Goal: Communication & Community: Ask a question

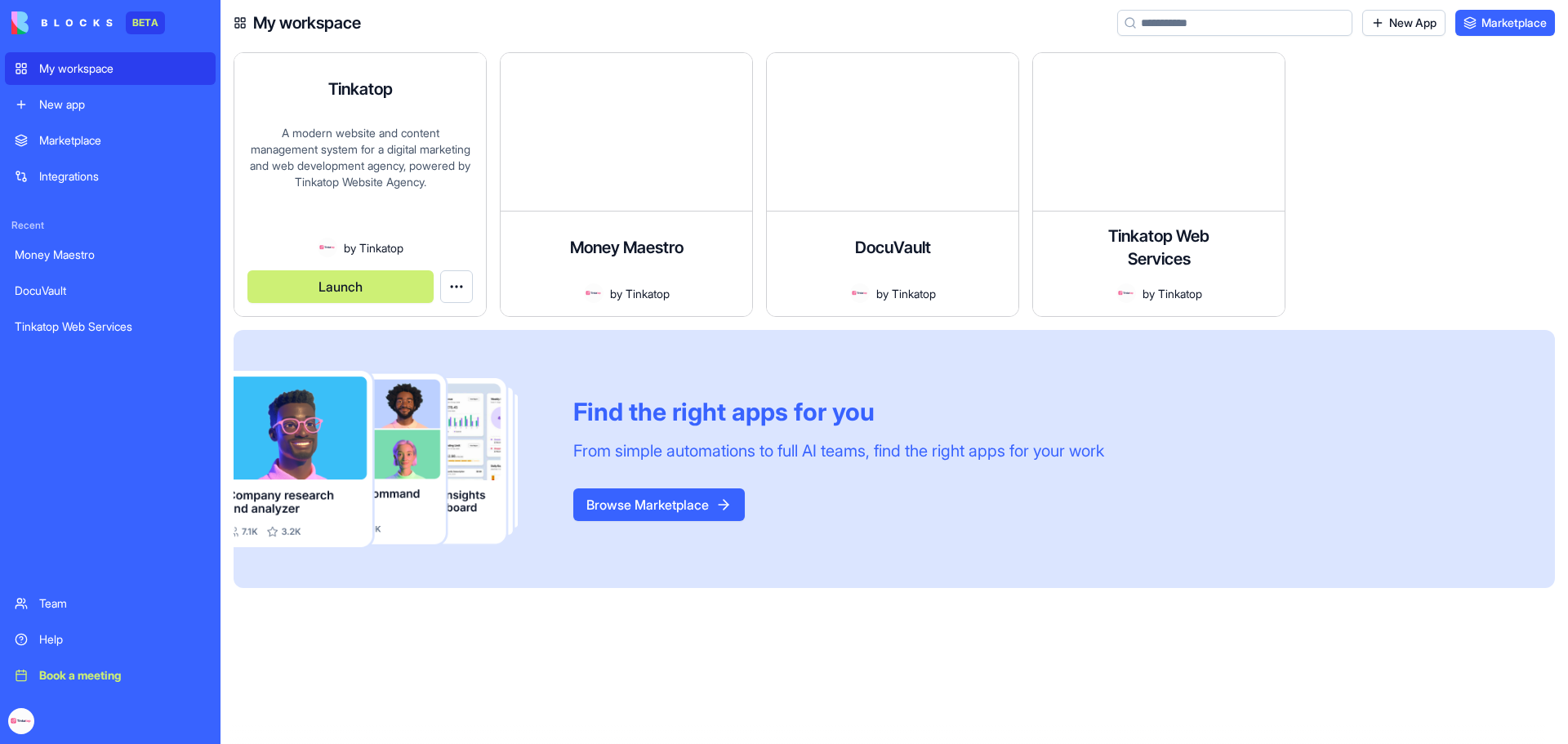
click at [396, 75] on div "Tinkatop A modern website and content management system for a digital marketing…" at bounding box center [360, 185] width 252 height 263
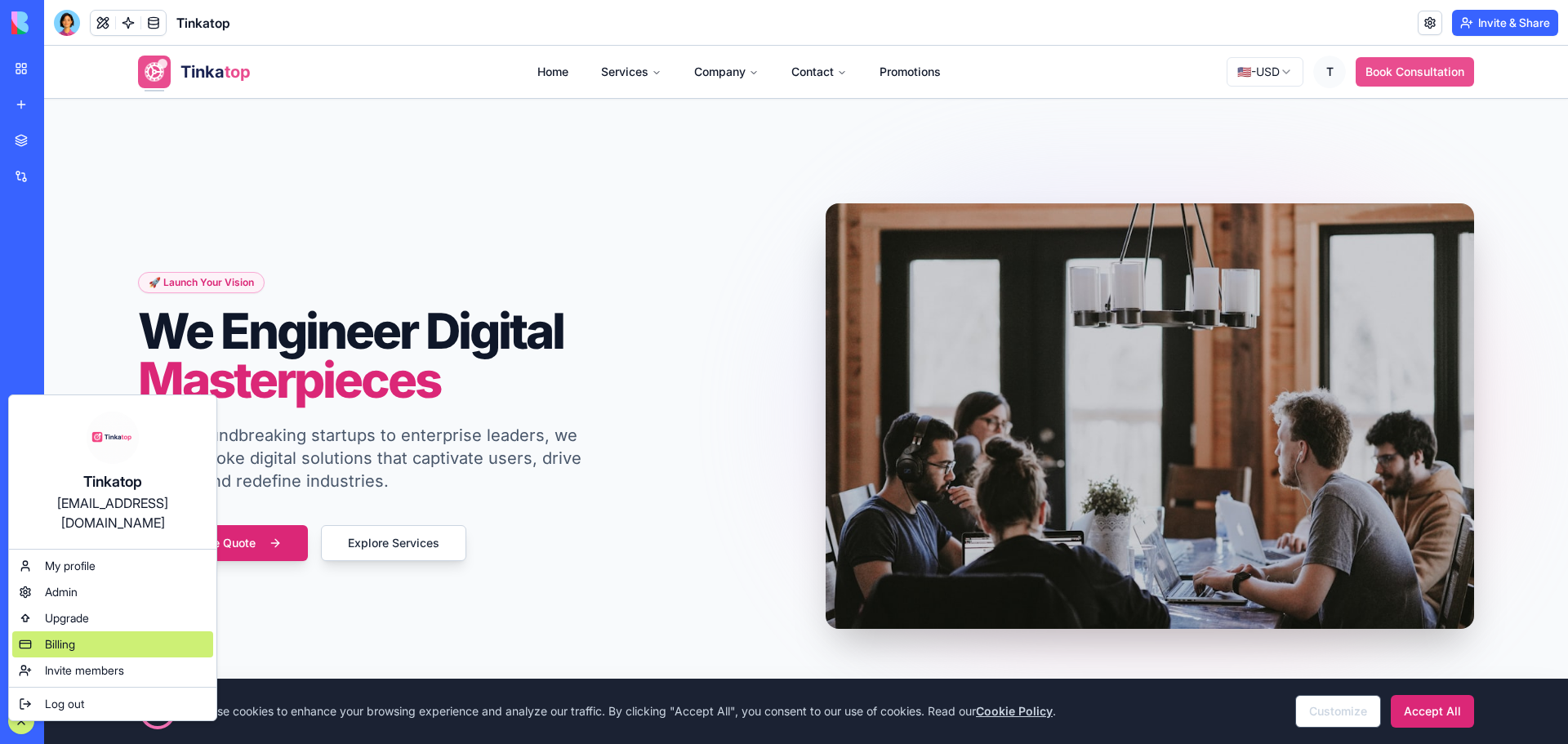
click at [79, 632] on div "Billing" at bounding box center [112, 645] width 201 height 26
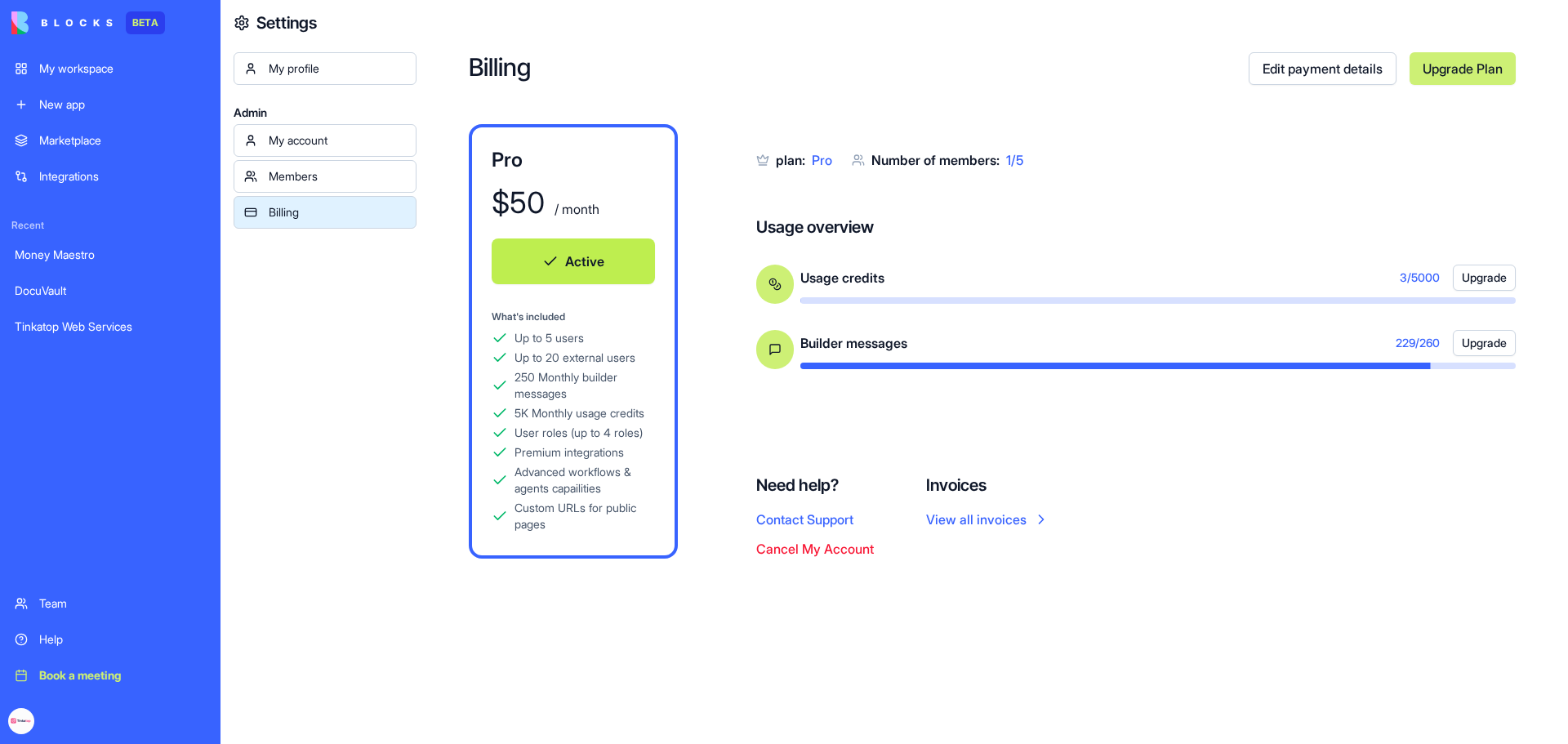
click at [75, 72] on div "My workspace" at bounding box center [123, 68] width 167 height 17
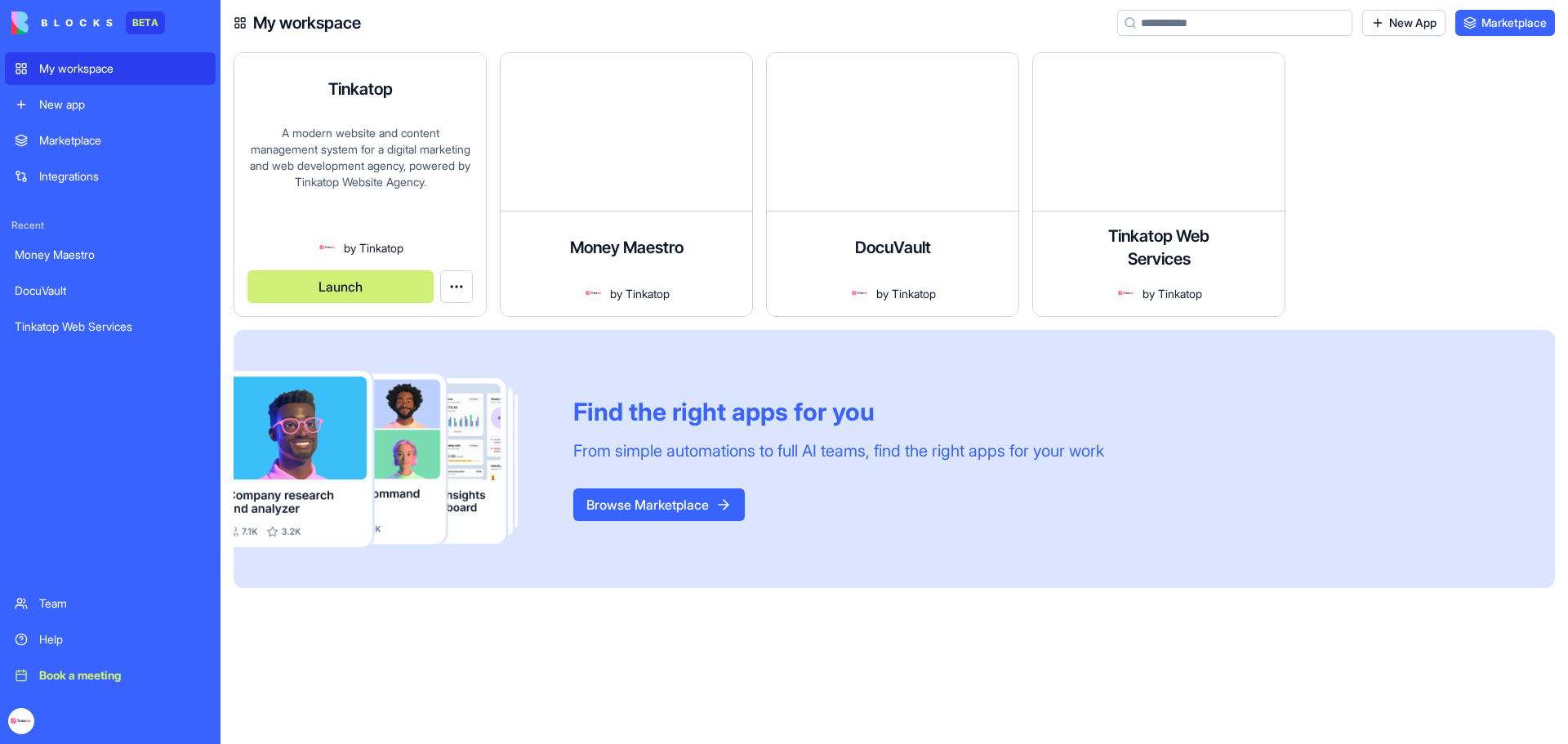
click at [373, 130] on div "A modern website and content management system for a digital marketing and web …" at bounding box center [360, 181] width 226 height 112
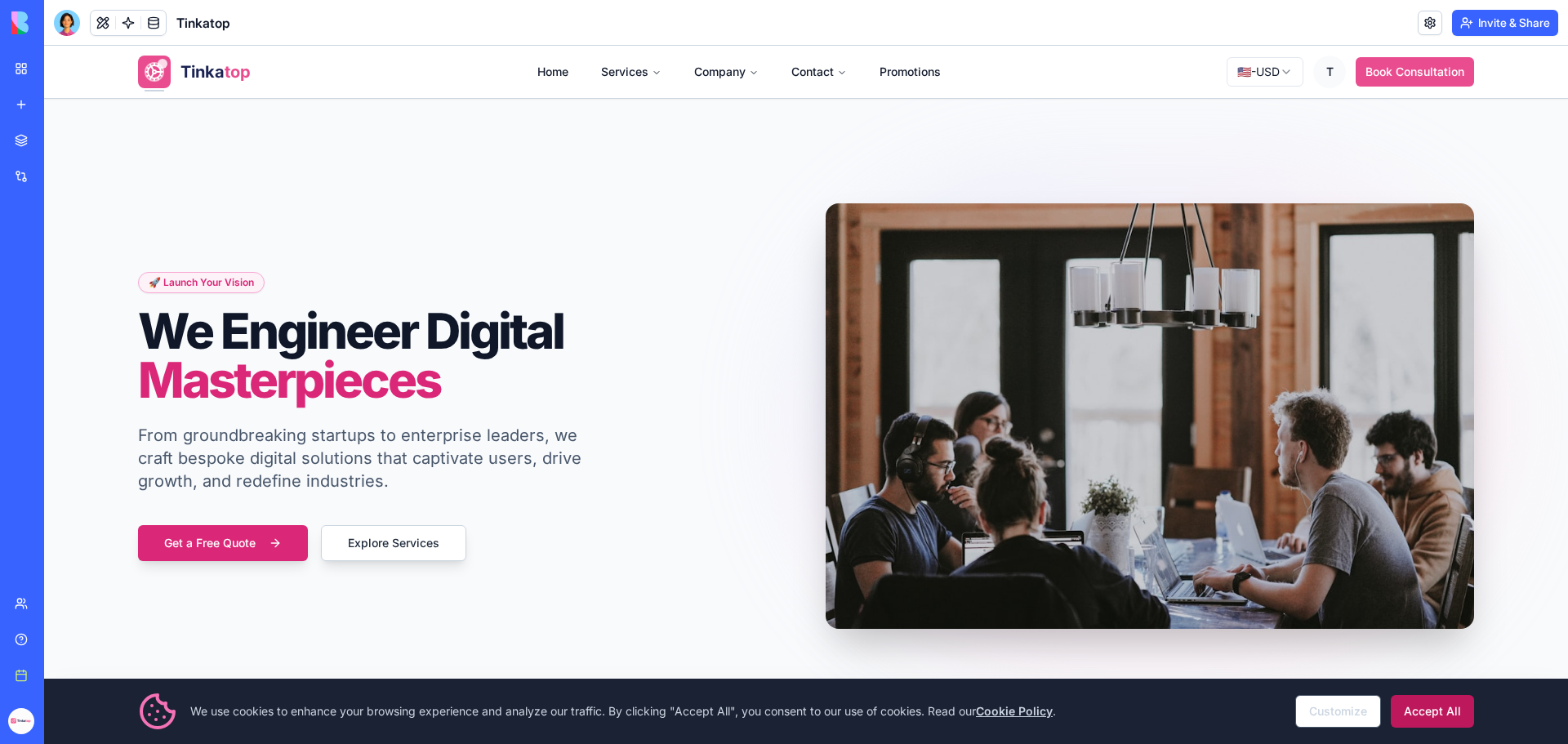
click at [1451, 718] on button "Accept All" at bounding box center [1432, 711] width 83 height 32
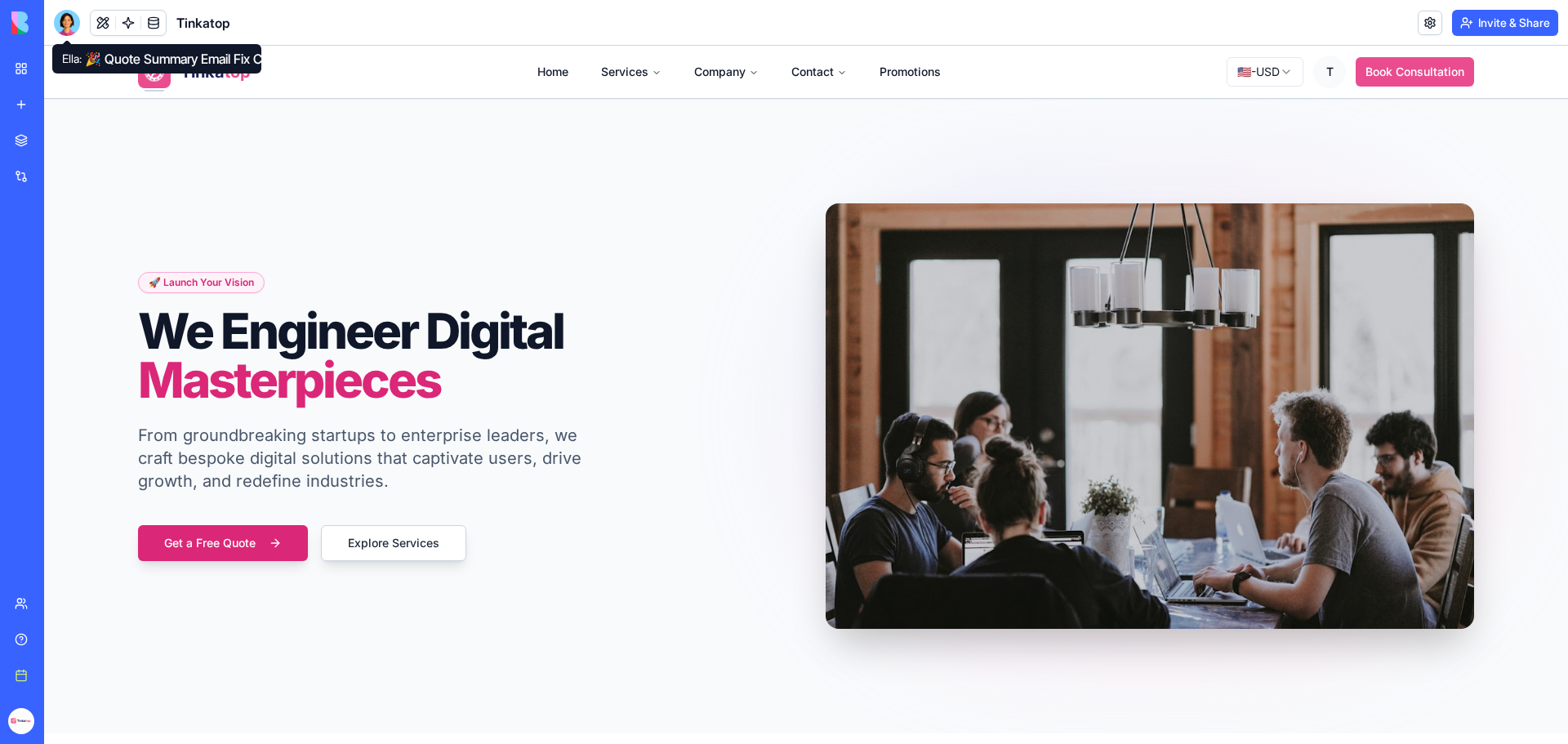
click at [61, 27] on div at bounding box center [67, 23] width 26 height 26
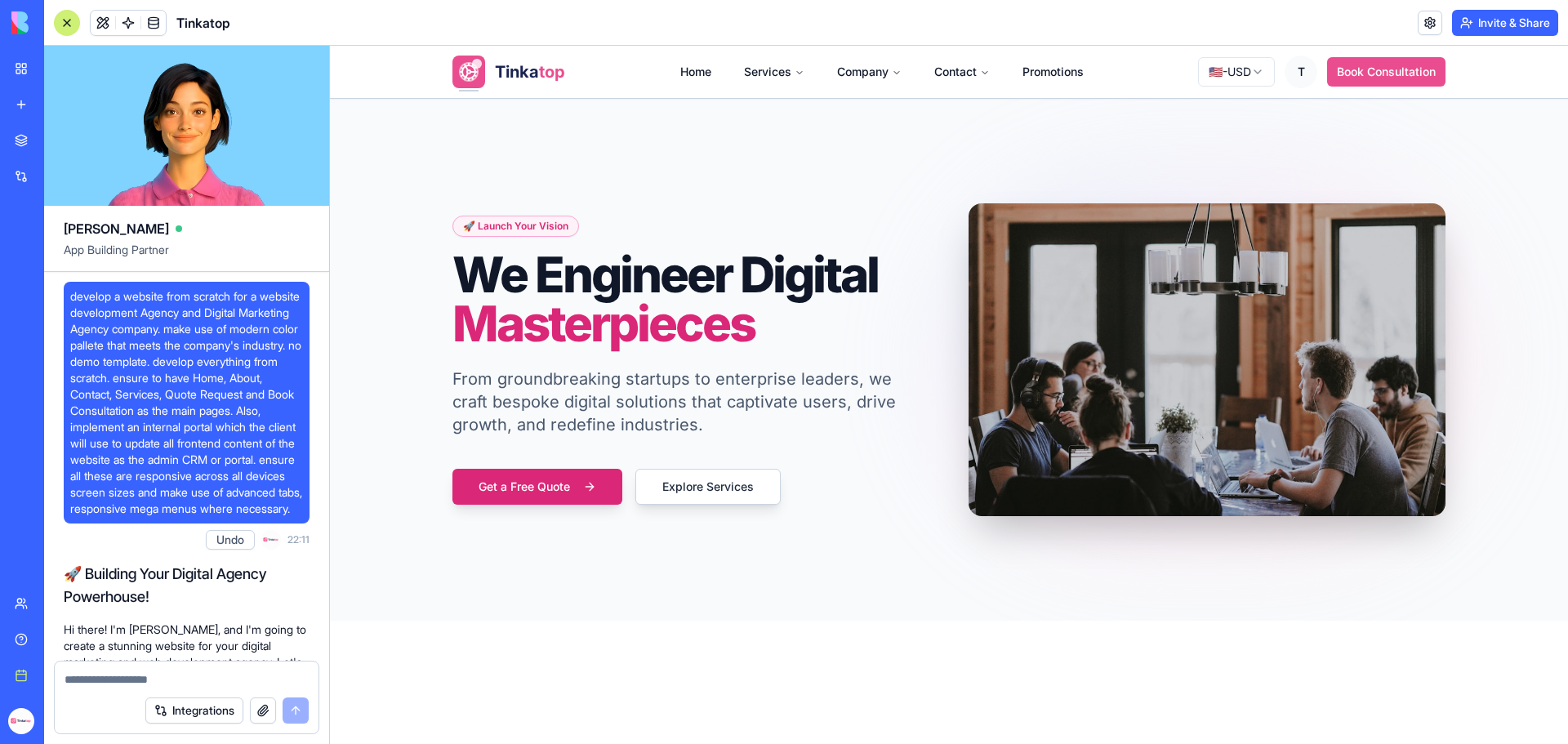
scroll to position [267234, 0]
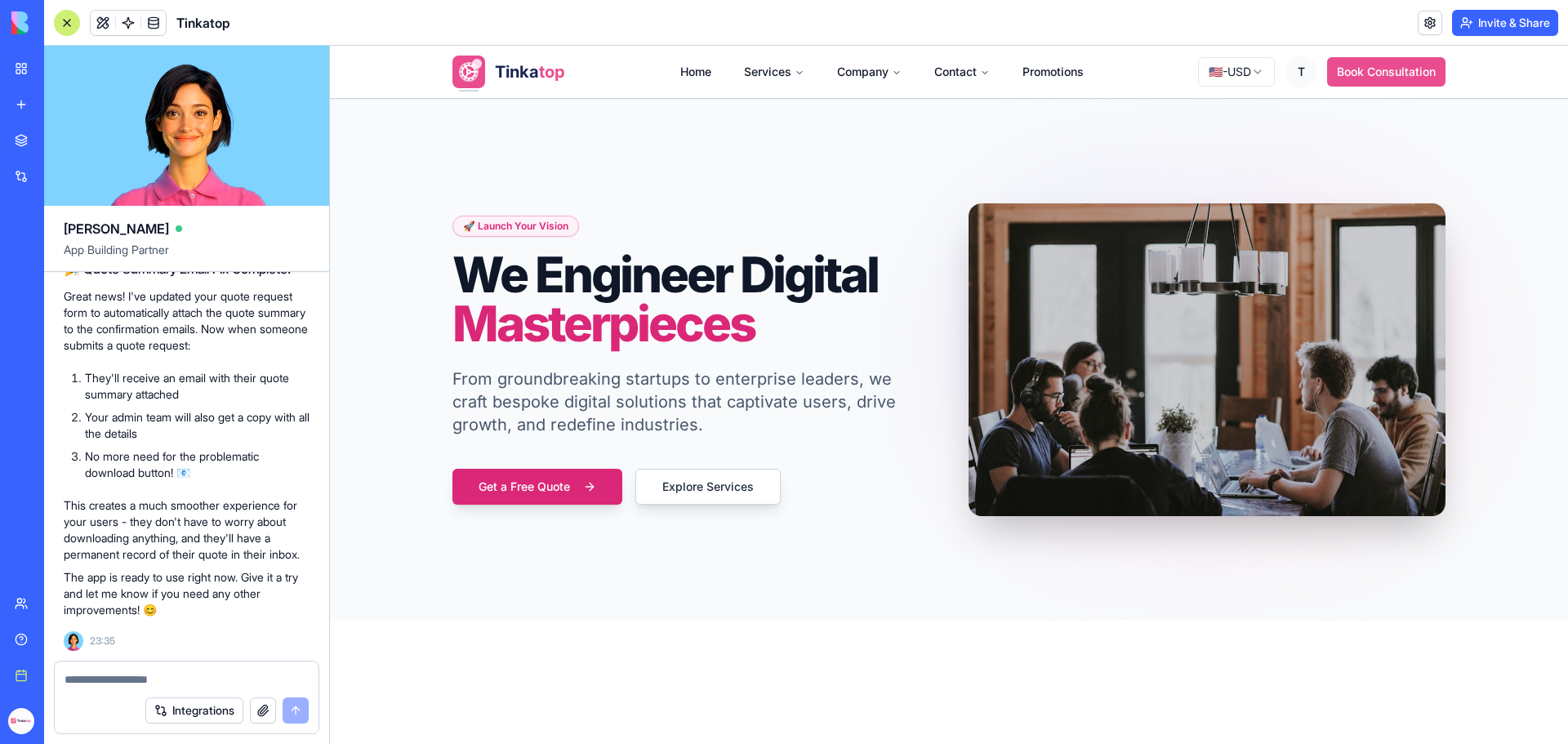
click at [257, 710] on button "button" at bounding box center [263, 711] width 26 height 26
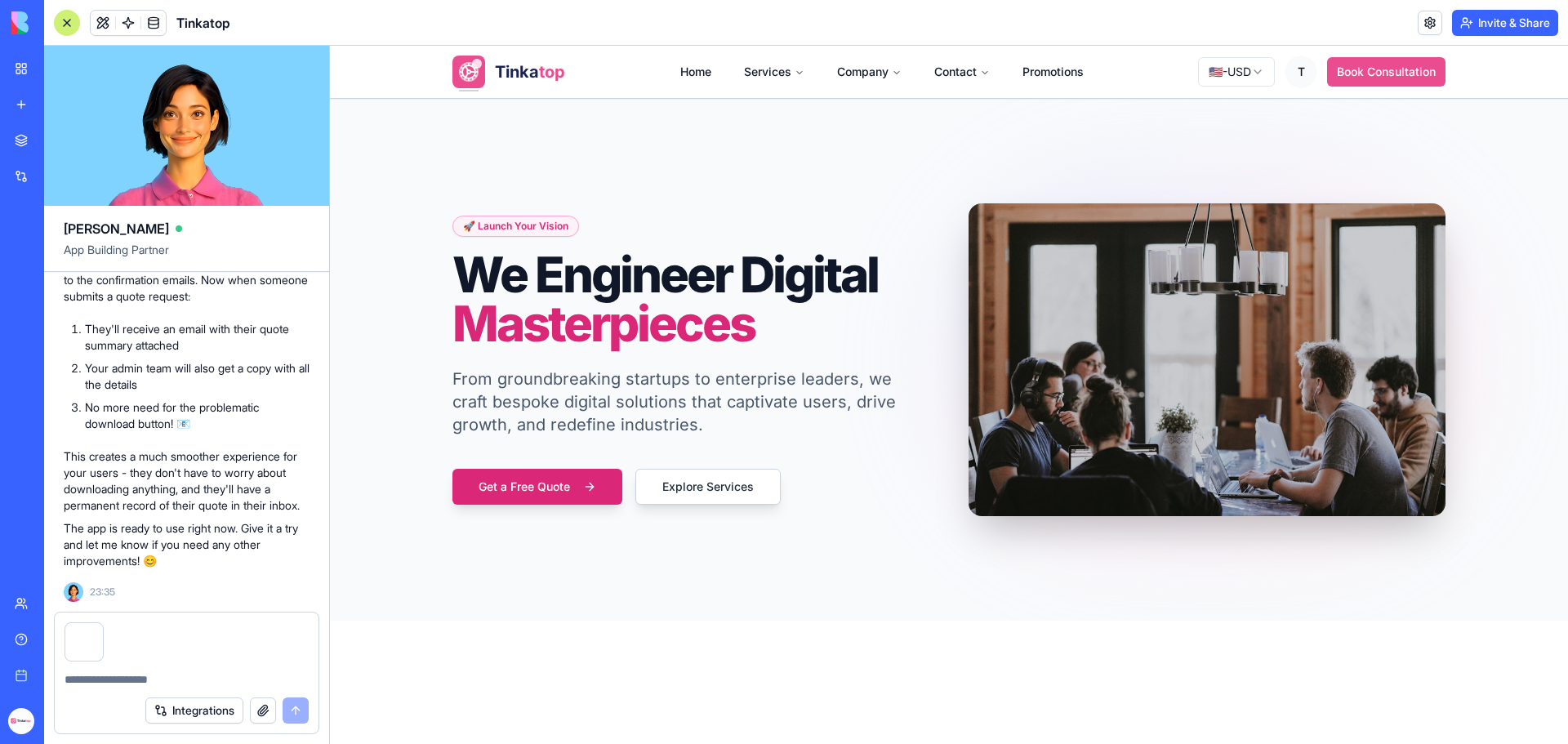
click at [117, 683] on textarea at bounding box center [187, 679] width 244 height 17
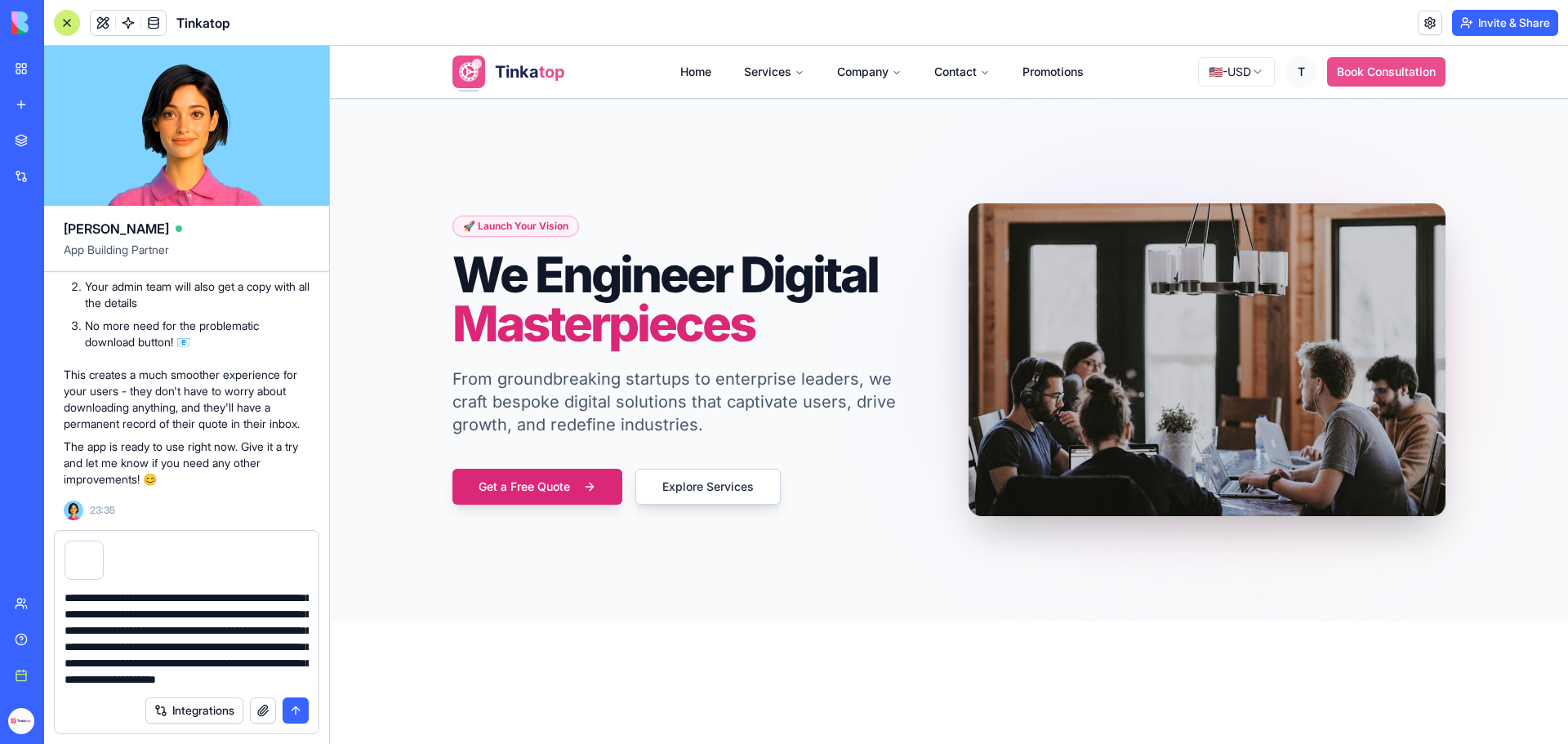
scroll to position [64, 0]
type textarea "**********"
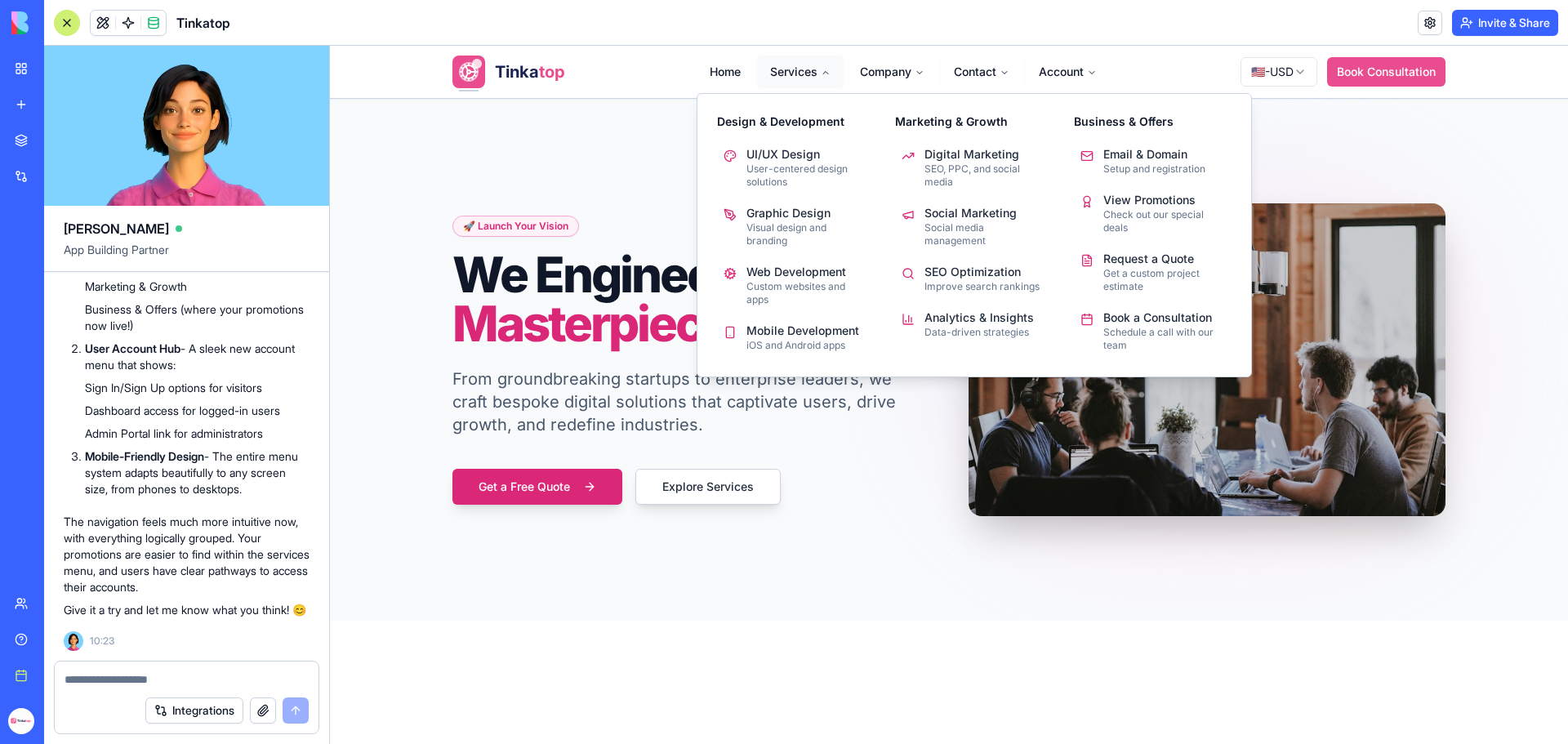
scroll to position [268293, 0]
click at [1131, 277] on p "Get a custom project estimate" at bounding box center [1165, 280] width 124 height 26
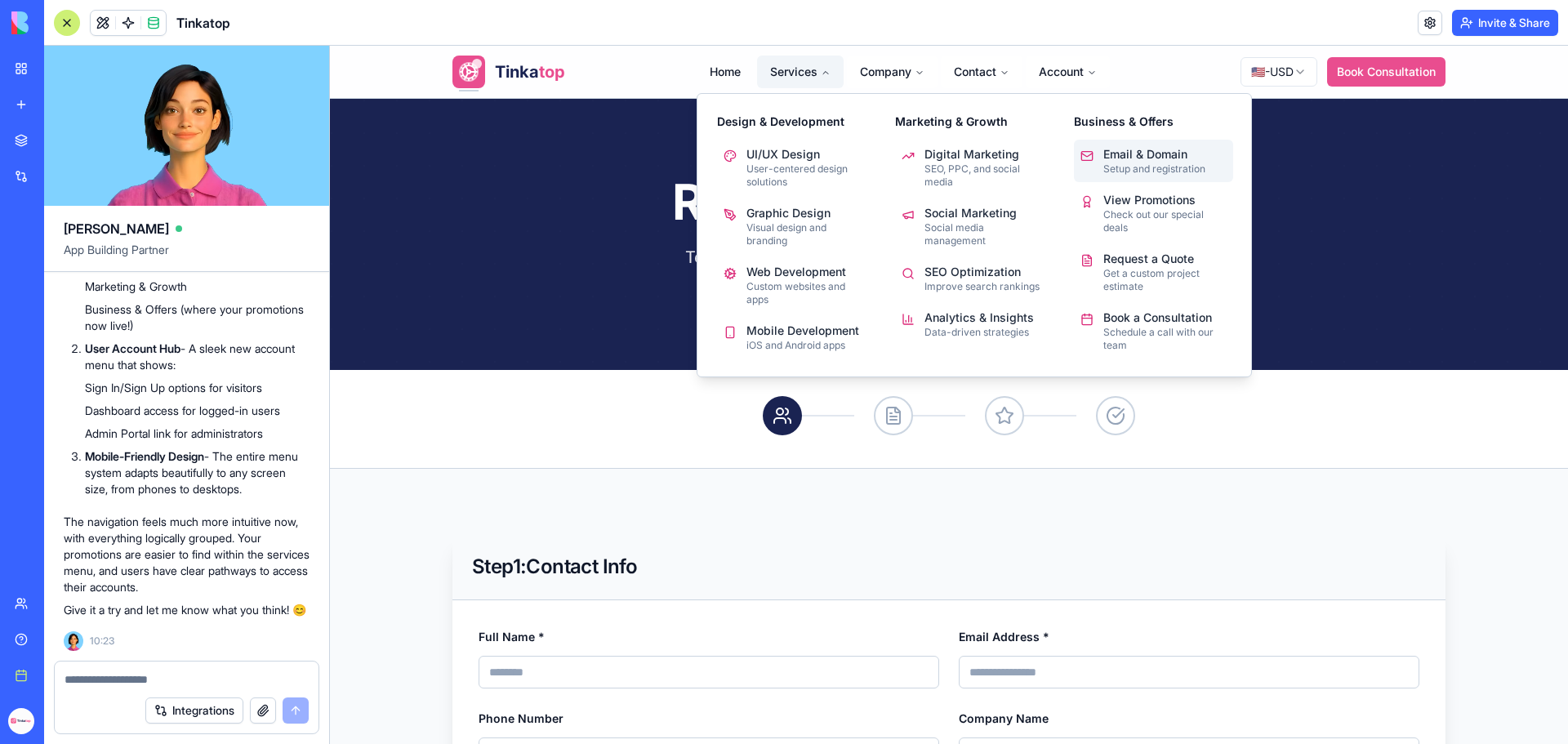
click at [1105, 154] on p "Email & Domain" at bounding box center [1155, 154] width 102 height 17
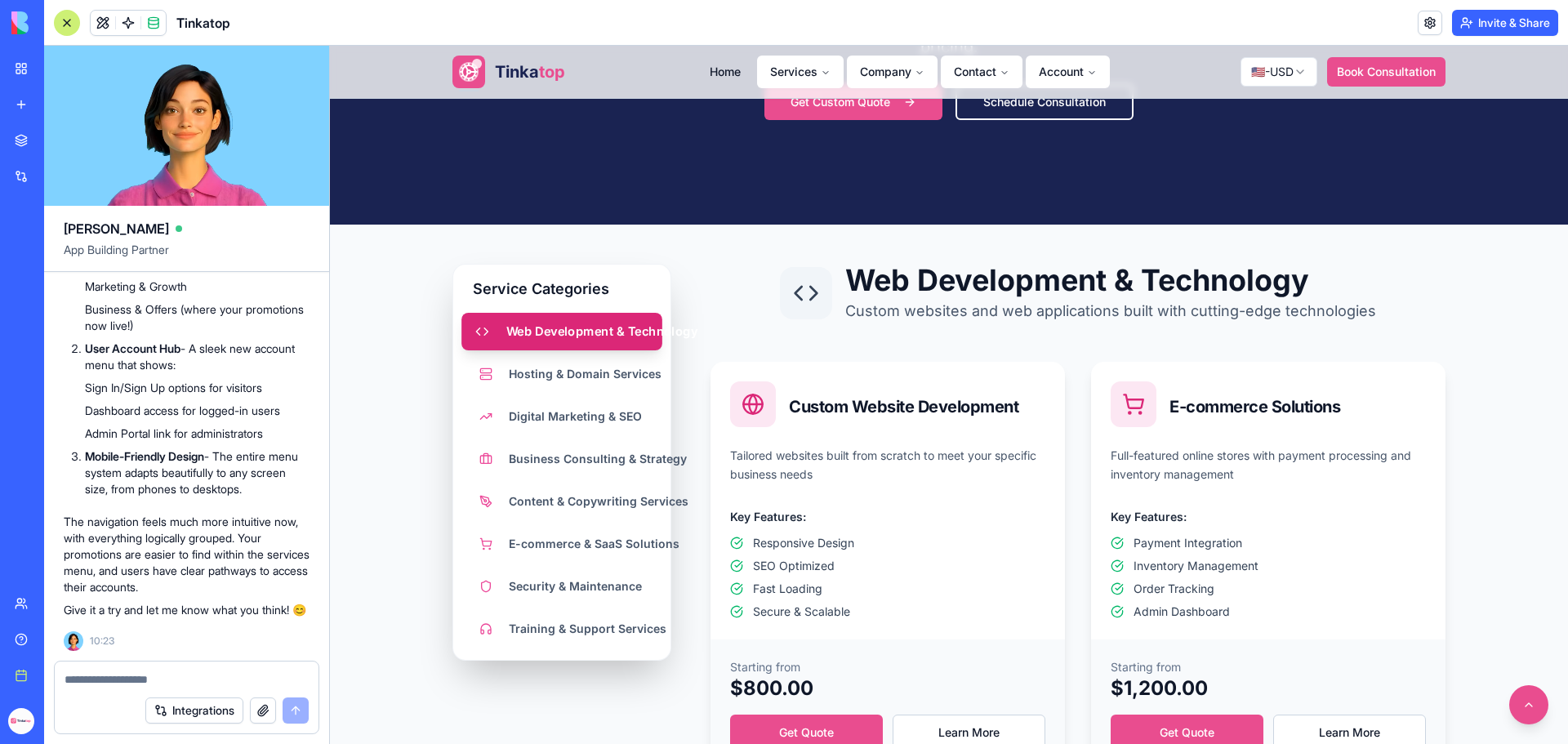
scroll to position [408, 0]
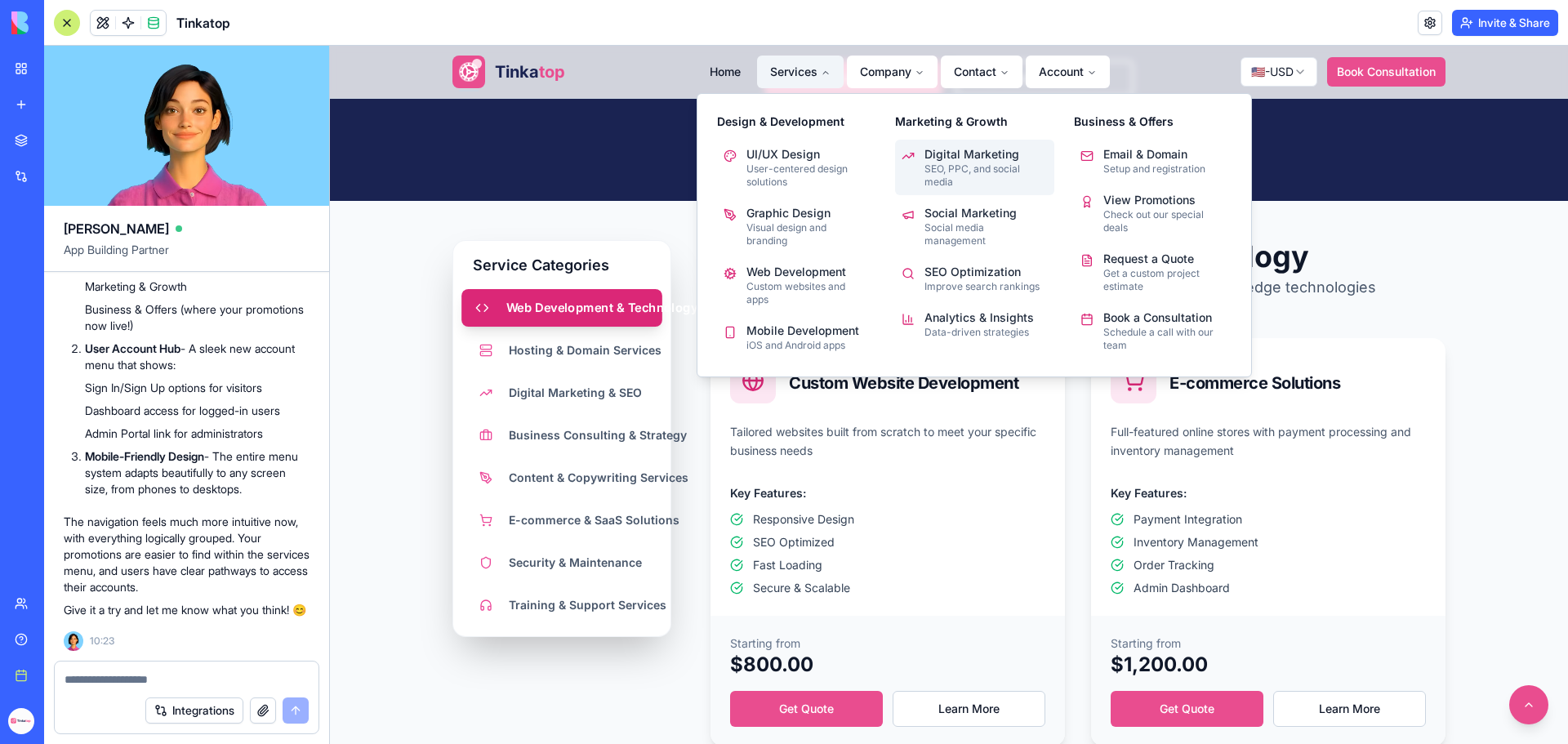
click at [963, 154] on p "Digital Marketing" at bounding box center [986, 154] width 124 height 17
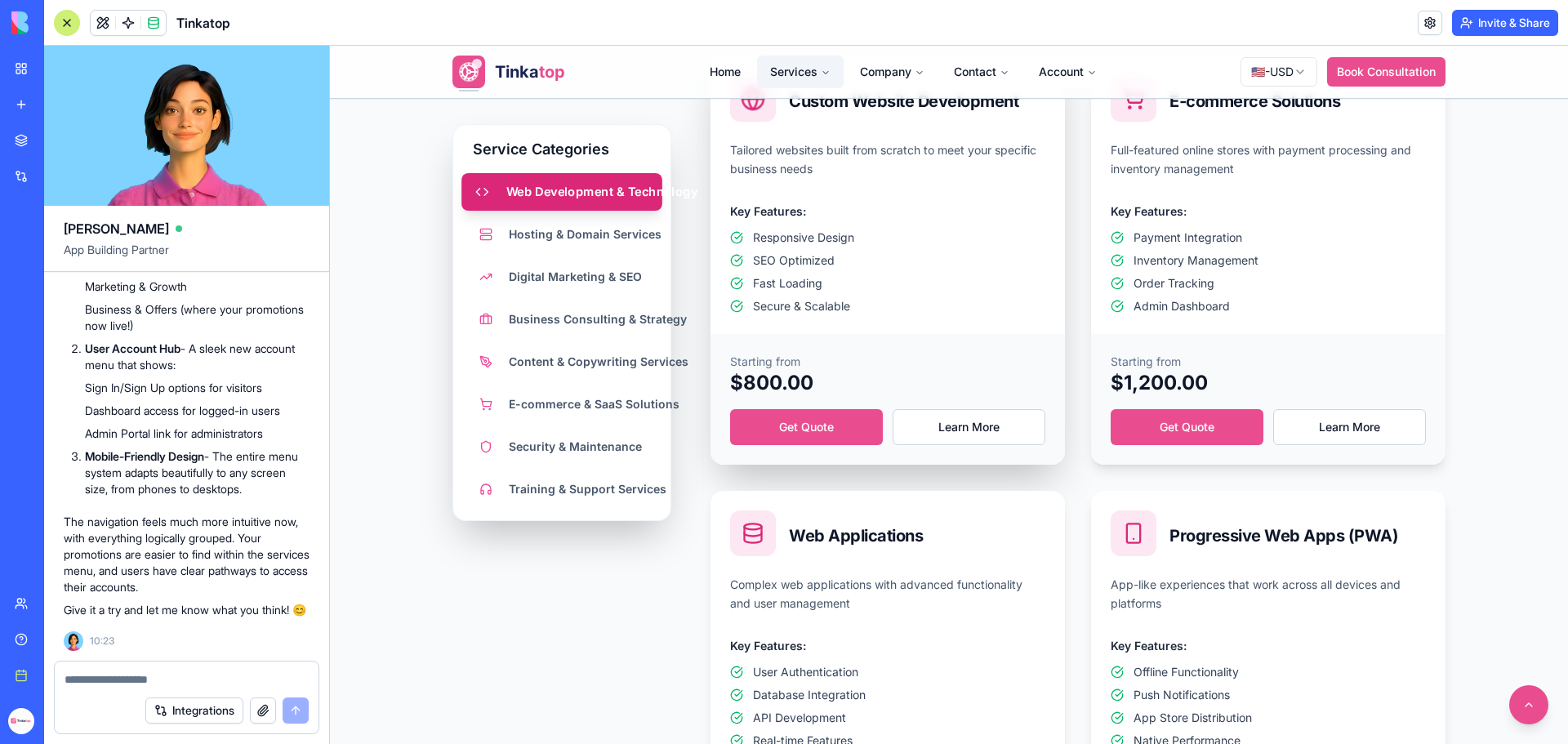
scroll to position [980, 0]
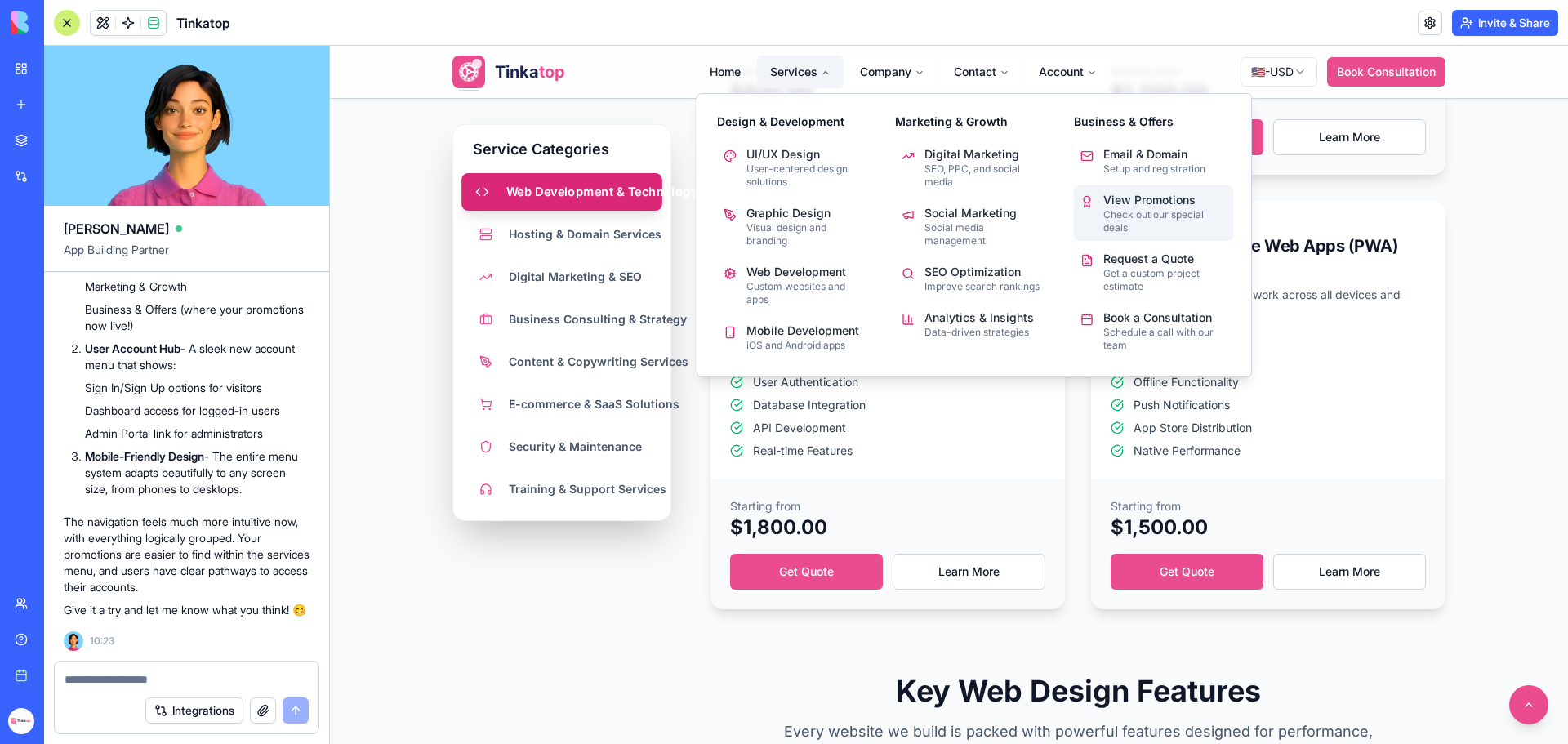
click at [1128, 208] on p "Check out our special deals" at bounding box center [1165, 221] width 124 height 26
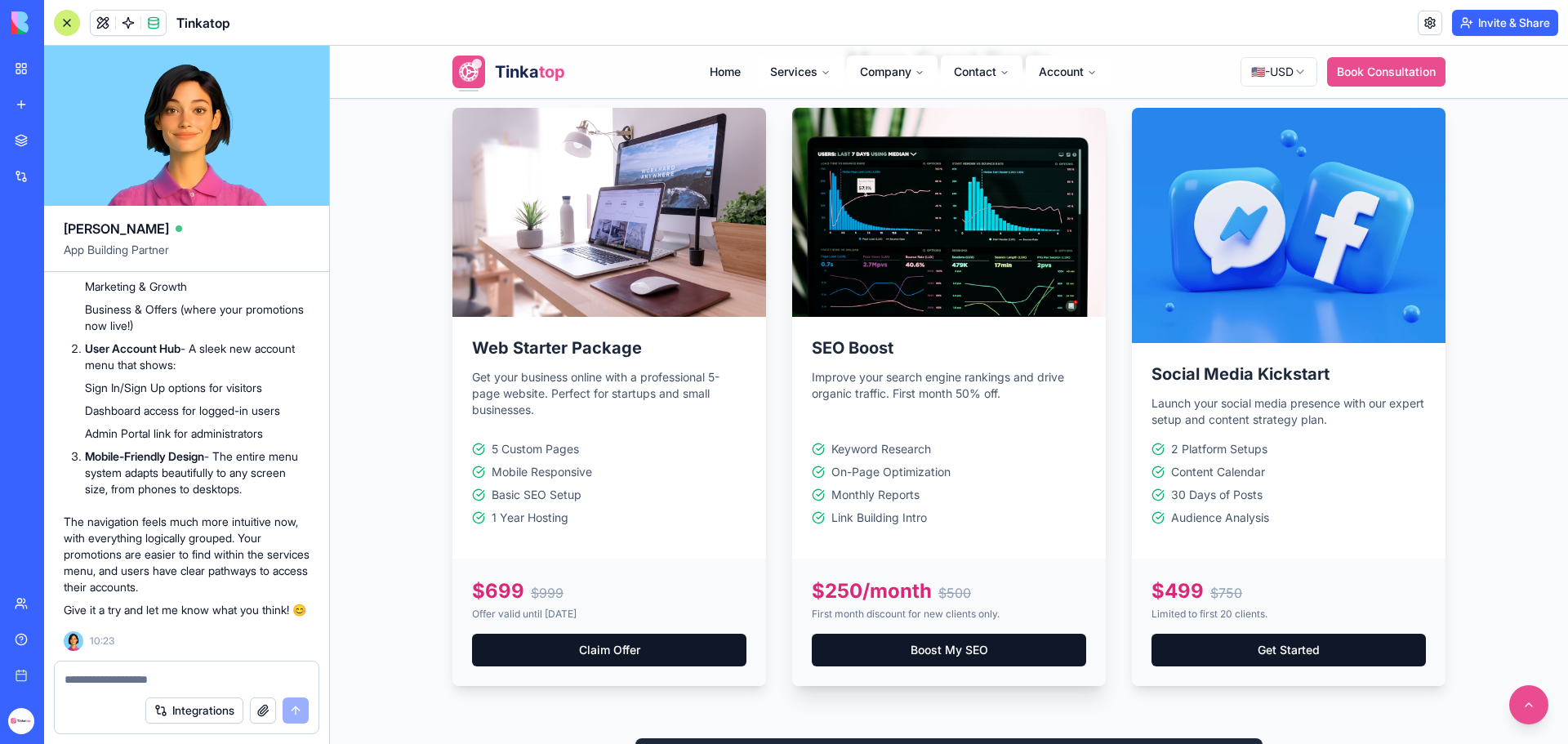
scroll to position [898, 0]
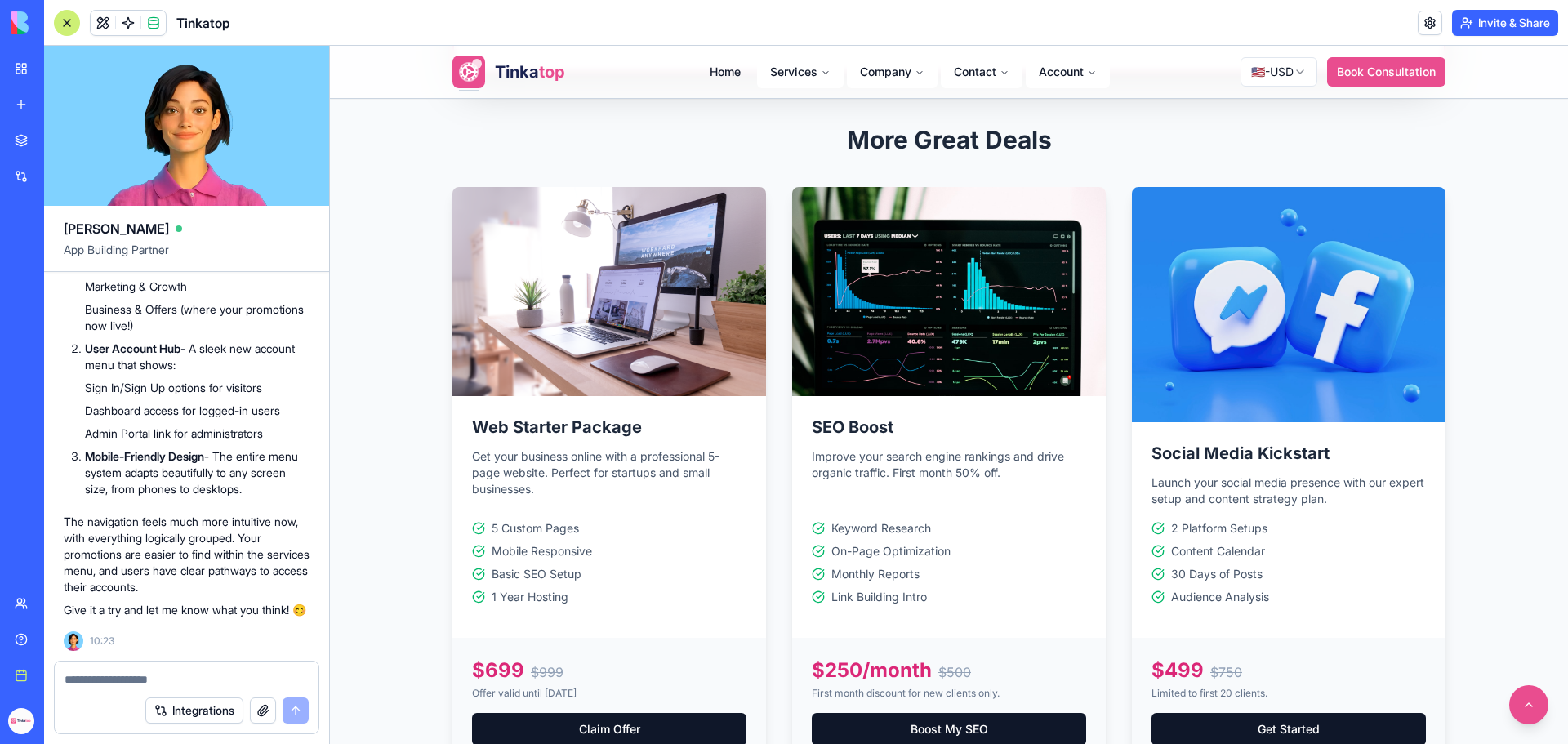
click at [263, 717] on button "button" at bounding box center [263, 711] width 26 height 26
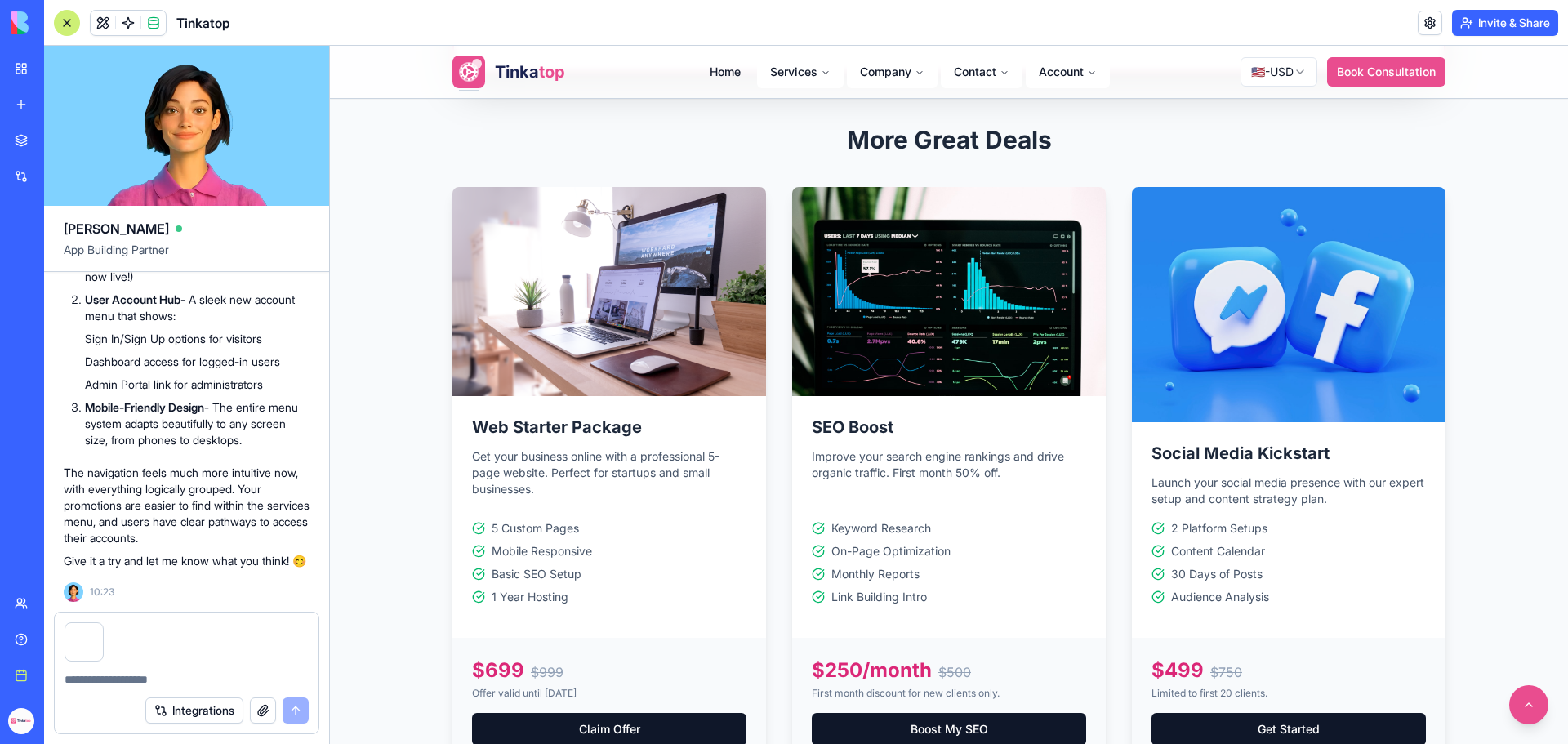
click at [167, 676] on textarea at bounding box center [187, 679] width 244 height 17
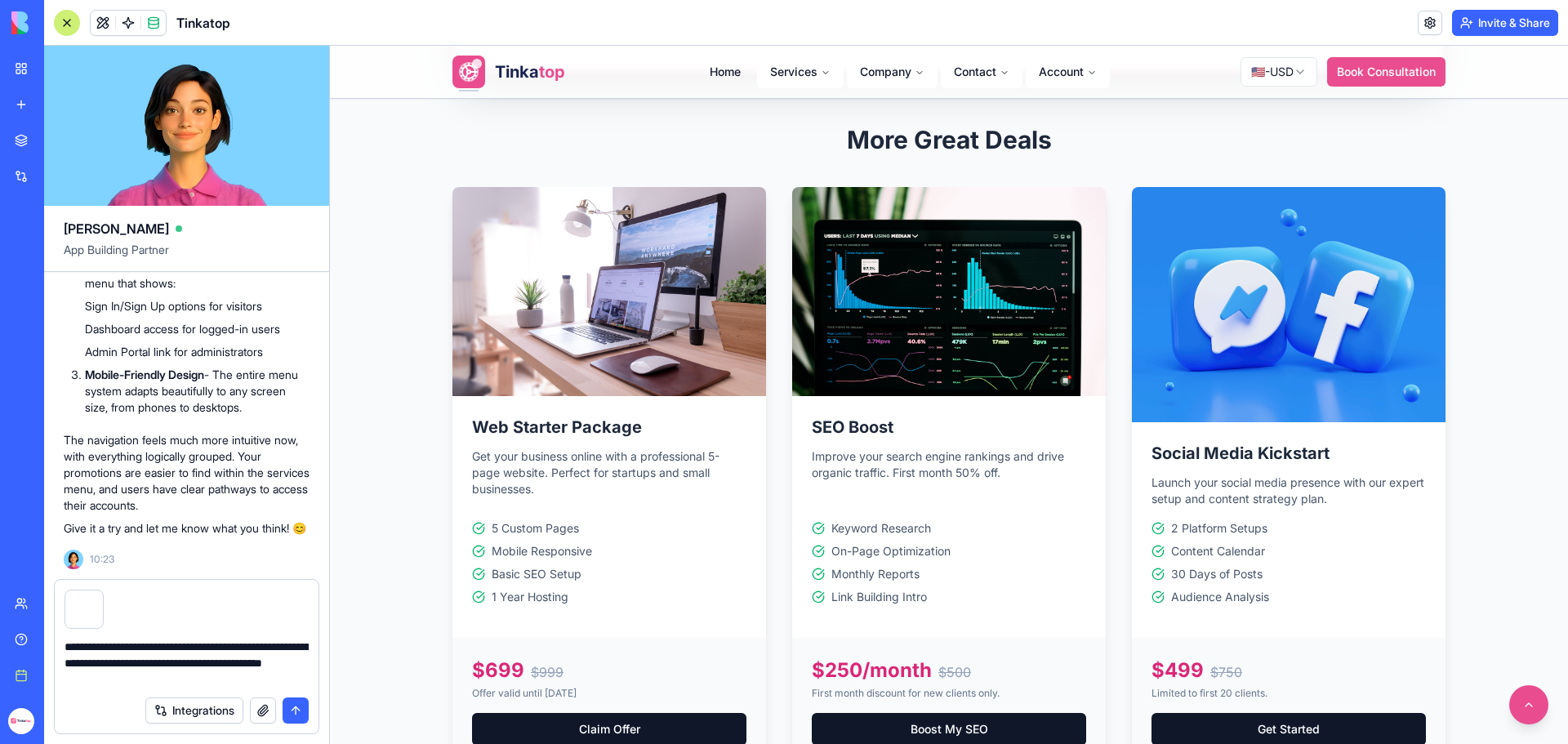
type textarea "**********"
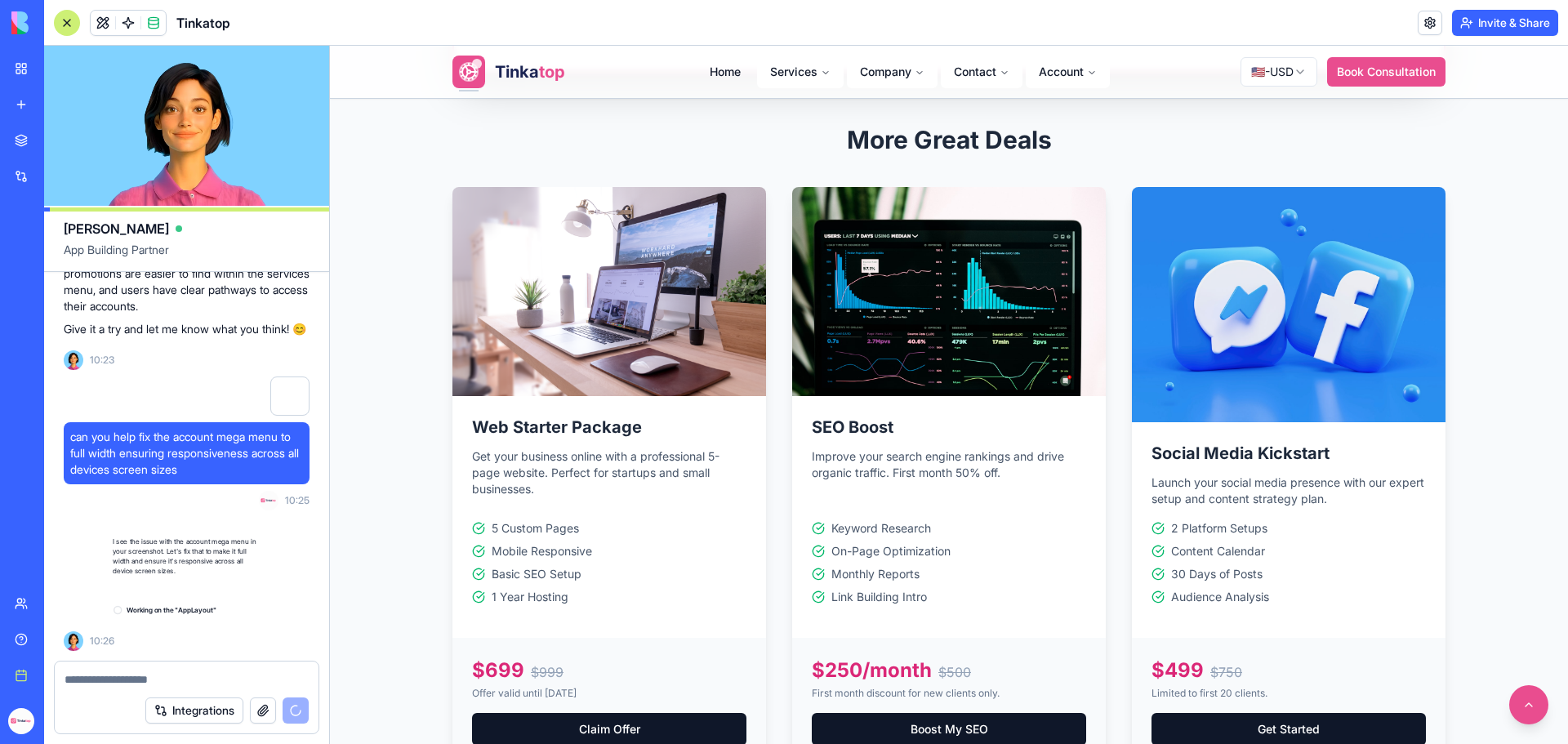
scroll to position [268573, 0]
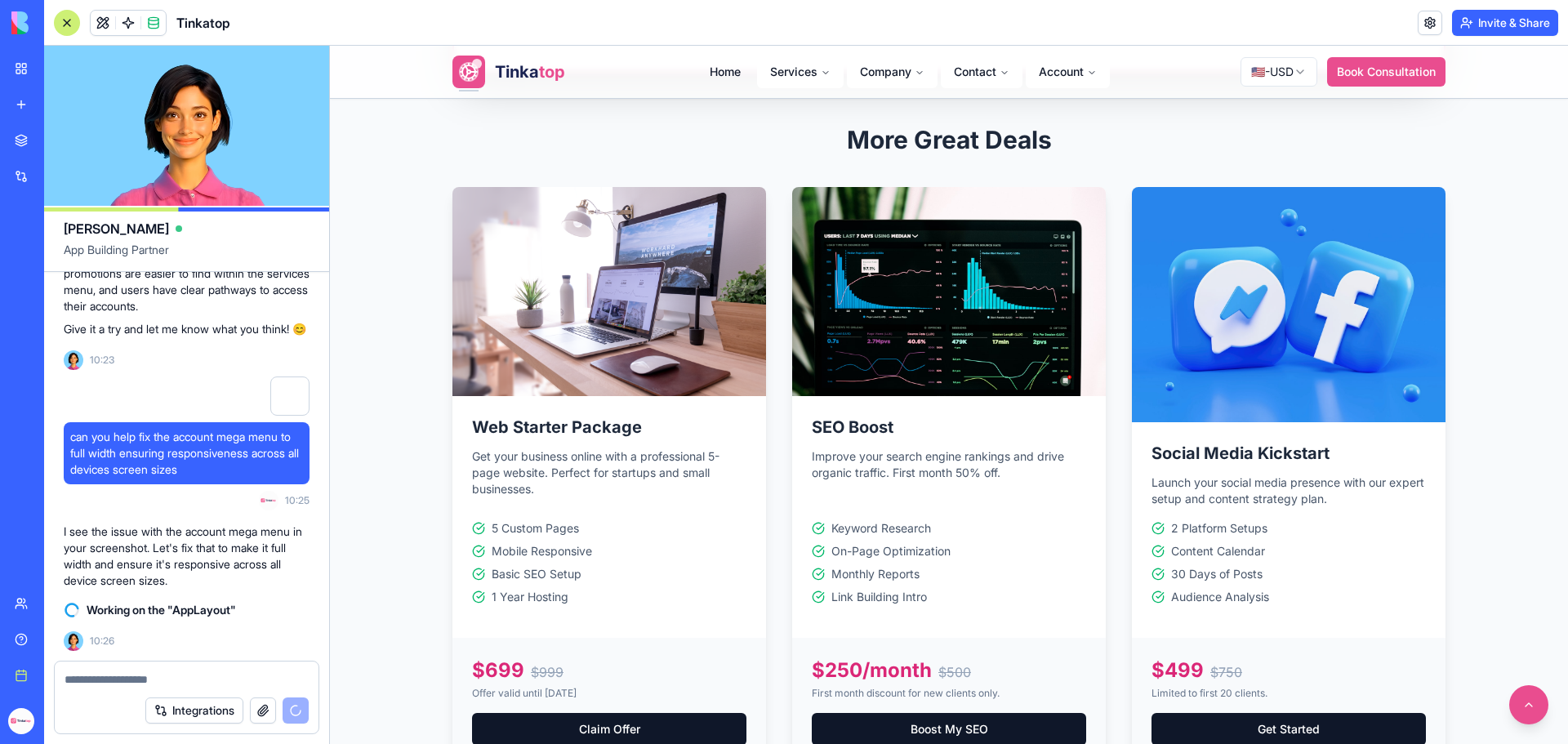
click at [1099, 144] on h2 "More Great Deals" at bounding box center [949, 140] width 993 height 30
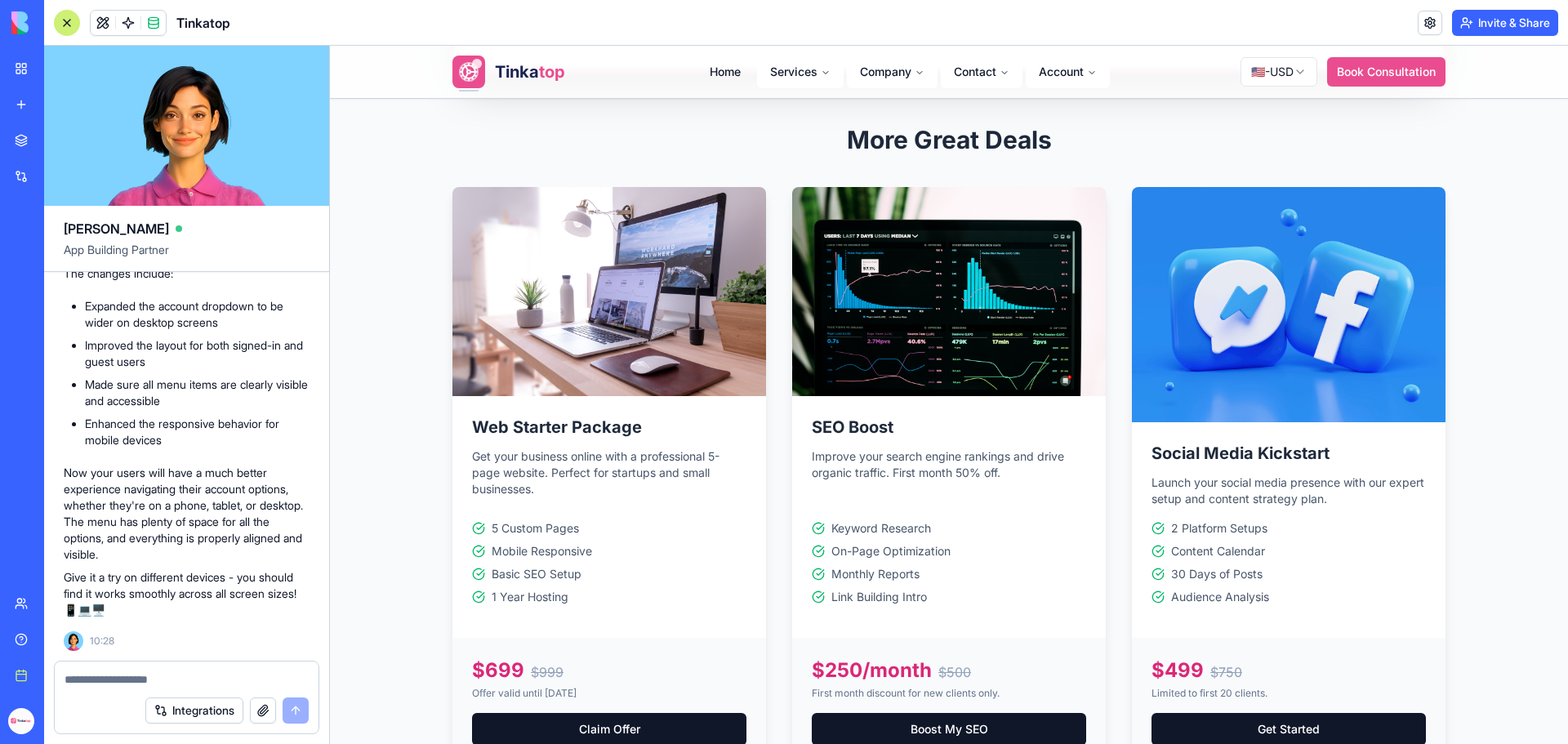
scroll to position [269060, 0]
click at [104, 680] on textarea at bounding box center [187, 679] width 244 height 17
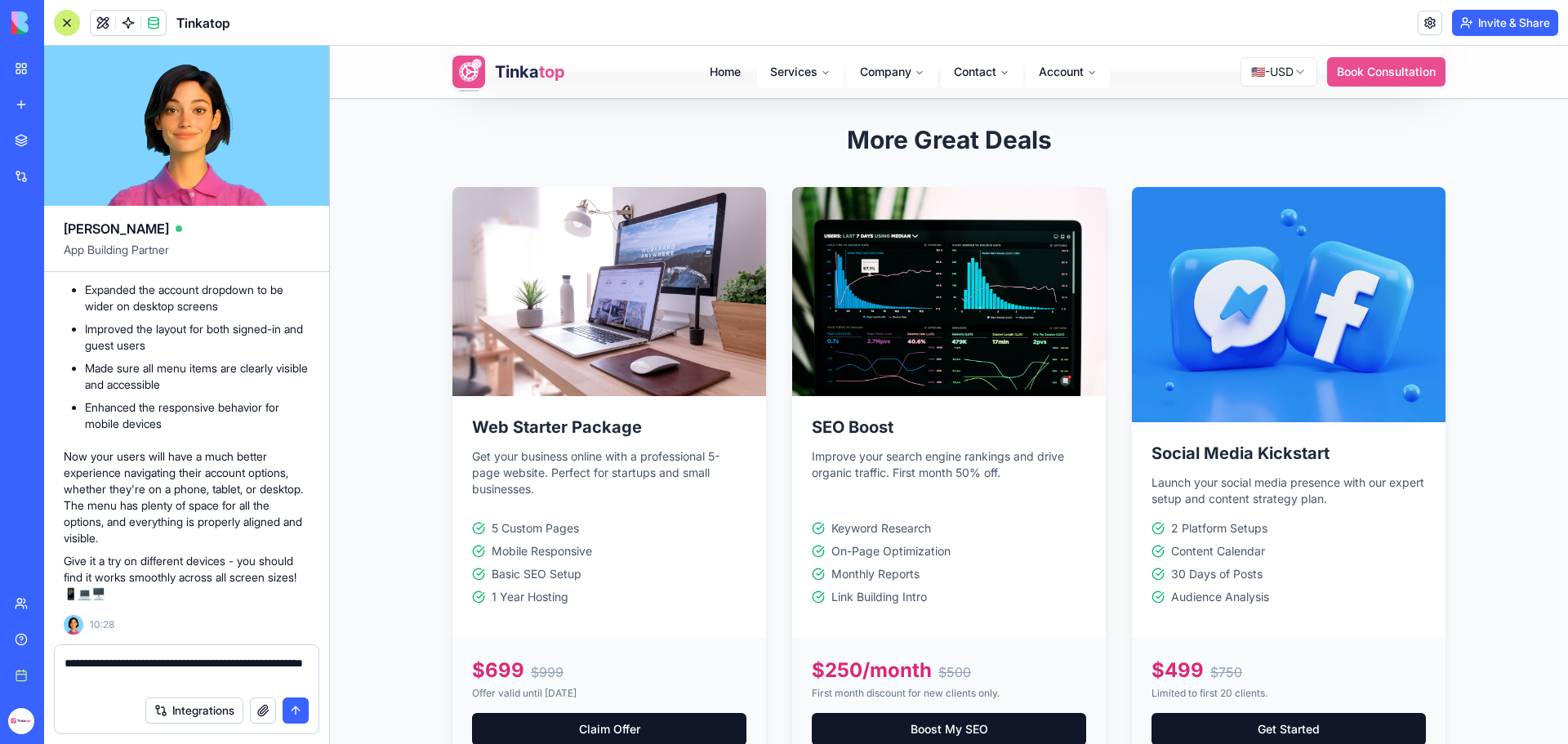
type textarea "**********"
drag, startPoint x: 140, startPoint y: 678, endPoint x: 18, endPoint y: 669, distance: 122.3
click at [18, 669] on div "BETA My workspace New app Marketplace Integrations Recent Money Maestro DocuVau…" at bounding box center [784, 372] width 1568 height 744
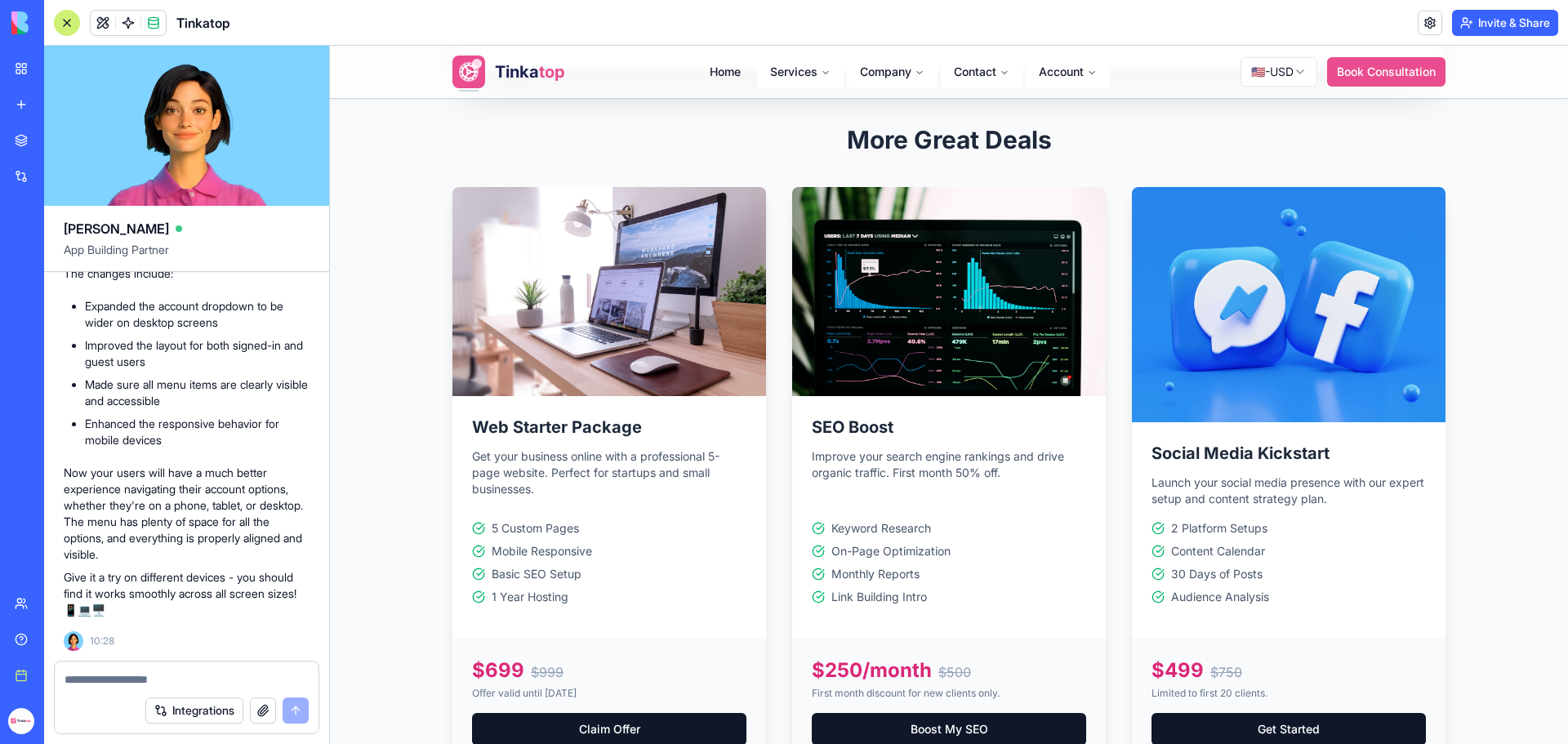
click at [101, 683] on textarea at bounding box center [187, 679] width 244 height 17
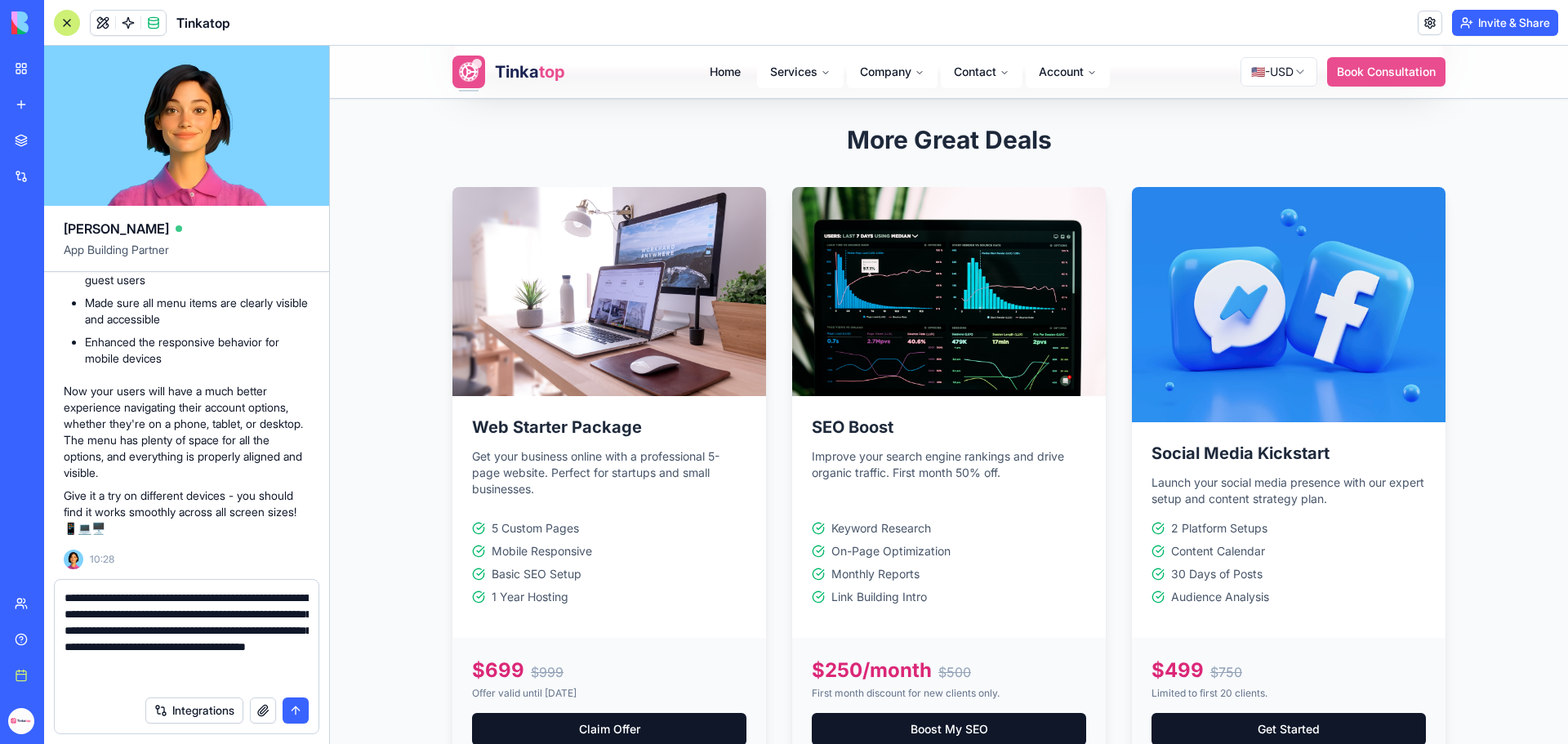
paste textarea "**********"
drag, startPoint x: 161, startPoint y: 669, endPoint x: 138, endPoint y: 669, distance: 23.0
click at [138, 669] on textarea "**********" at bounding box center [187, 639] width 244 height 98
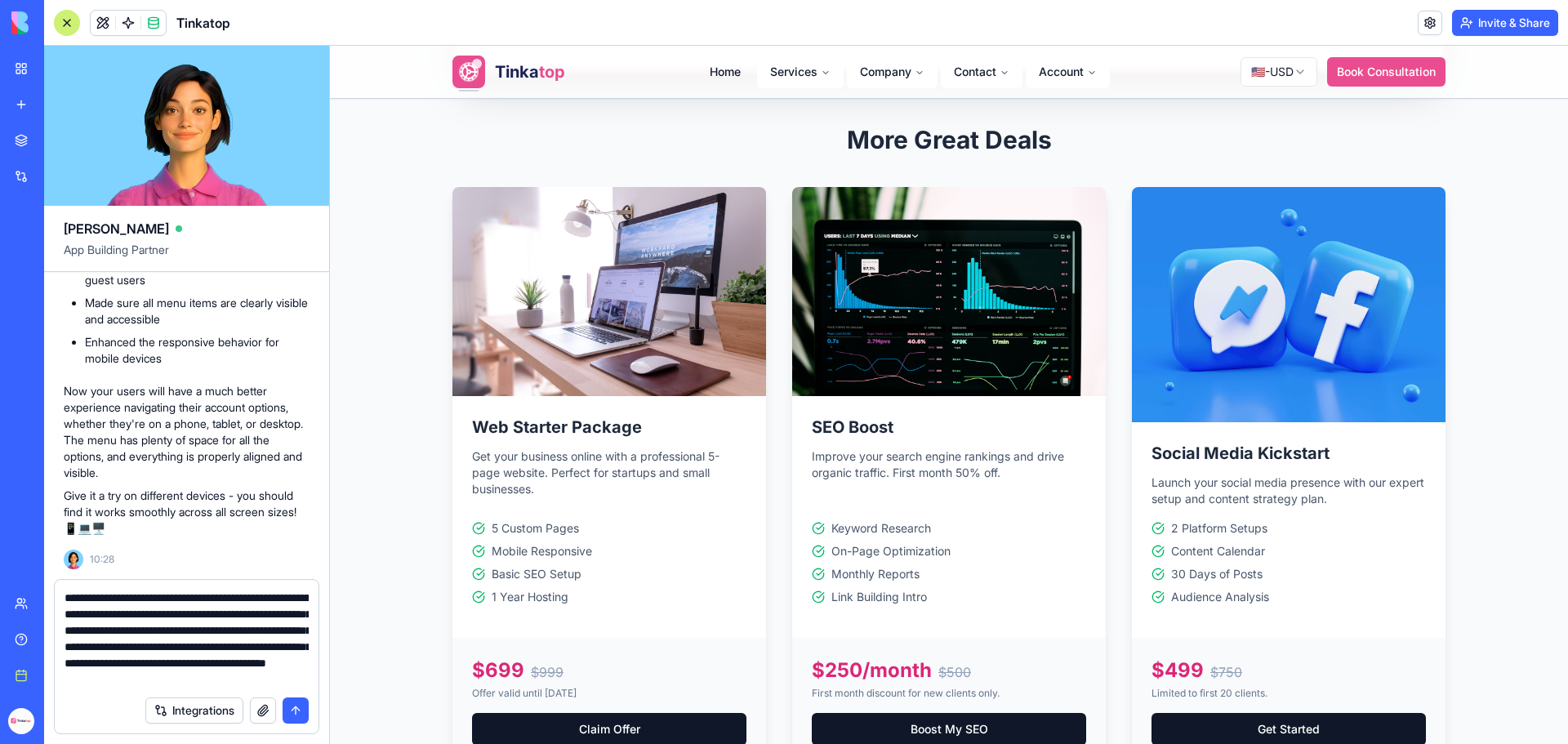
drag, startPoint x: 299, startPoint y: 681, endPoint x: 303, endPoint y: 695, distance: 14.6
click at [300, 681] on textarea "**********" at bounding box center [187, 639] width 244 height 98
type textarea "**********"
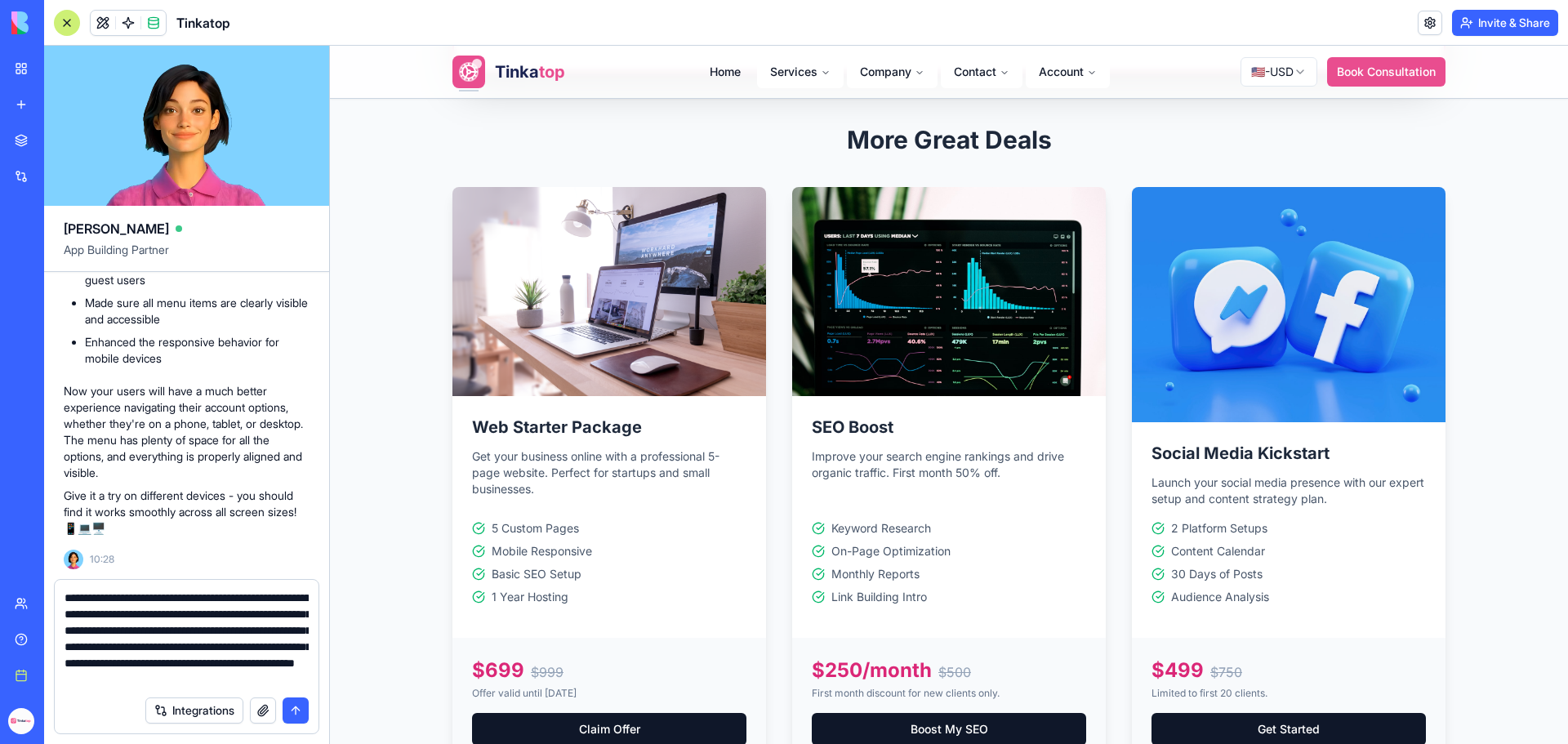
click at [269, 683] on textarea "**********" at bounding box center [187, 639] width 244 height 98
type textarea "**********"
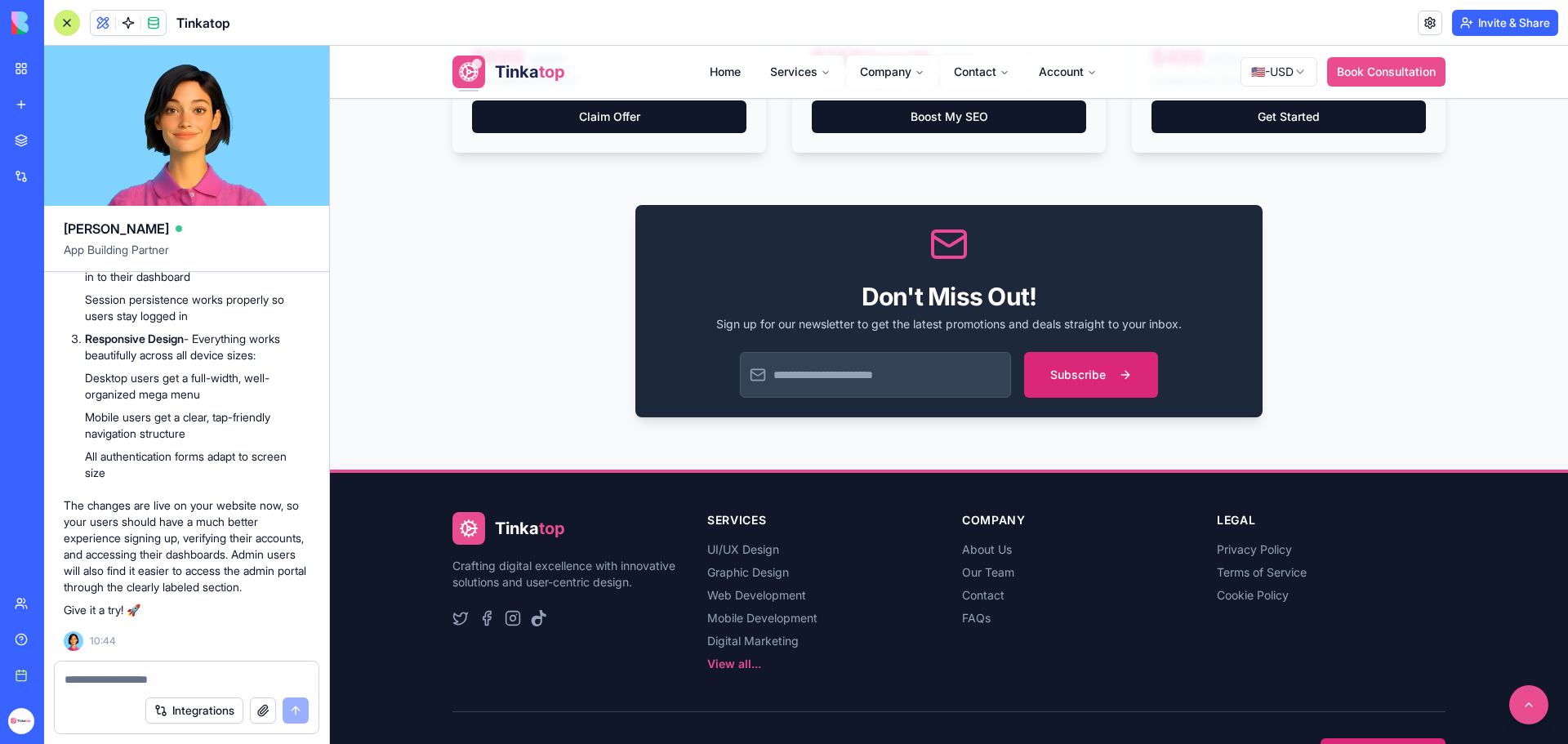
scroll to position [1250, 0]
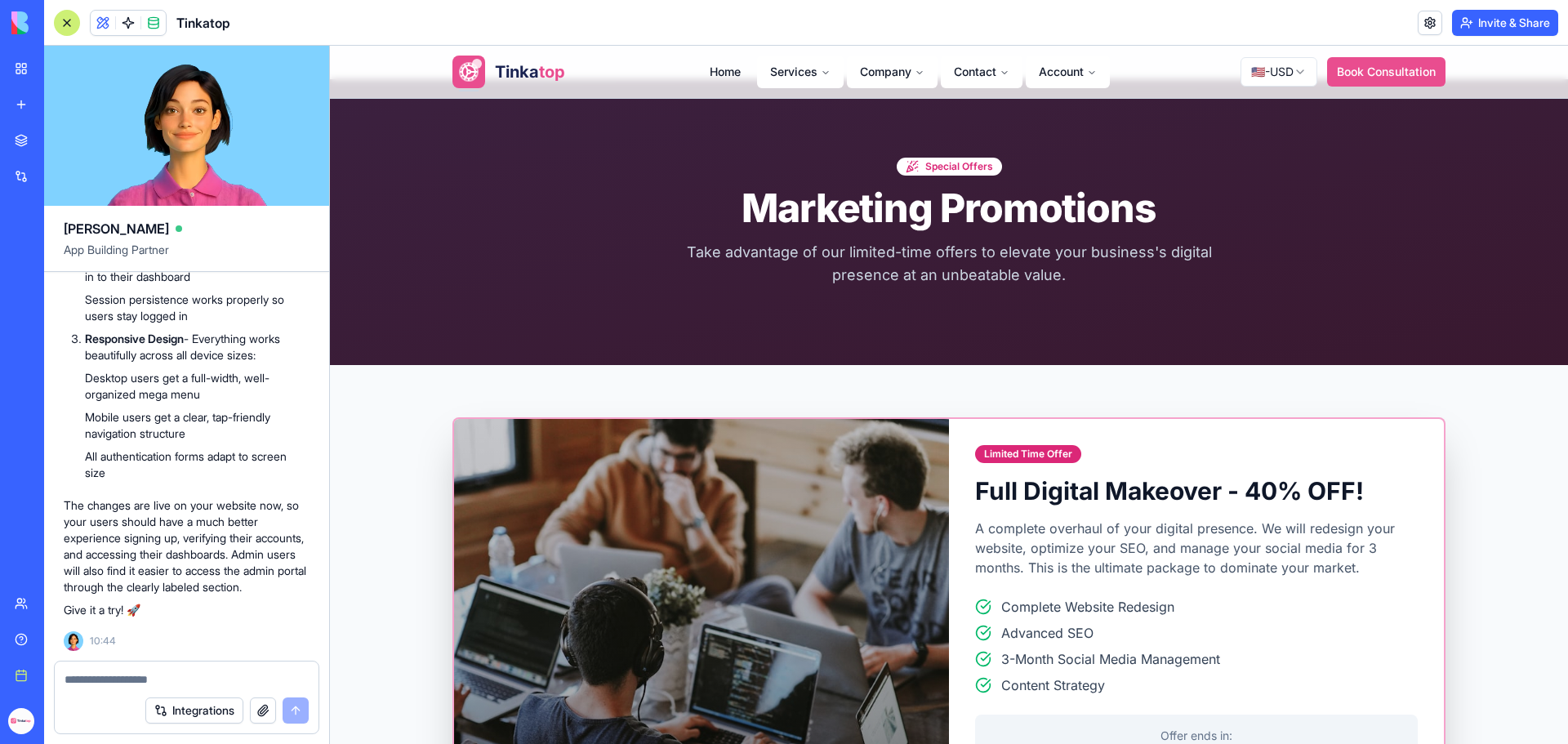
scroll to position [0, 0]
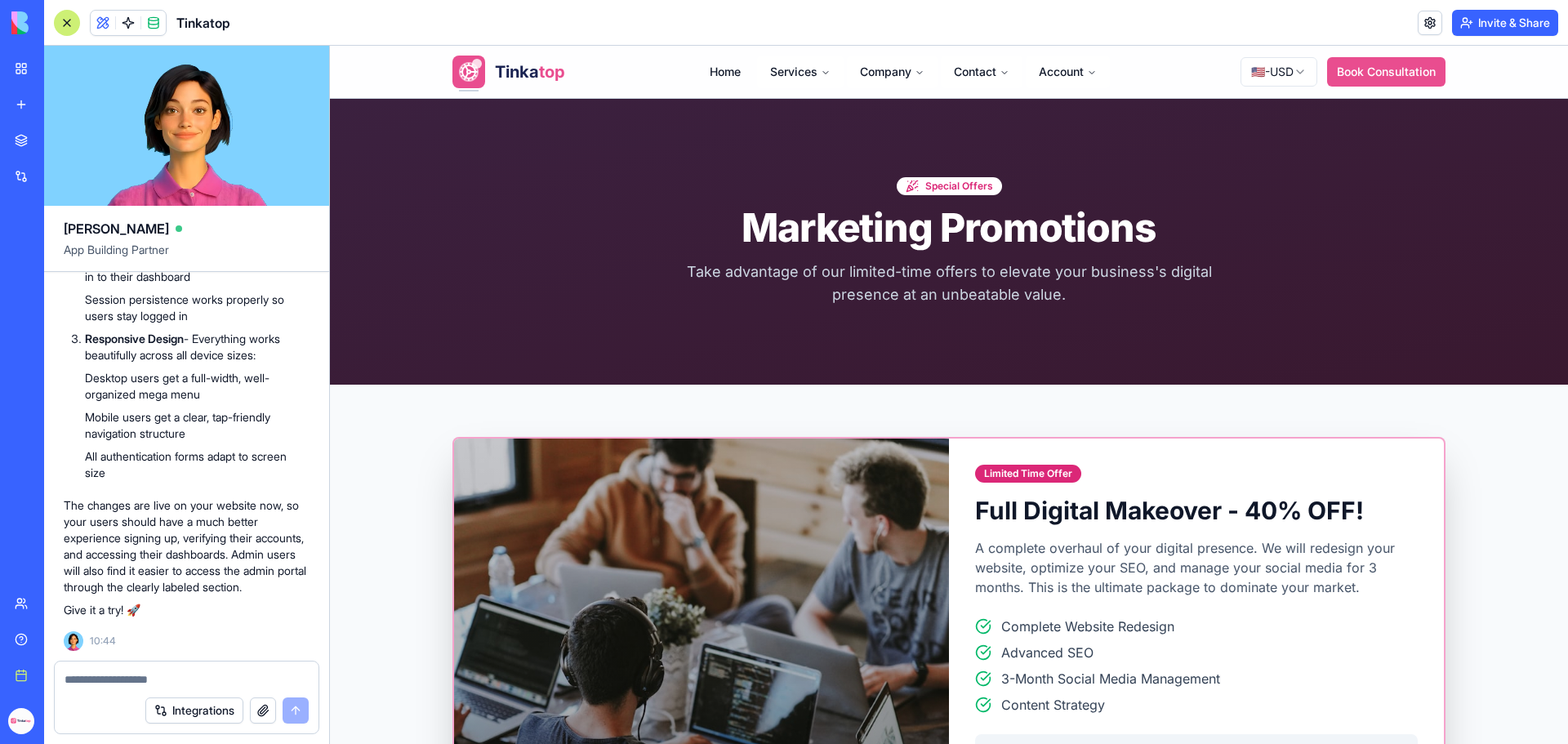
click at [256, 711] on button "button" at bounding box center [263, 711] width 26 height 26
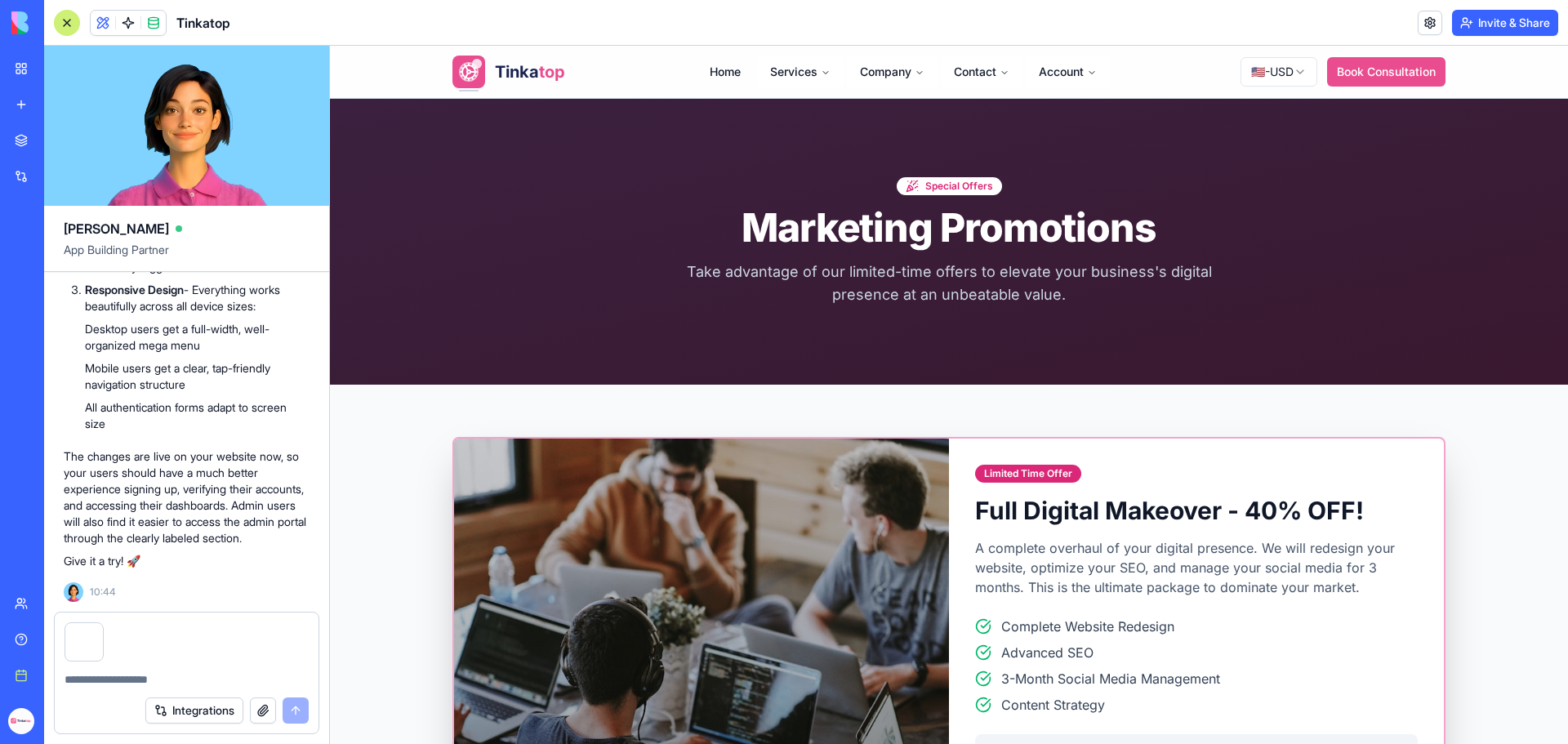
click at [132, 677] on textarea at bounding box center [187, 679] width 244 height 17
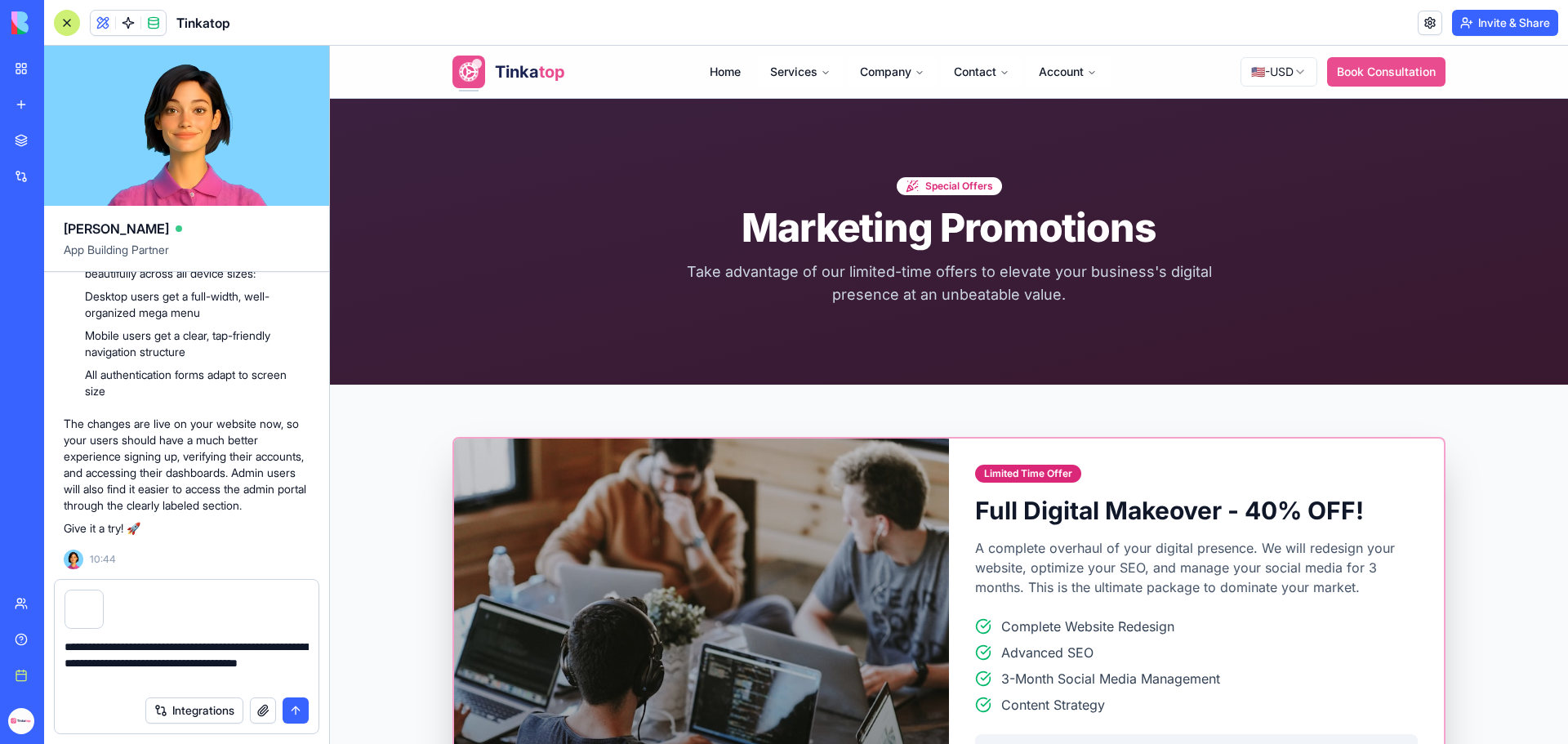
type textarea "**********"
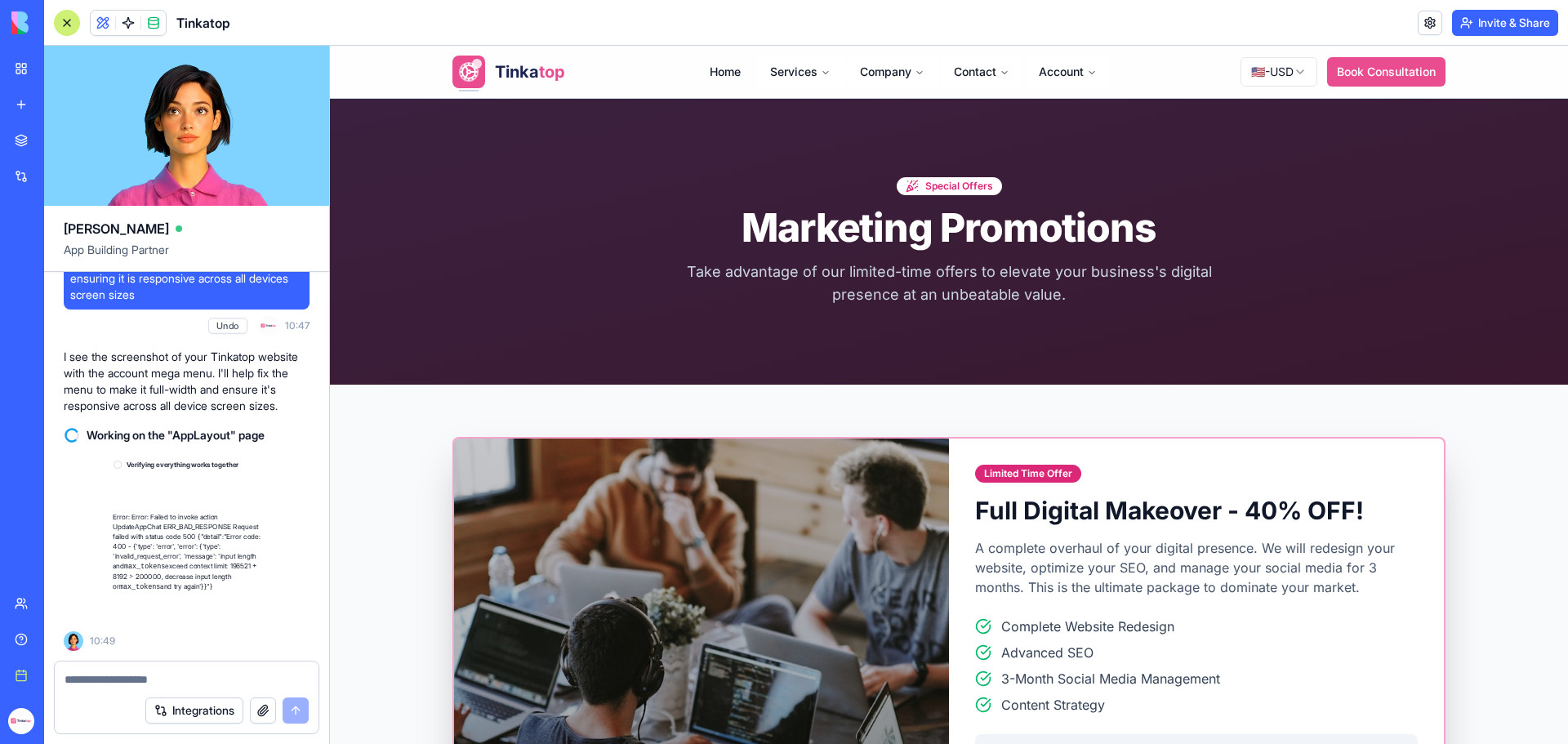
scroll to position [271068, 0]
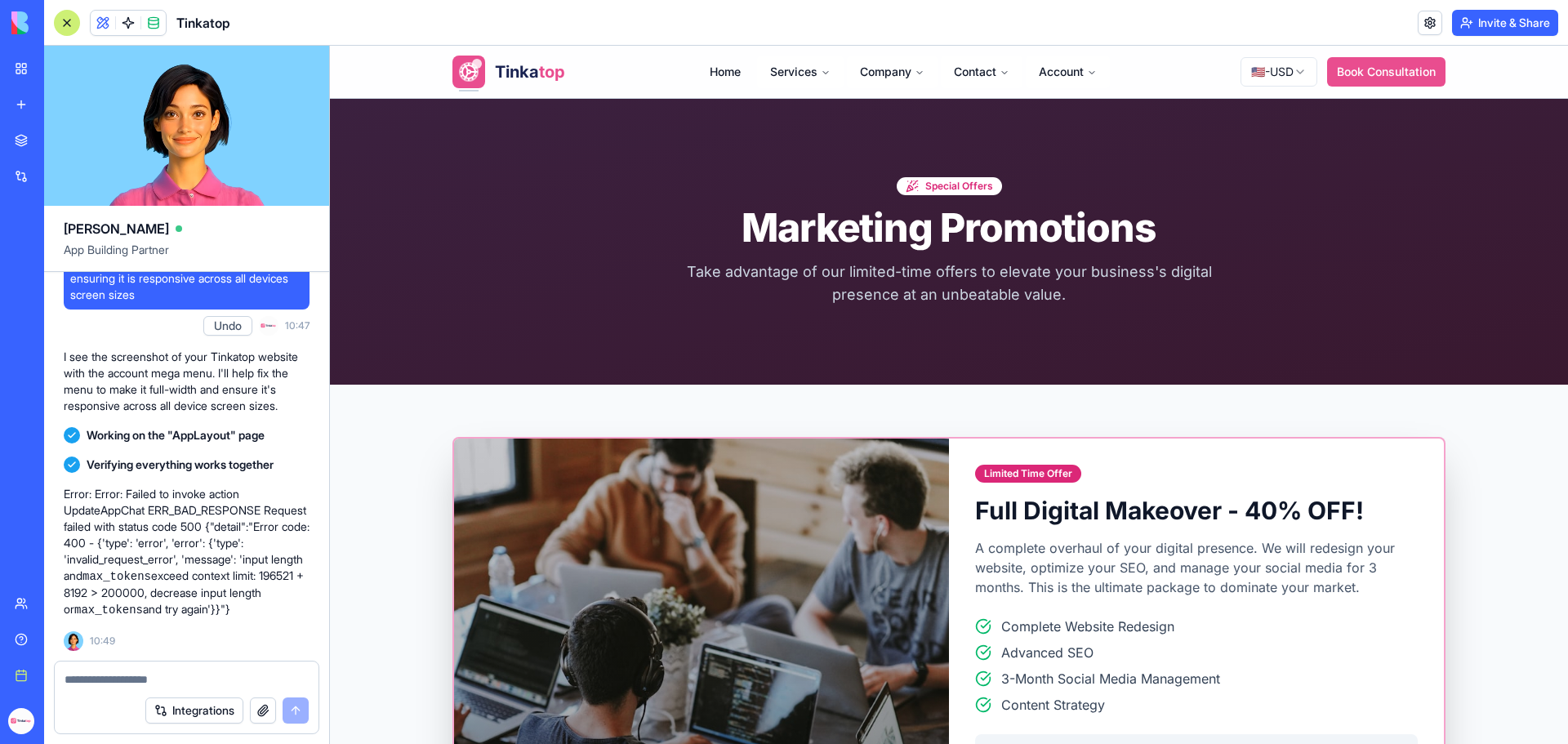
click at [200, 678] on textarea at bounding box center [187, 679] width 244 height 17
click at [129, 683] on textarea at bounding box center [187, 679] width 244 height 17
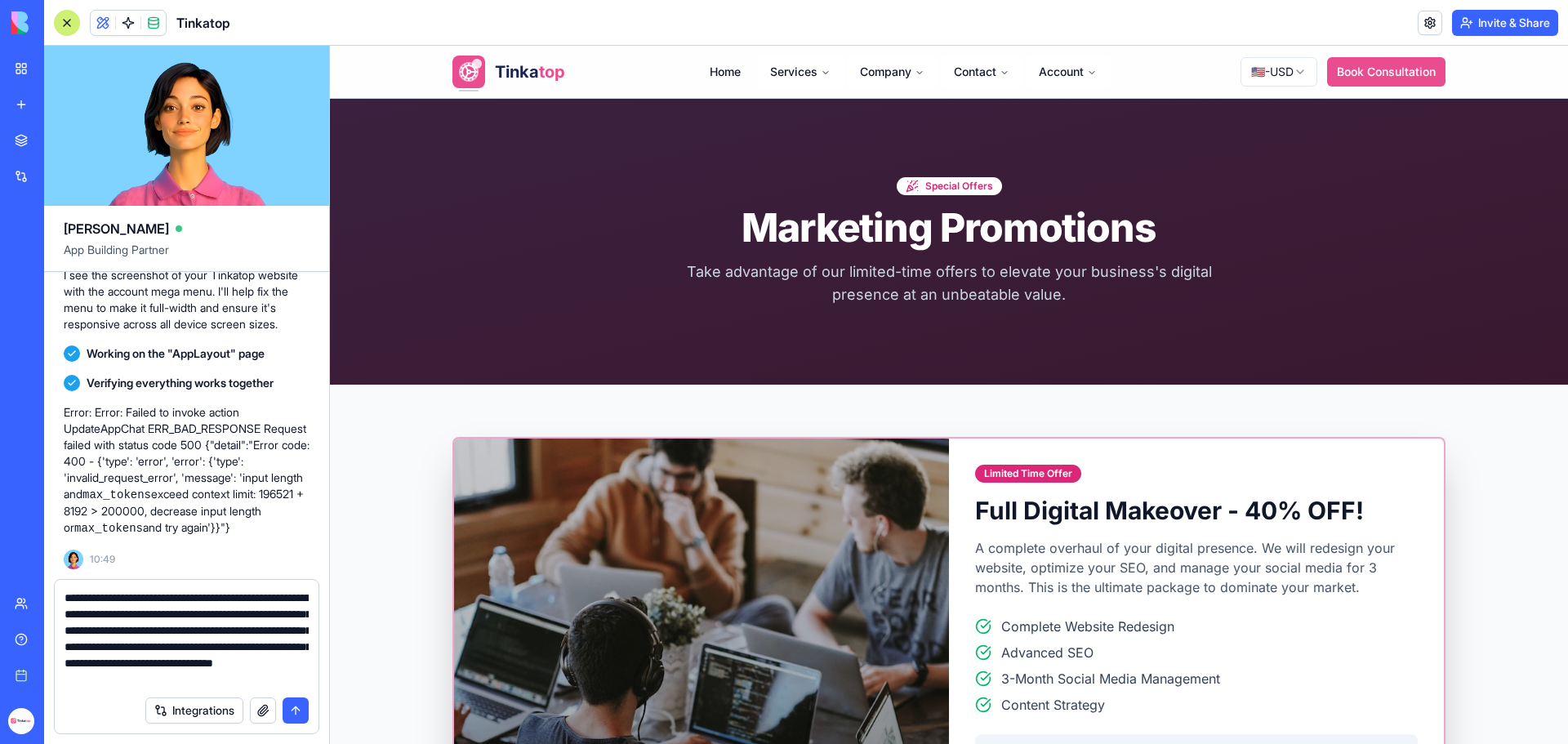
scroll to position [15, 0]
type textarea "**********"
click at [260, 714] on button "button" at bounding box center [263, 711] width 26 height 26
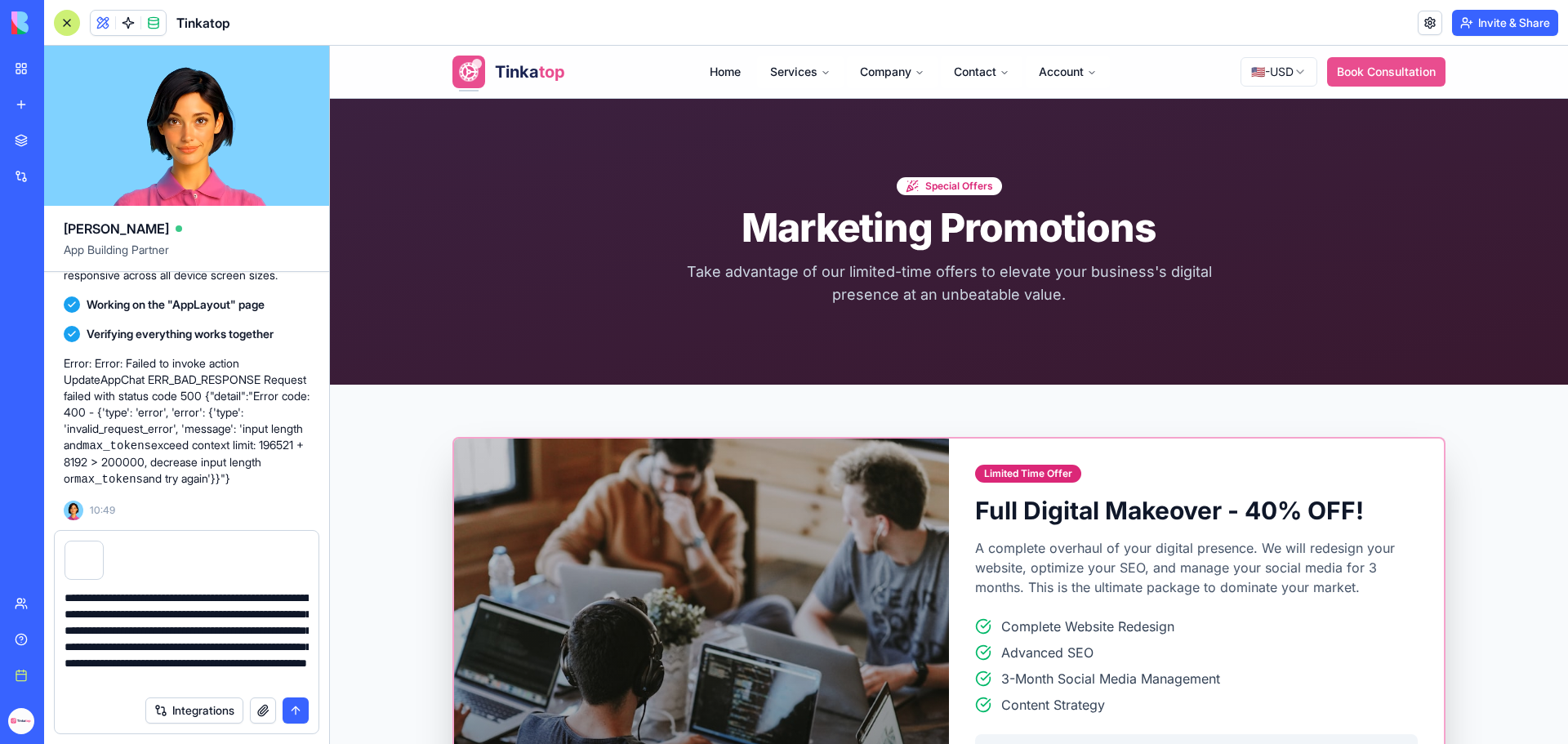
click at [302, 710] on button "submit" at bounding box center [296, 711] width 26 height 26
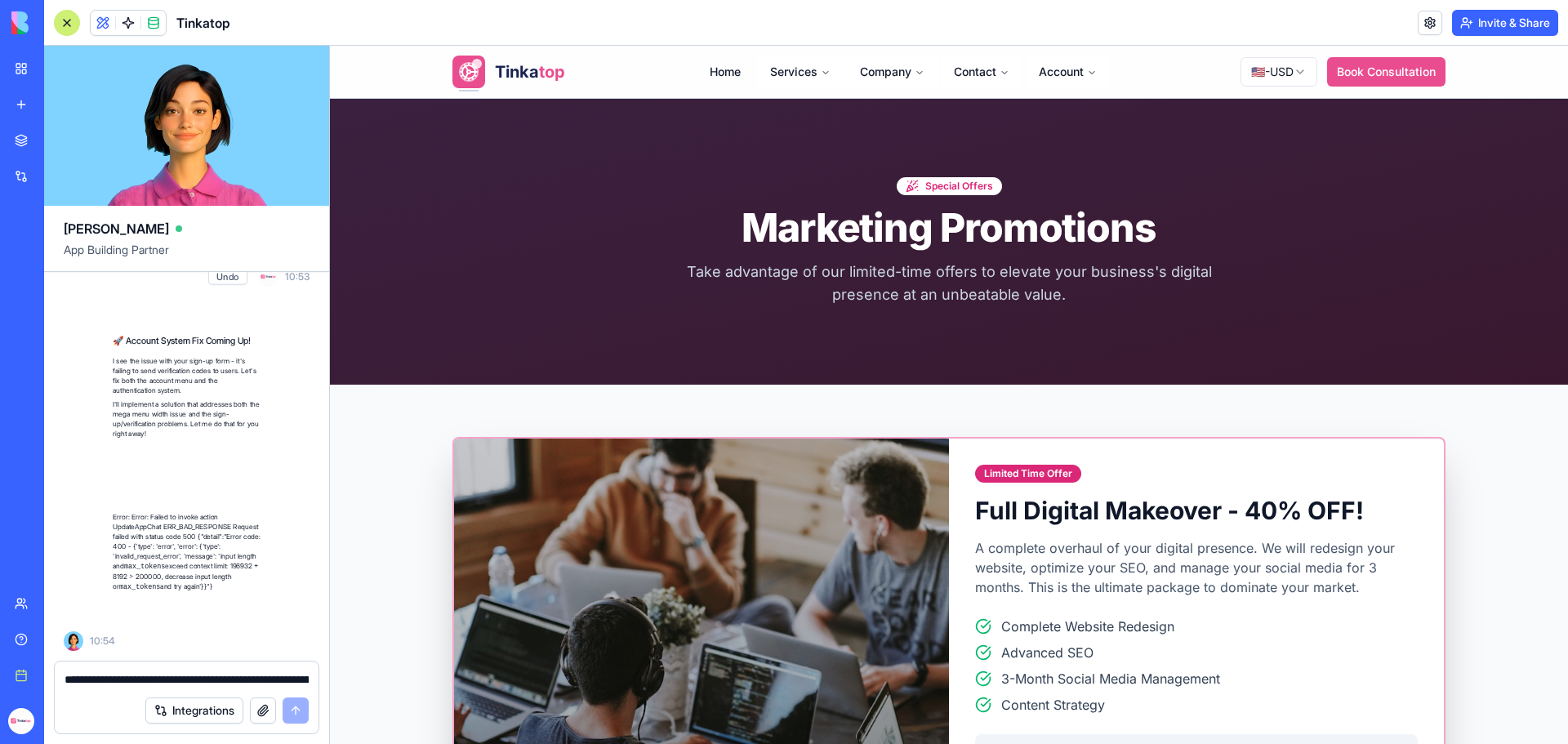
scroll to position [271654, 0]
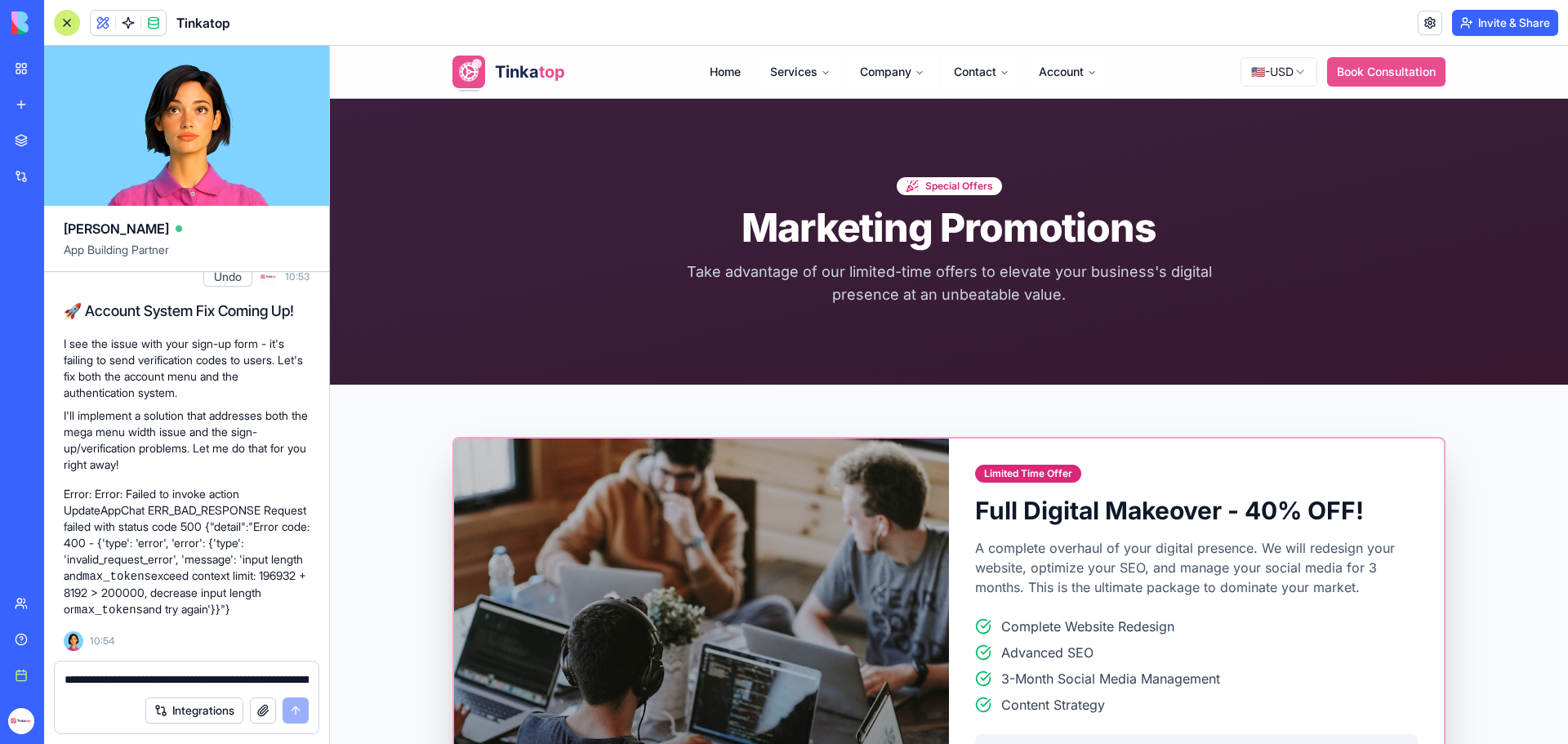
click at [197, 679] on textarea "**********" at bounding box center [187, 679] width 244 height 17
click at [167, 676] on textarea "**********" at bounding box center [187, 679] width 244 height 17
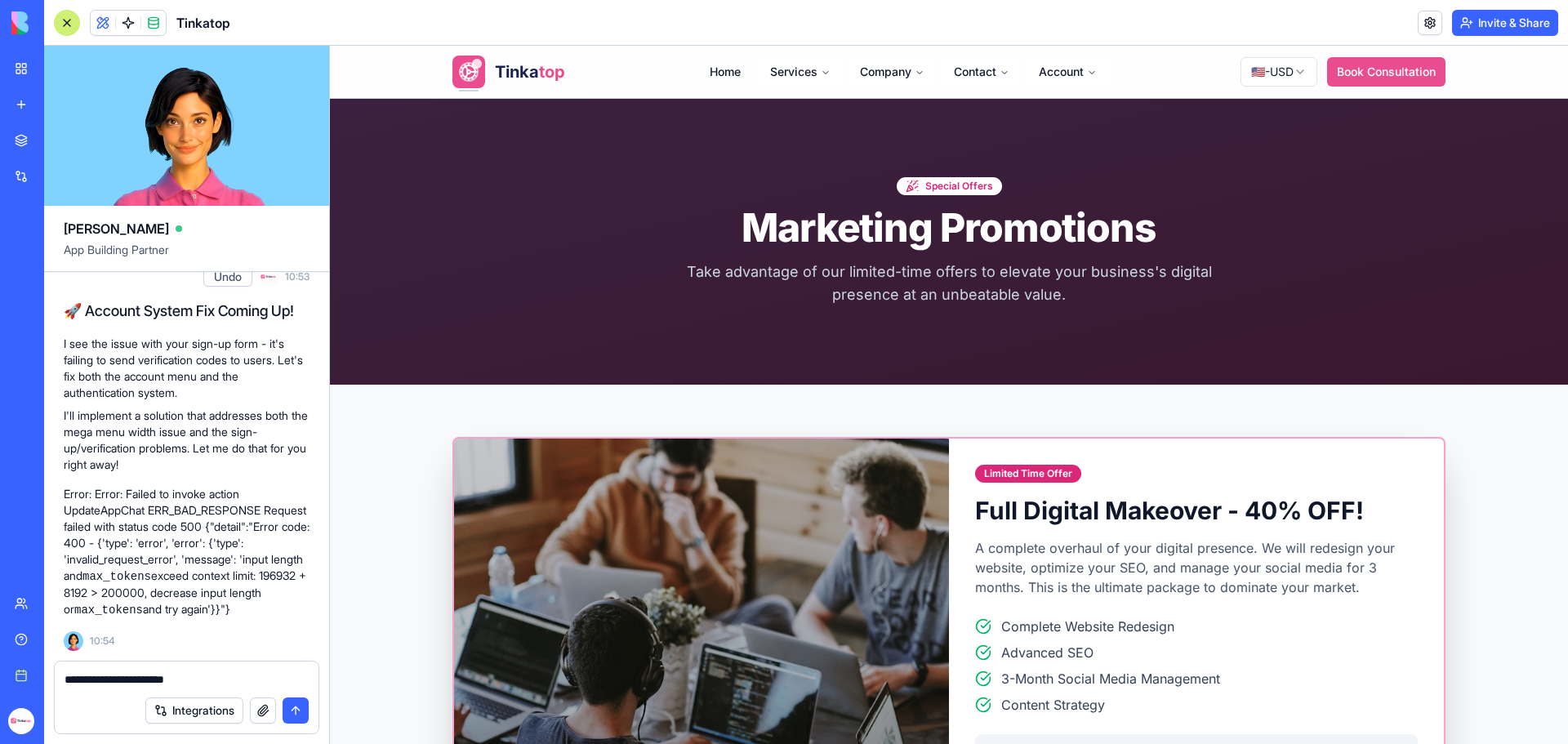
type textarea "**********"
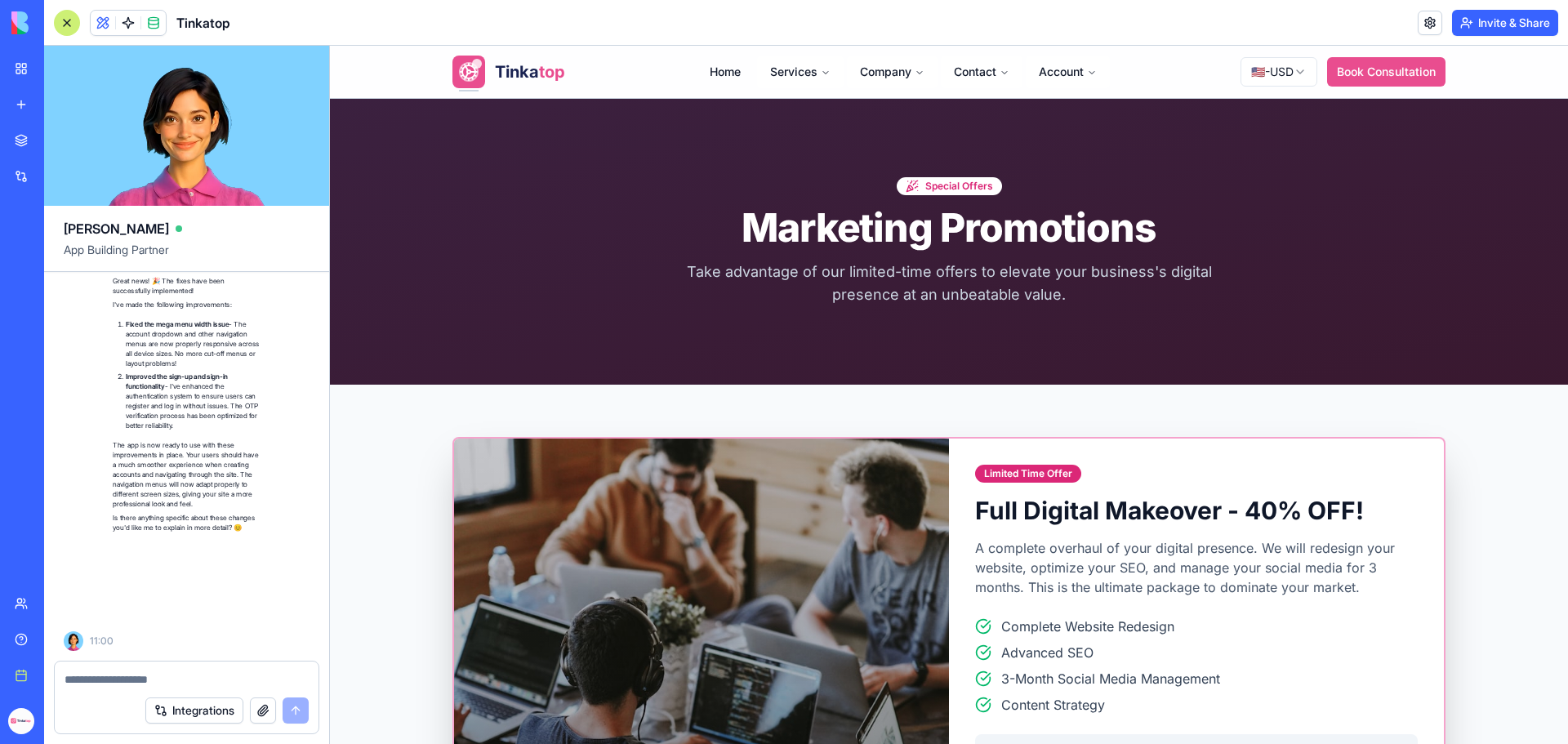
scroll to position [272402, 0]
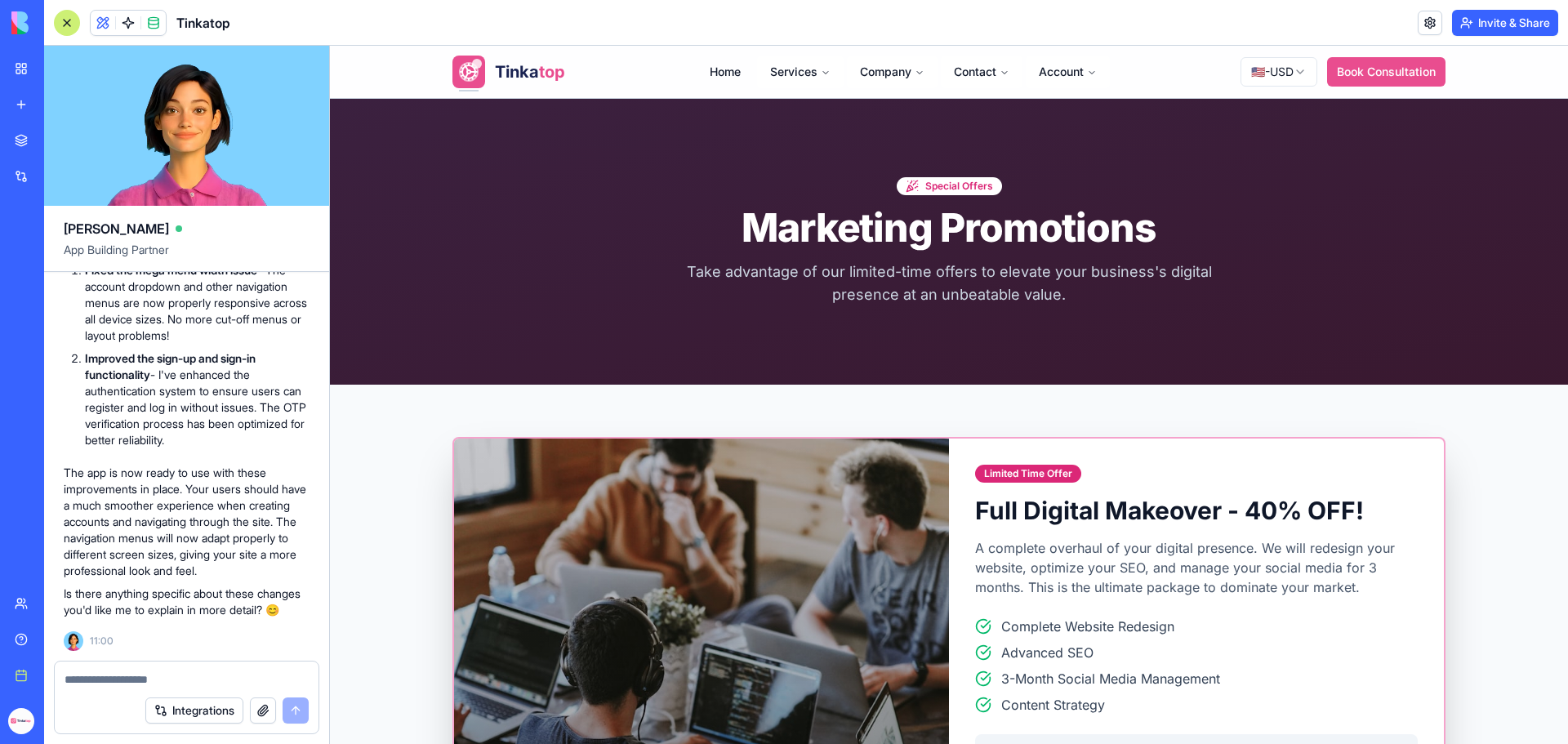
click at [183, 671] on textarea at bounding box center [187, 679] width 244 height 17
type textarea "**********"
click at [258, 715] on button "button" at bounding box center [263, 711] width 26 height 26
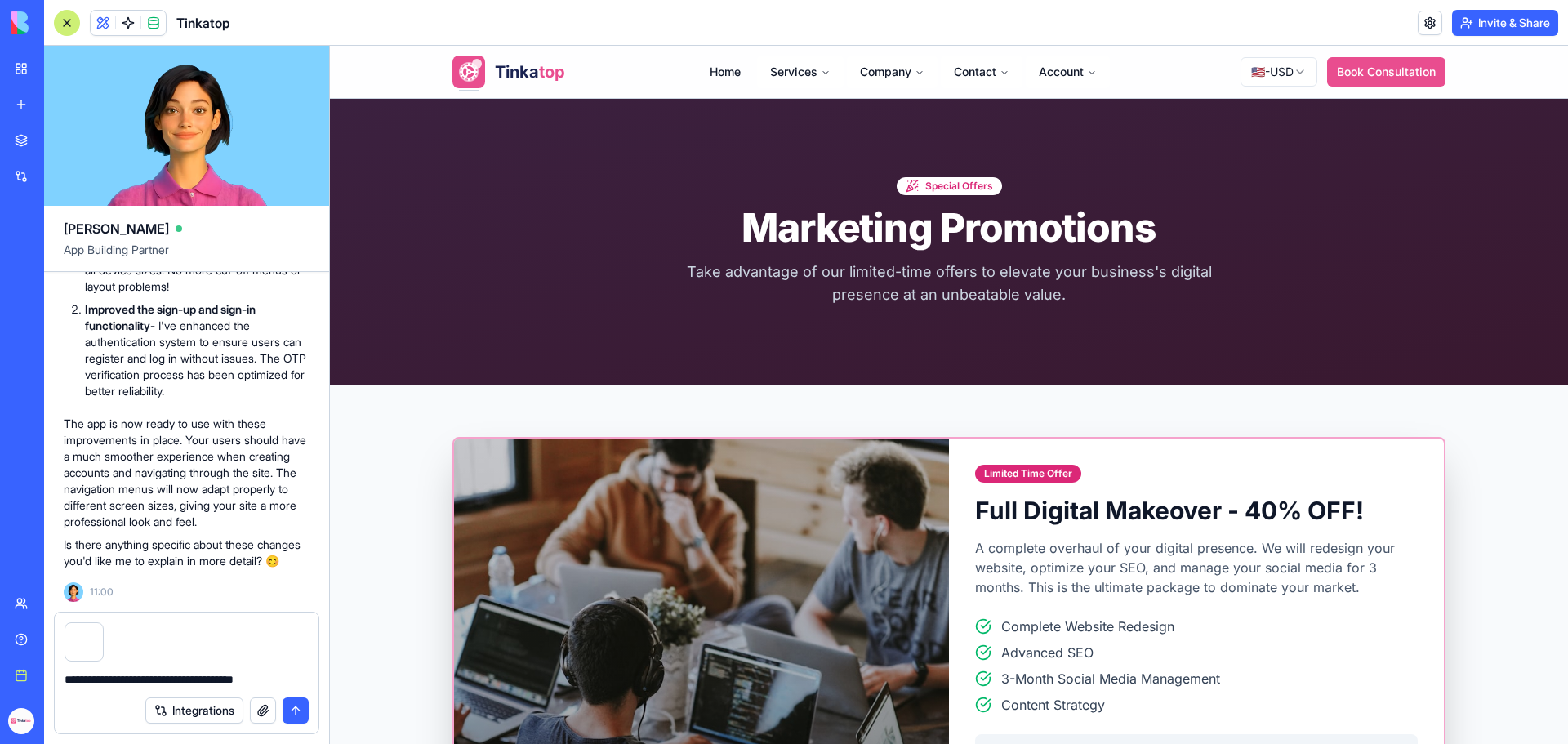
click at [302, 681] on textarea "**********" at bounding box center [187, 679] width 244 height 17
click at [299, 717] on button "submit" at bounding box center [296, 711] width 26 height 26
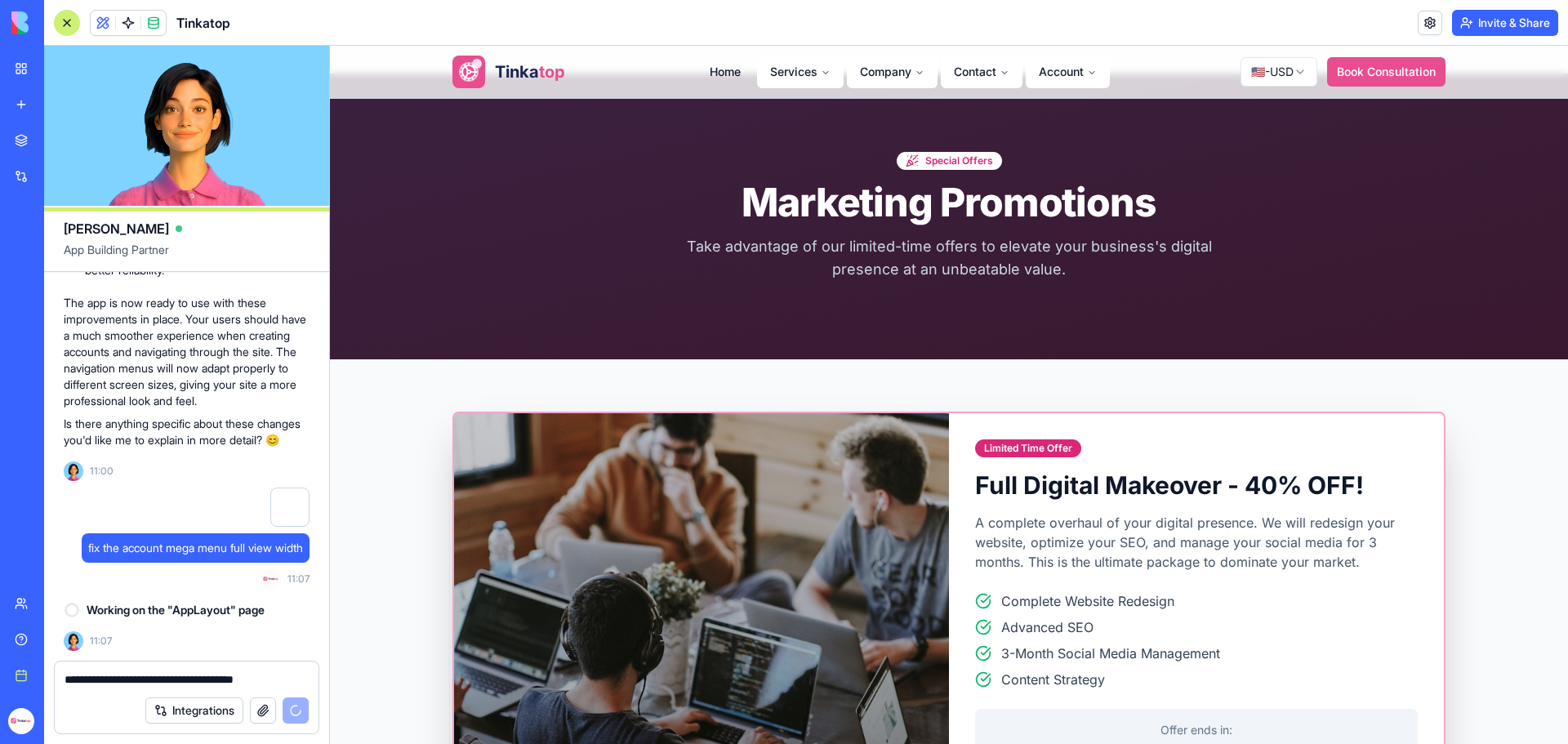
scroll to position [0, 0]
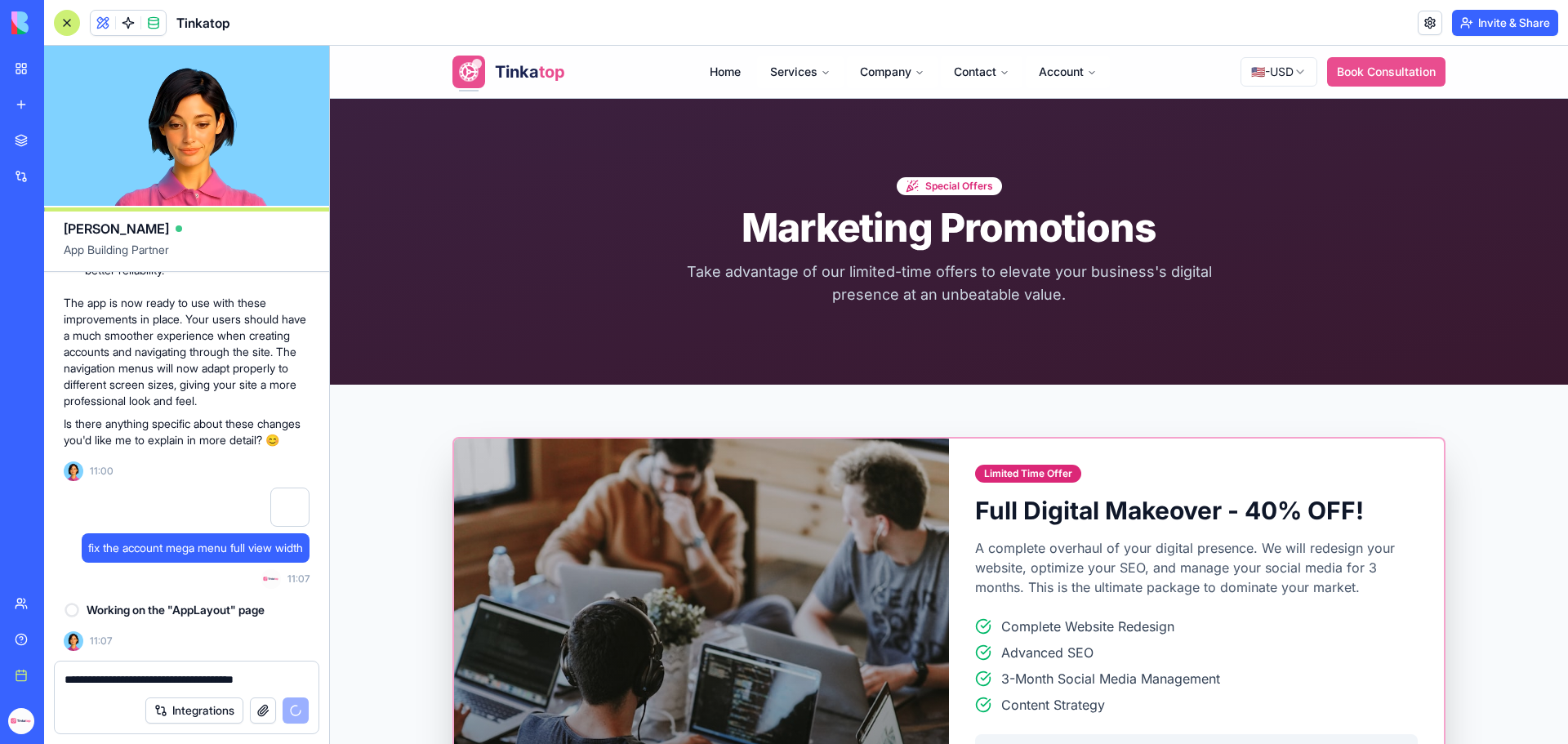
click at [207, 682] on textarea "**********" at bounding box center [187, 679] width 244 height 17
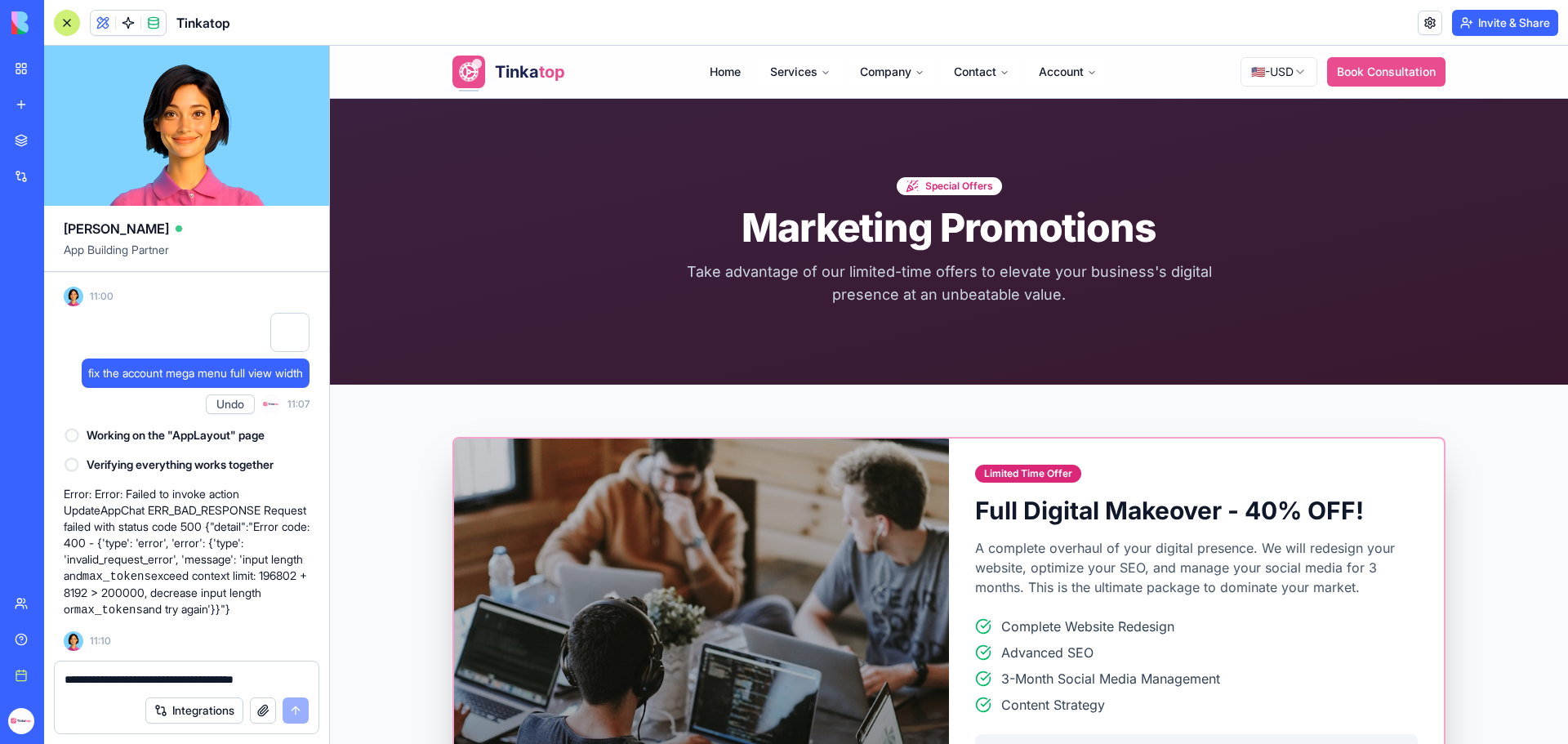
scroll to position [272764, 0]
click at [173, 683] on textarea "**********" at bounding box center [187, 679] width 244 height 17
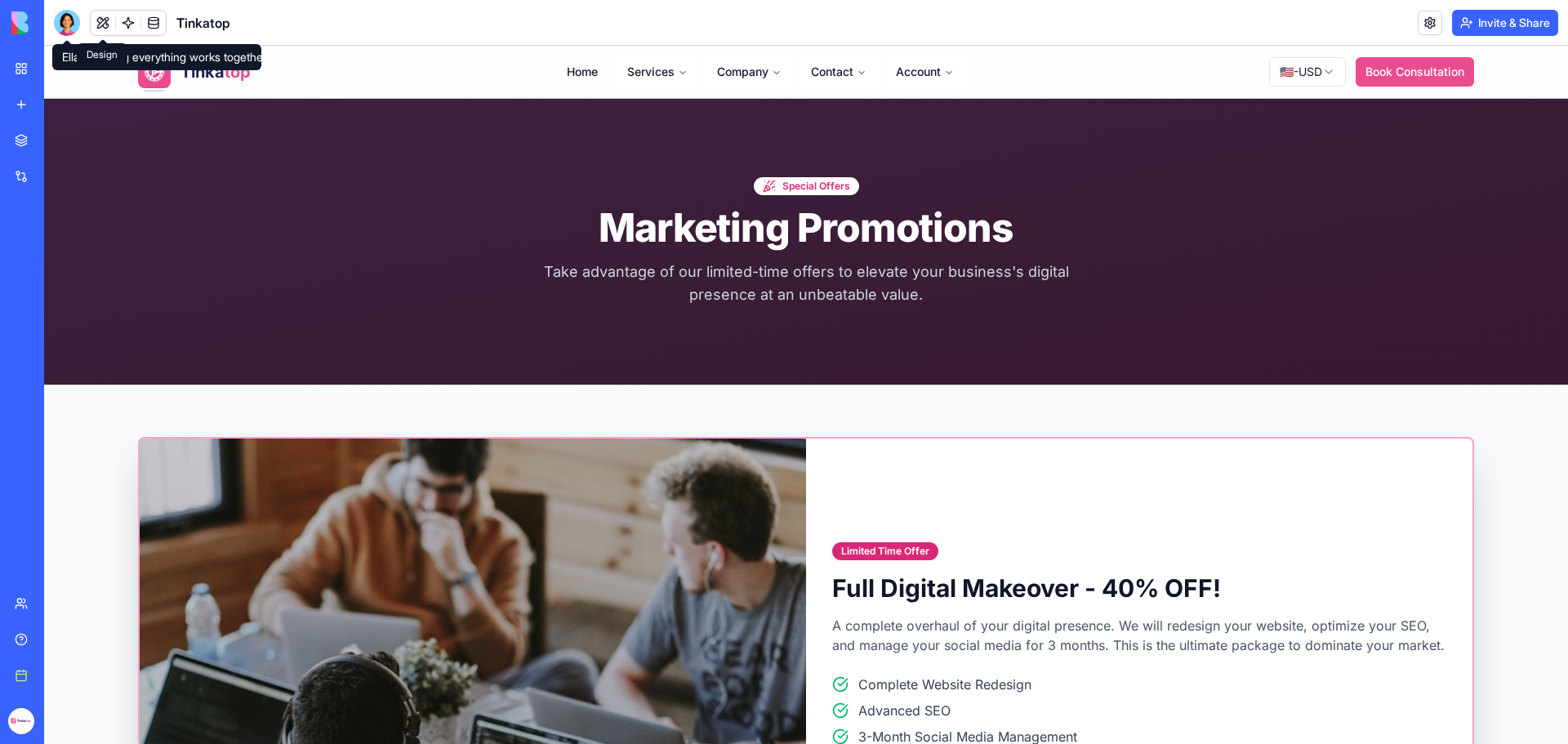
click at [96, 26] on button at bounding box center [103, 23] width 25 height 25
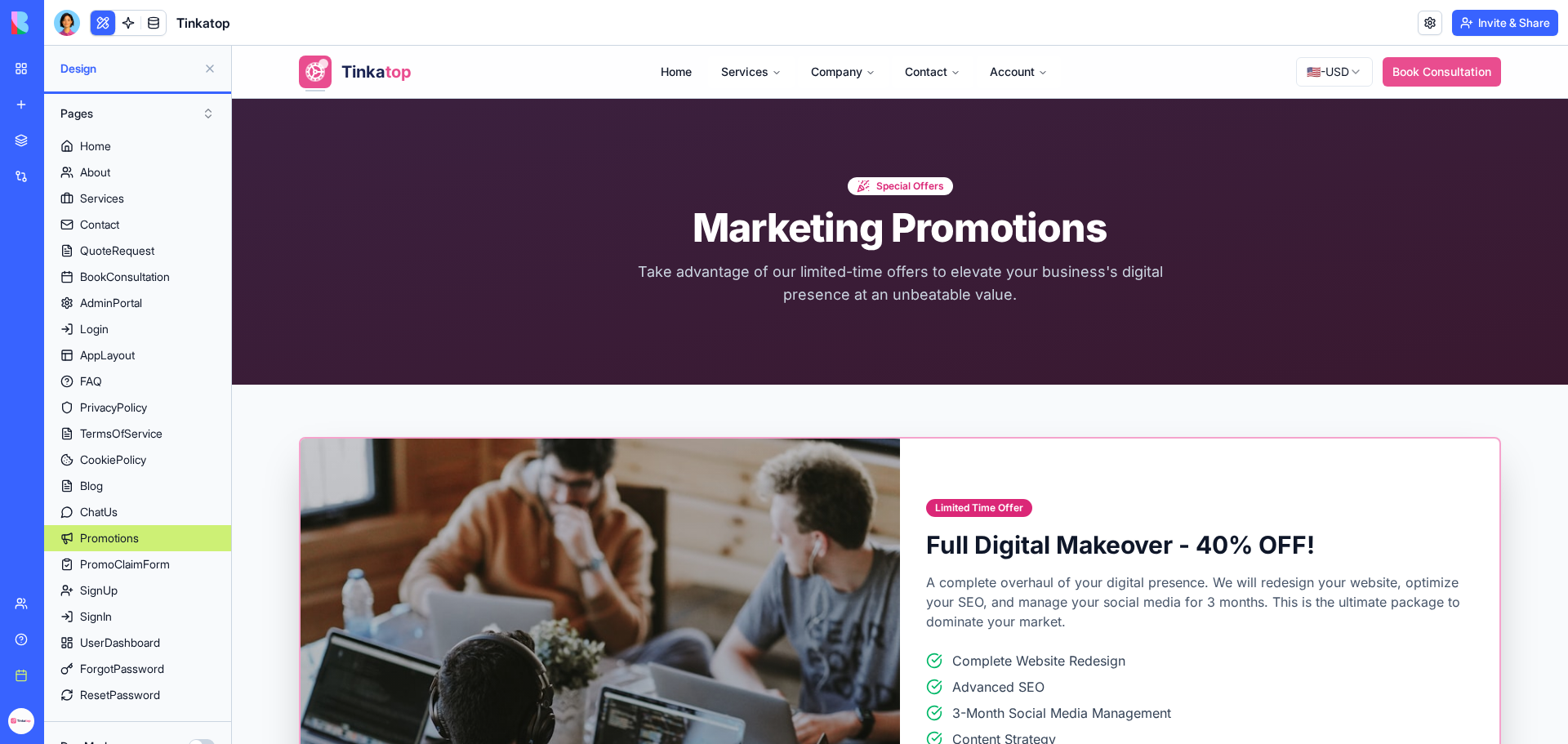
scroll to position [27, 0]
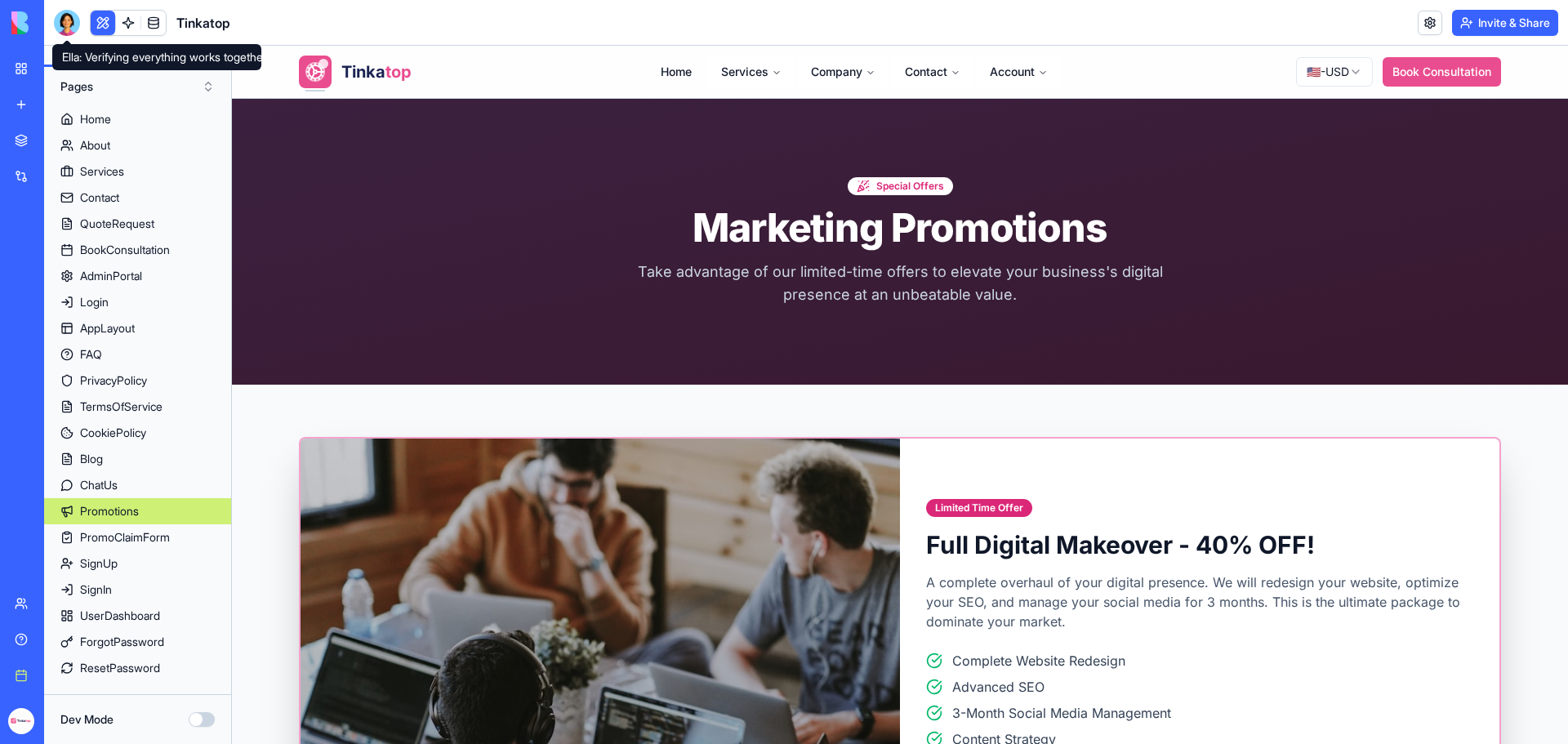
click at [68, 26] on div at bounding box center [67, 23] width 26 height 26
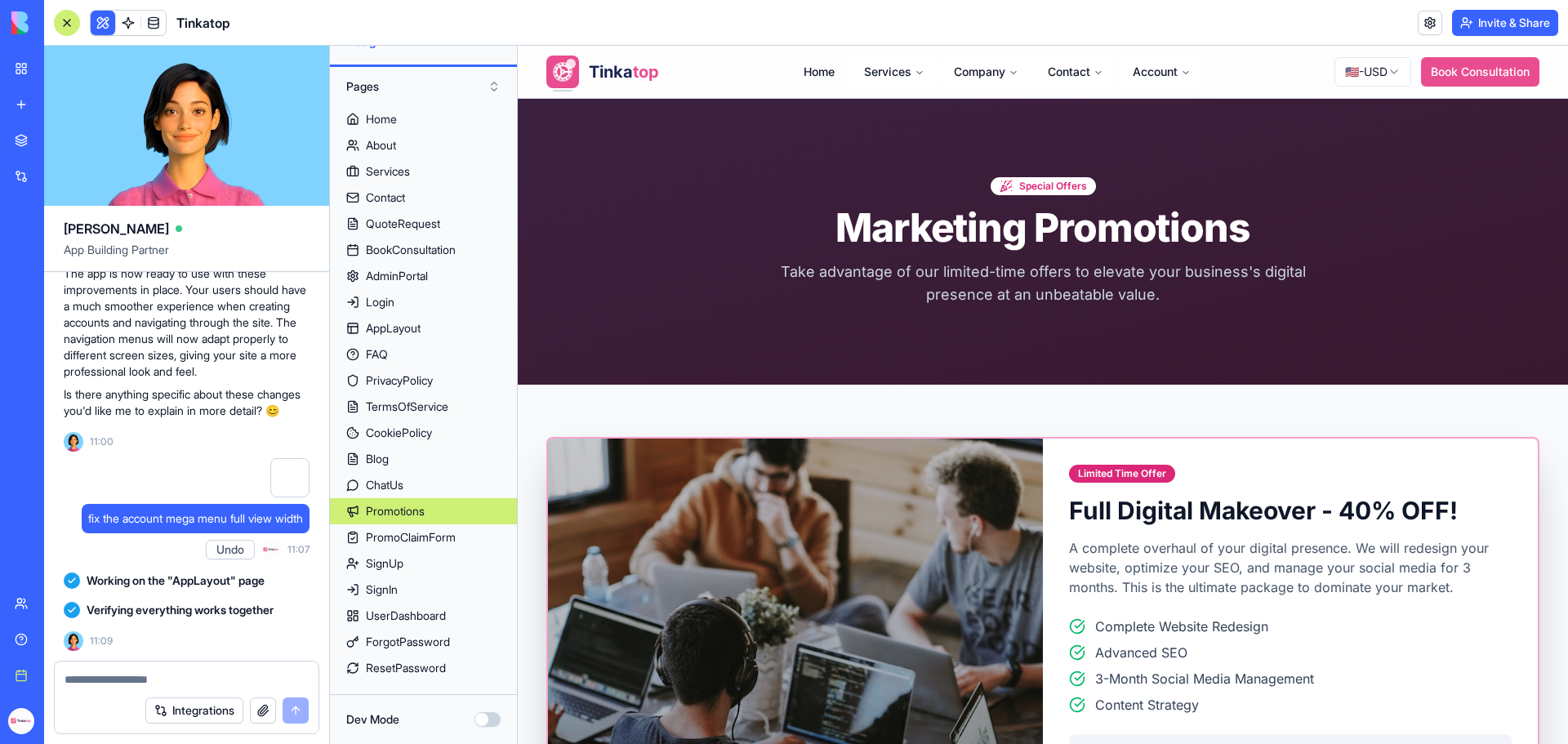
scroll to position [272279, 0]
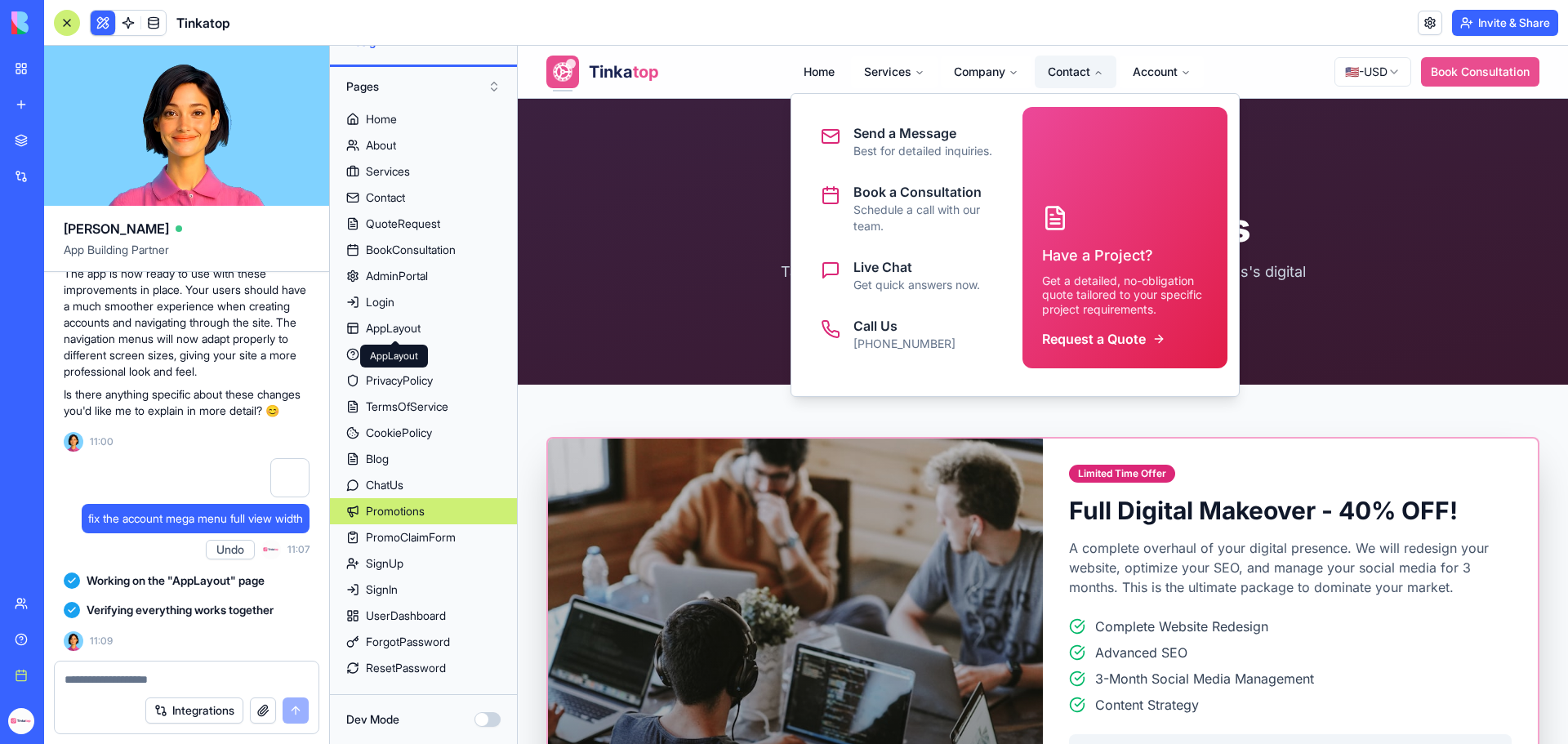
click at [266, 713] on button "button" at bounding box center [263, 711] width 26 height 26
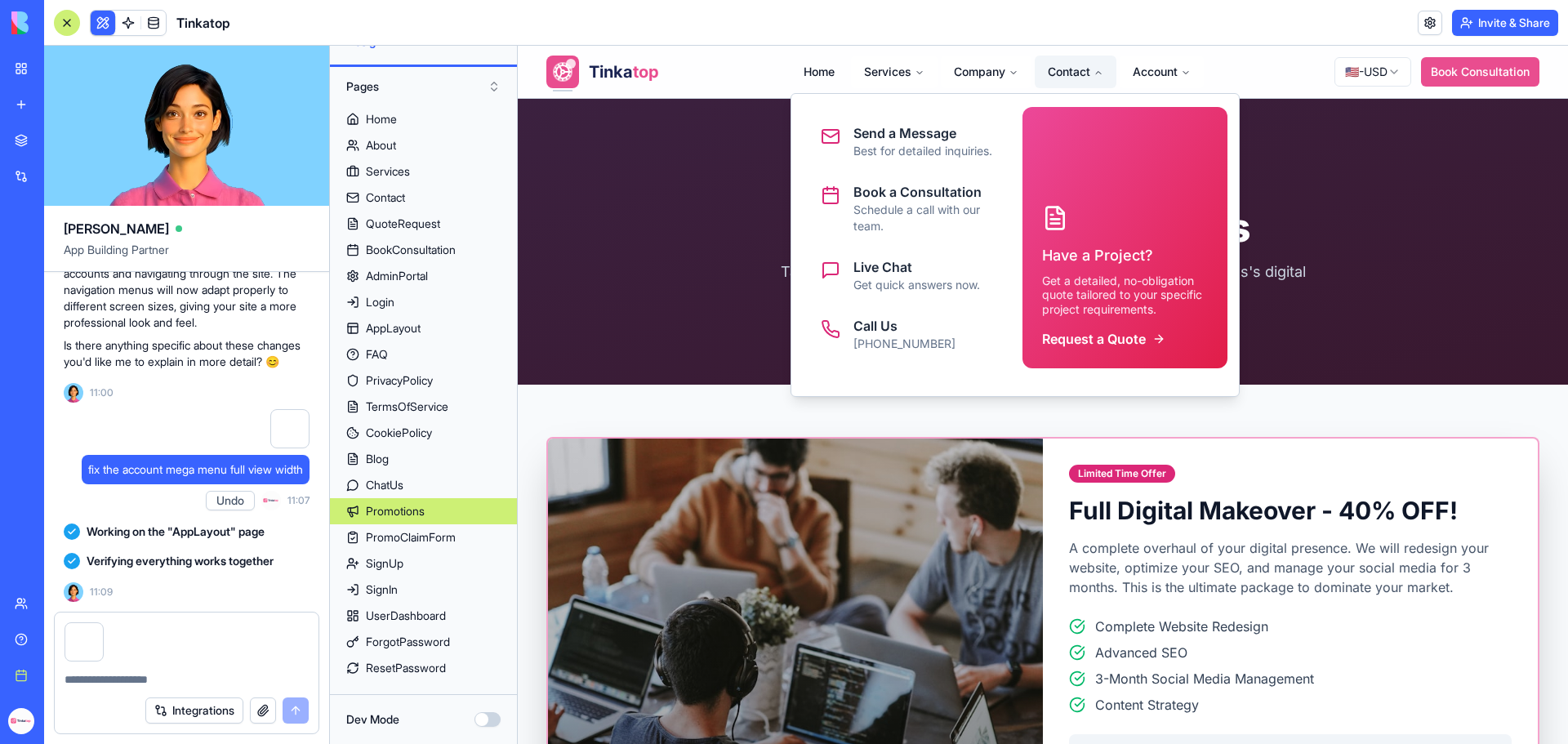
click at [185, 667] on div at bounding box center [186, 675] width 264 height 26
click at [183, 669] on div at bounding box center [186, 675] width 264 height 26
click at [182, 683] on textarea at bounding box center [187, 679] width 244 height 17
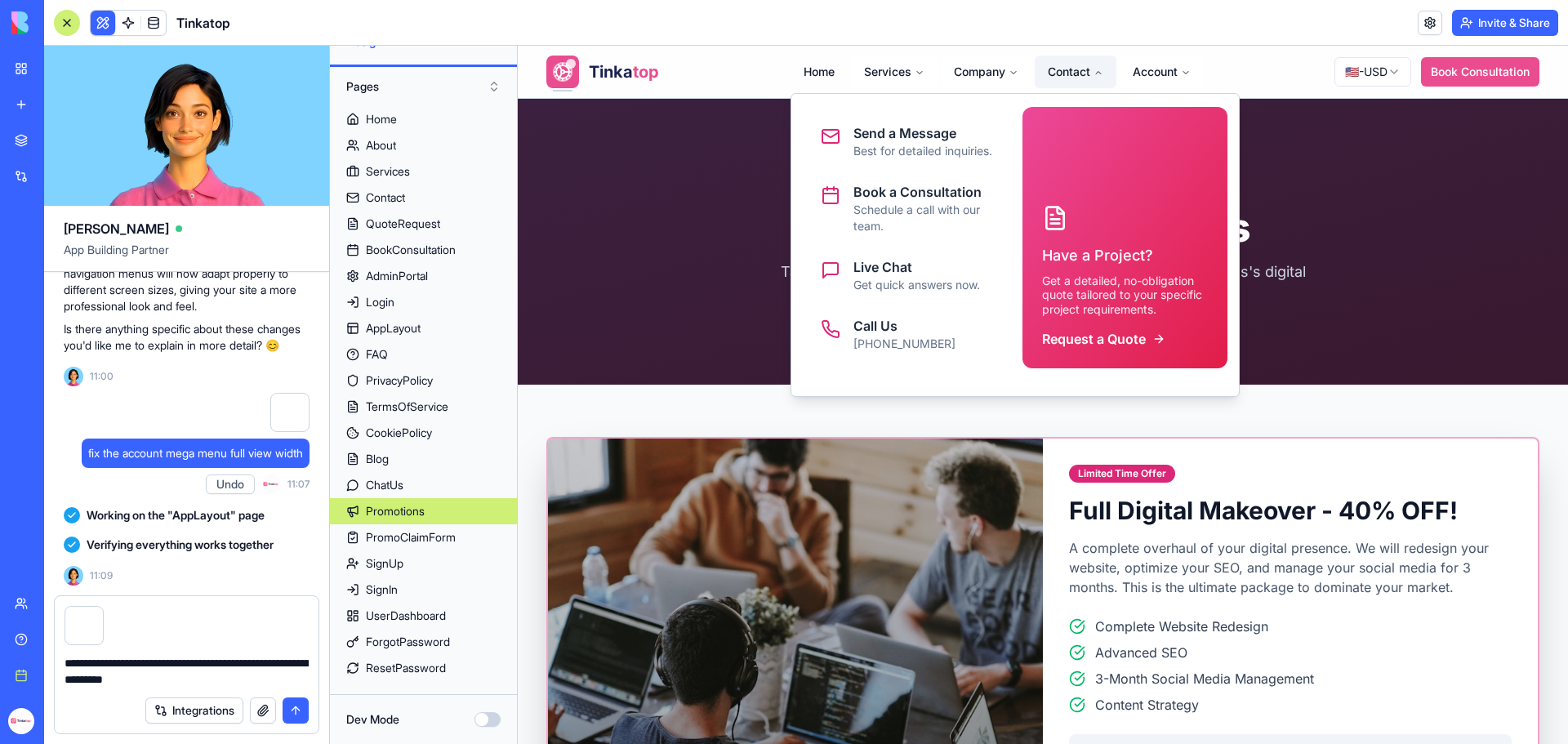
type textarea "**********"
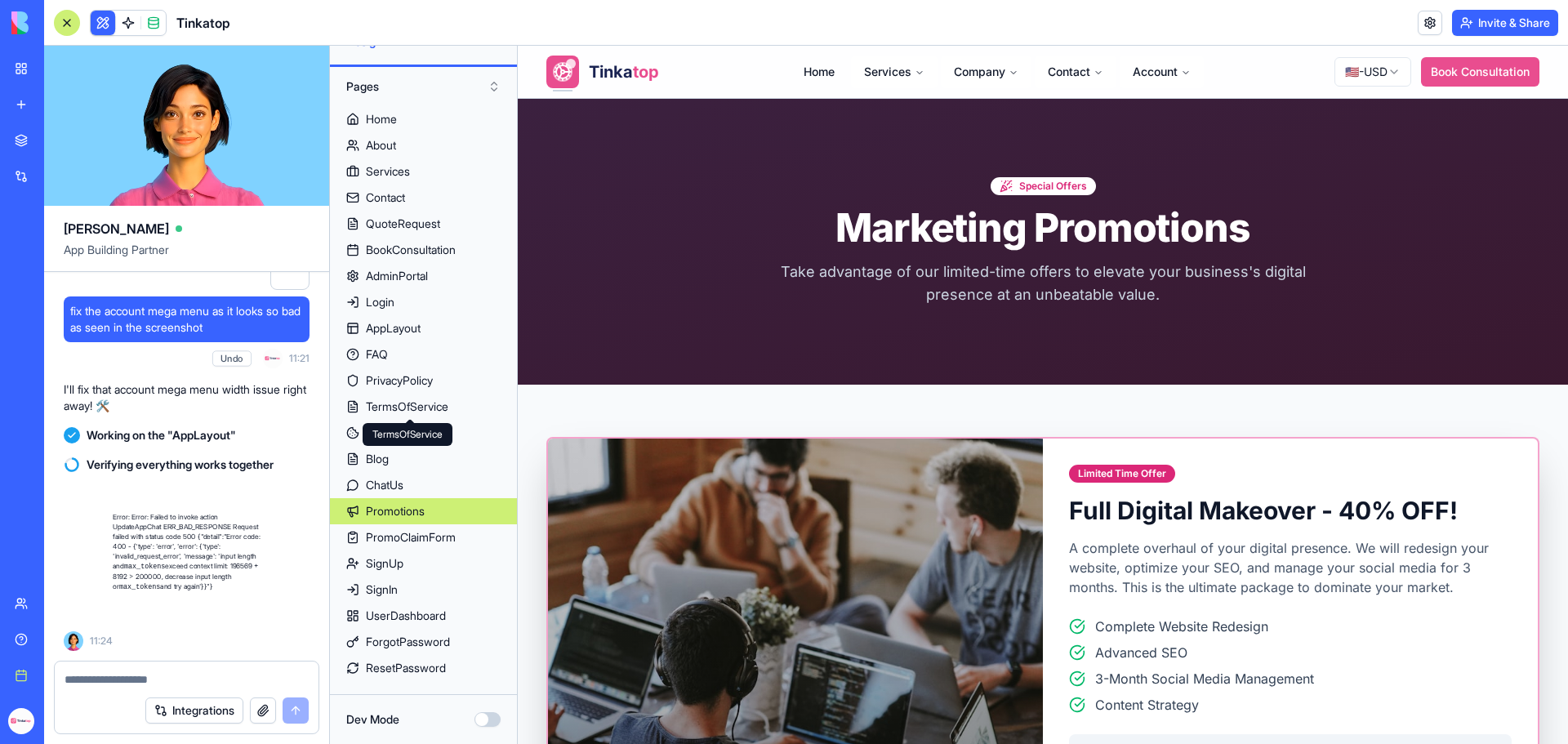
scroll to position [272701, 0]
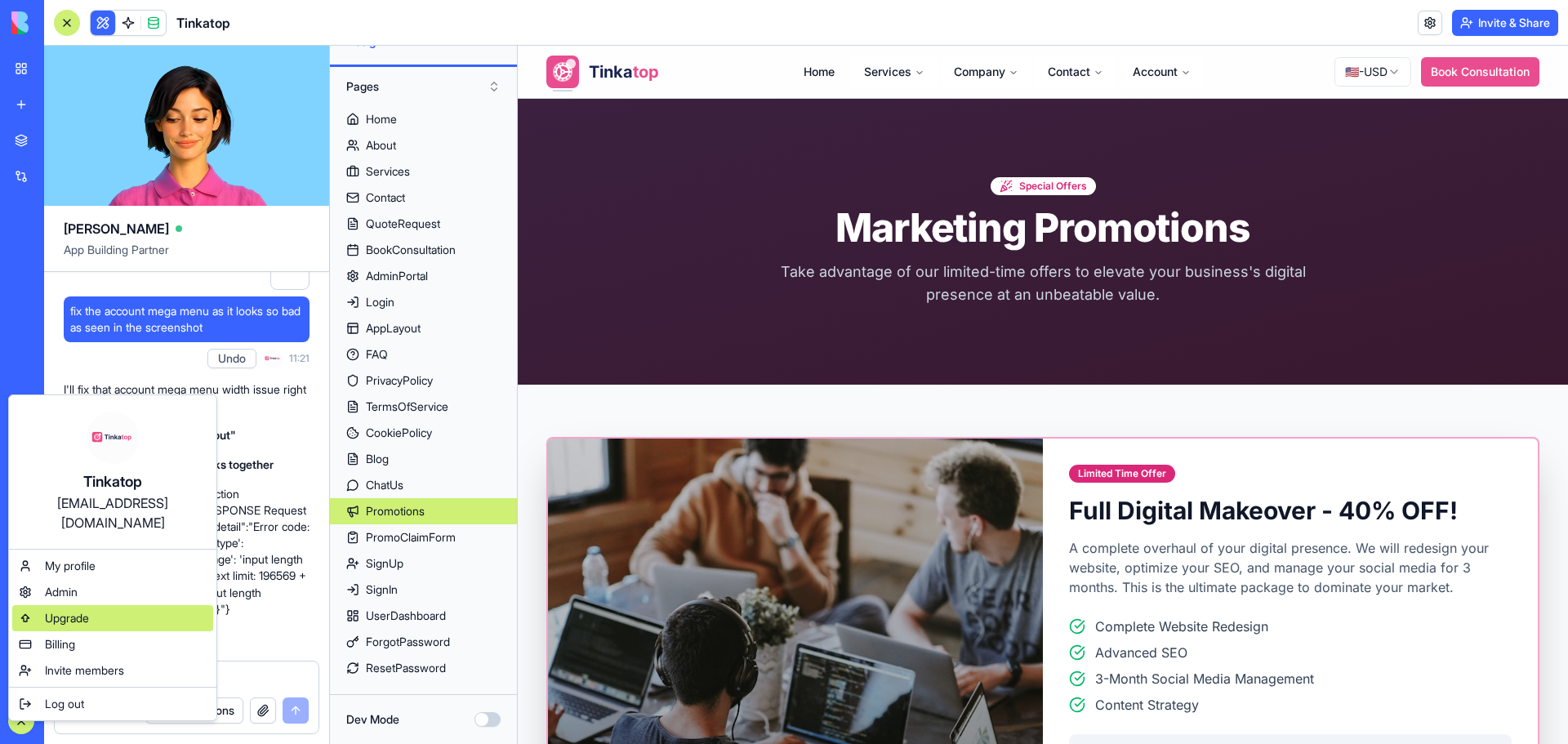
click at [75, 610] on span "Upgrade" at bounding box center [67, 618] width 44 height 17
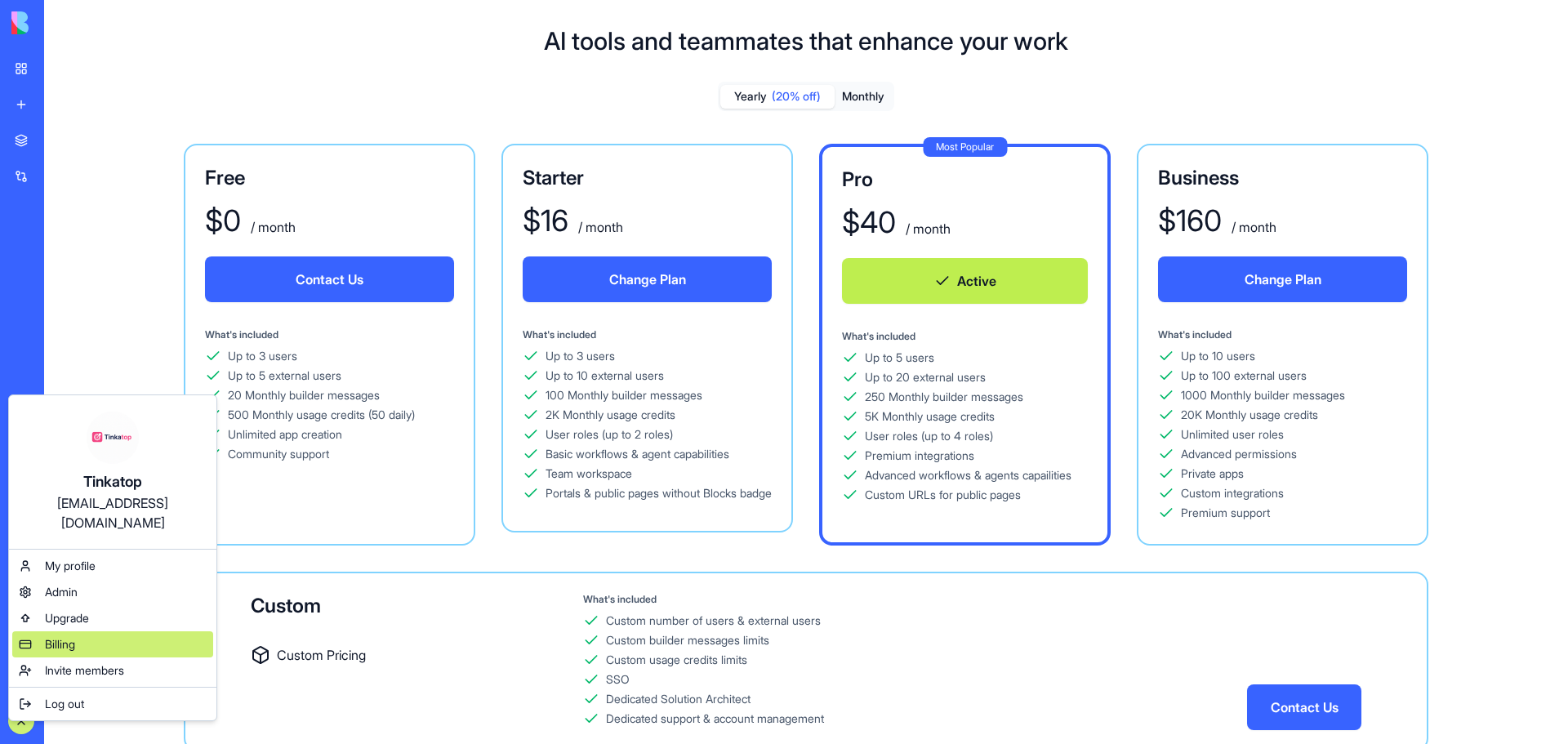
click at [75, 636] on span "Billing" at bounding box center [60, 644] width 30 height 17
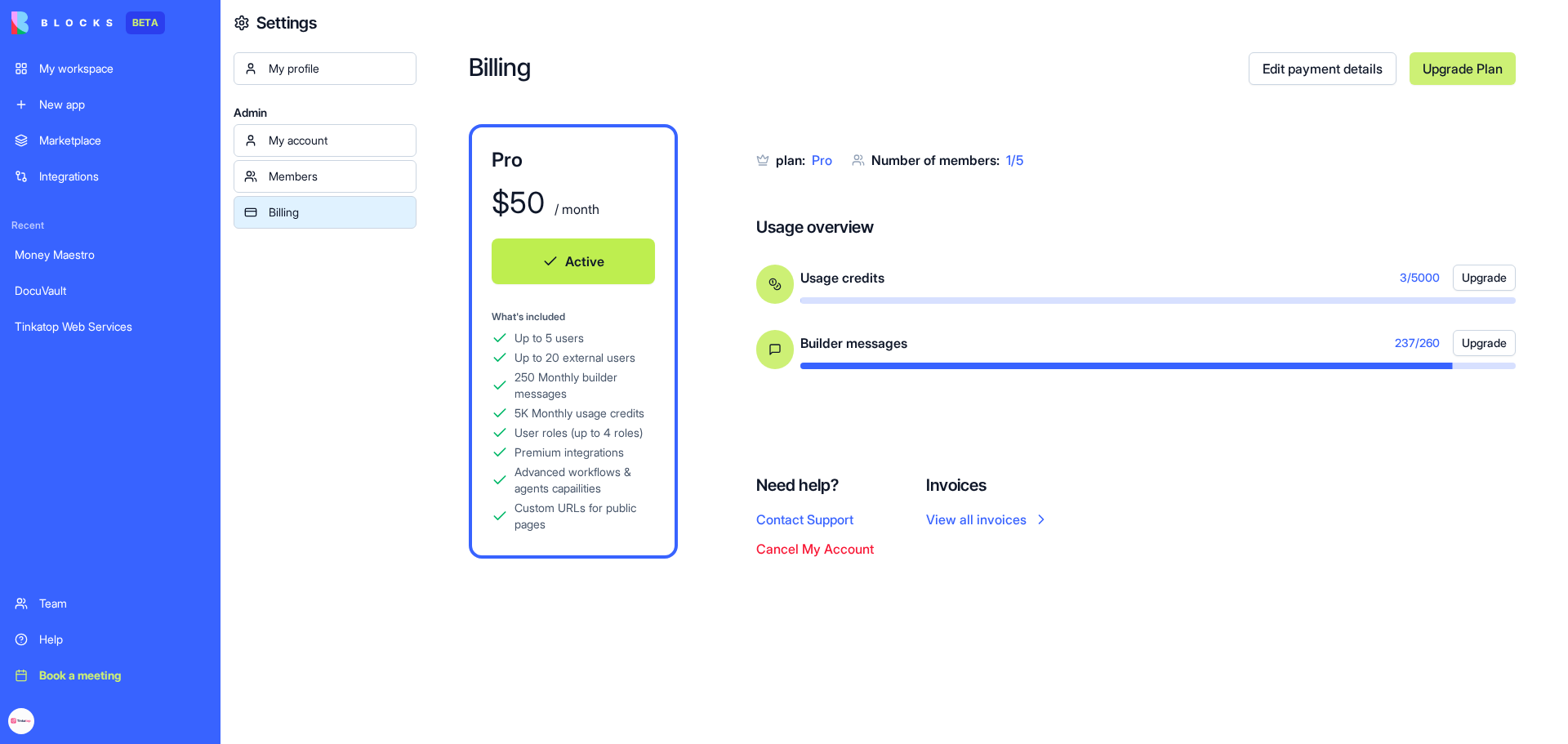
click at [89, 68] on div "My workspace" at bounding box center [123, 68] width 167 height 17
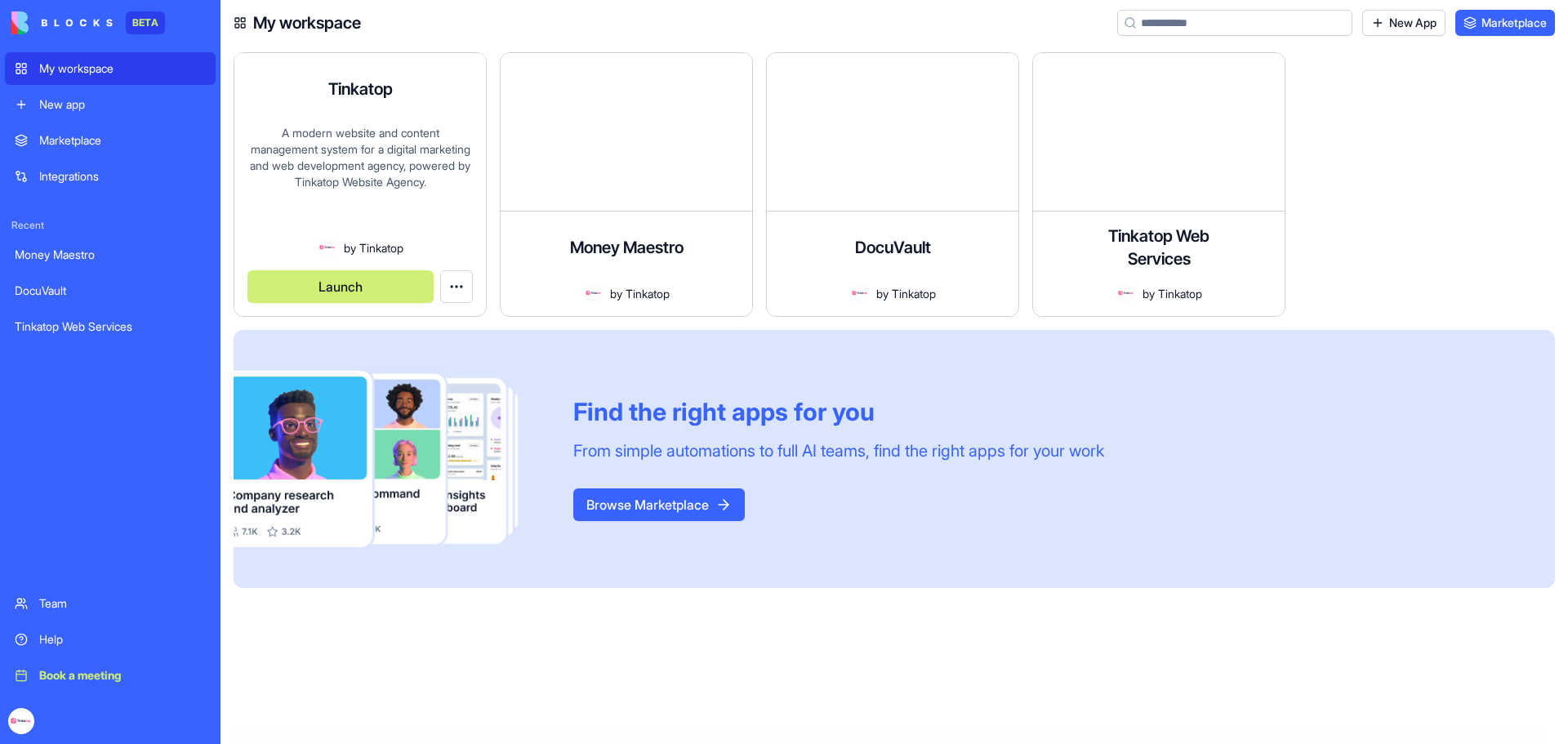
click at [376, 190] on div "A modern website and content management system for a digital marketing and web …" at bounding box center [360, 181] width 226 height 112
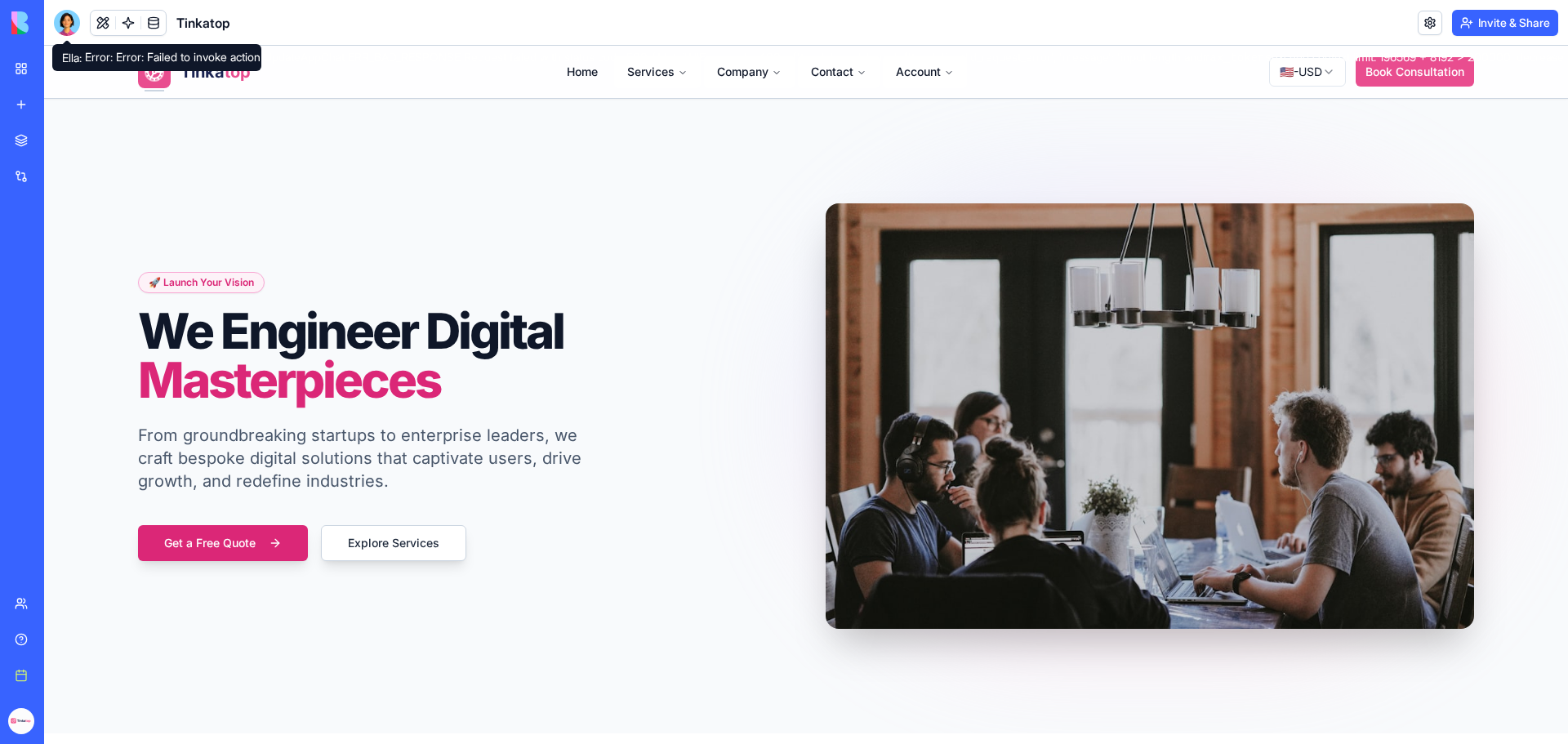
click at [68, 28] on div at bounding box center [67, 23] width 26 height 26
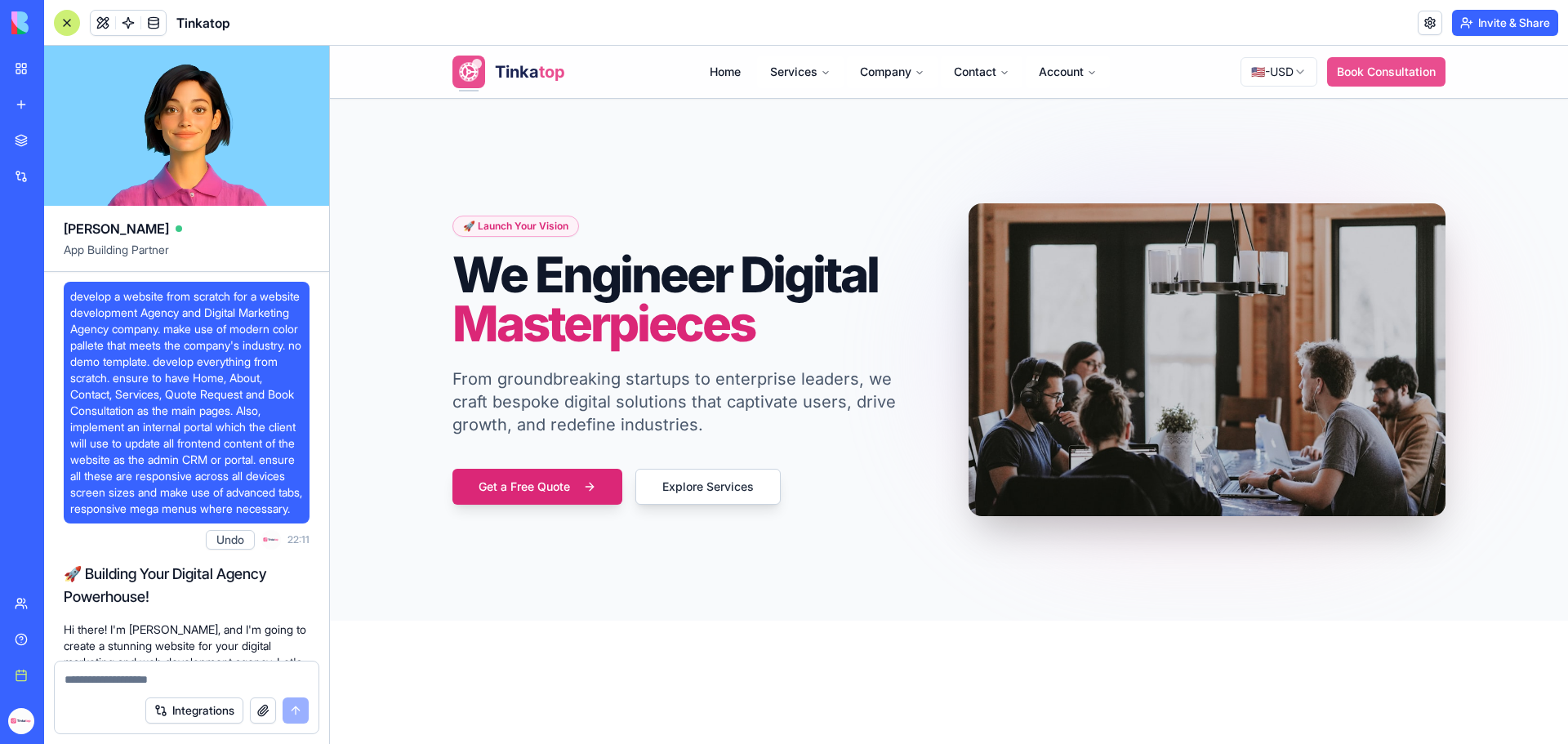
scroll to position [272701, 0]
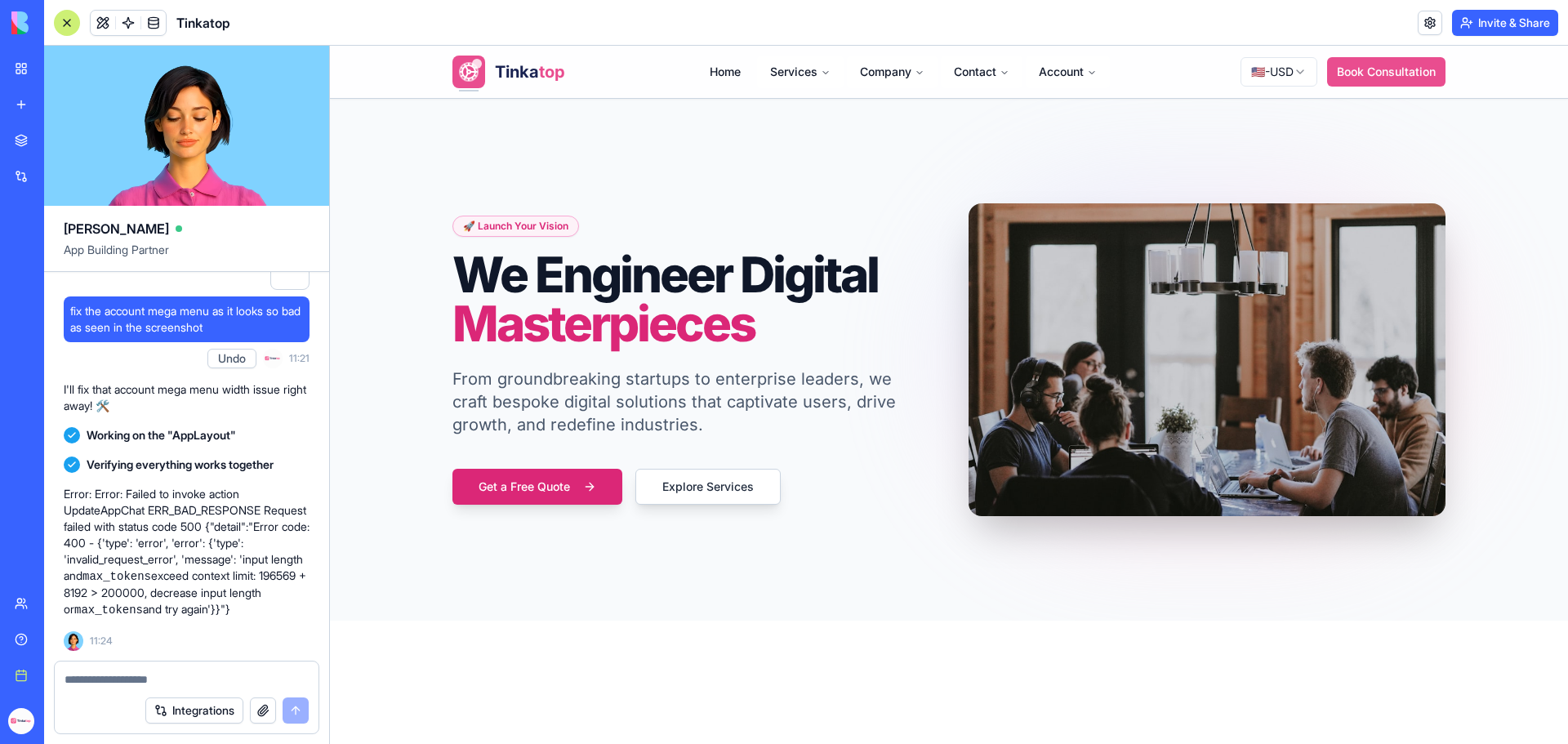
click at [98, 676] on textarea at bounding box center [187, 679] width 244 height 17
click at [91, 680] on textarea at bounding box center [187, 679] width 244 height 17
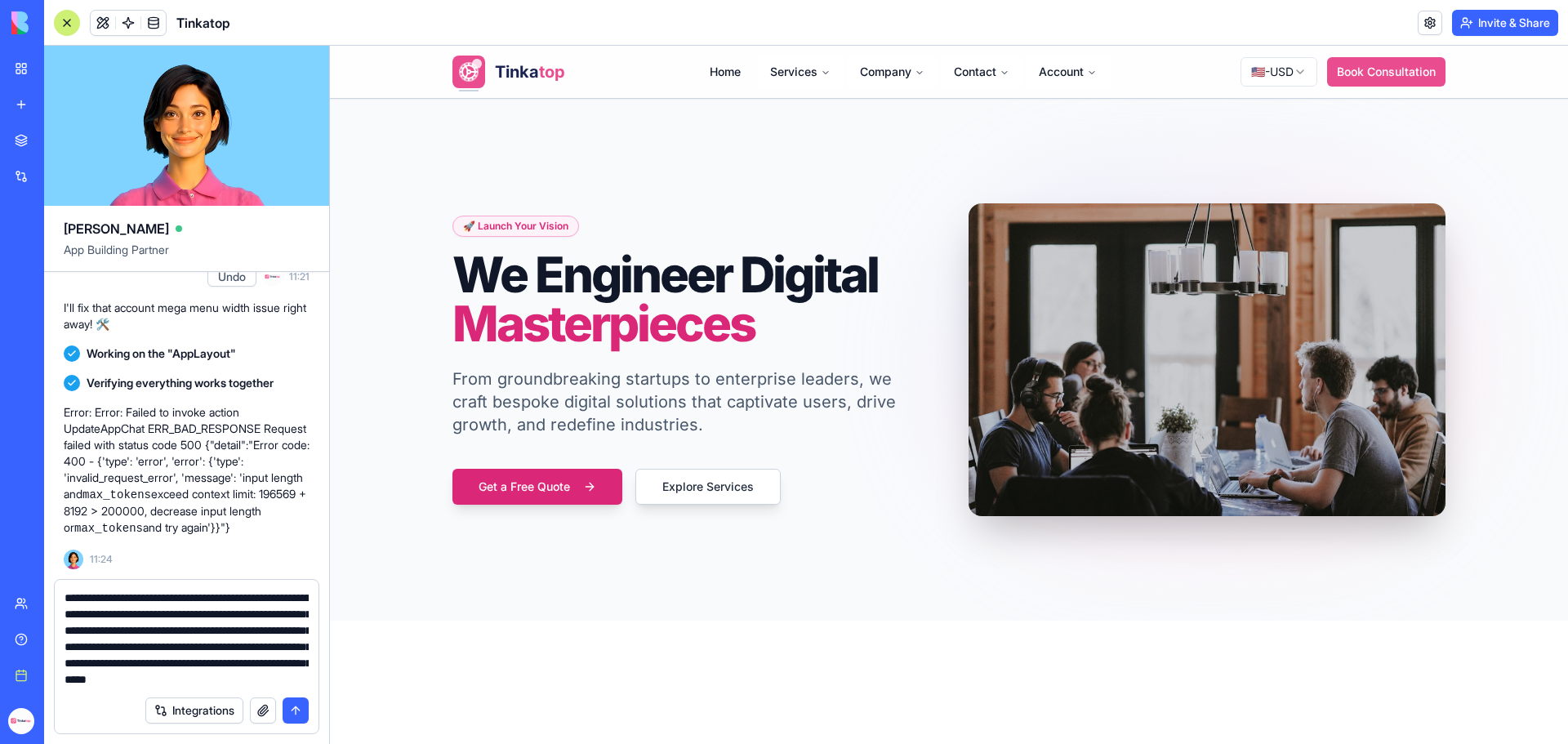
scroll to position [31, 0]
click at [208, 683] on textarea "**********" at bounding box center [187, 639] width 244 height 98
type textarea "**********"
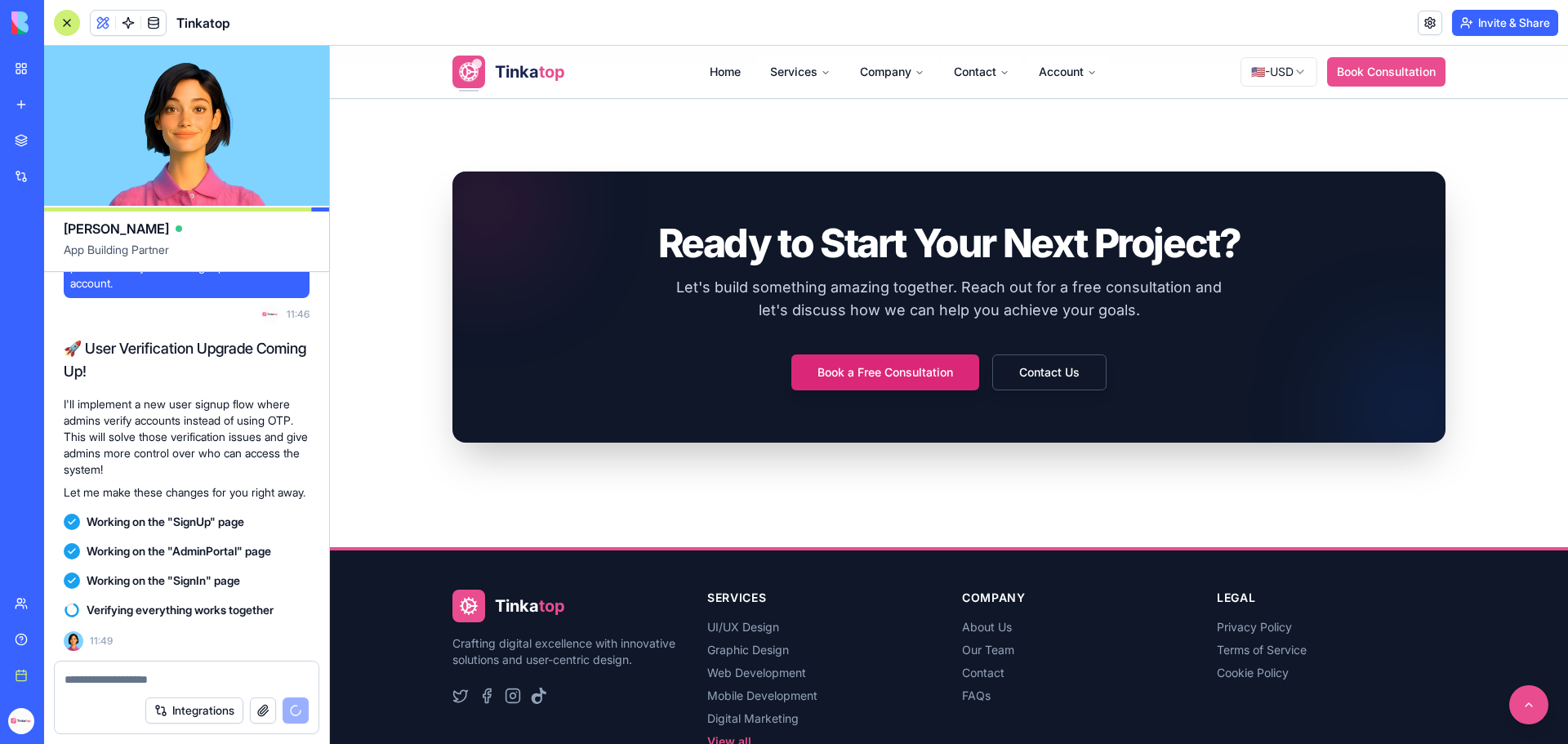
scroll to position [3468, 0]
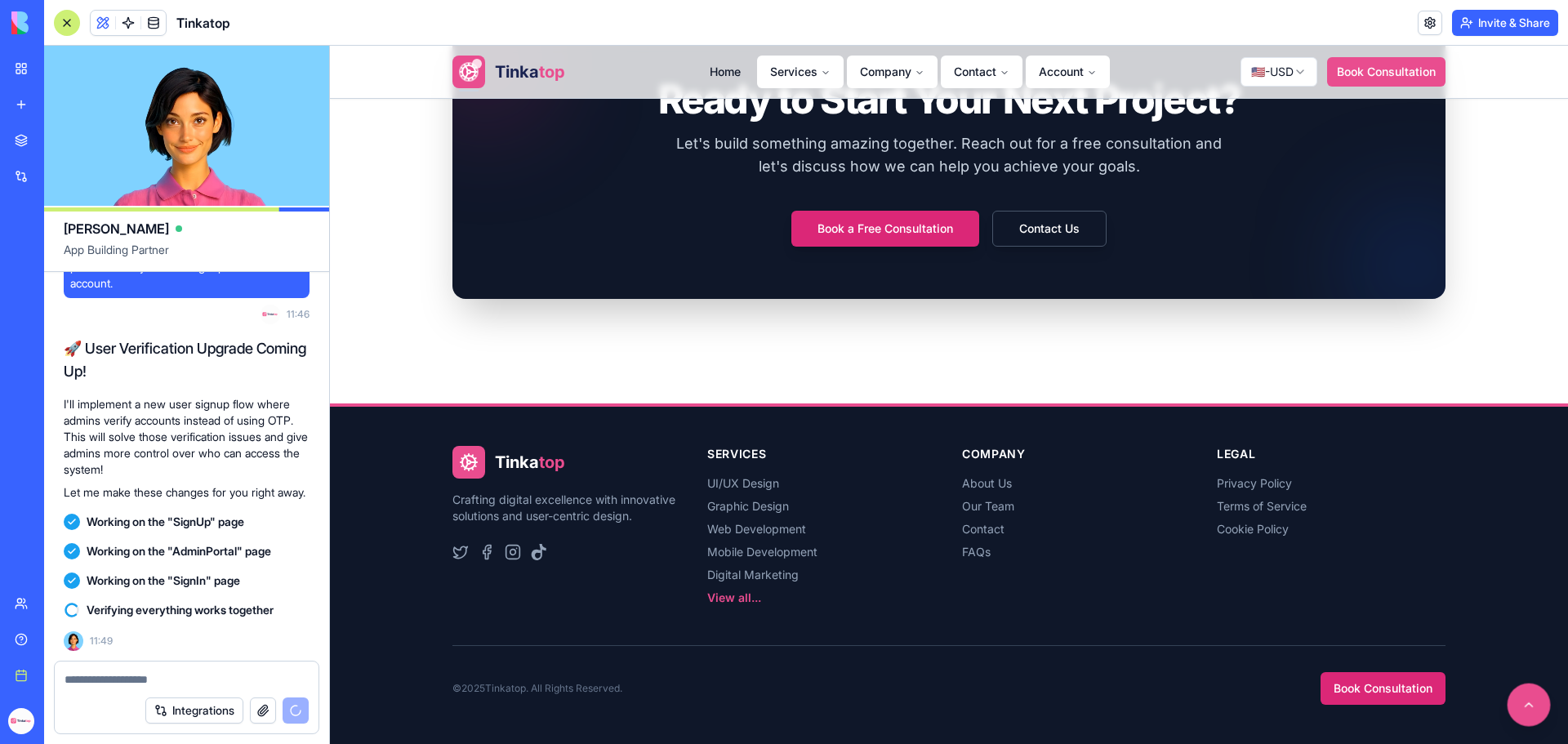
click at [1526, 710] on button at bounding box center [1529, 705] width 43 height 43
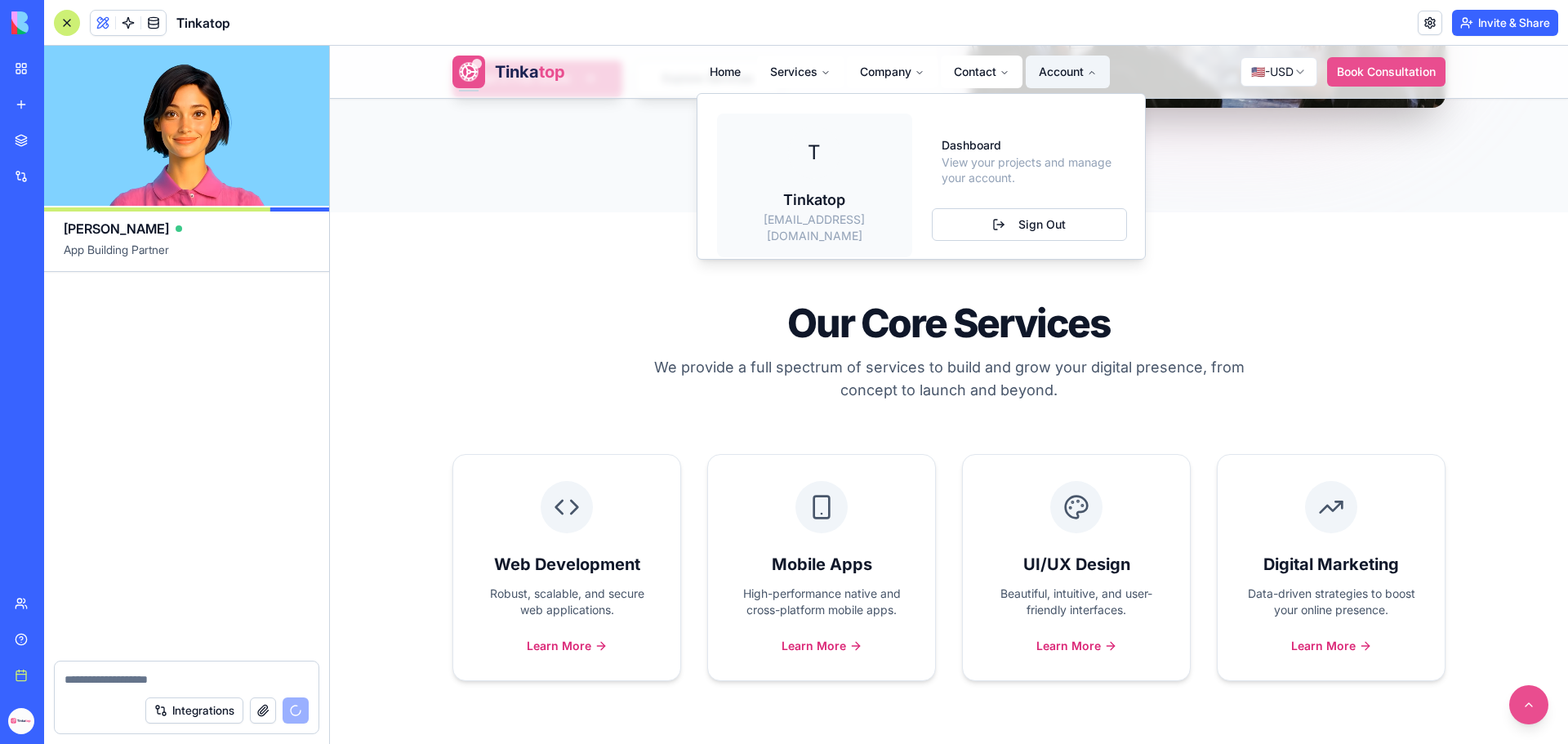
scroll to position [273861, 0]
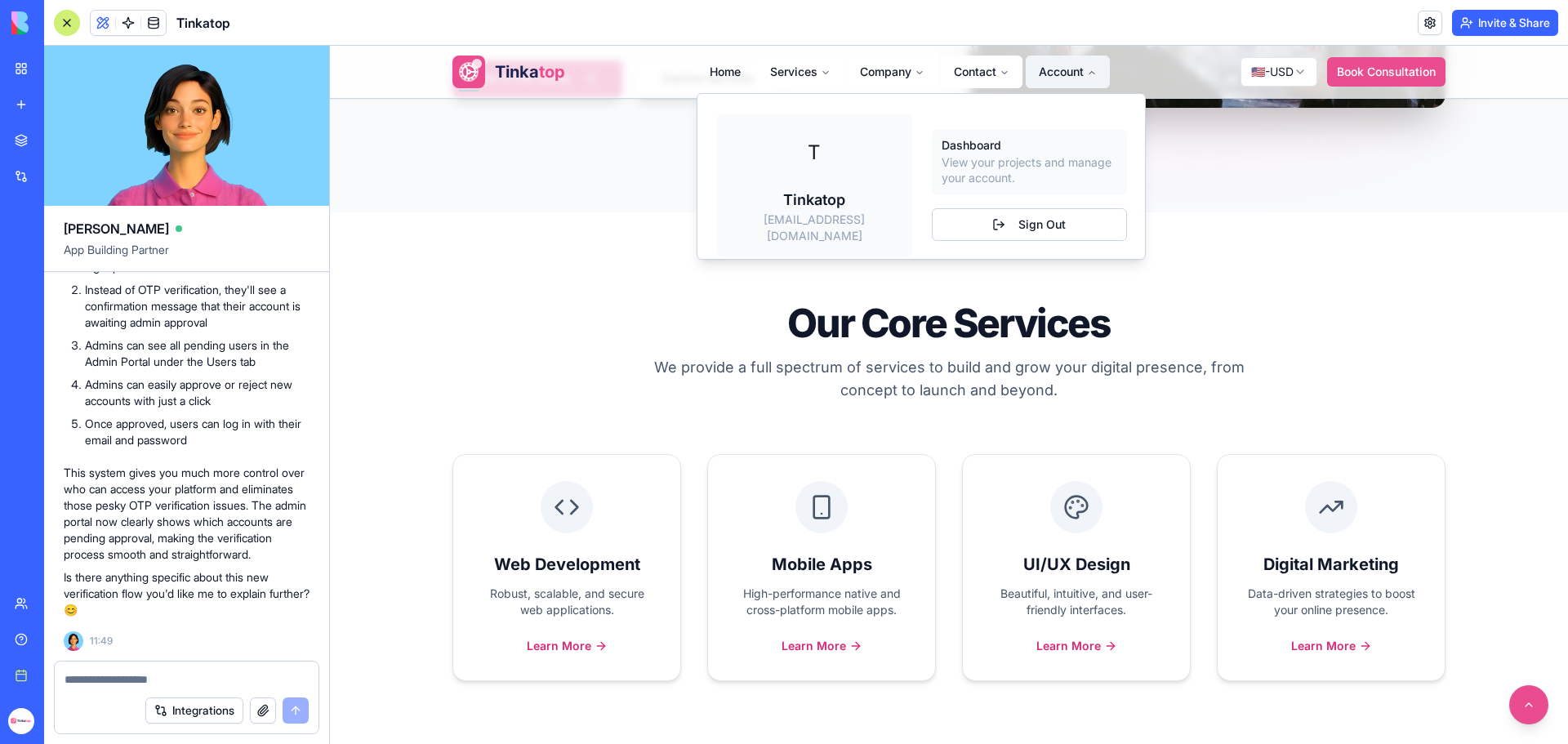
click at [952, 160] on p "View your projects and manage your account." at bounding box center [1029, 170] width 175 height 32
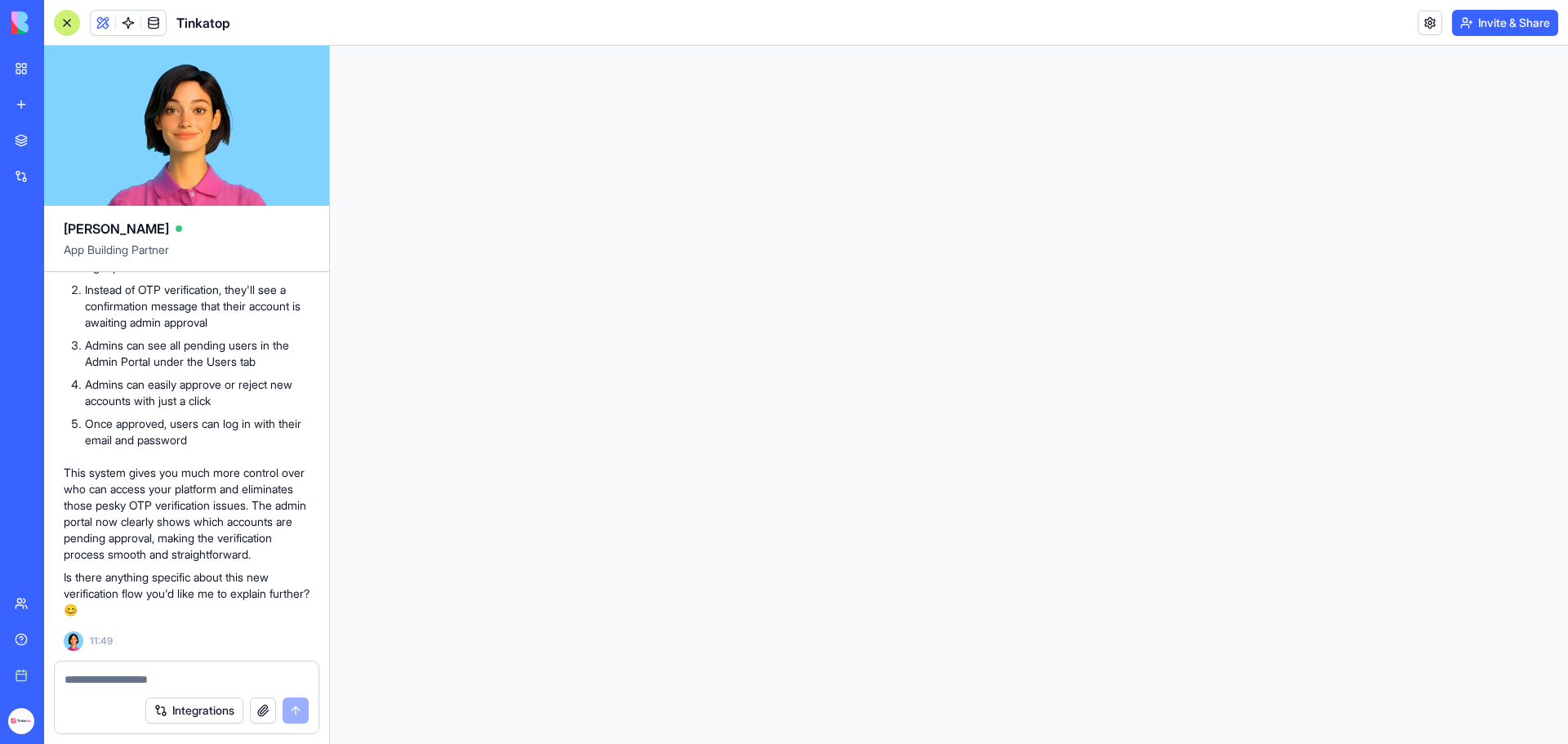
scroll to position [0, 0]
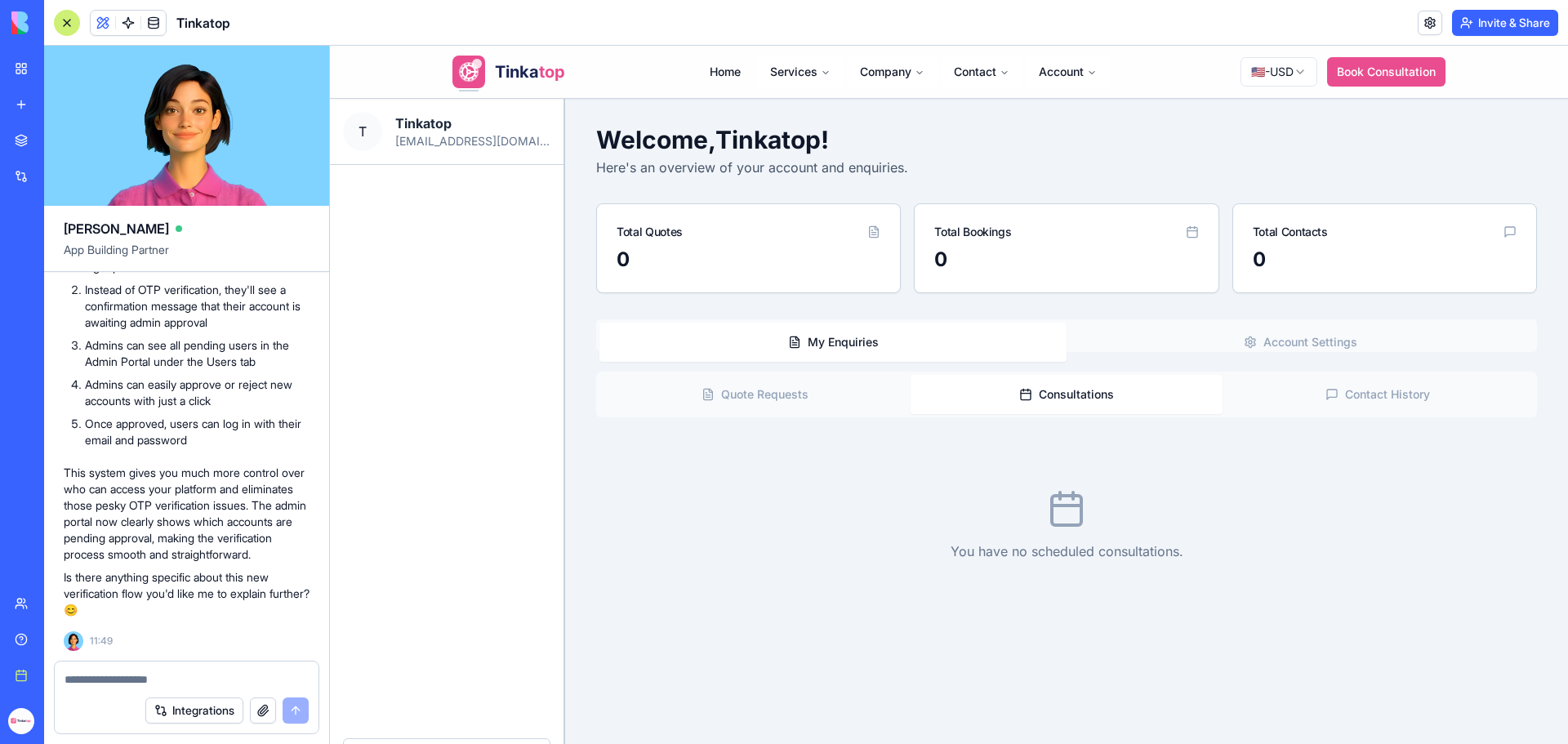
click at [1043, 402] on button "Consultations" at bounding box center [1066, 394] width 311 height 39
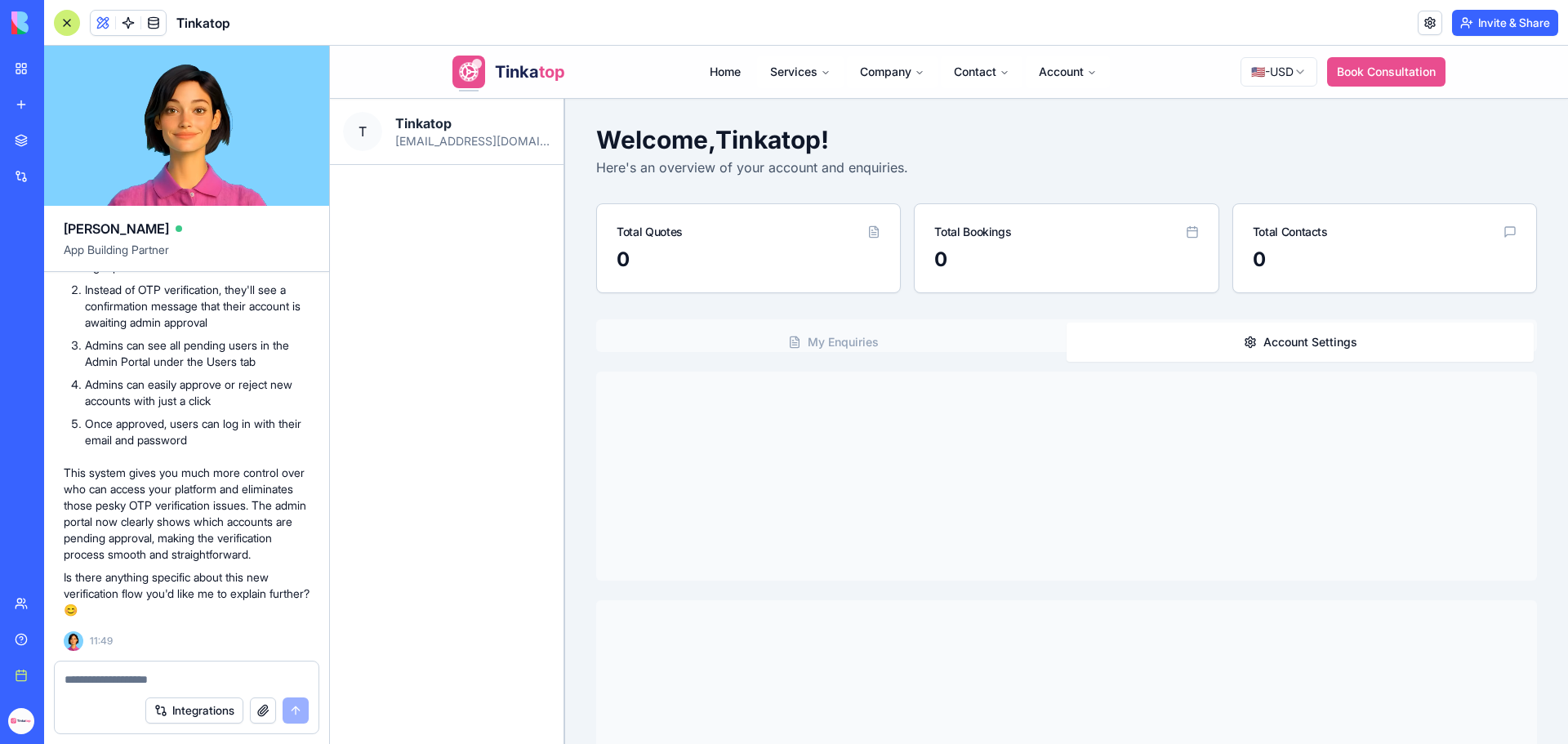
click at [1321, 338] on button "Account Settings" at bounding box center [1300, 342] width 468 height 39
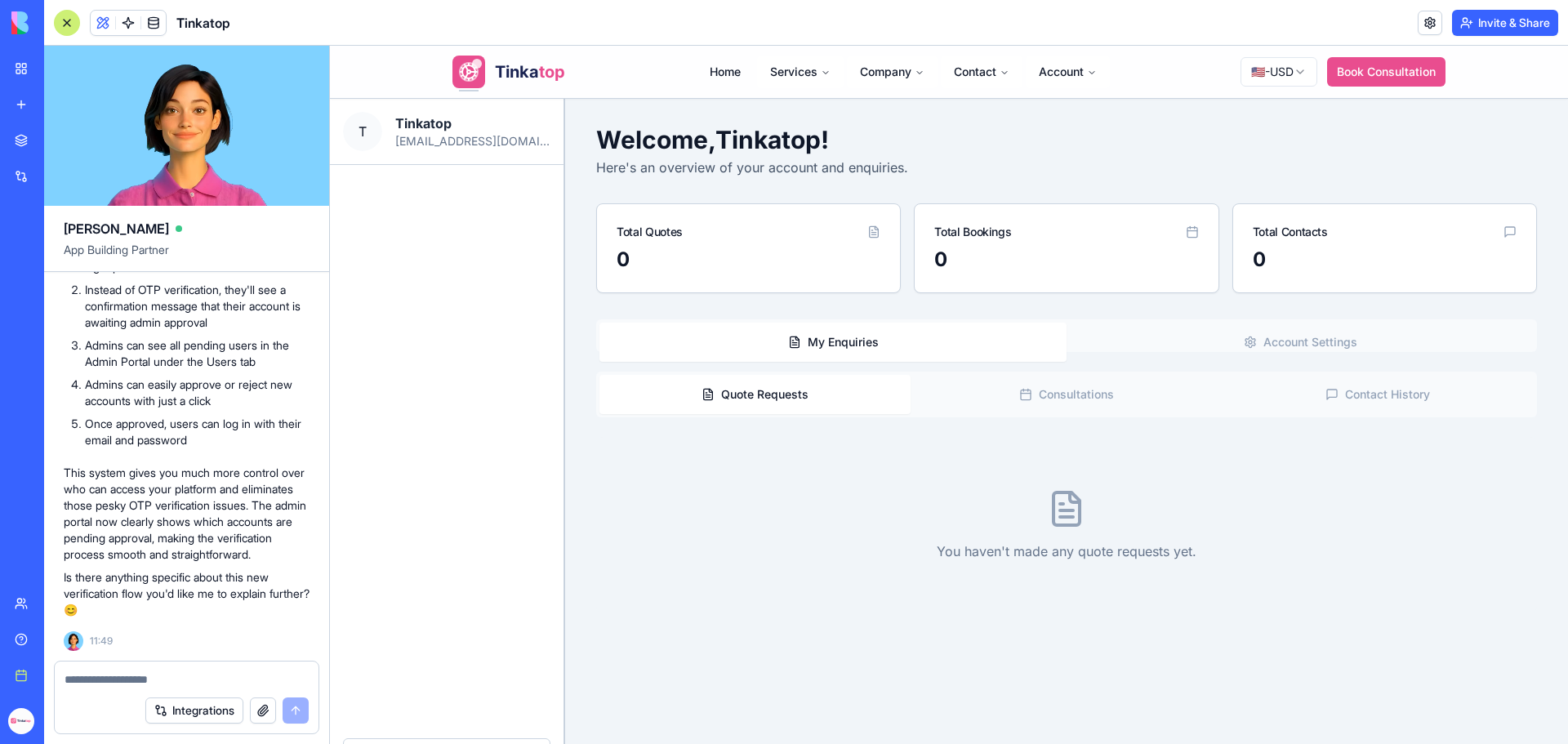
click at [830, 340] on button "My Enquiries" at bounding box center [833, 342] width 468 height 39
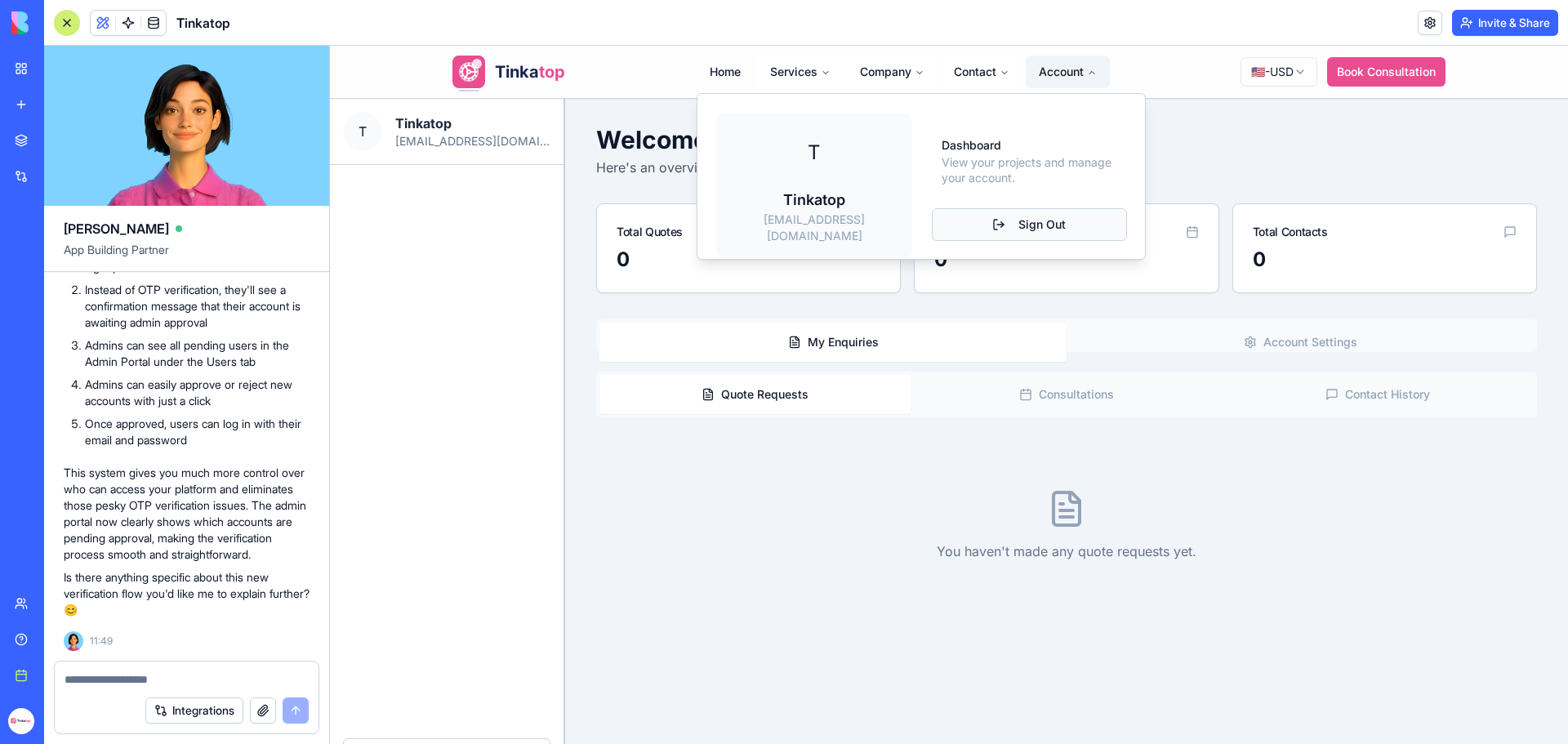
click at [1035, 214] on button "Sign Out" at bounding box center [1029, 224] width 195 height 32
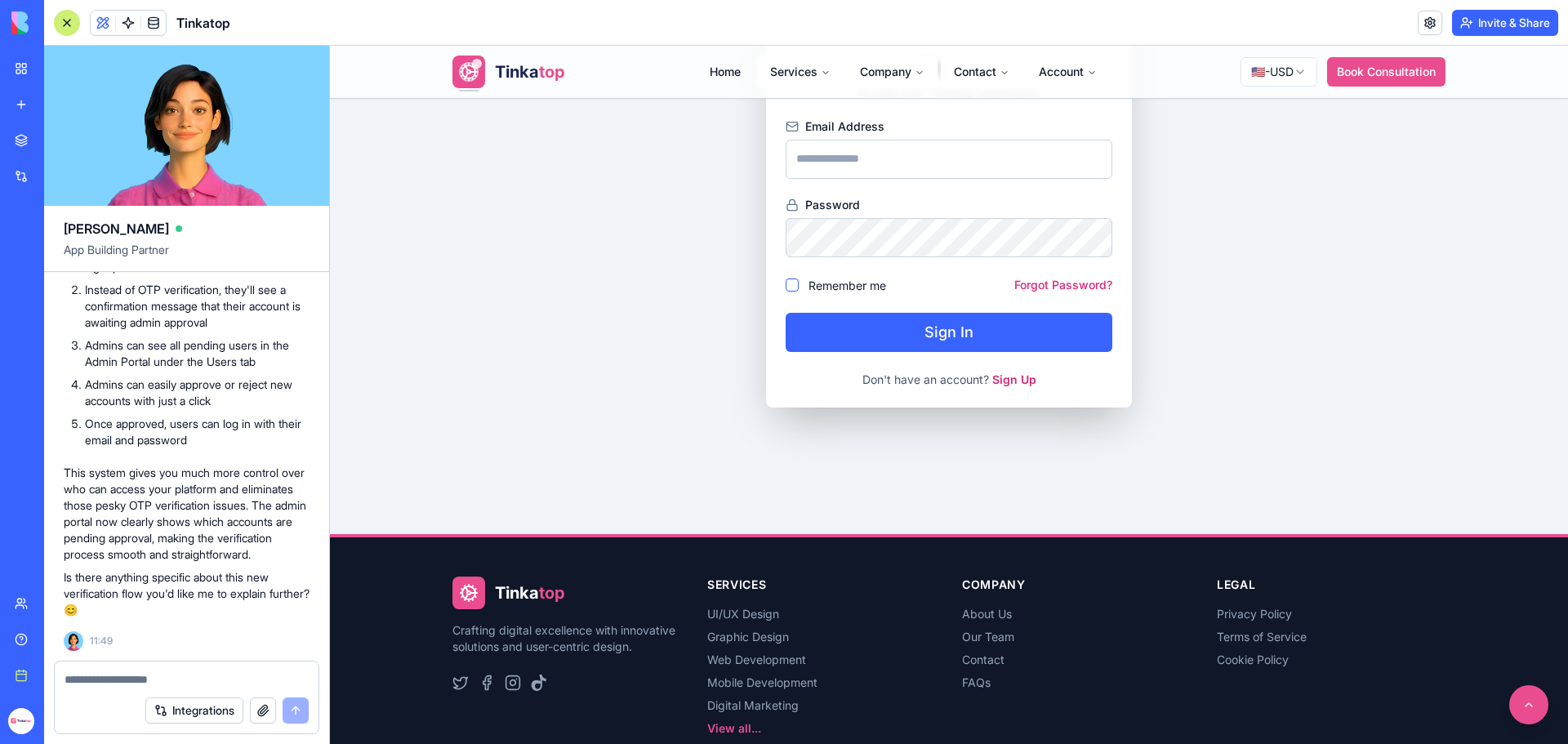
scroll to position [394, 0]
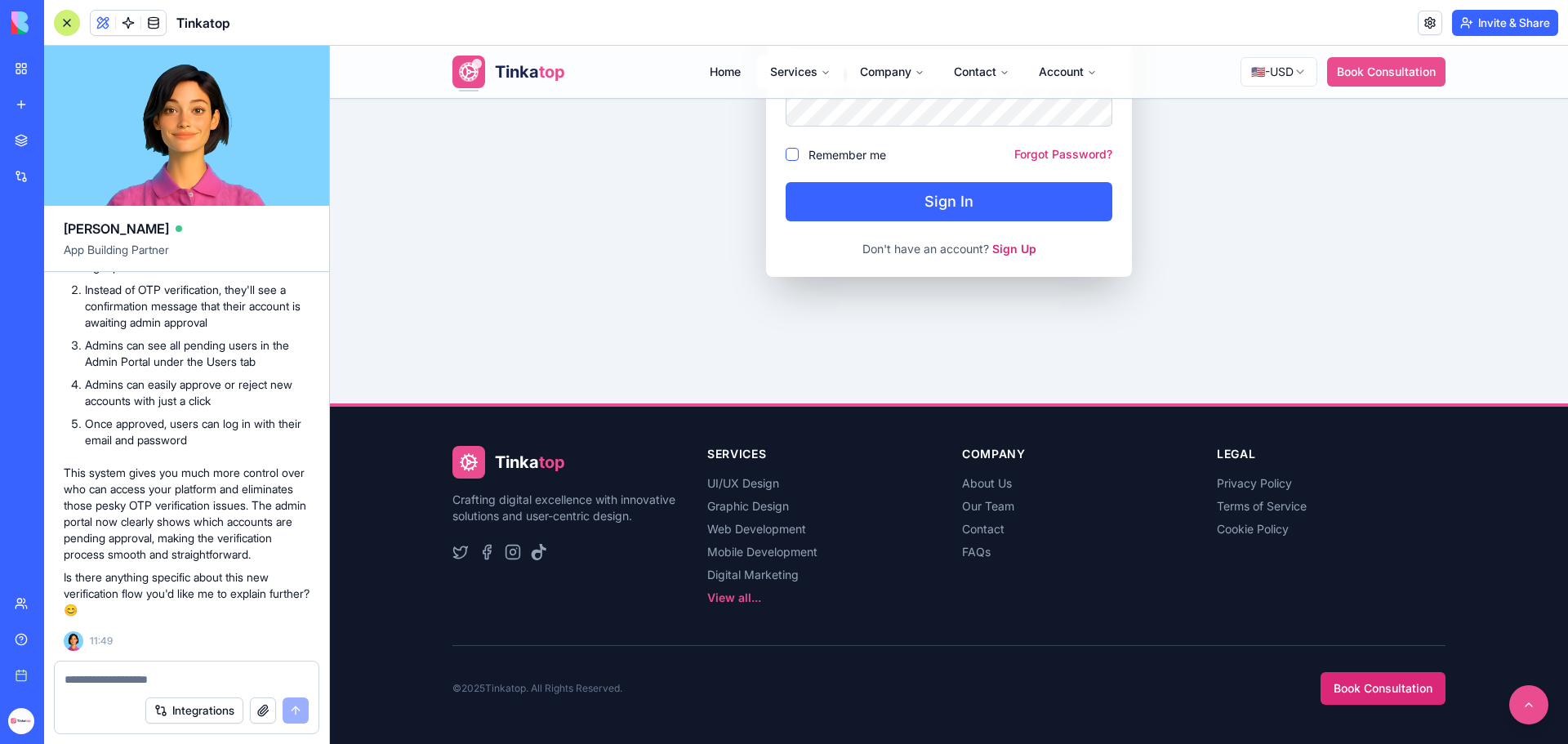
scroll to position [273617, 0]
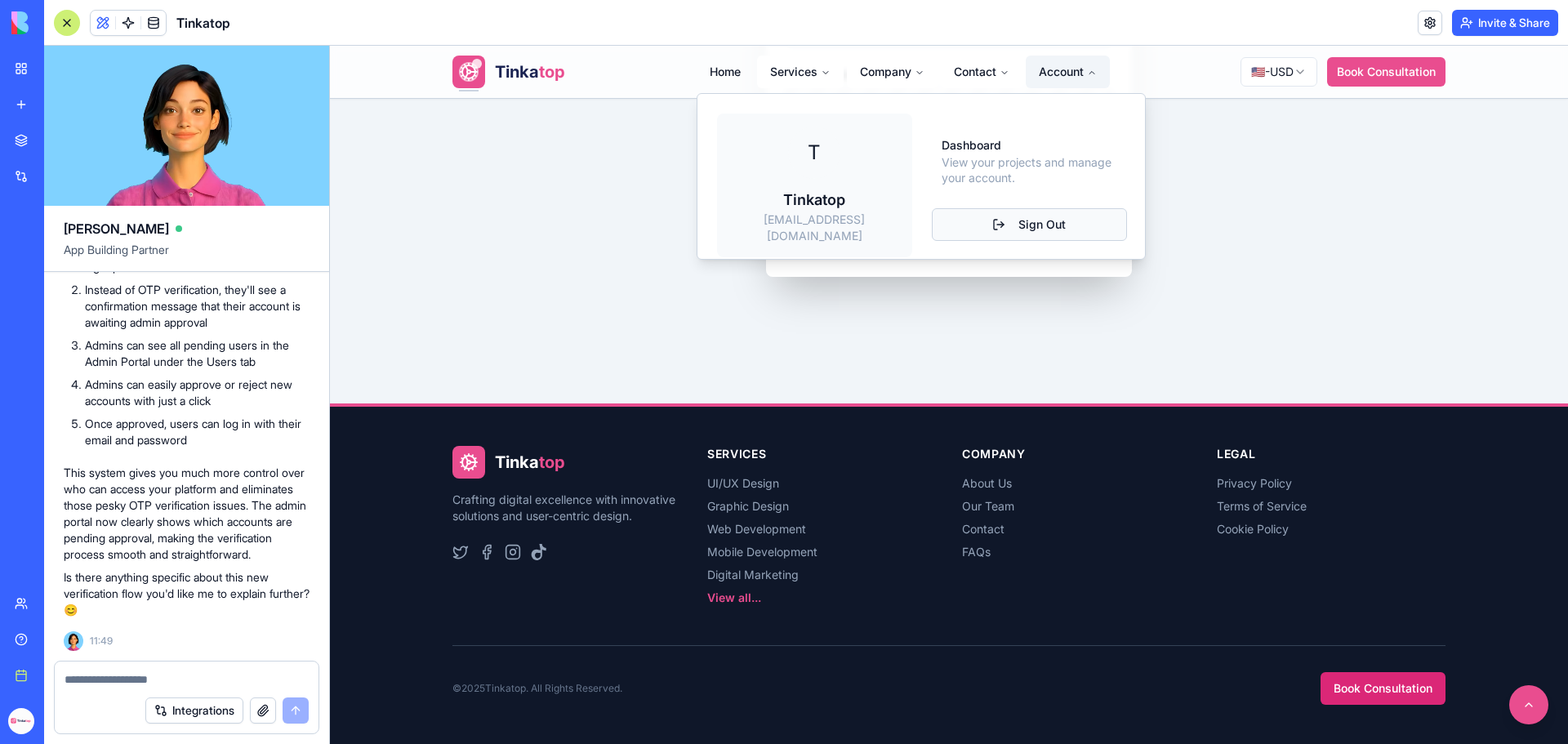
click at [1000, 208] on button "Sign Out" at bounding box center [1029, 224] width 195 height 32
click at [777, 161] on div "T Tinkatop [EMAIL_ADDRESS][DOMAIN_NAME]" at bounding box center [814, 185] width 195 height 144
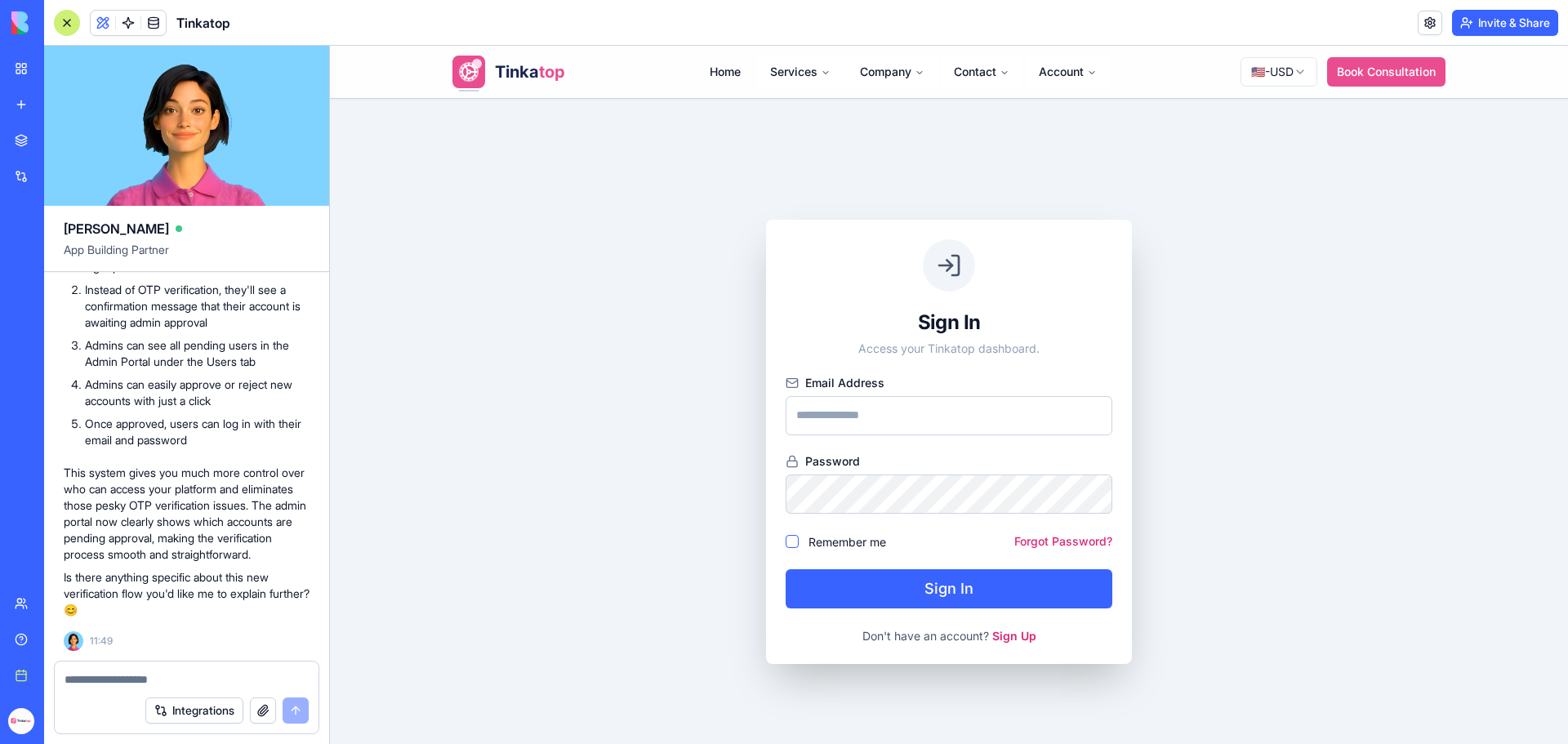
scroll to position [0, 0]
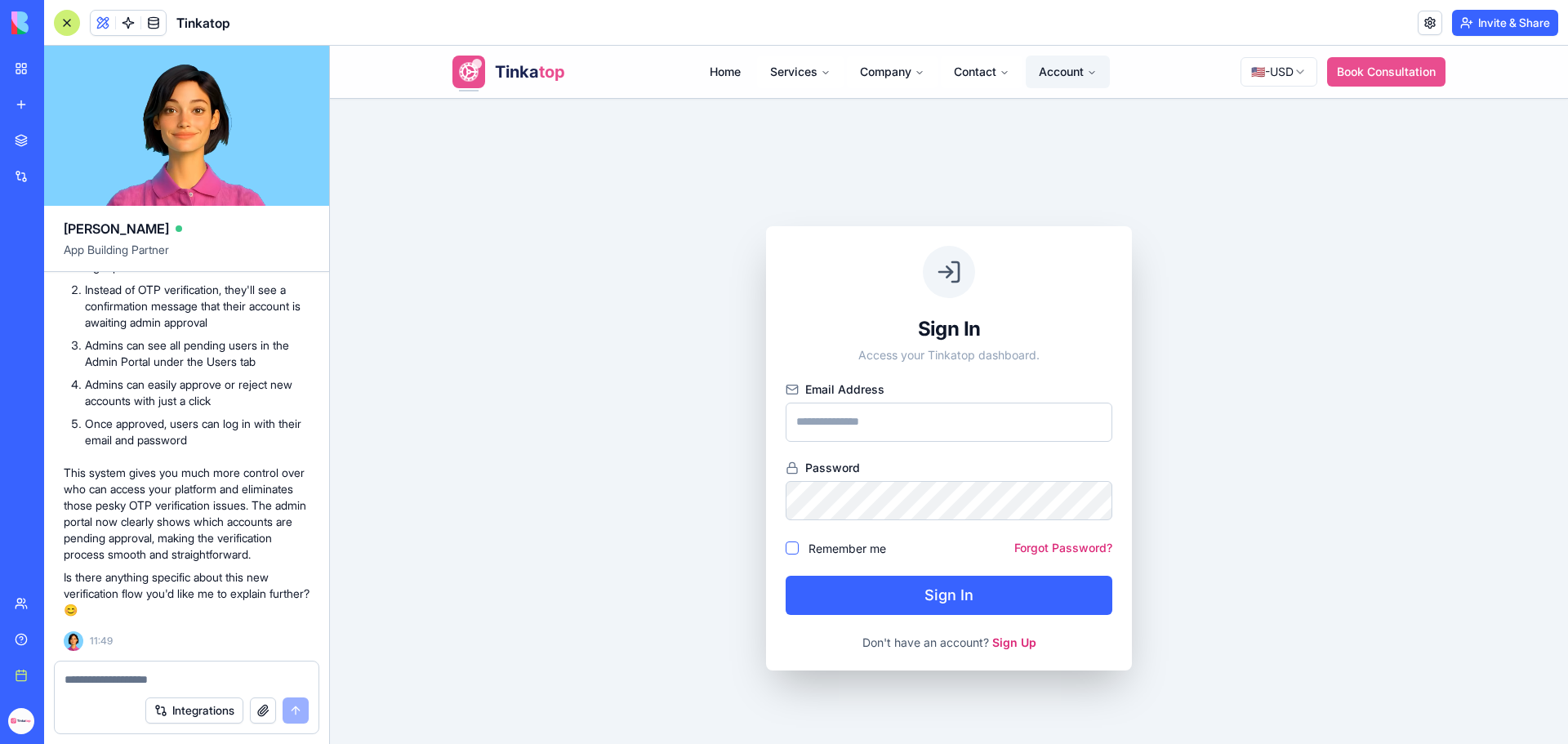
click at [1056, 82] on button "Account" at bounding box center [1068, 71] width 84 height 32
click at [1046, 78] on button "Account" at bounding box center [1068, 71] width 84 height 32
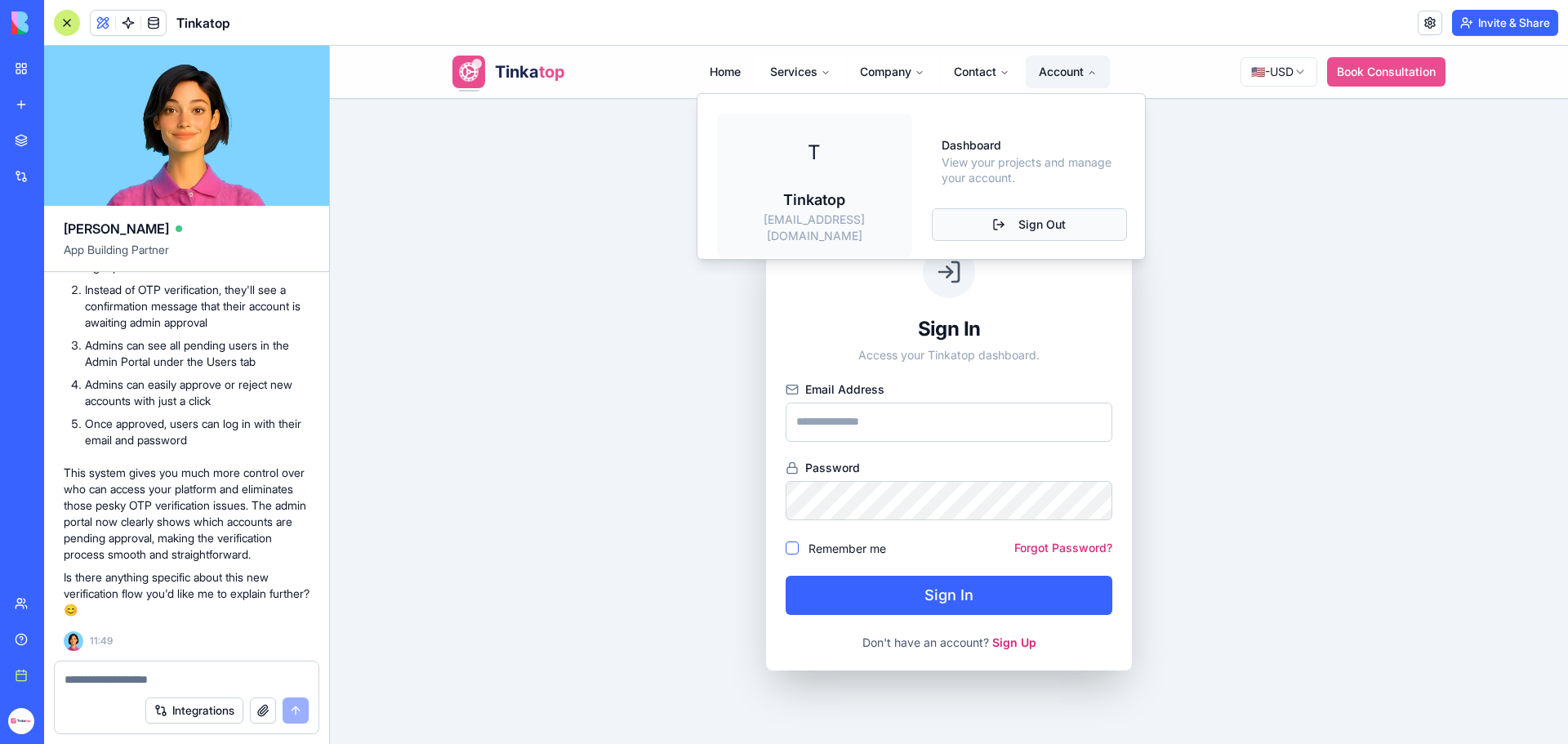
click at [1043, 214] on button "Sign Out" at bounding box center [1029, 224] width 195 height 32
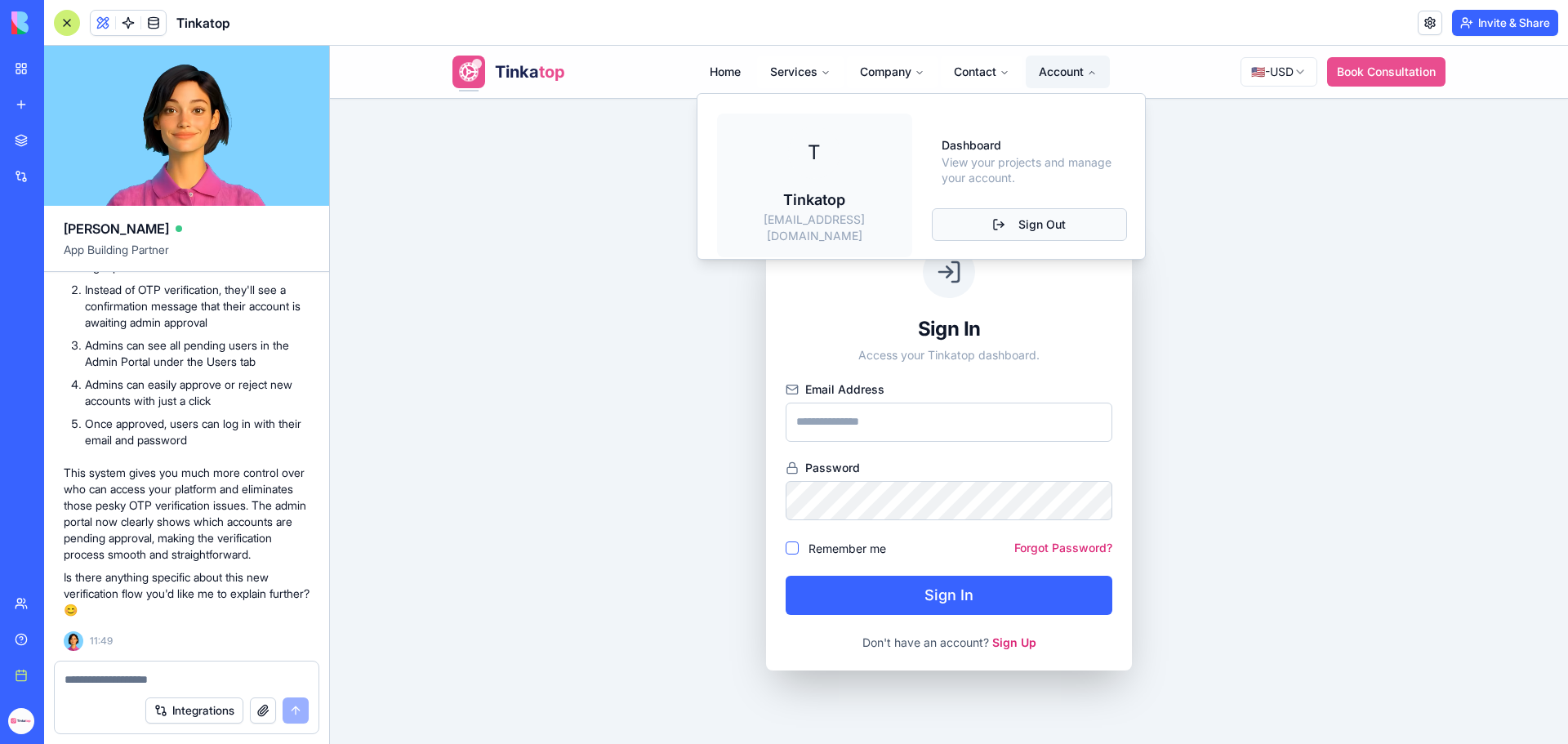
click at [1043, 214] on button "Sign Out" at bounding box center [1029, 224] width 195 height 32
click at [1504, 195] on div "Sign In Access your Tinkatop dashboard. Email Address Password Remember me Forg…" at bounding box center [949, 448] width 1238 height 698
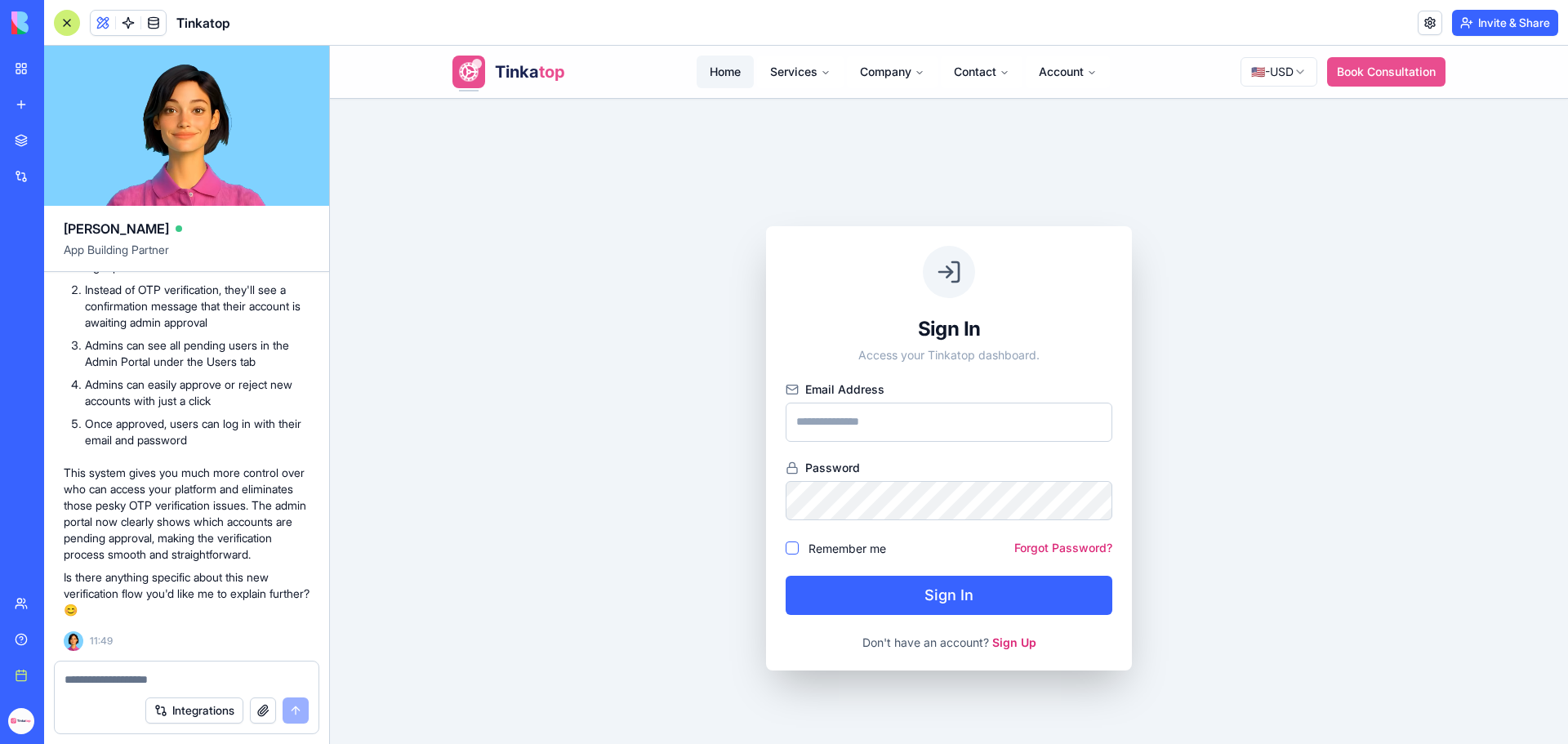
click at [712, 78] on link "Home" at bounding box center [725, 71] width 57 height 32
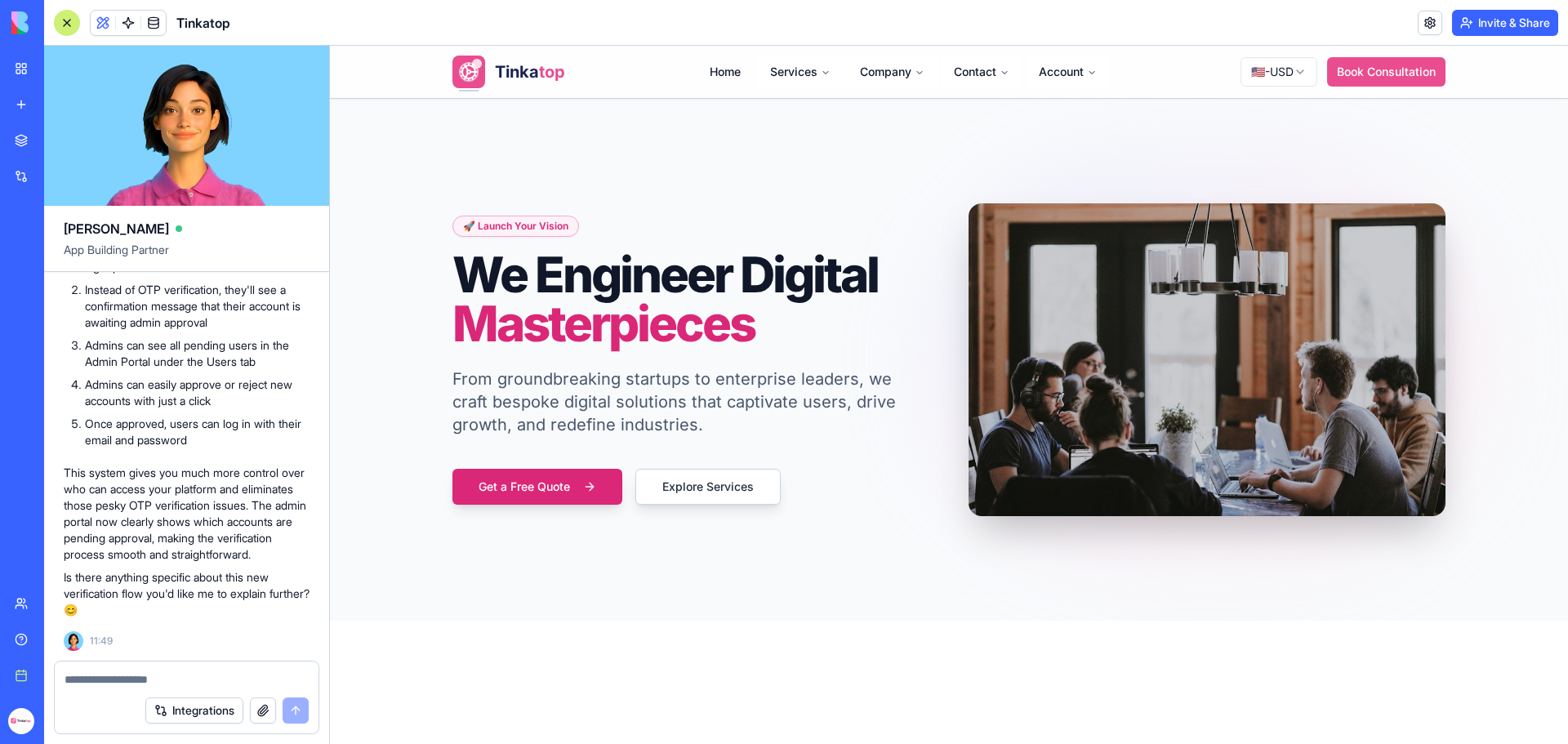
click at [190, 677] on textarea at bounding box center [187, 679] width 244 height 17
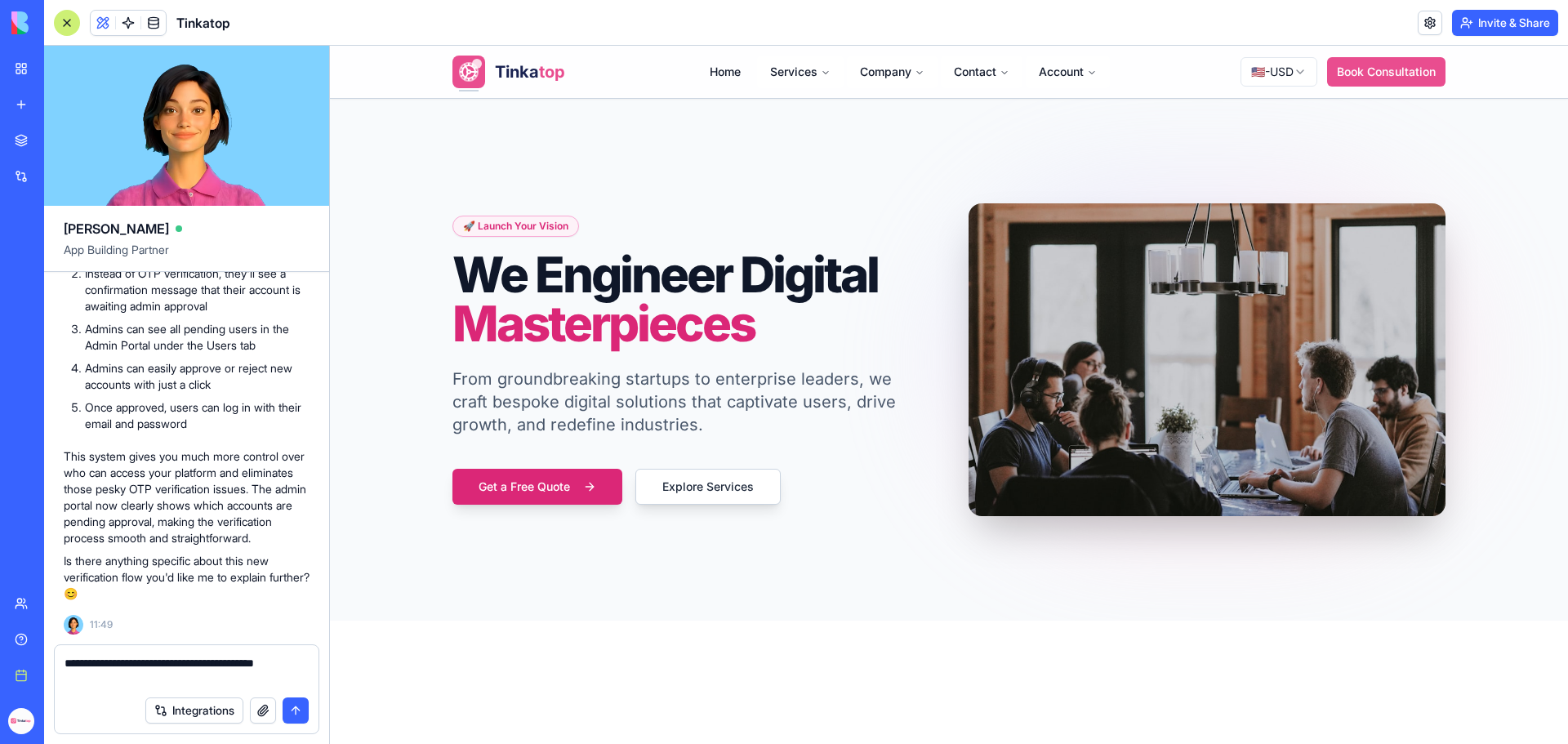
type textarea "**********"
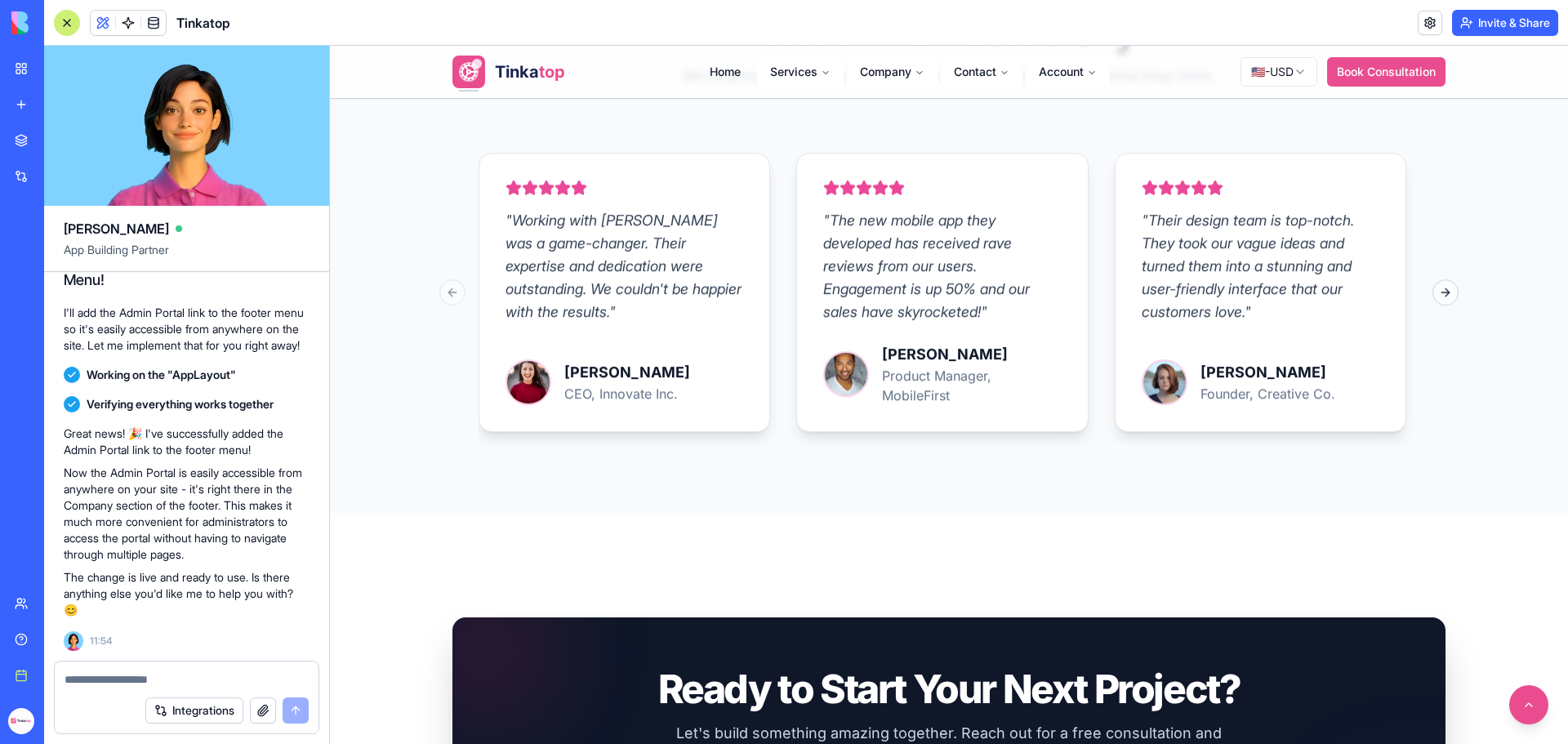
scroll to position [3468, 0]
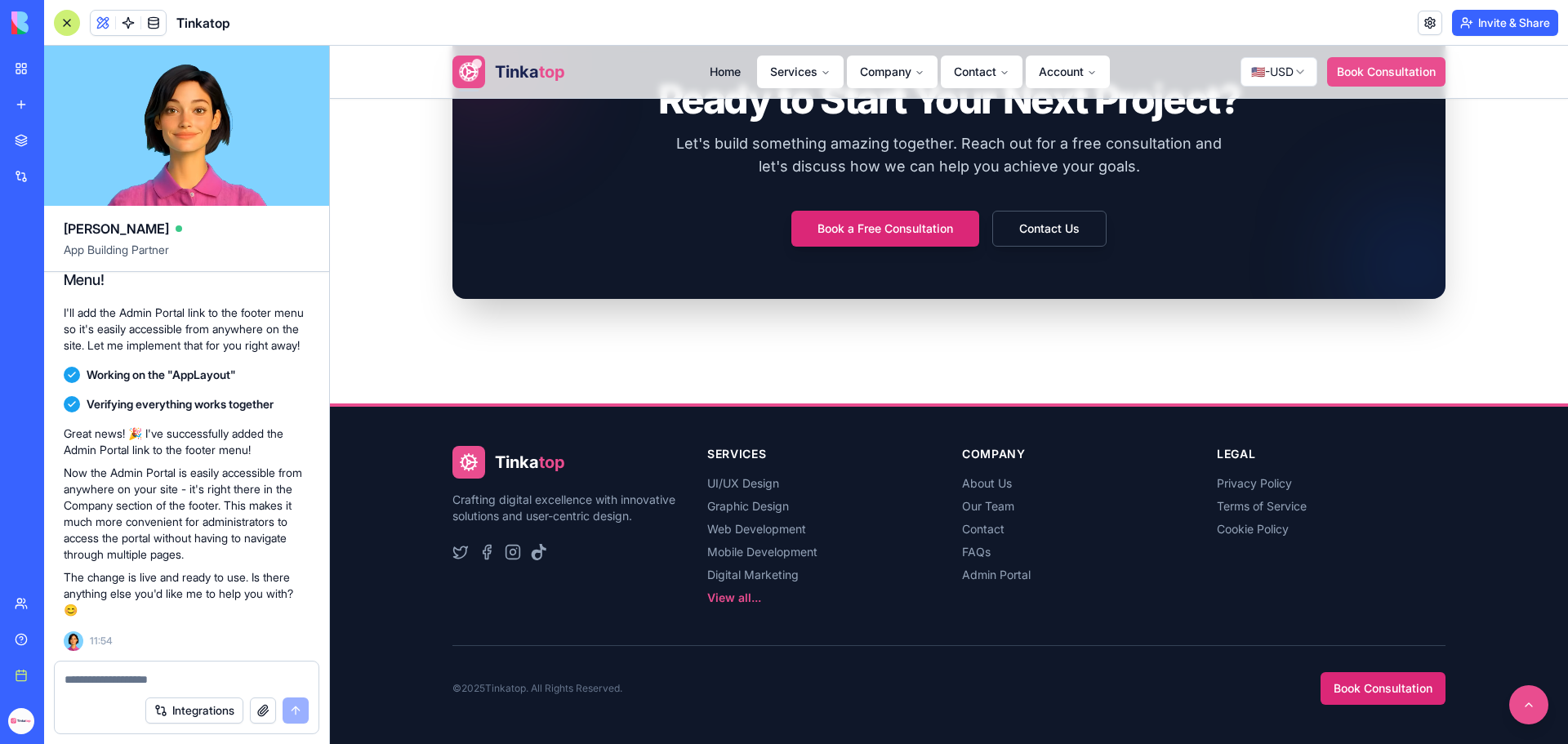
click at [268, 713] on button "button" at bounding box center [263, 711] width 26 height 26
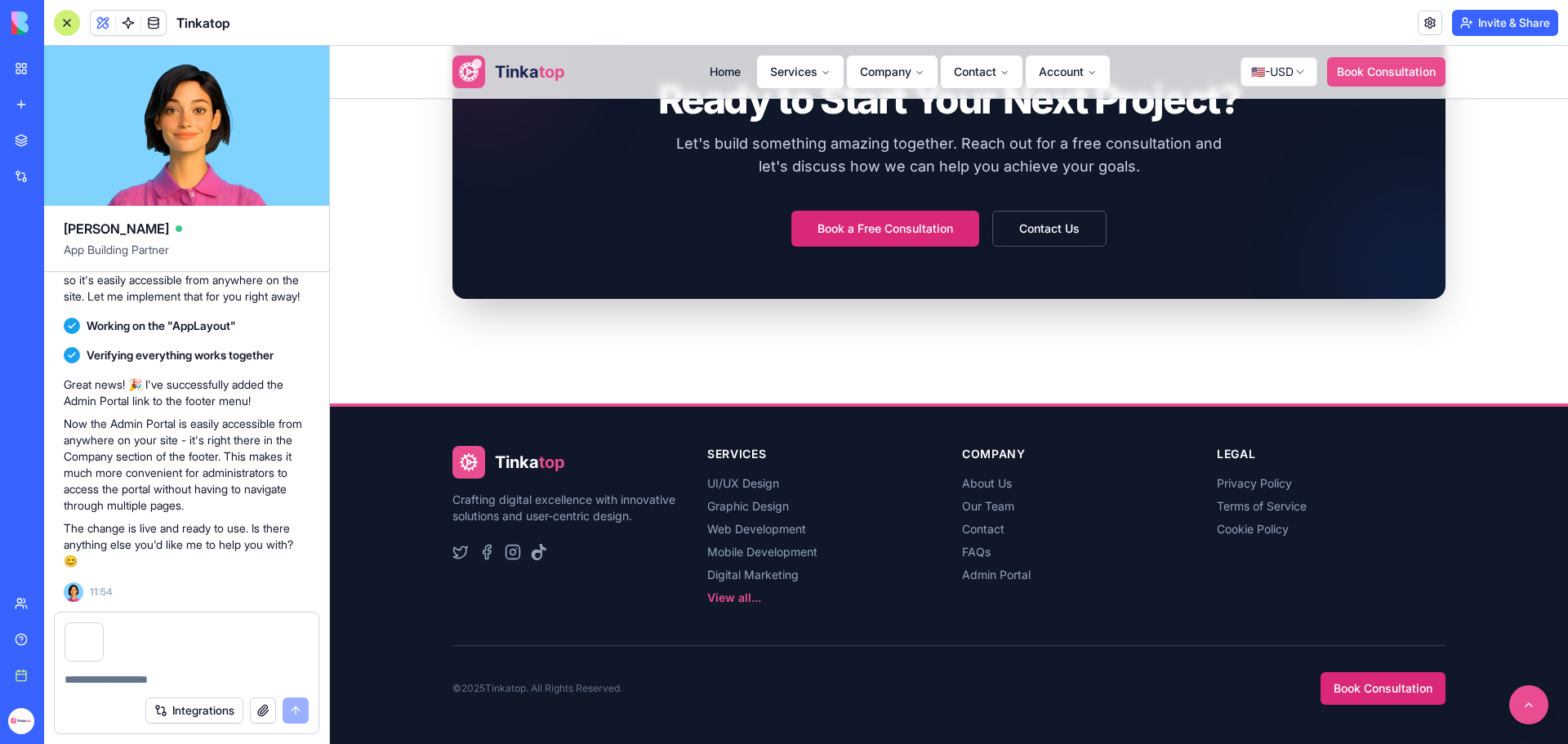
click at [95, 680] on textarea at bounding box center [187, 679] width 244 height 17
type textarea "**********"
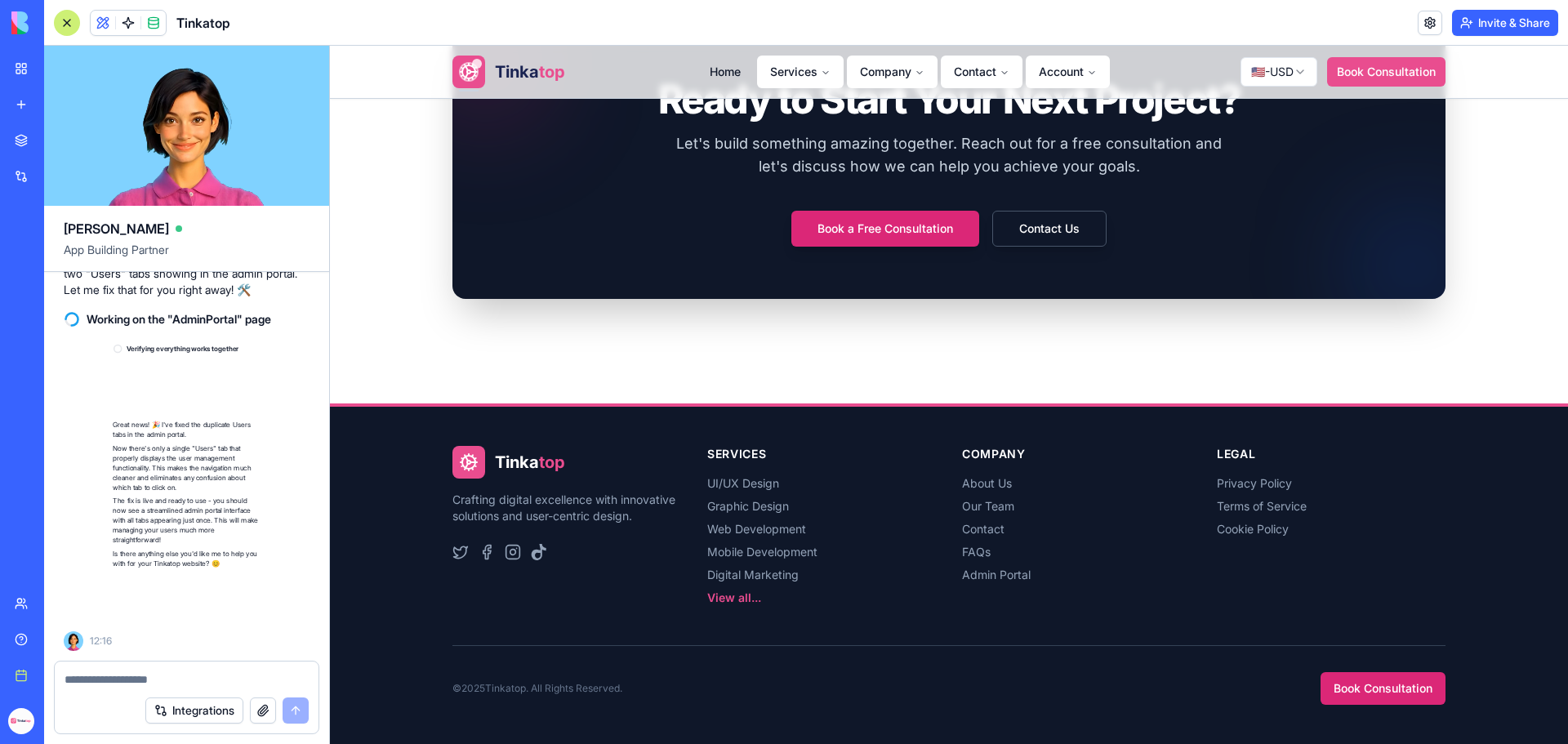
scroll to position [274897, 0]
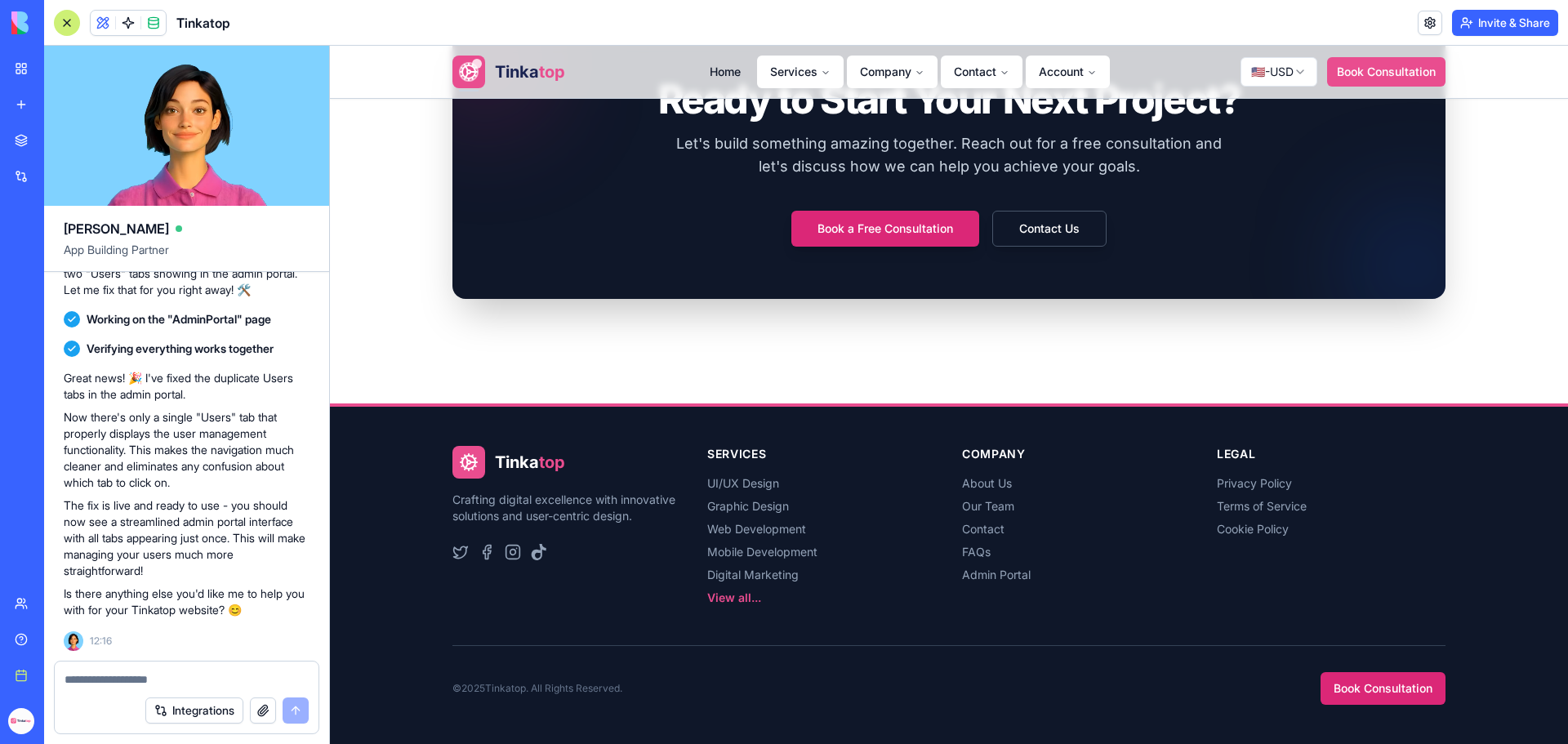
click at [268, 712] on button "button" at bounding box center [263, 711] width 26 height 26
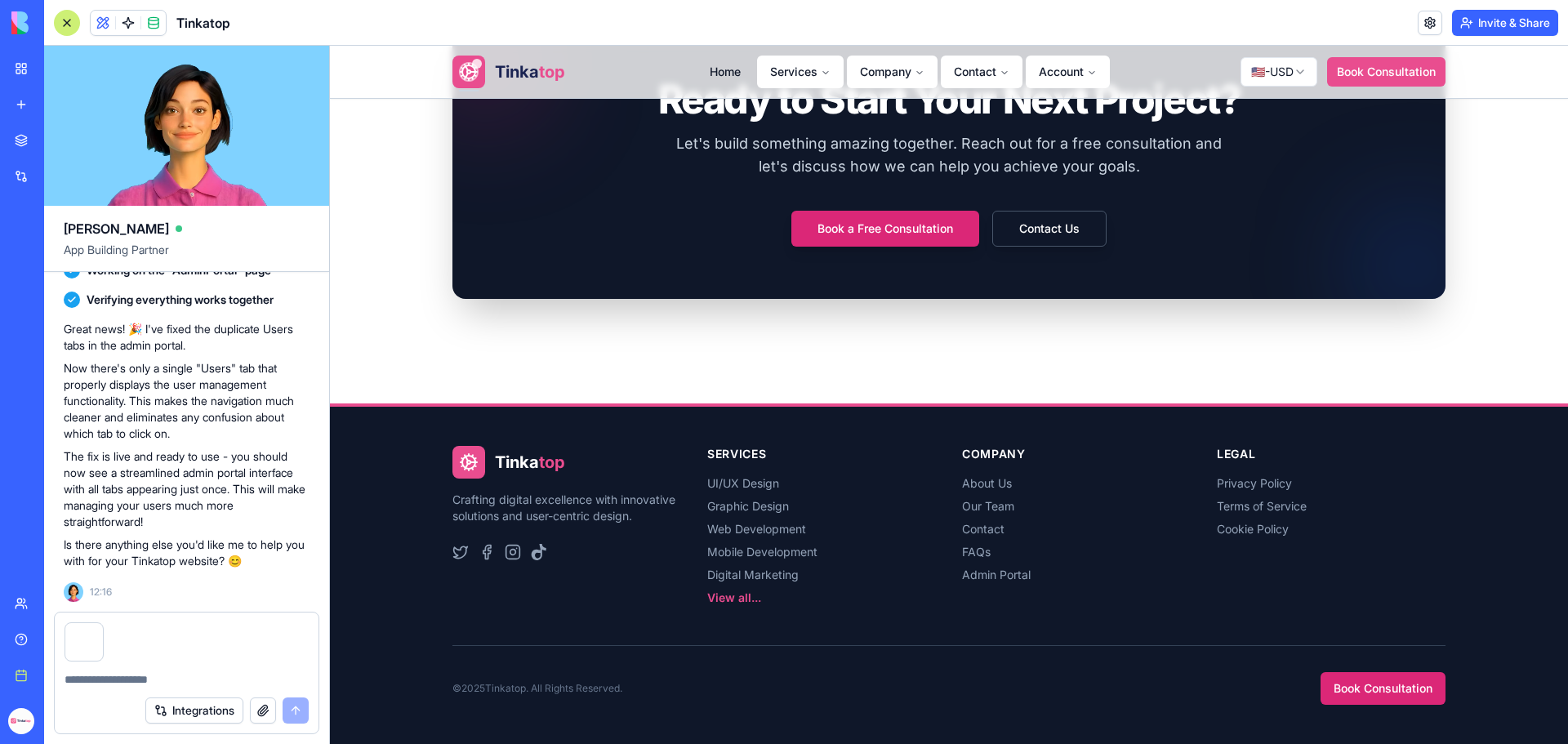
click at [89, 686] on textarea at bounding box center [187, 679] width 244 height 17
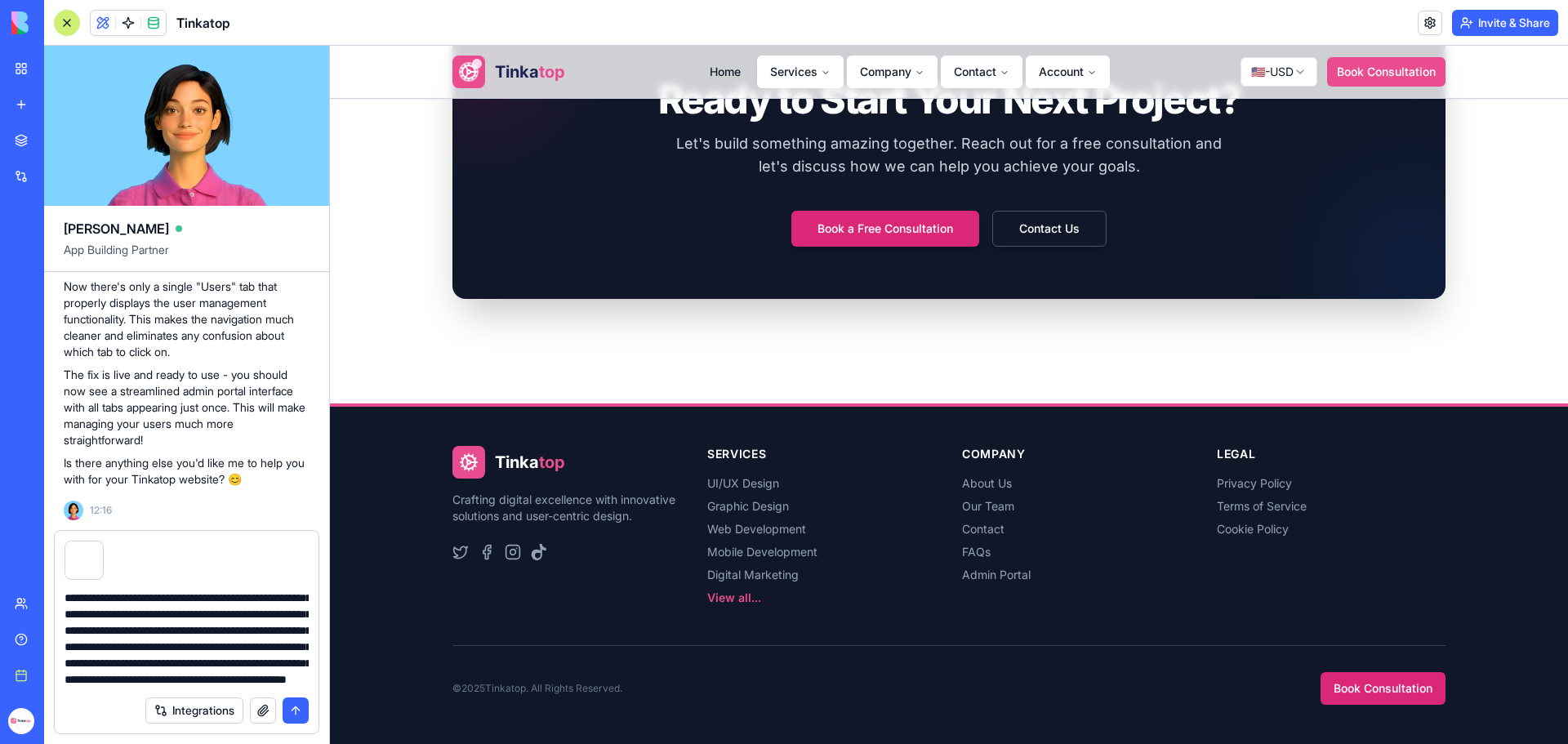
scroll to position [211, 0]
type textarea "**********"
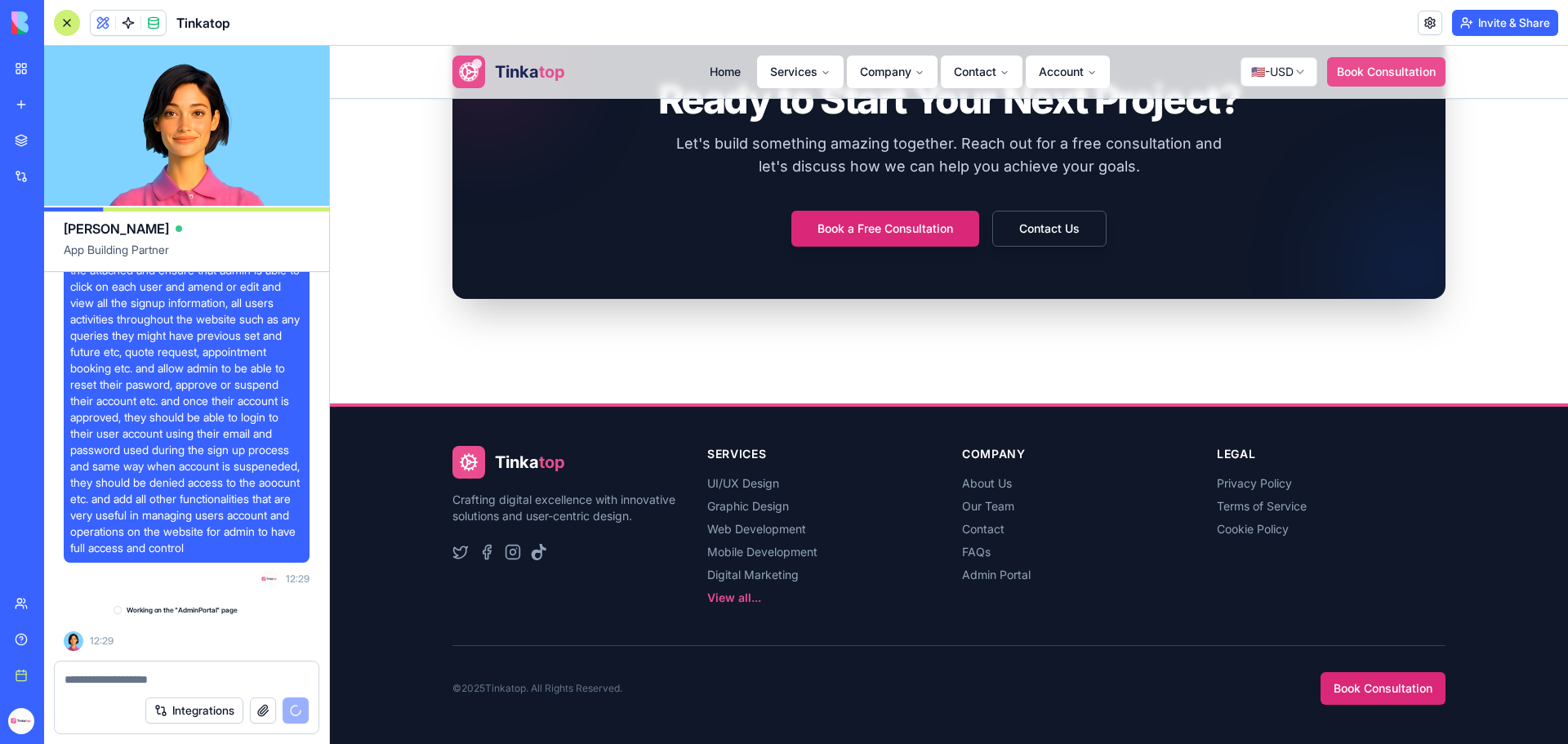
scroll to position [275377, 0]
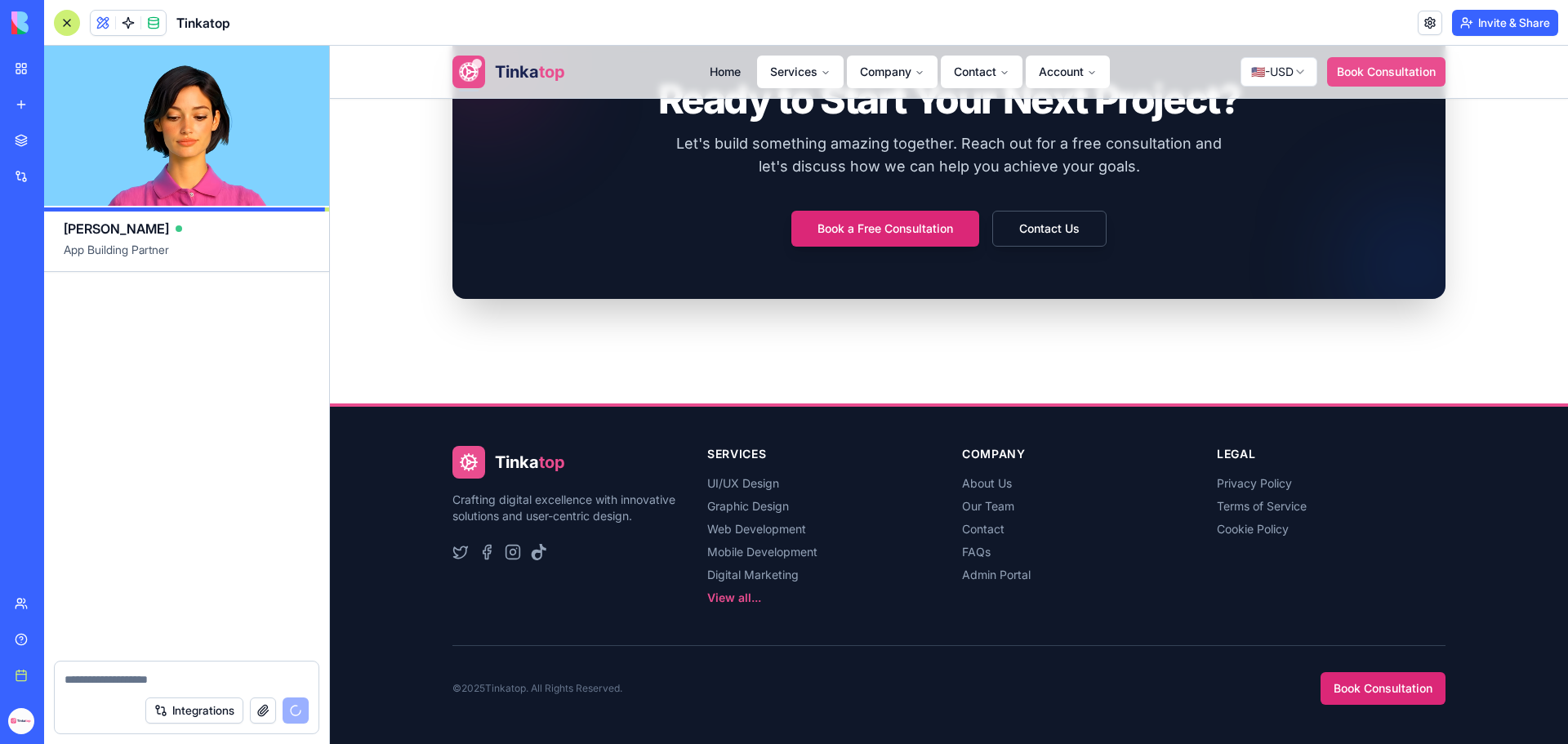
scroll to position [275975, 0]
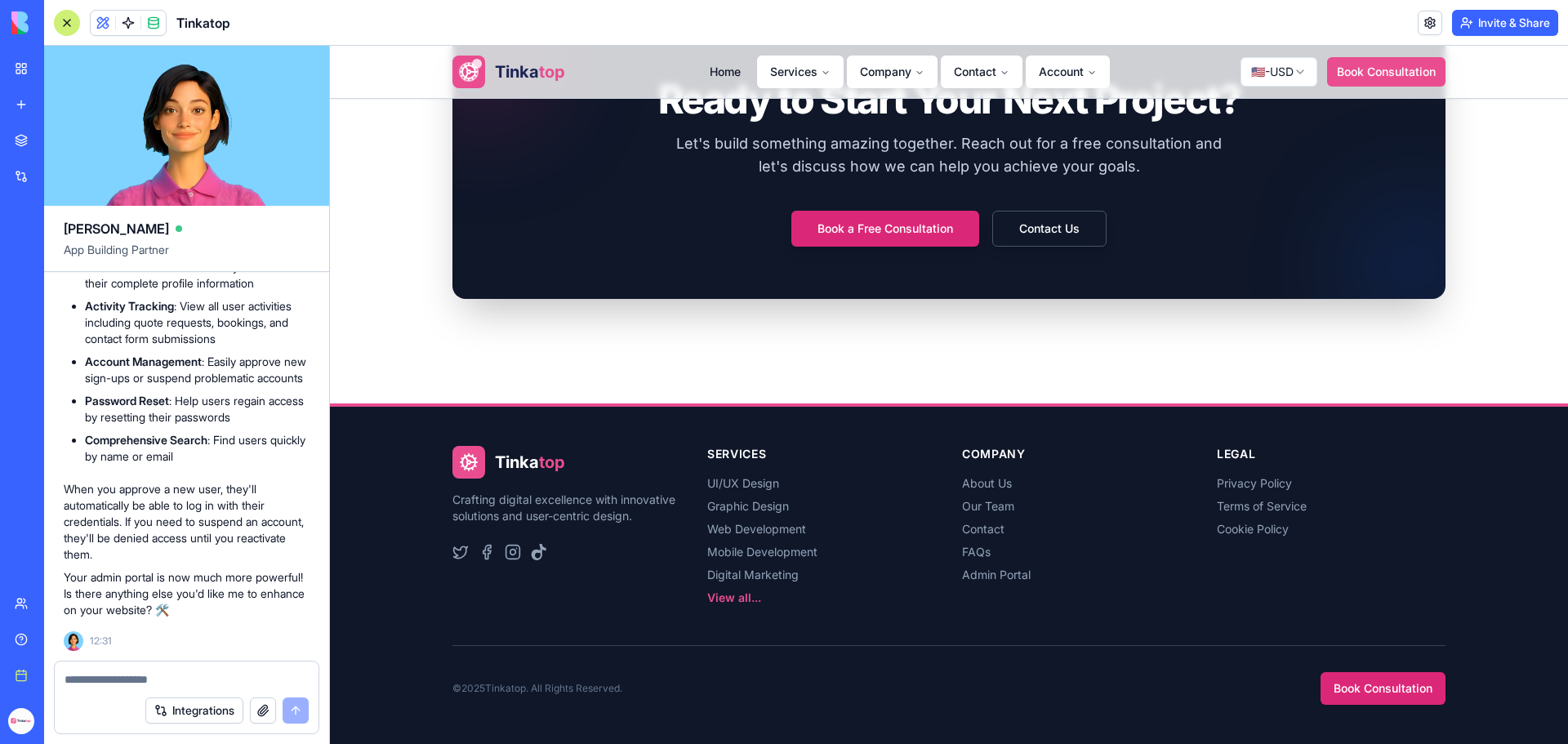
click at [261, 716] on button "button" at bounding box center [263, 711] width 26 height 26
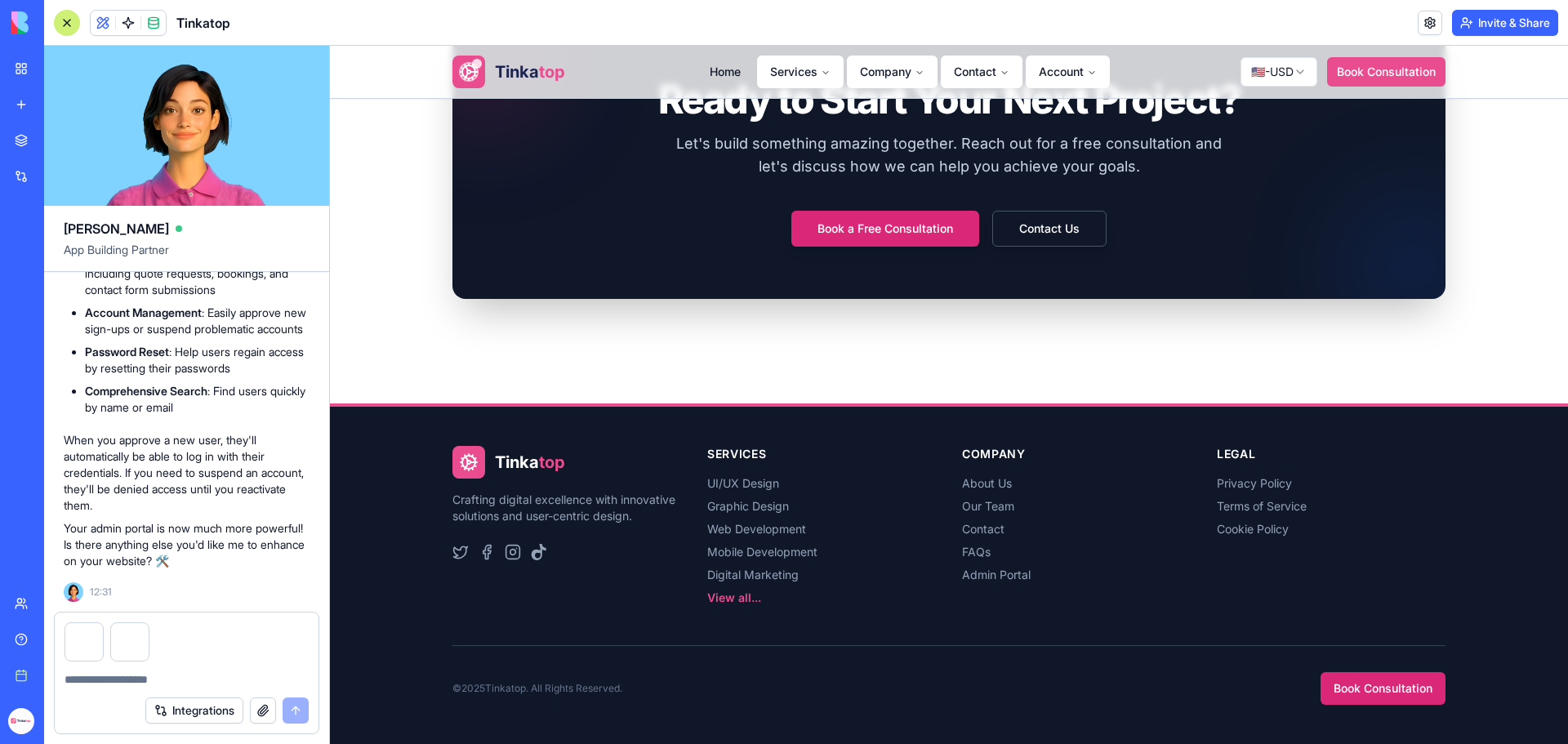
click at [154, 676] on textarea at bounding box center [187, 679] width 244 height 17
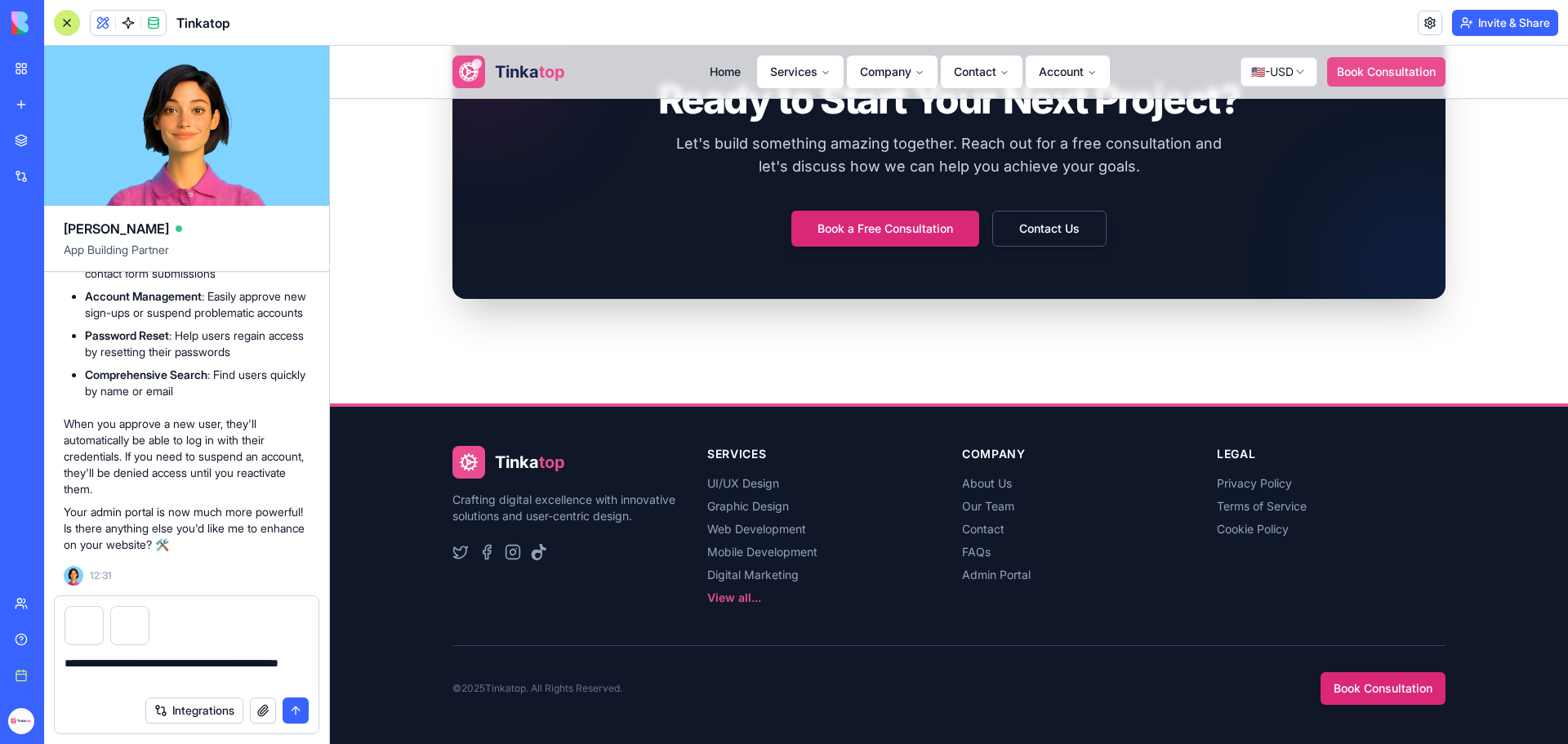
click at [295, 664] on textarea "**********" at bounding box center [187, 671] width 244 height 32
click at [137, 680] on textarea "**********" at bounding box center [187, 671] width 244 height 32
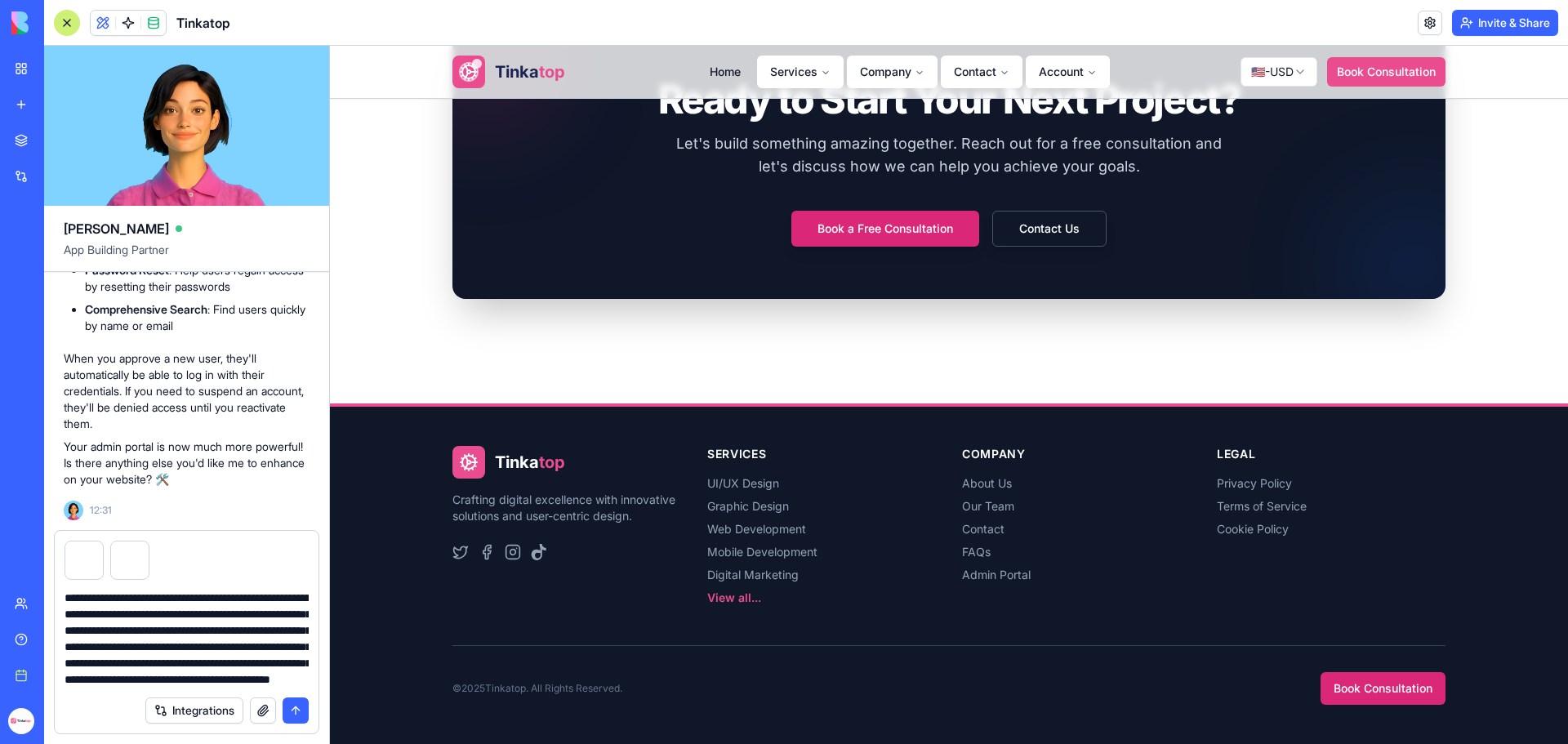
scroll to position [47, 0]
type textarea "**********"
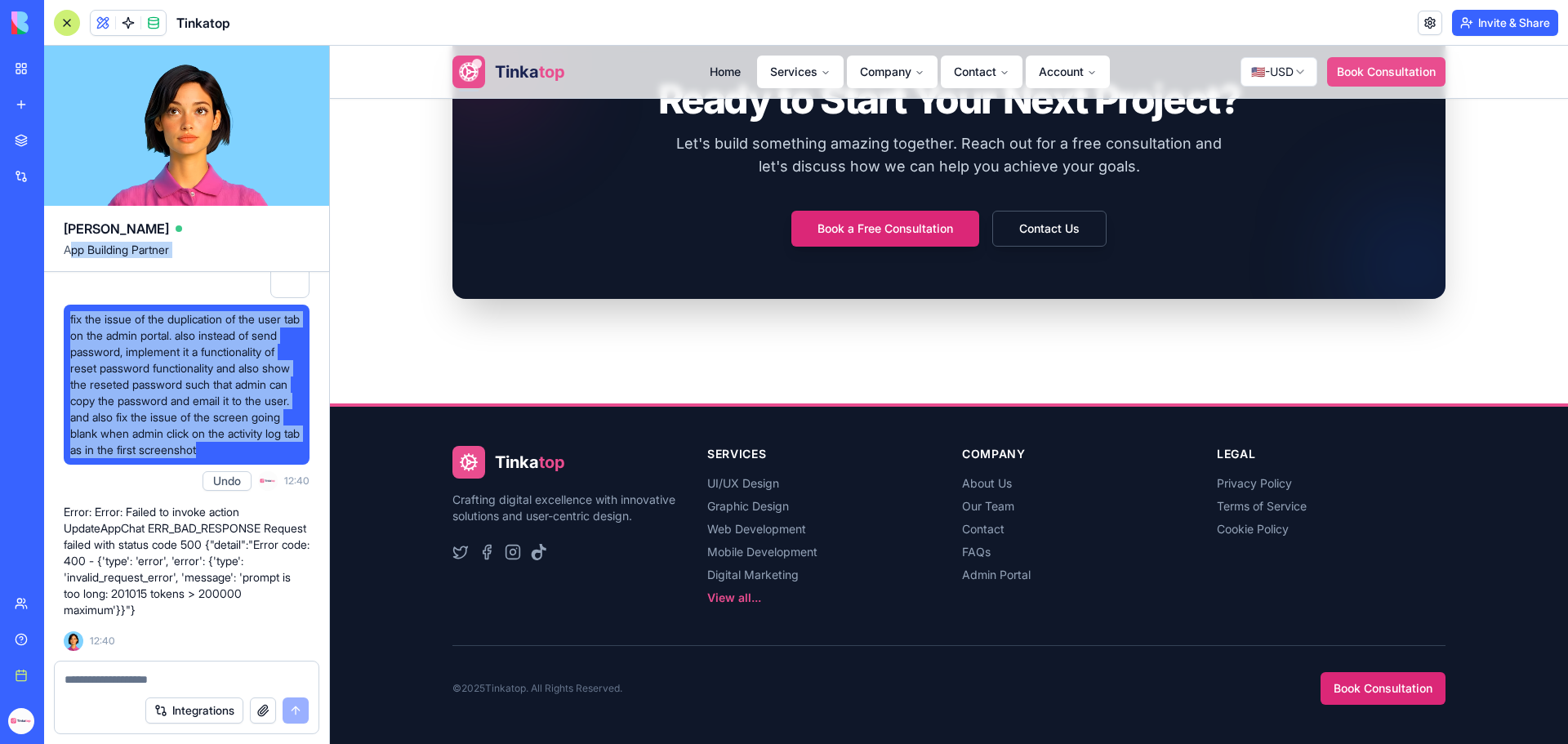
scroll to position [276279, 0]
drag, startPoint x: 189, startPoint y: 443, endPoint x: 62, endPoint y: 463, distance: 128.6
copy span "fix the issue of the duplication of the user tab on the admin portal. also inst…"
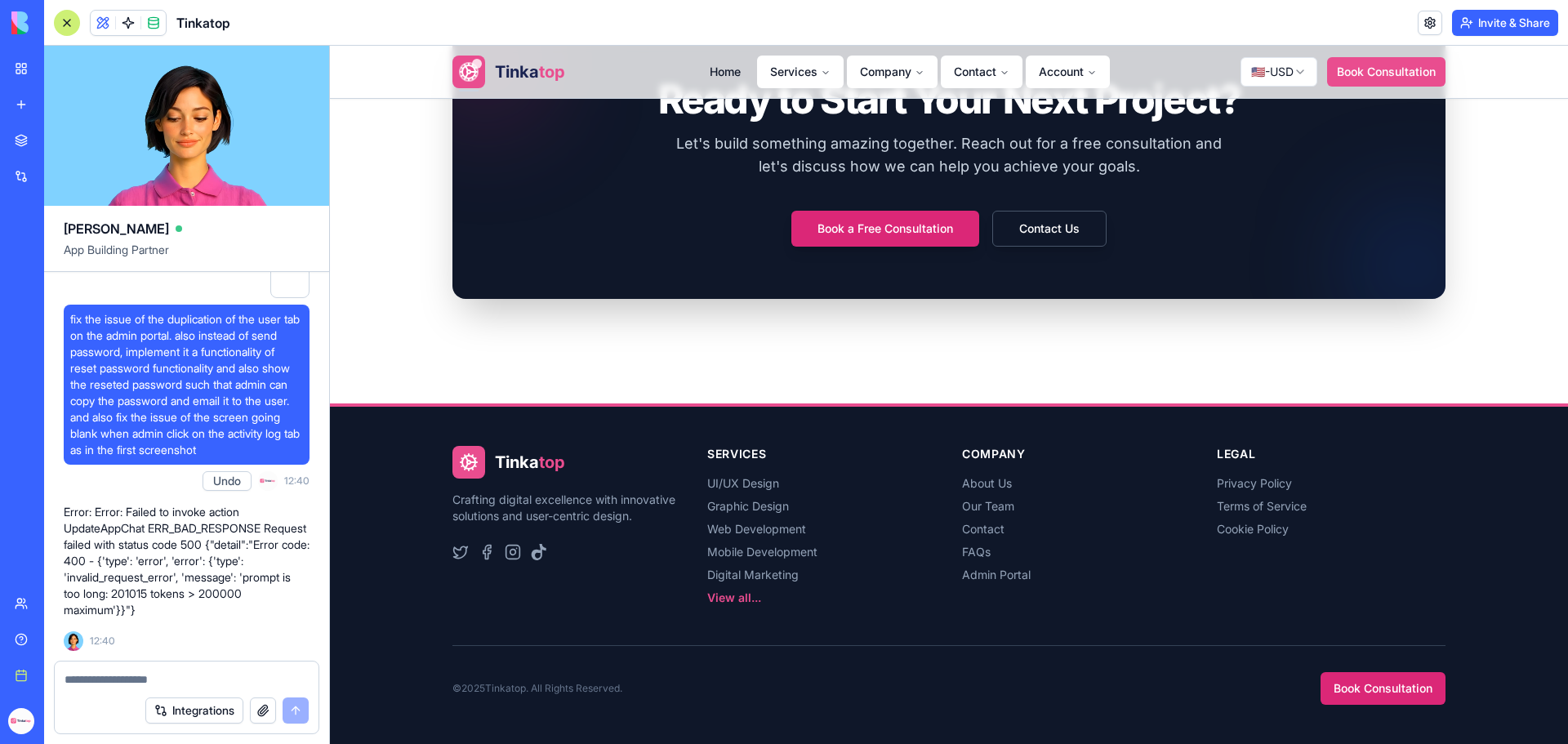
click at [159, 684] on textarea at bounding box center [187, 679] width 244 height 17
paste textarea "**********"
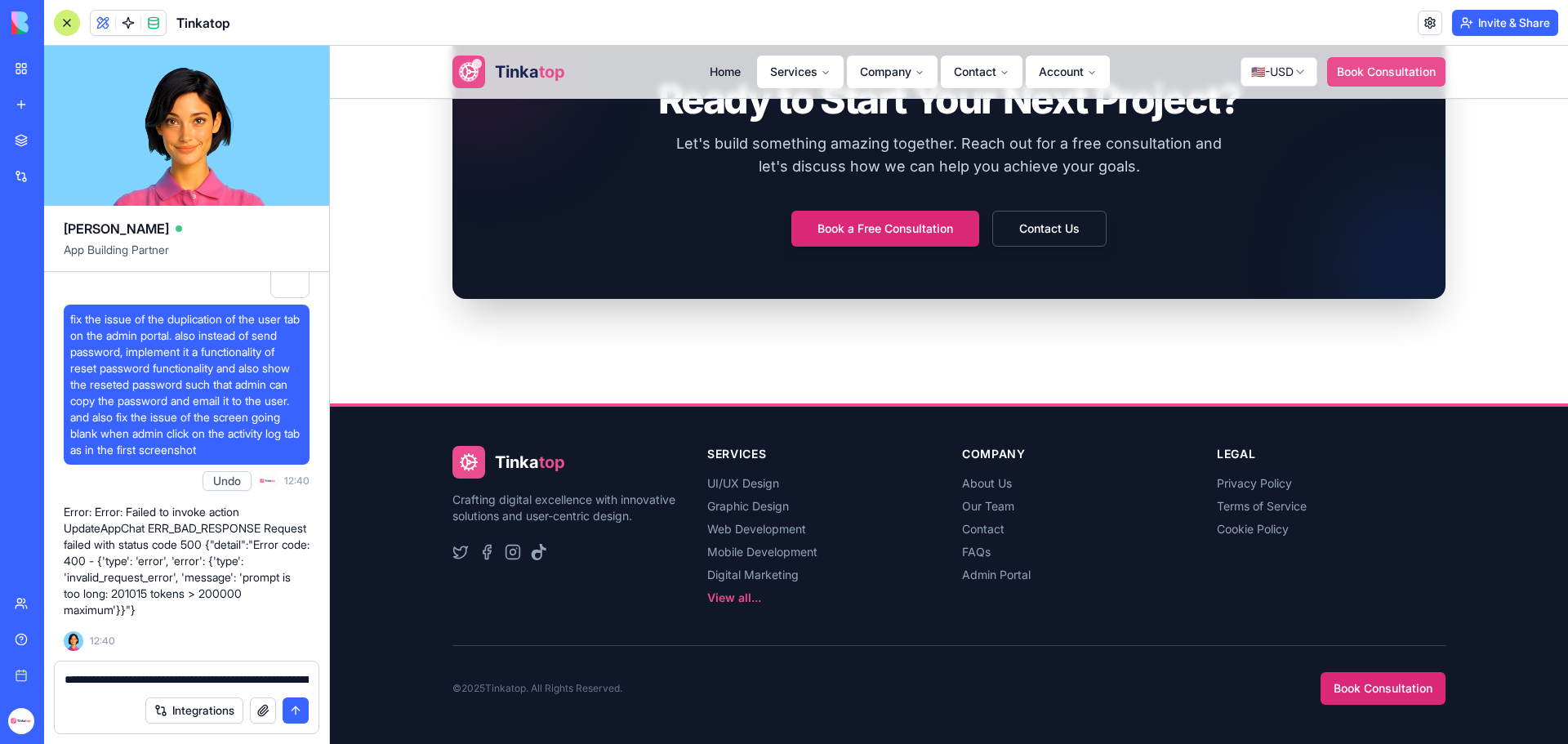
scroll to position [47, 0]
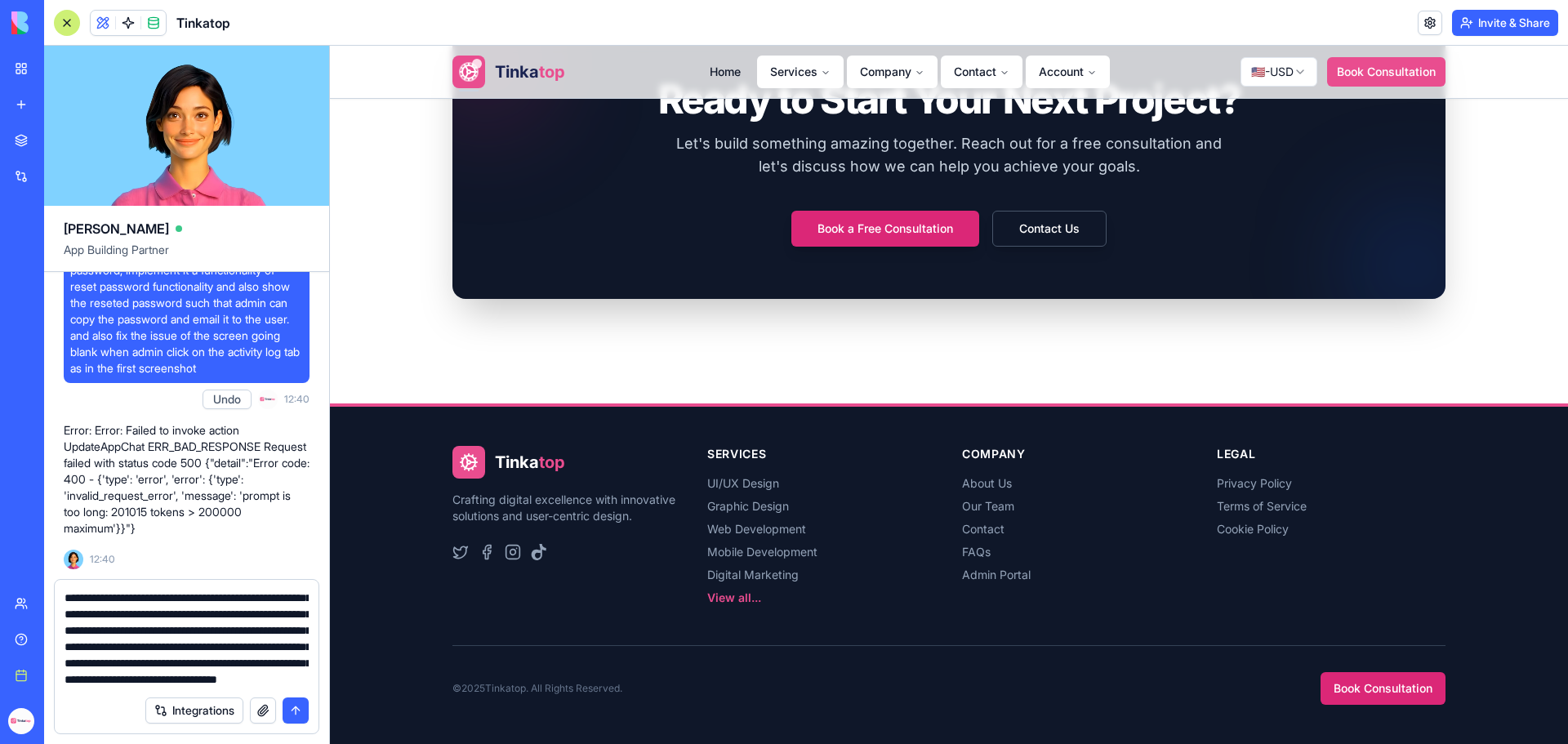
type textarea "**********"
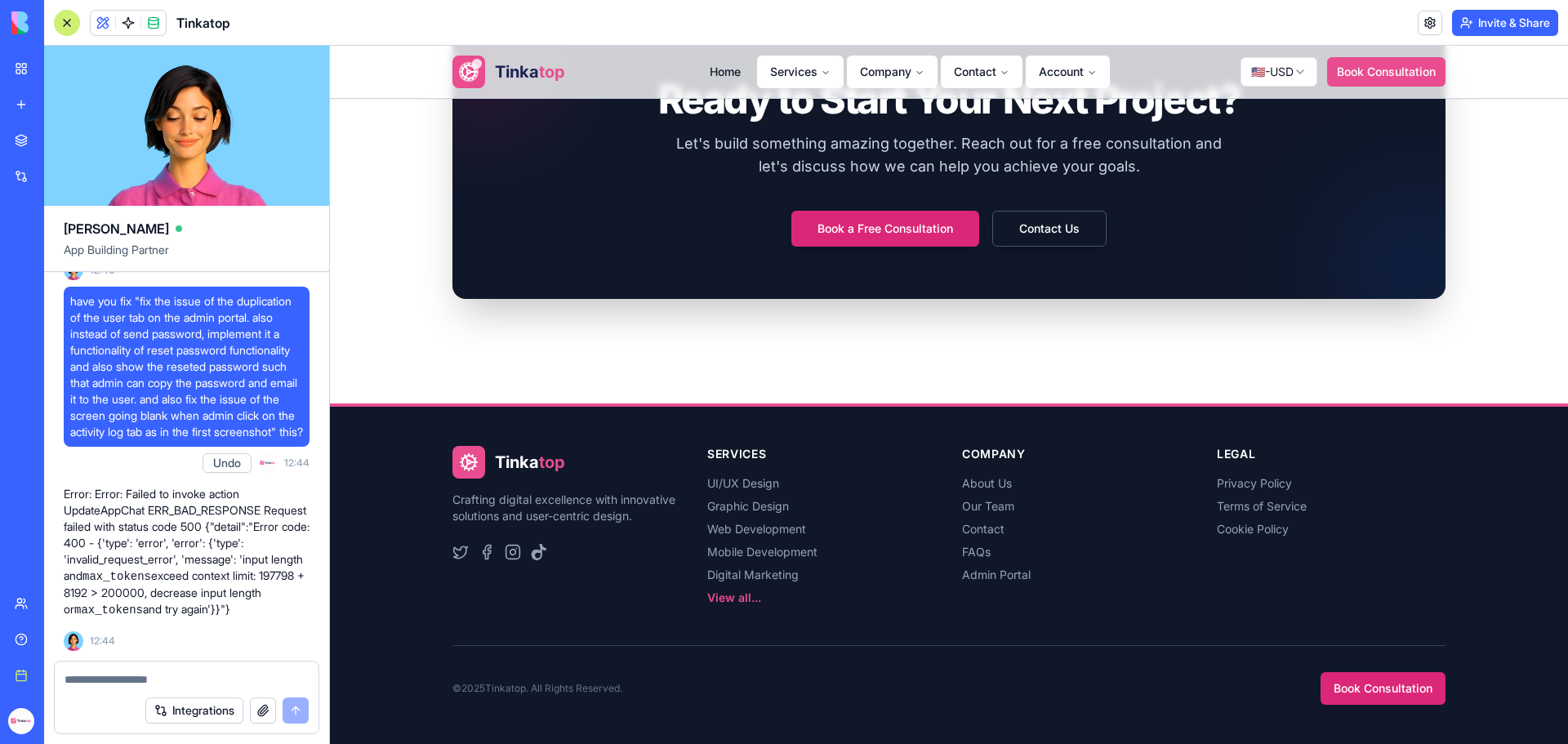
scroll to position [276676, 0]
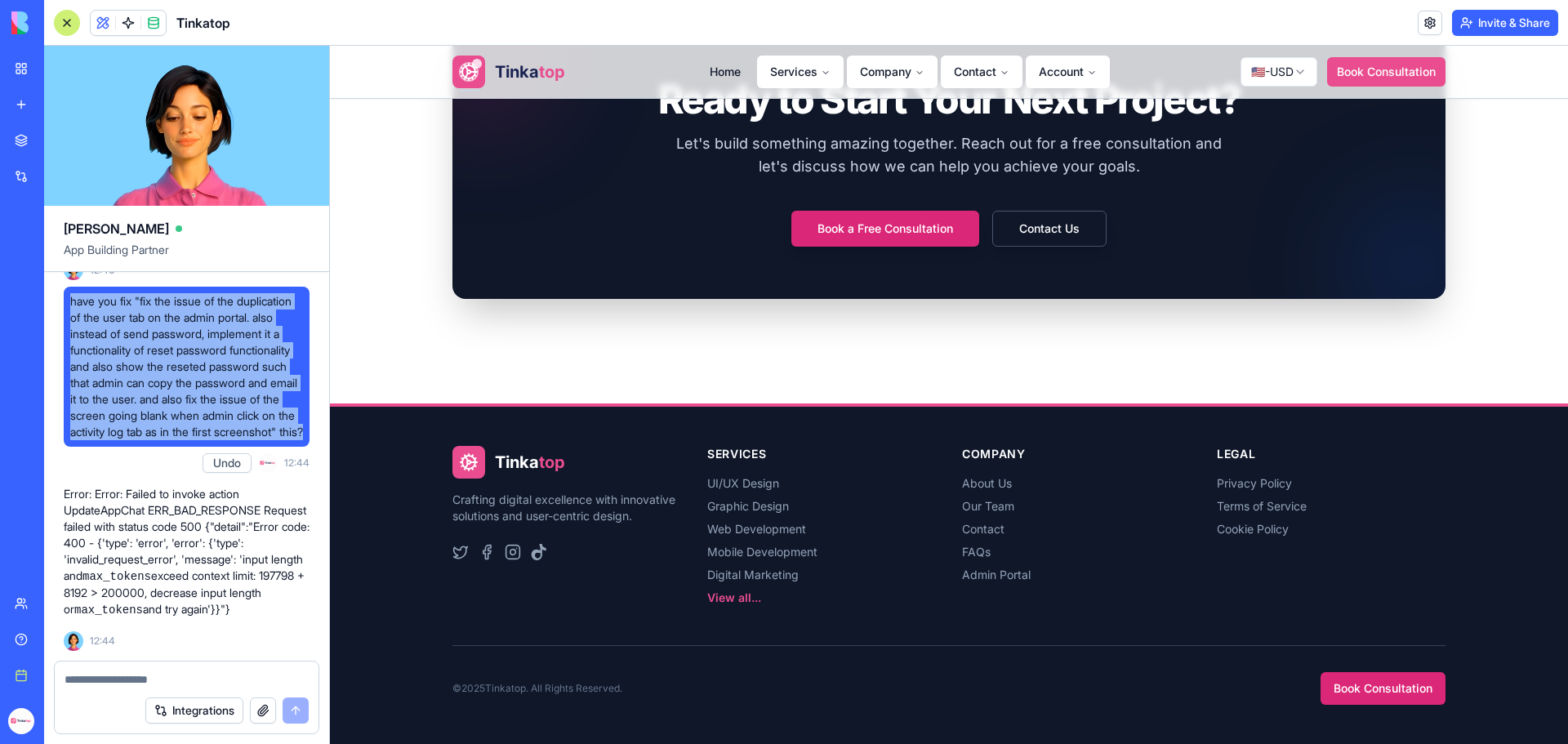
drag, startPoint x: 276, startPoint y: 572, endPoint x: 68, endPoint y: 431, distance: 251.3
click at [68, 431] on div "have you fix "fix the issue of the duplication of the user tab on the admin por…" at bounding box center [187, 367] width 246 height 160
copy span "have you fix "fix the issue of the duplication of the user tab on the admin por…"
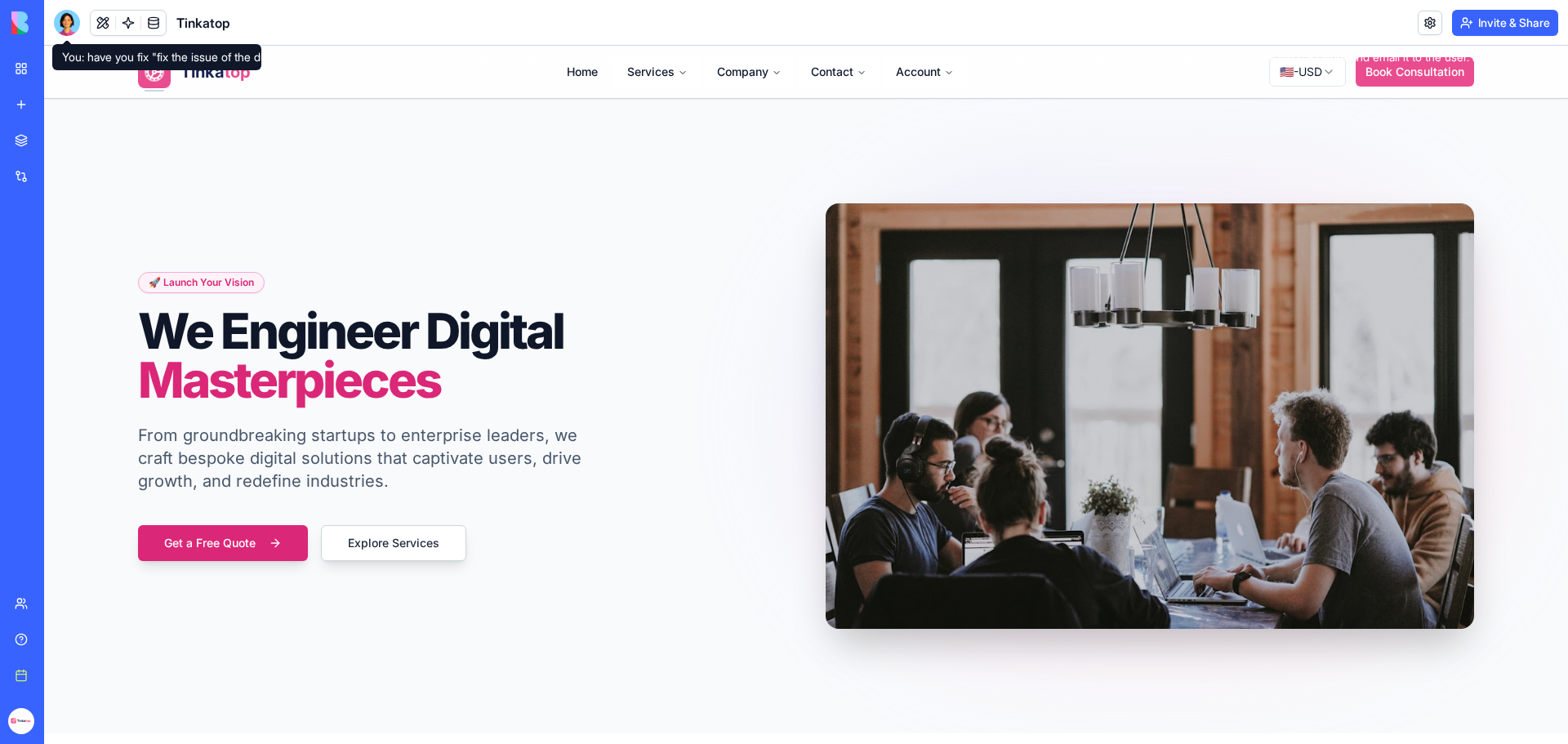
click at [69, 27] on div at bounding box center [67, 23] width 26 height 26
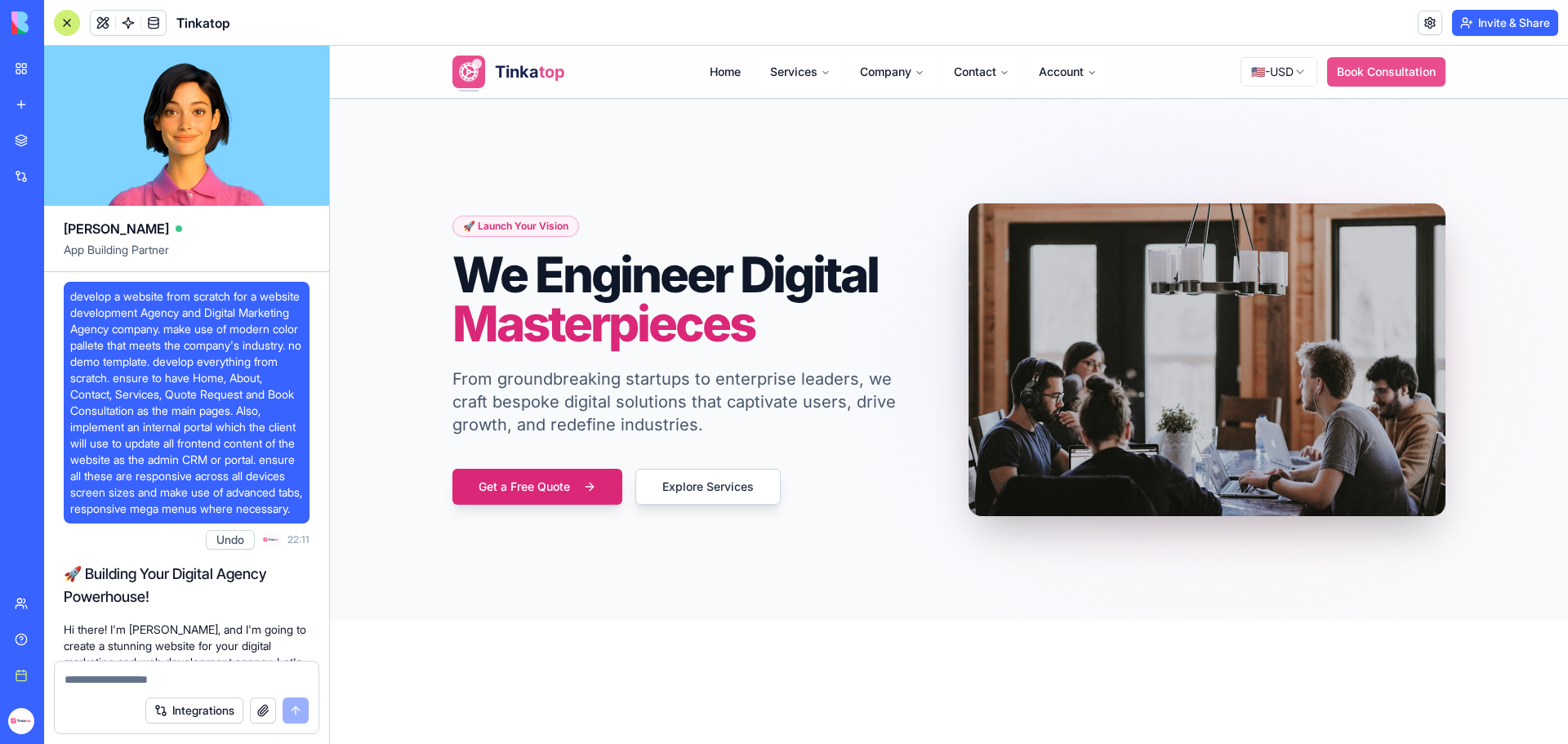
scroll to position [276291, 0]
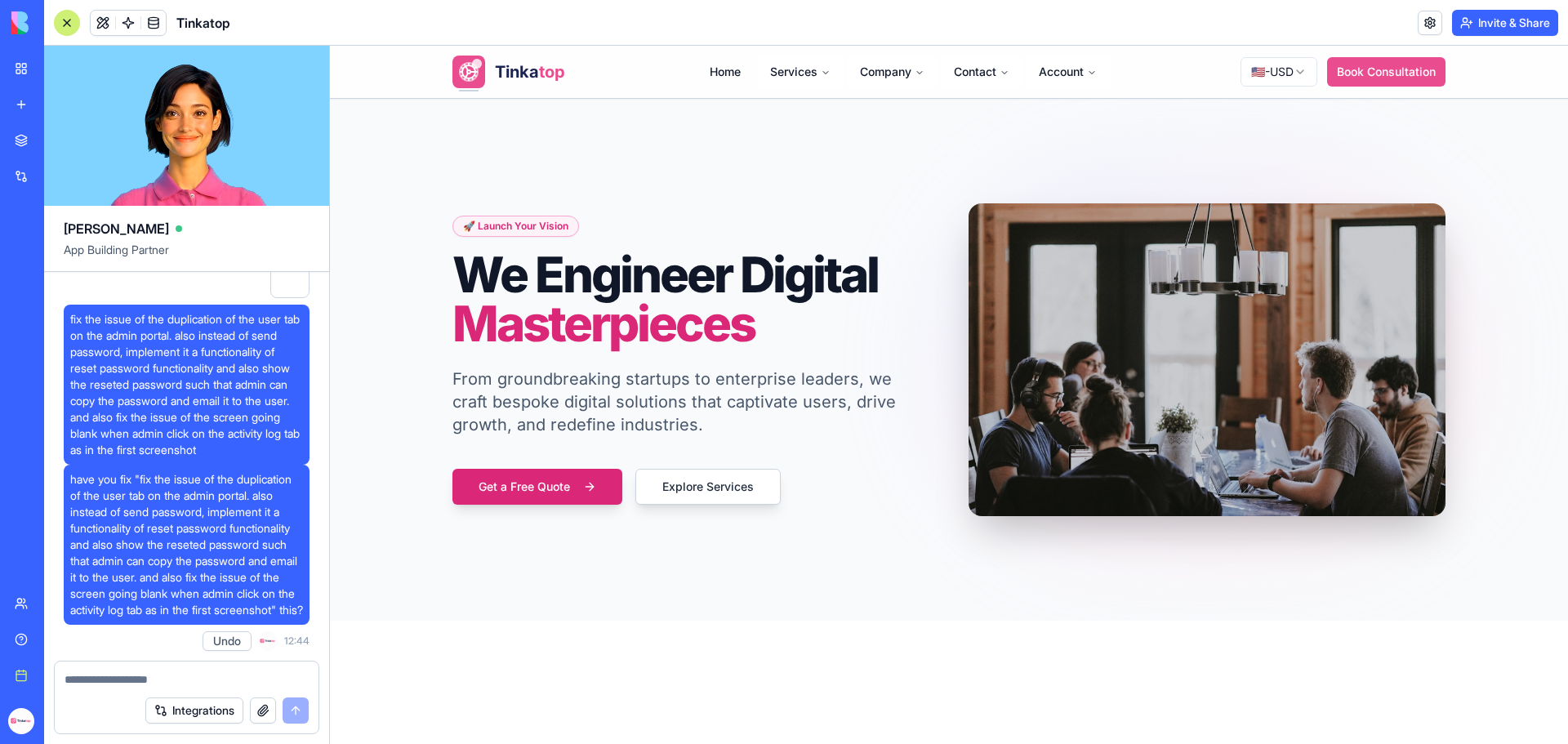
click at [178, 681] on textarea at bounding box center [187, 679] width 244 height 17
paste textarea "**********"
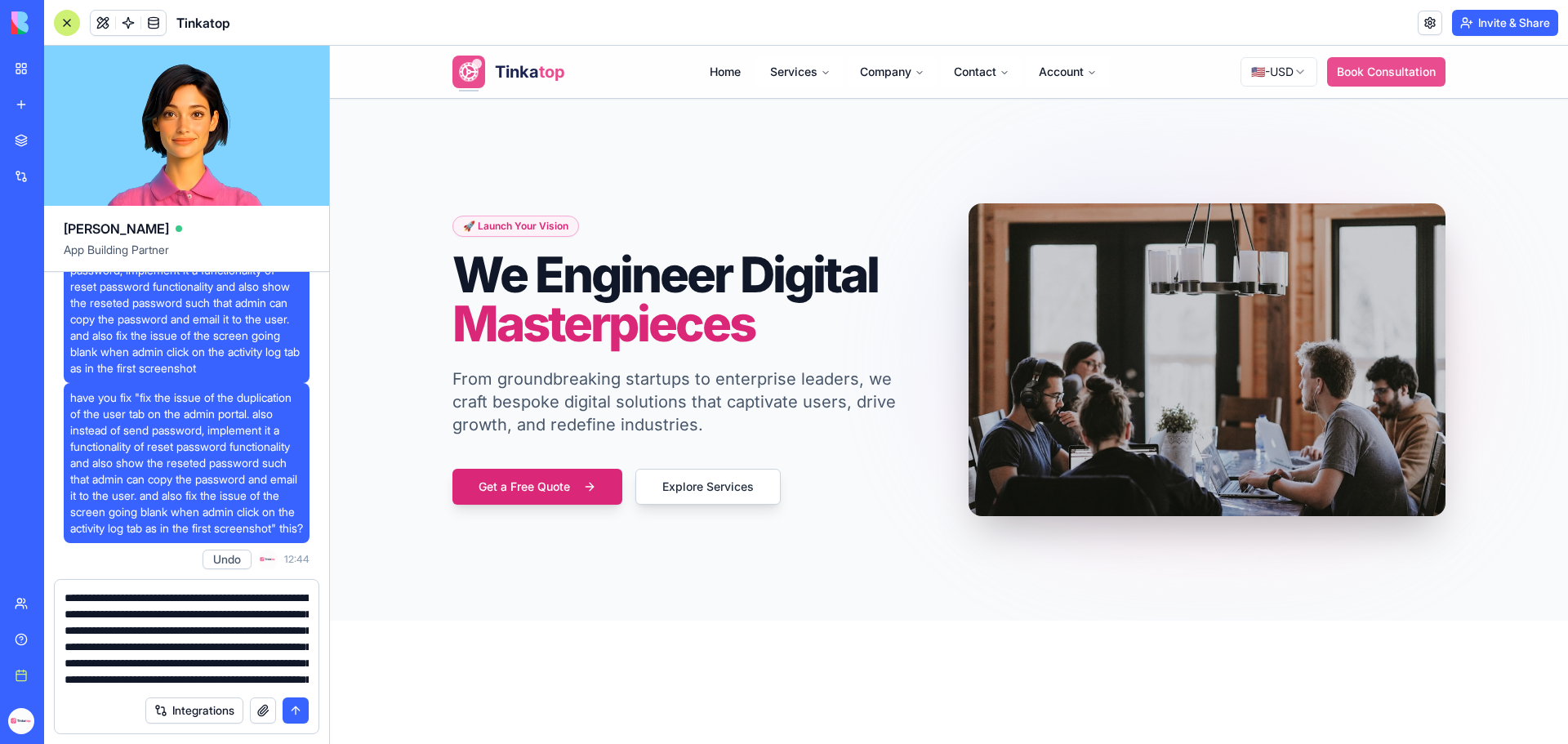
scroll to position [64, 0]
type textarea "**********"
click at [267, 711] on button "button" at bounding box center [263, 711] width 26 height 26
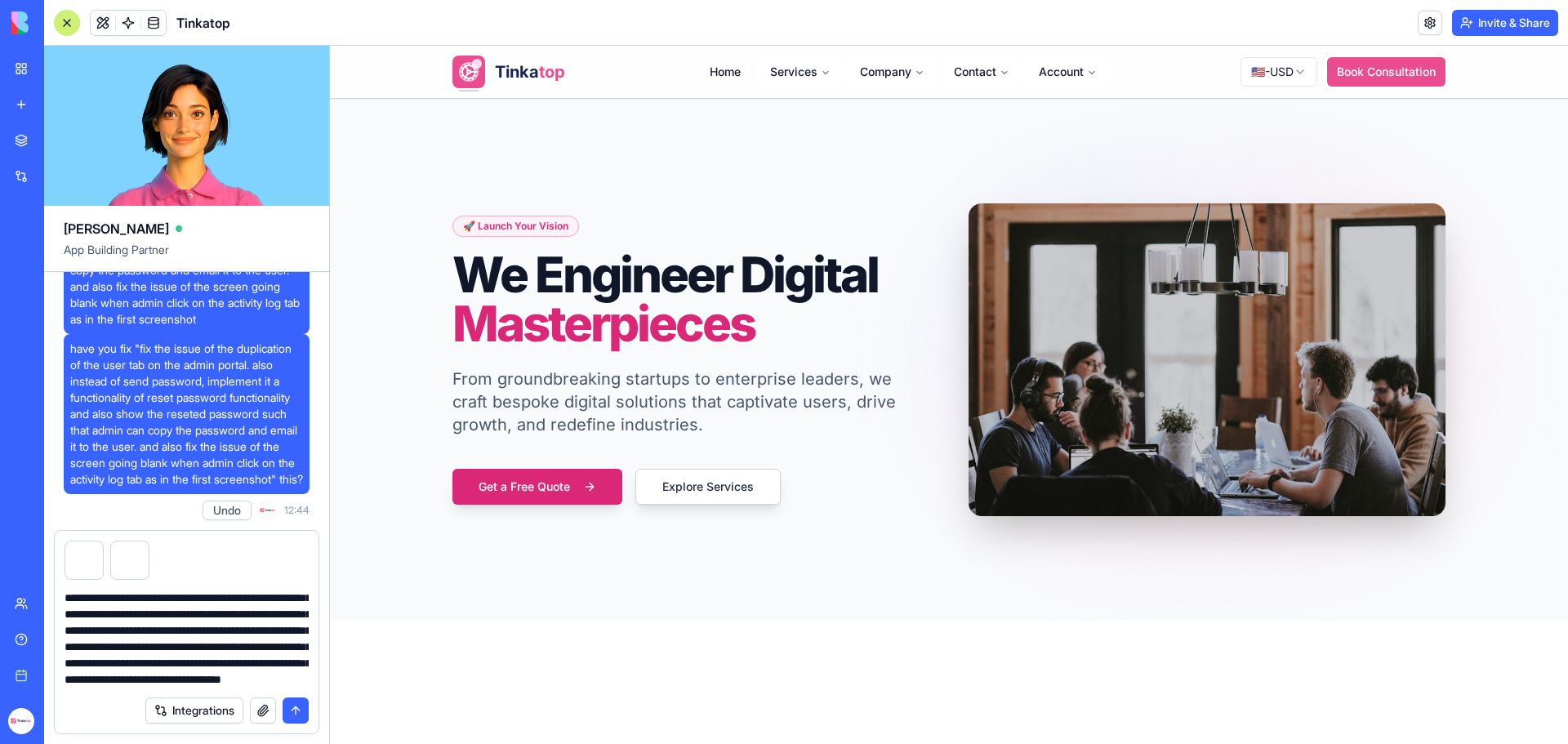
click at [294, 715] on button "submit" at bounding box center [296, 711] width 26 height 26
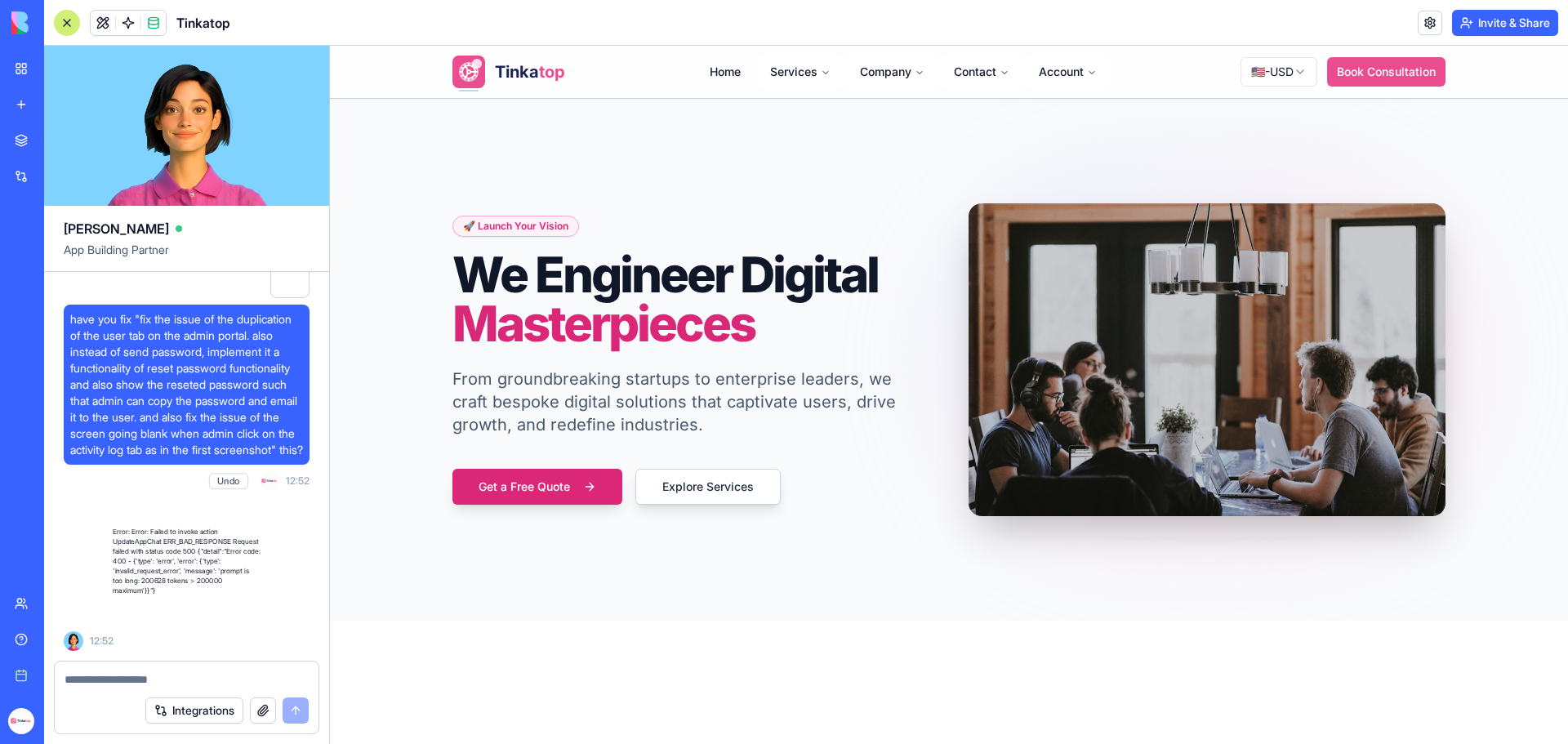
scroll to position [276718, 0]
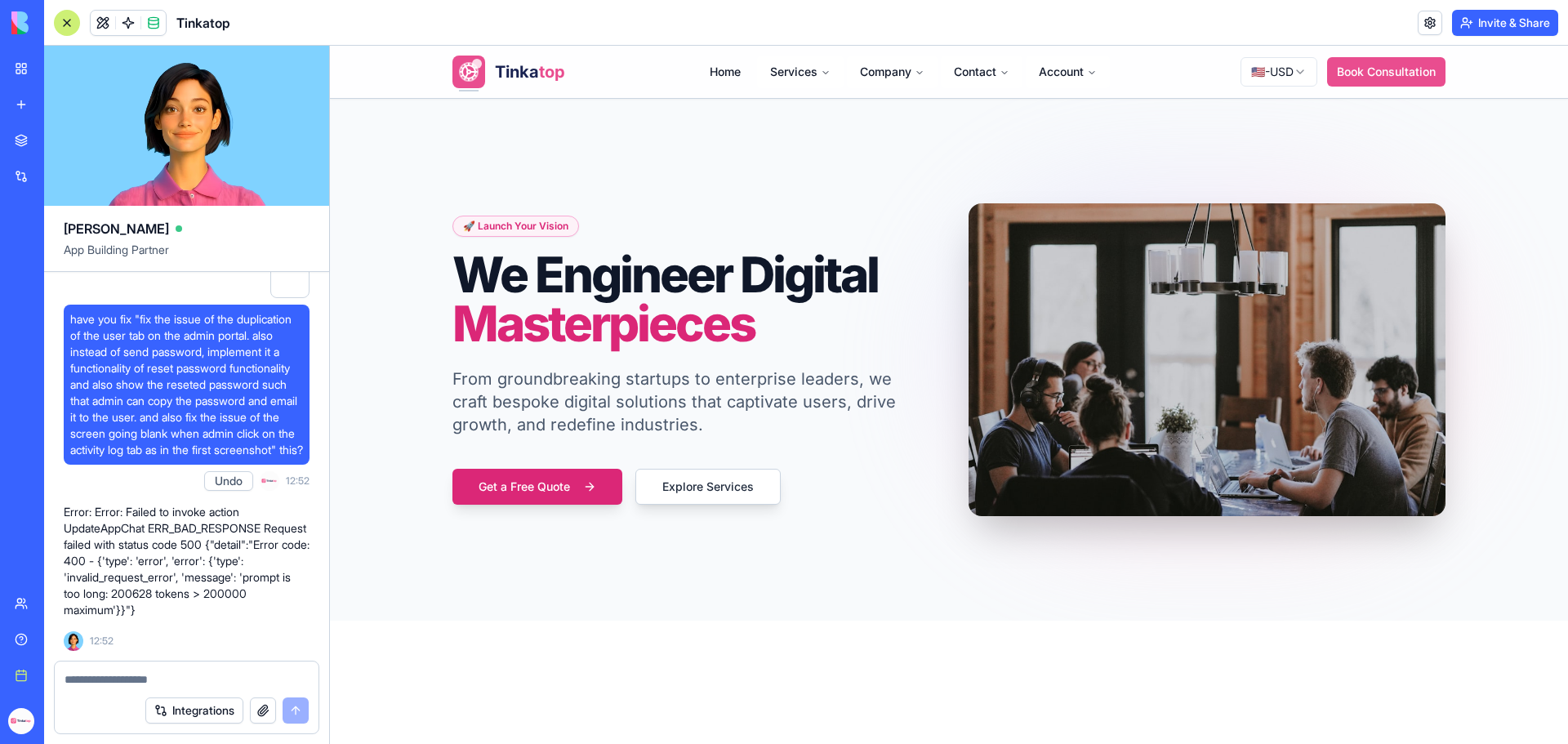
drag, startPoint x: 58, startPoint y: 489, endPoint x: 323, endPoint y: 650, distance: 310.1
click at [0, 0] on div "324x198 frames : 0 0 / 15 secs" at bounding box center [0, 0] width 0 height 0
click at [0, 0] on icon at bounding box center [0, 0] width 0 height 0
click at [0, 0] on img at bounding box center [0, 0] width 0 height 0
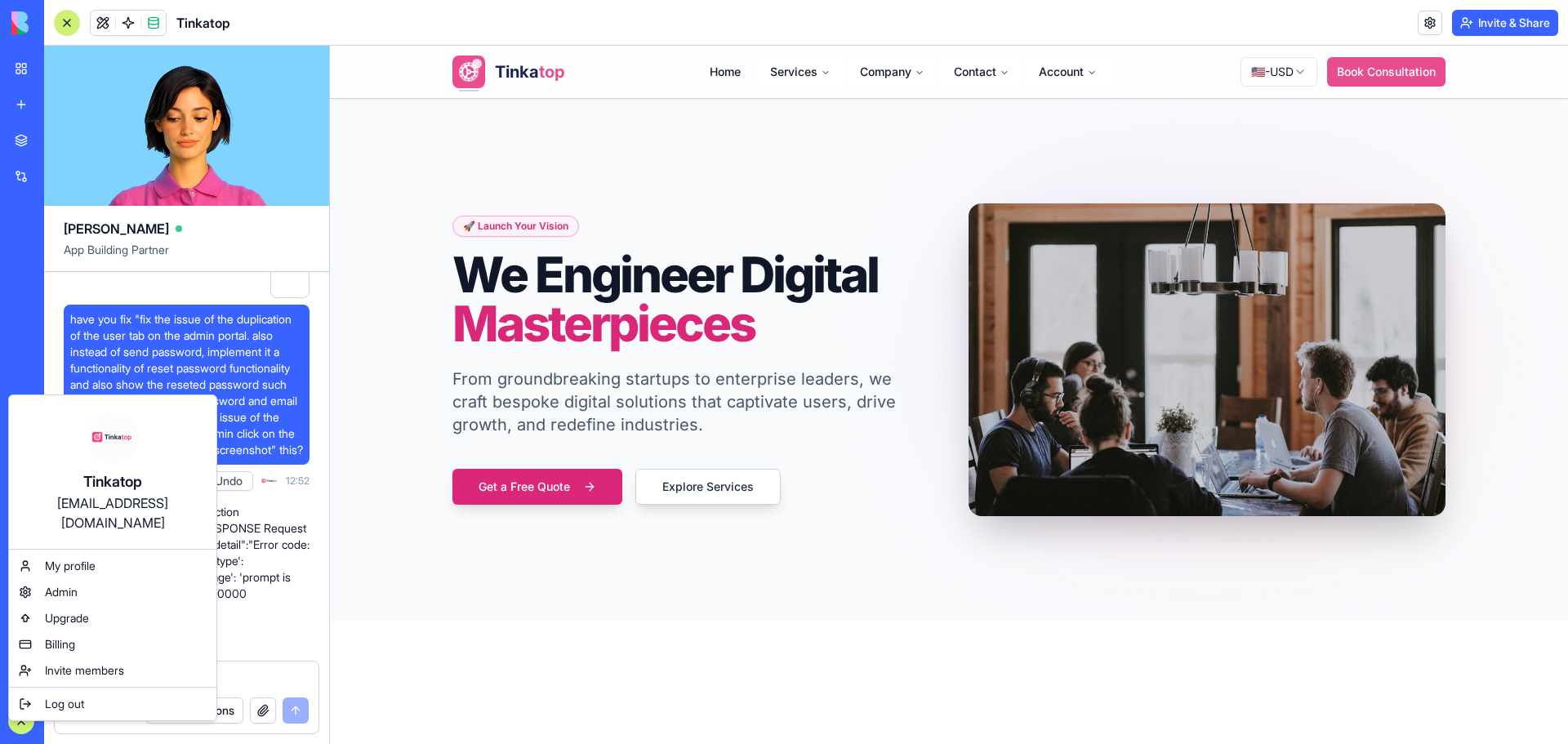
click at [27, 719] on html "BETA My workspace New app Marketplace Integrations Recent Money Maestro DocuVau…" at bounding box center [784, 372] width 1568 height 744
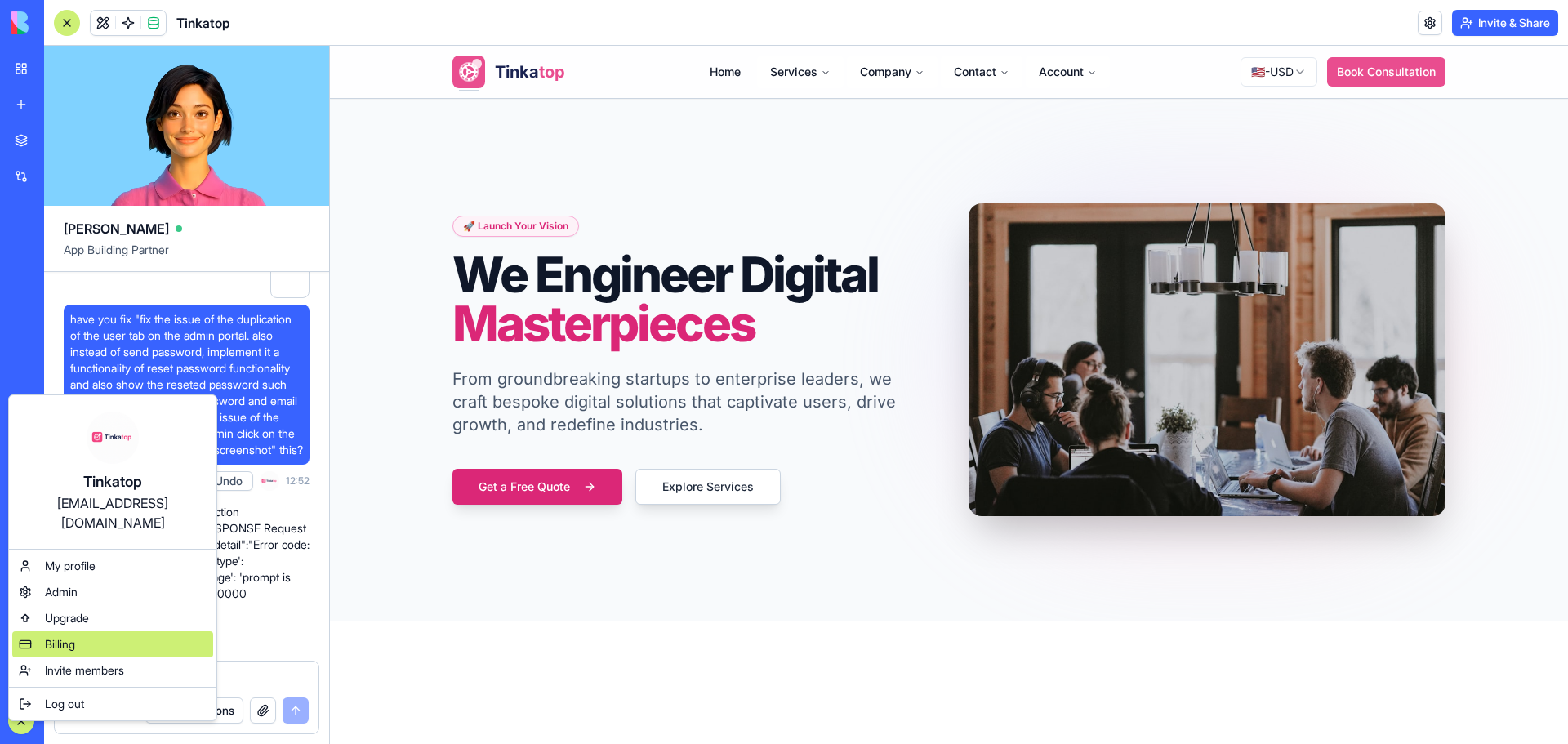
click at [81, 633] on div "Billing" at bounding box center [112, 645] width 201 height 26
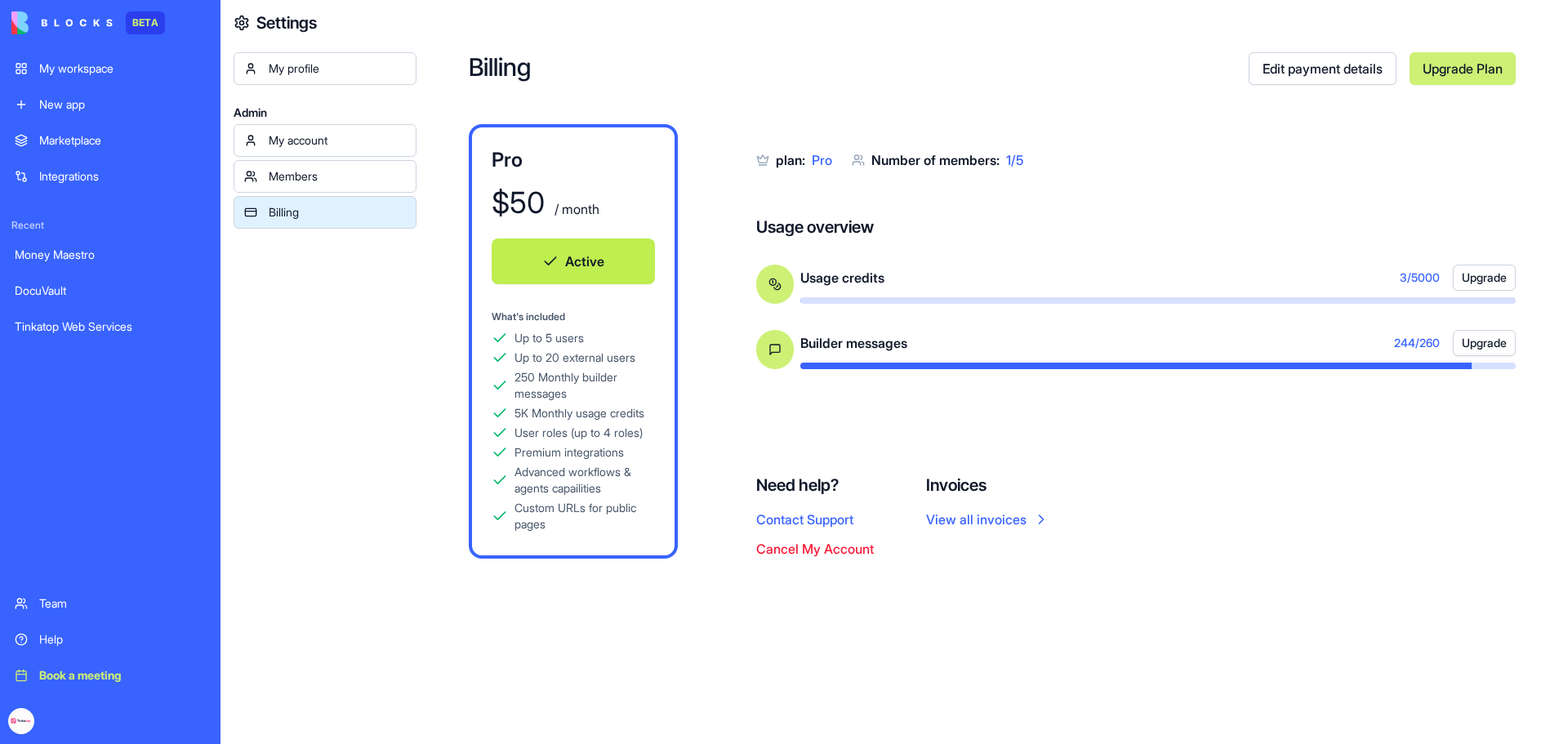
click at [61, 645] on div "Help" at bounding box center [123, 640] width 167 height 17
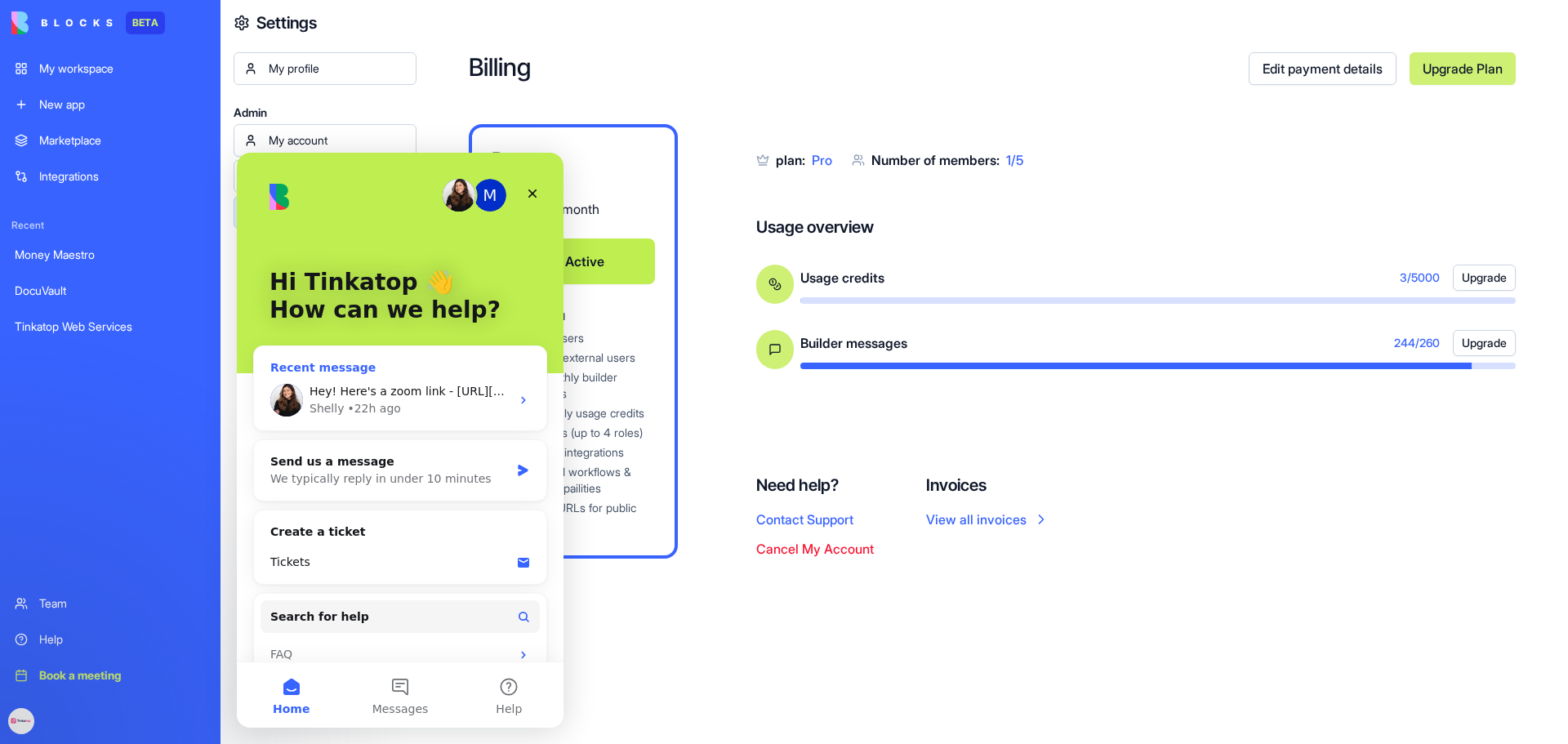
click at [380, 400] on div "• 22h ago" at bounding box center [374, 409] width 54 height 18
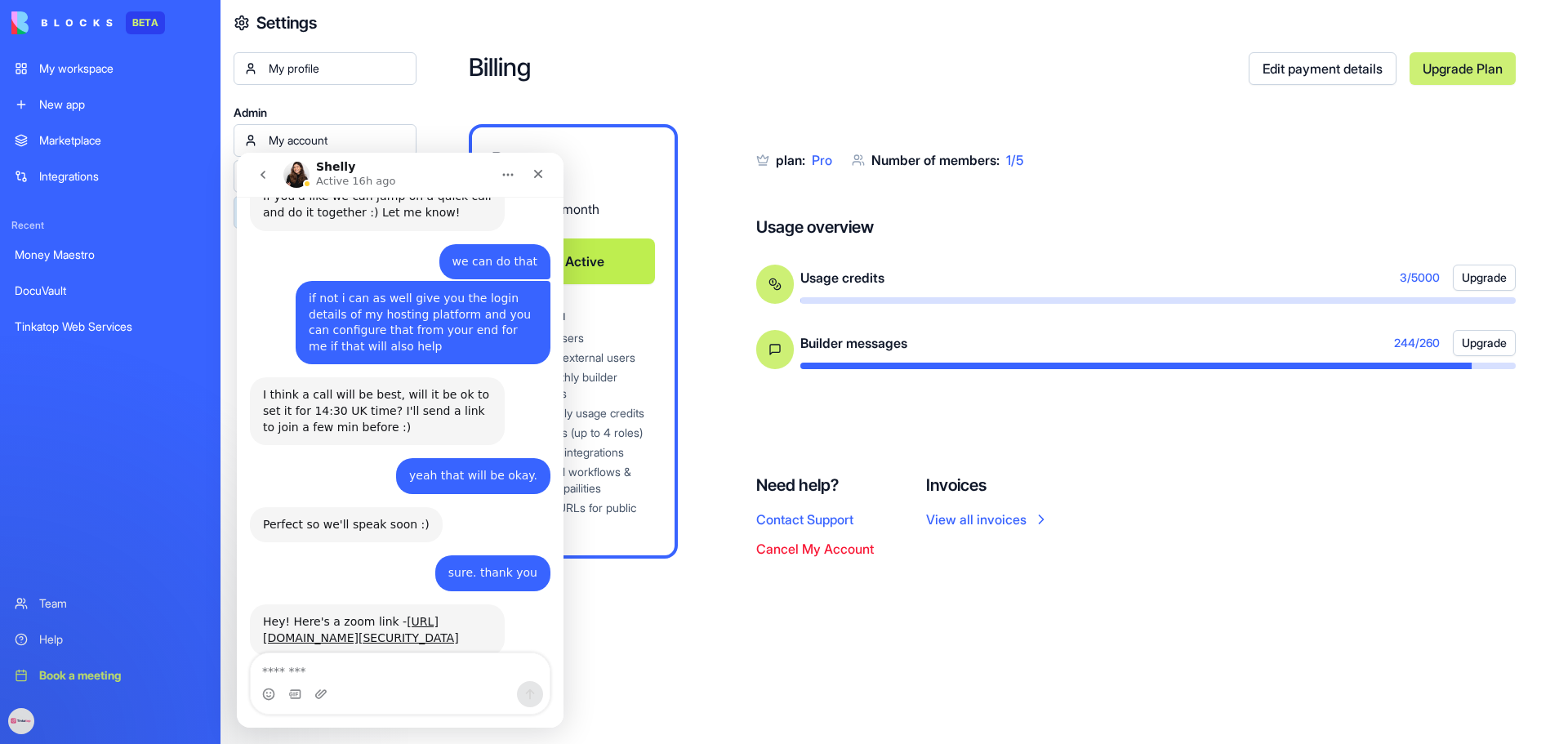
scroll to position [690, 0]
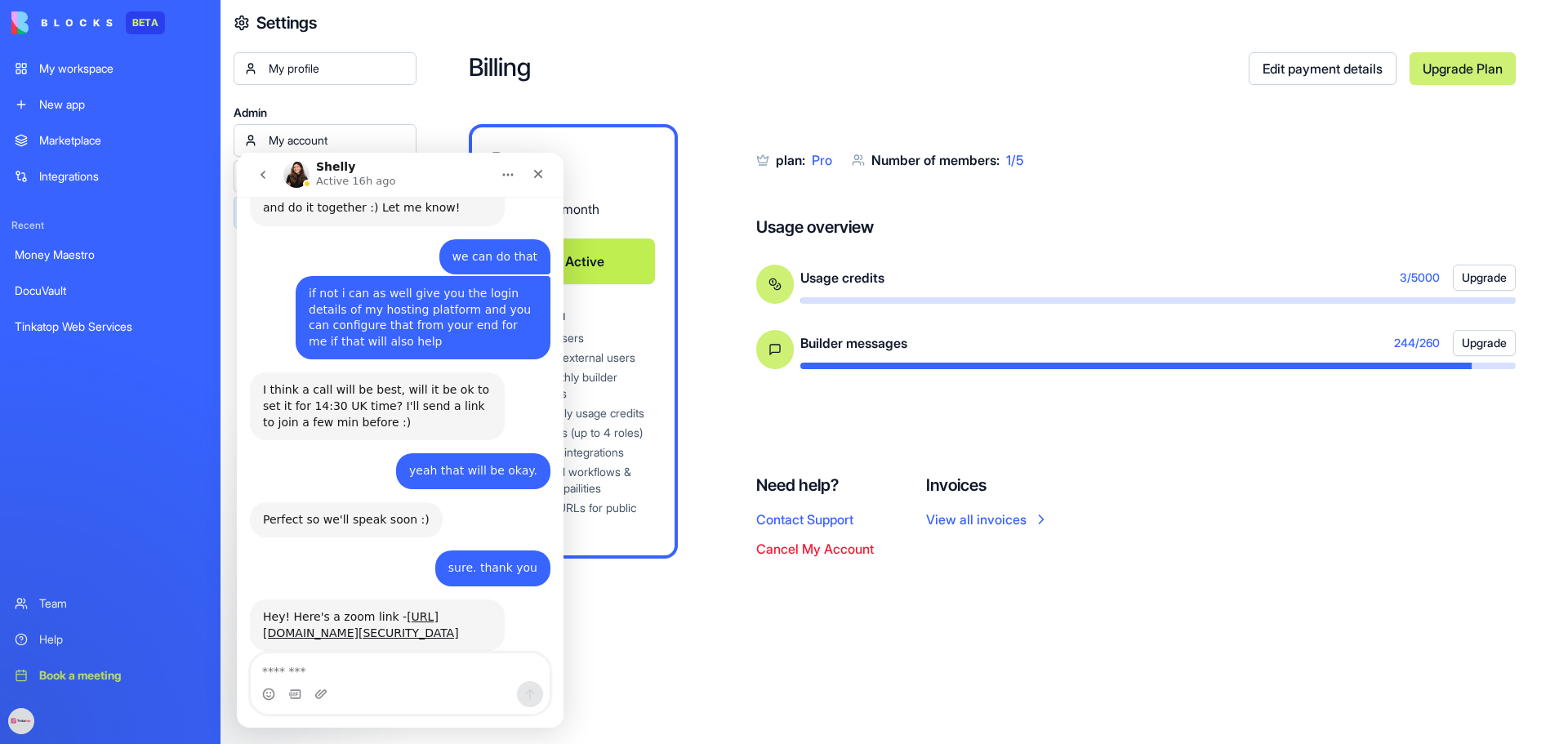
click at [310, 655] on textarea "Message…" at bounding box center [400, 668] width 299 height 28
click at [261, 177] on icon "go back" at bounding box center [262, 175] width 13 height 13
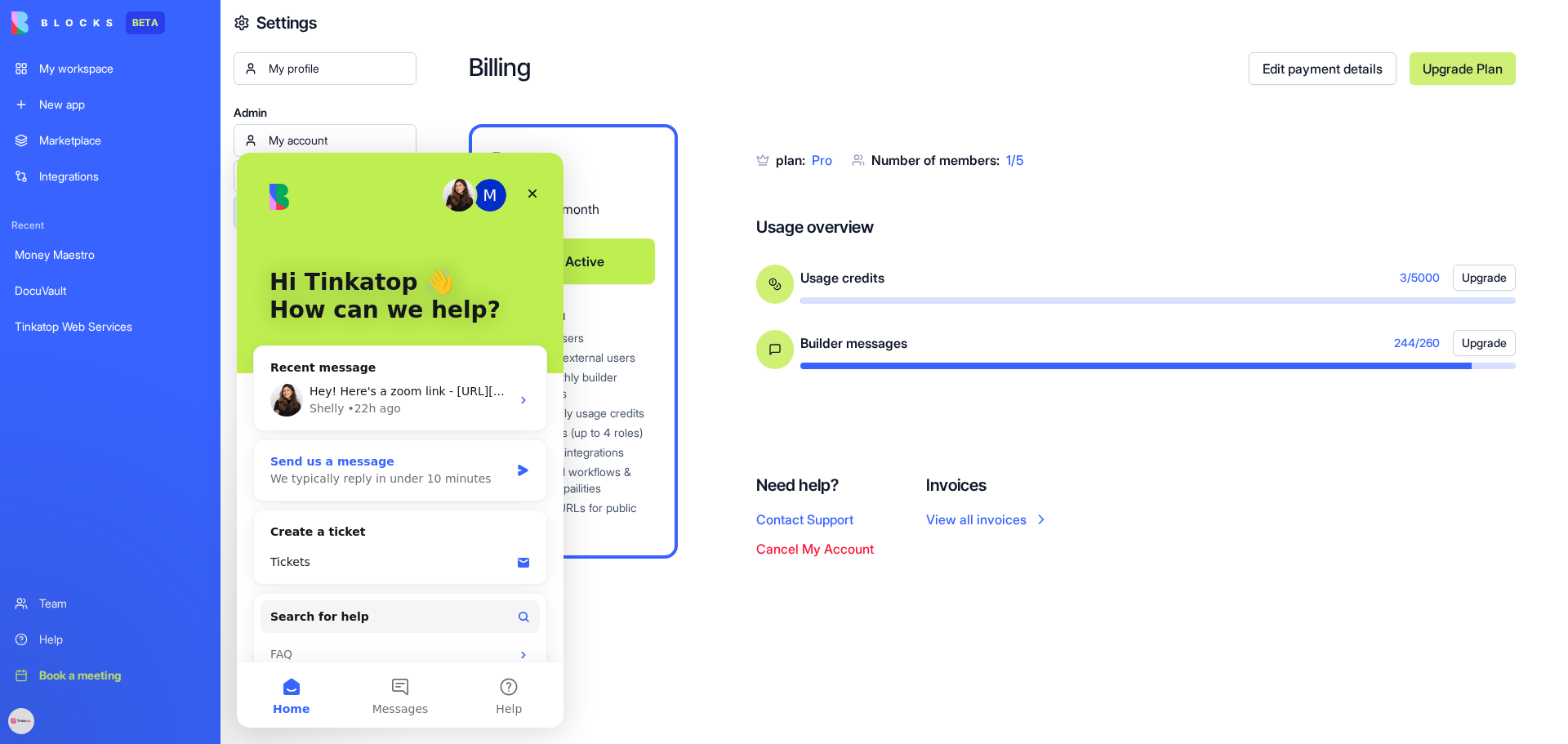
click at [373, 489] on div "Send us a message We typically reply in under 10 minutes" at bounding box center [400, 470] width 292 height 61
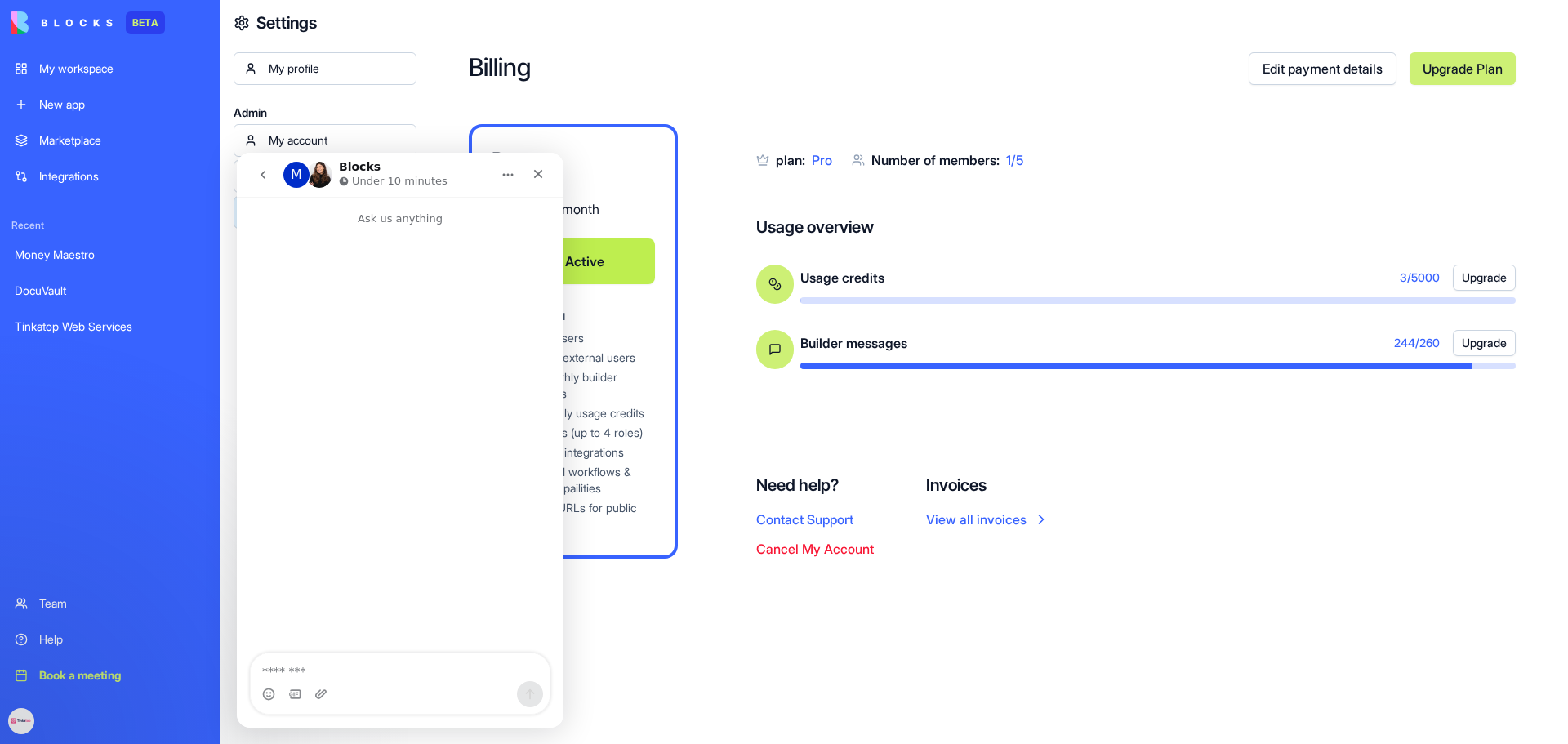
click at [332, 670] on textarea "Message…" at bounding box center [400, 668] width 299 height 28
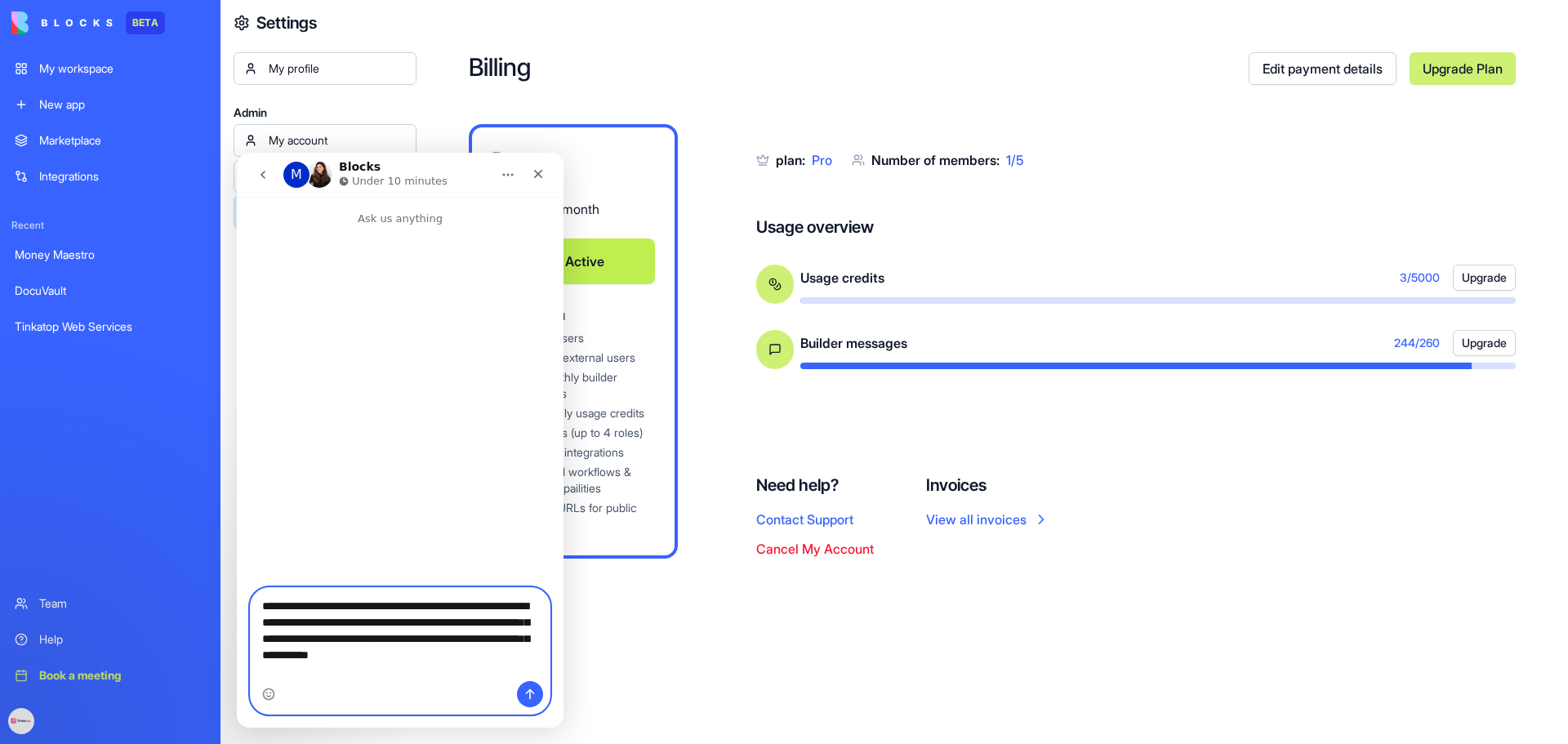
type textarea "**********"
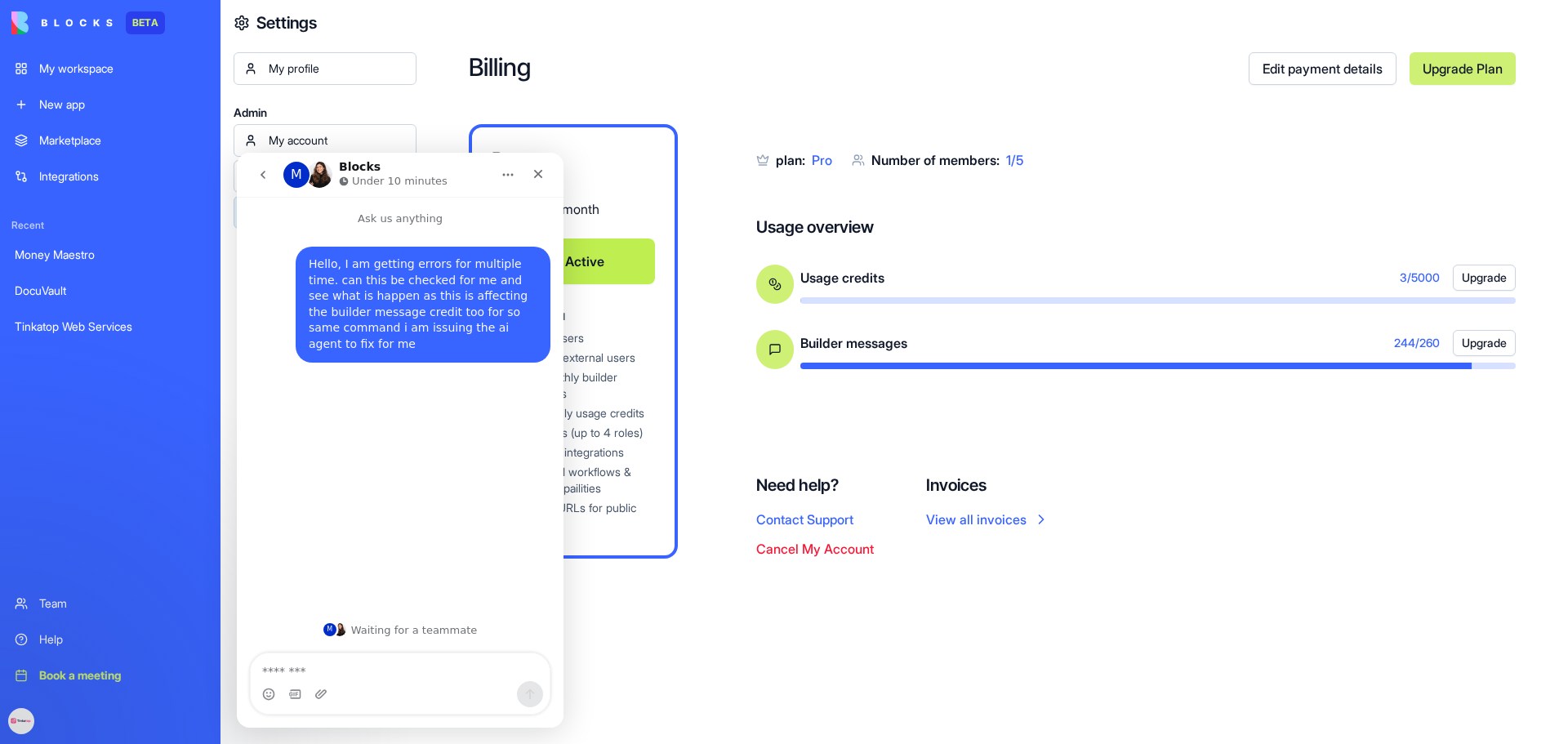
click at [745, 704] on div "Billing Edit payment details Upgrade Plan Pro $ 50 / month Active What's includ…" at bounding box center [992, 372] width 1152 height 744
click at [89, 66] on div "My workspace" at bounding box center [123, 68] width 167 height 17
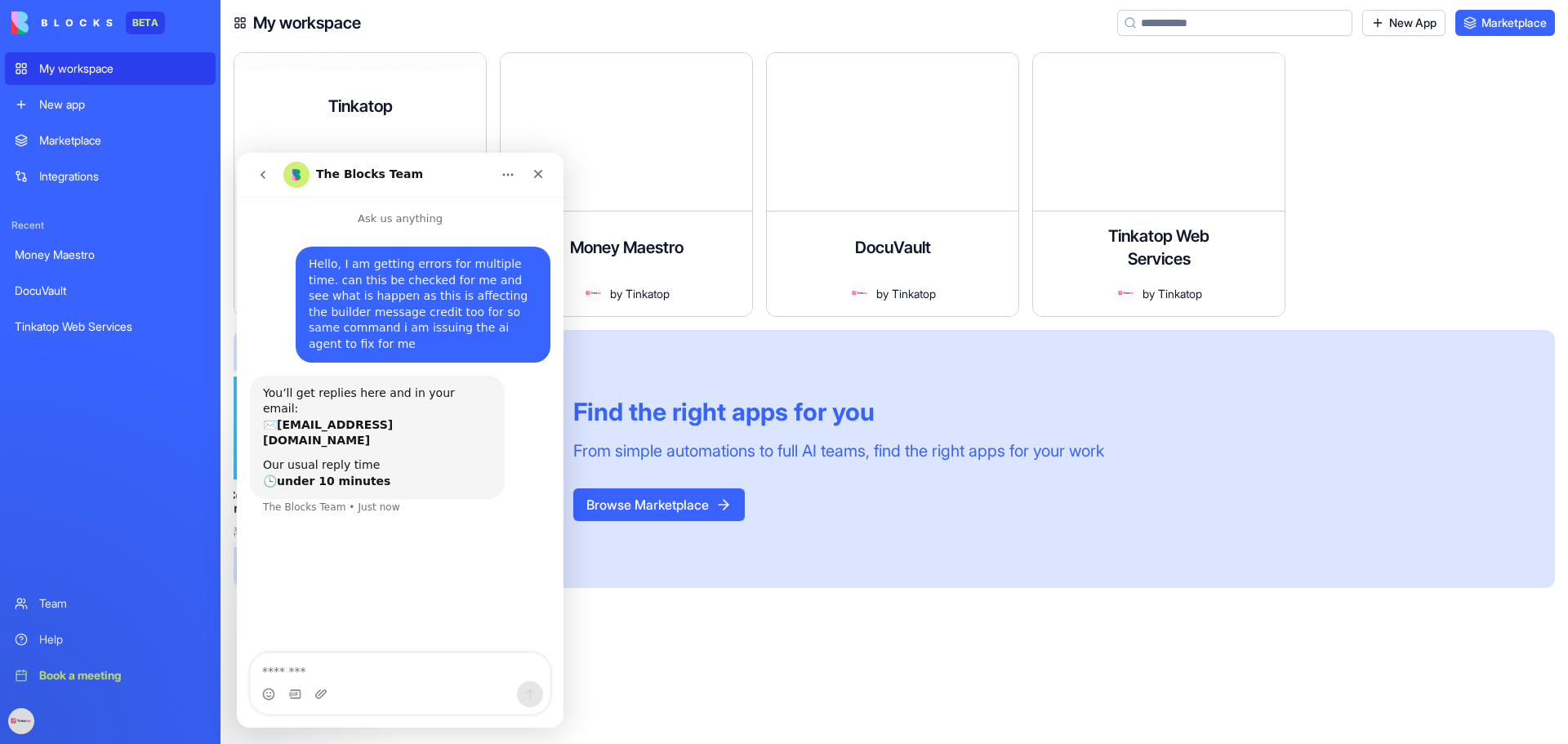
click at [376, 104] on div "Tinkatop" at bounding box center [361, 106] width 65 height 46
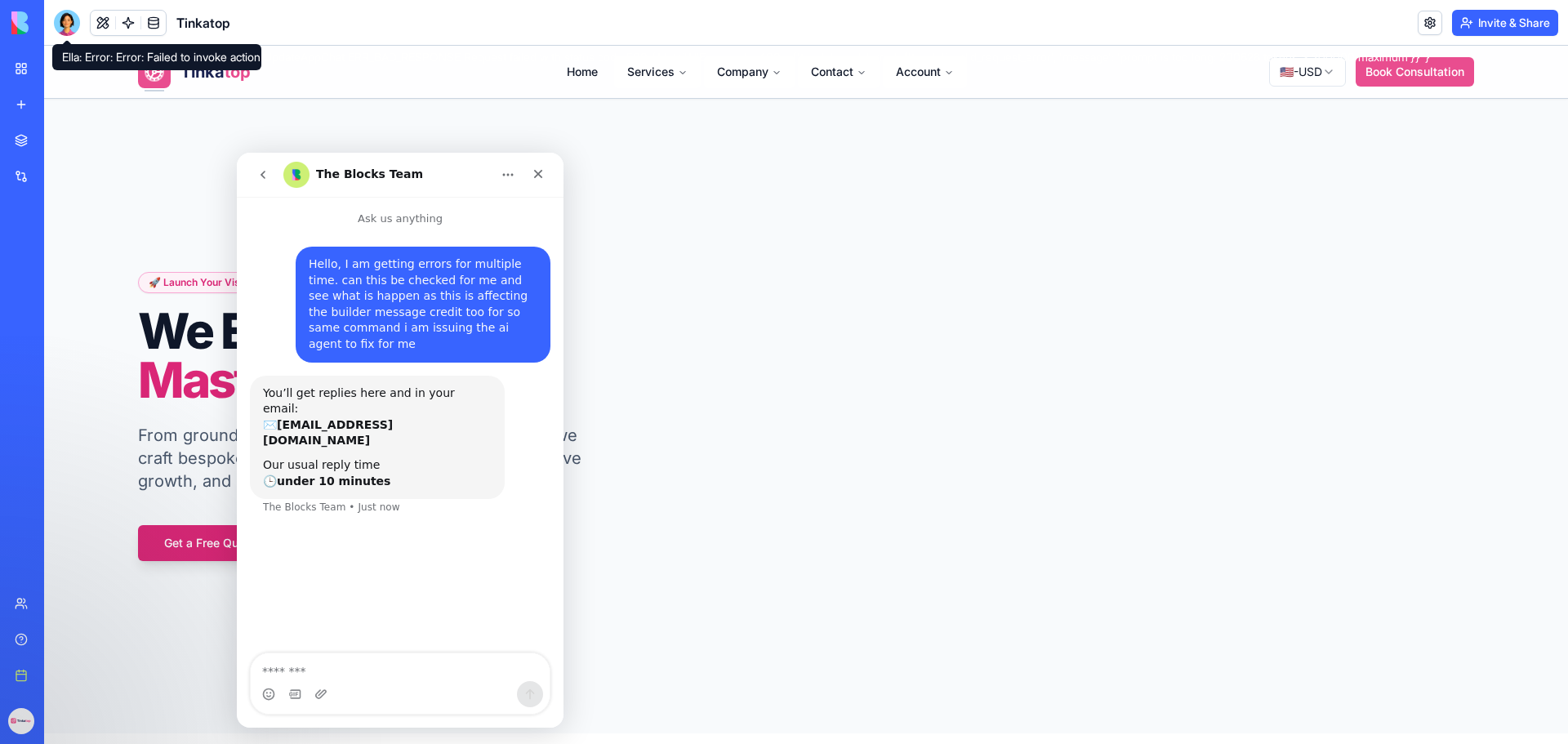
click at [68, 16] on div at bounding box center [67, 23] width 26 height 26
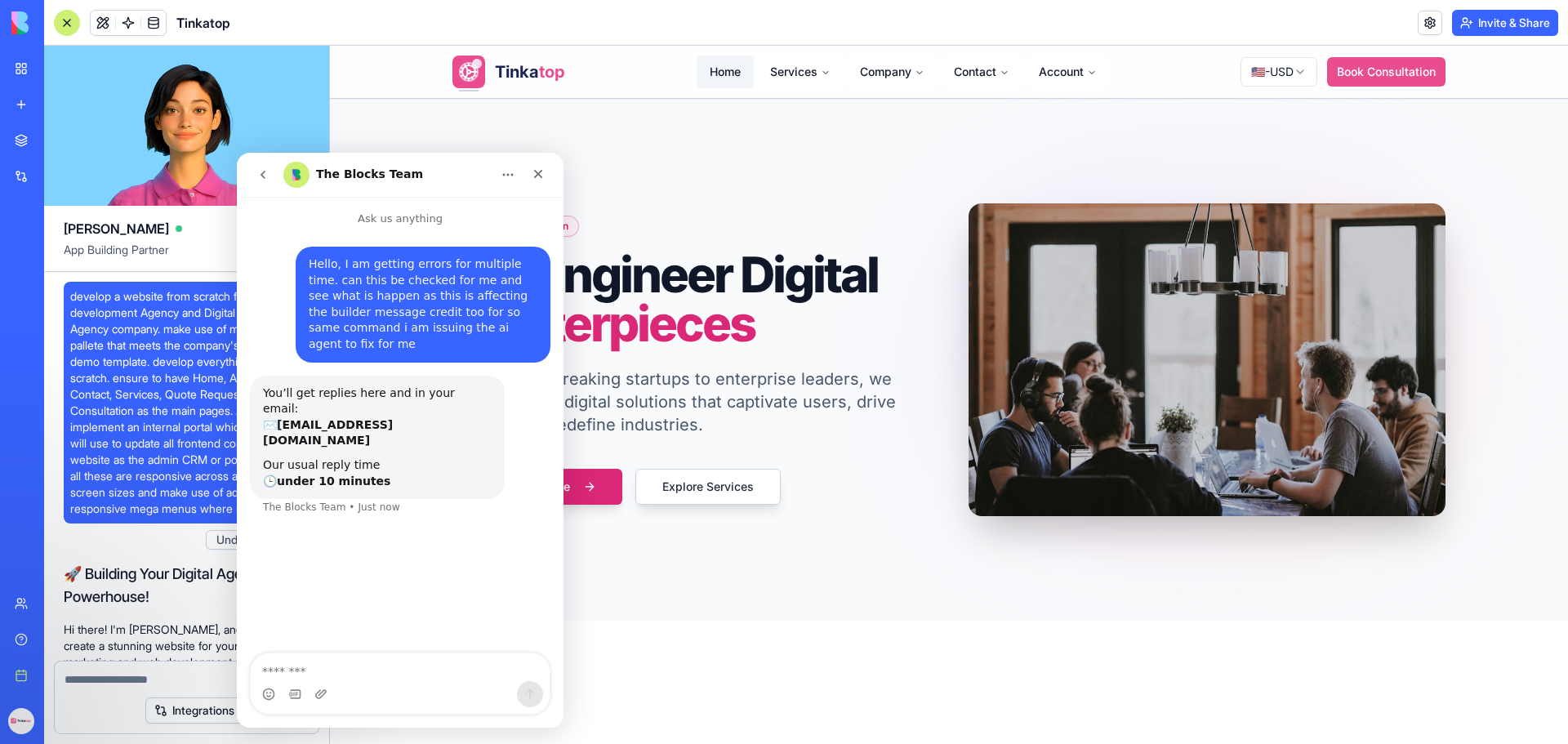
scroll to position [276718, 0]
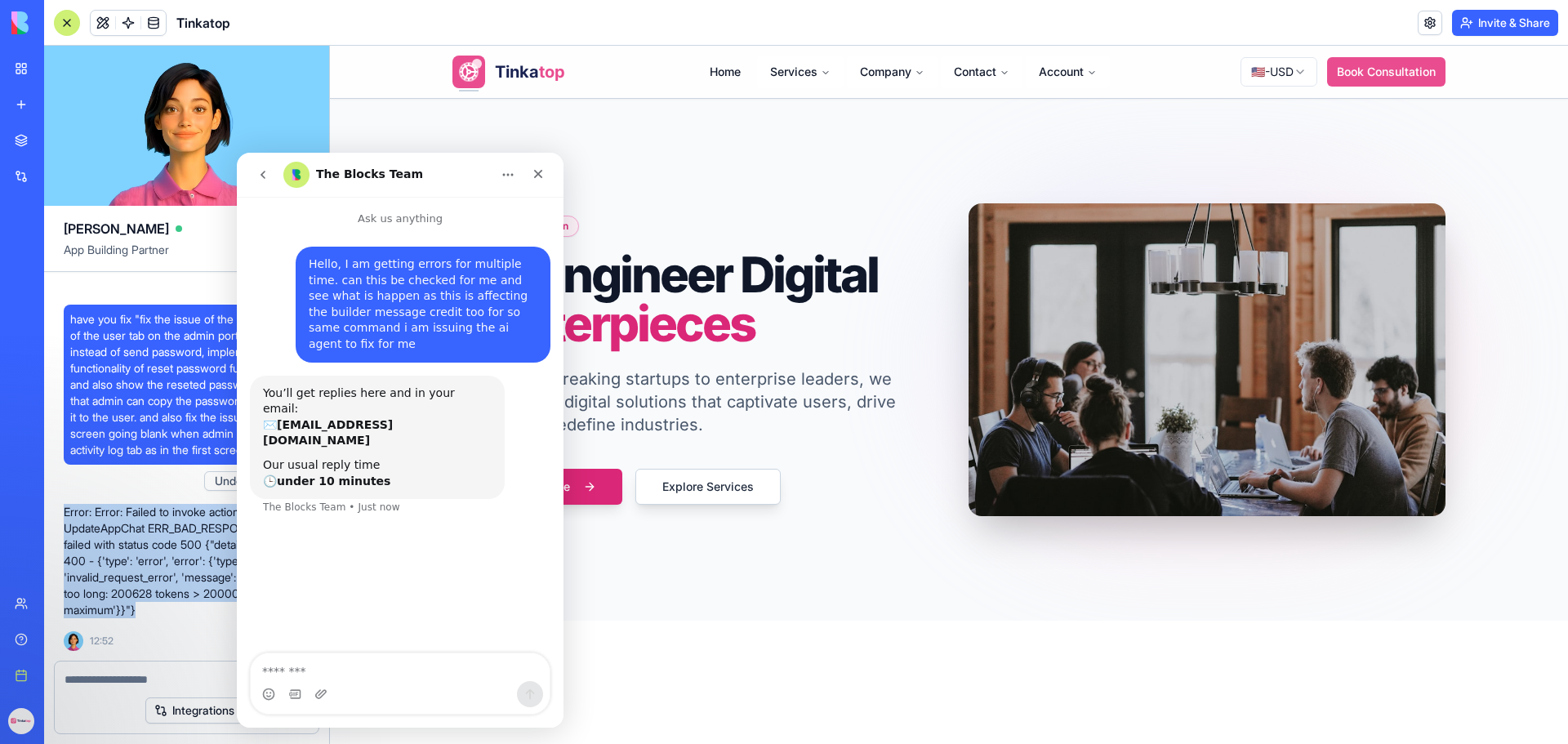
drag, startPoint x: 62, startPoint y: 512, endPoint x: 226, endPoint y: 592, distance: 182.5
copy p "Error: Error: Failed to invoke action UpdateAppChat ERR_BAD_RESPONSE Request fa…"
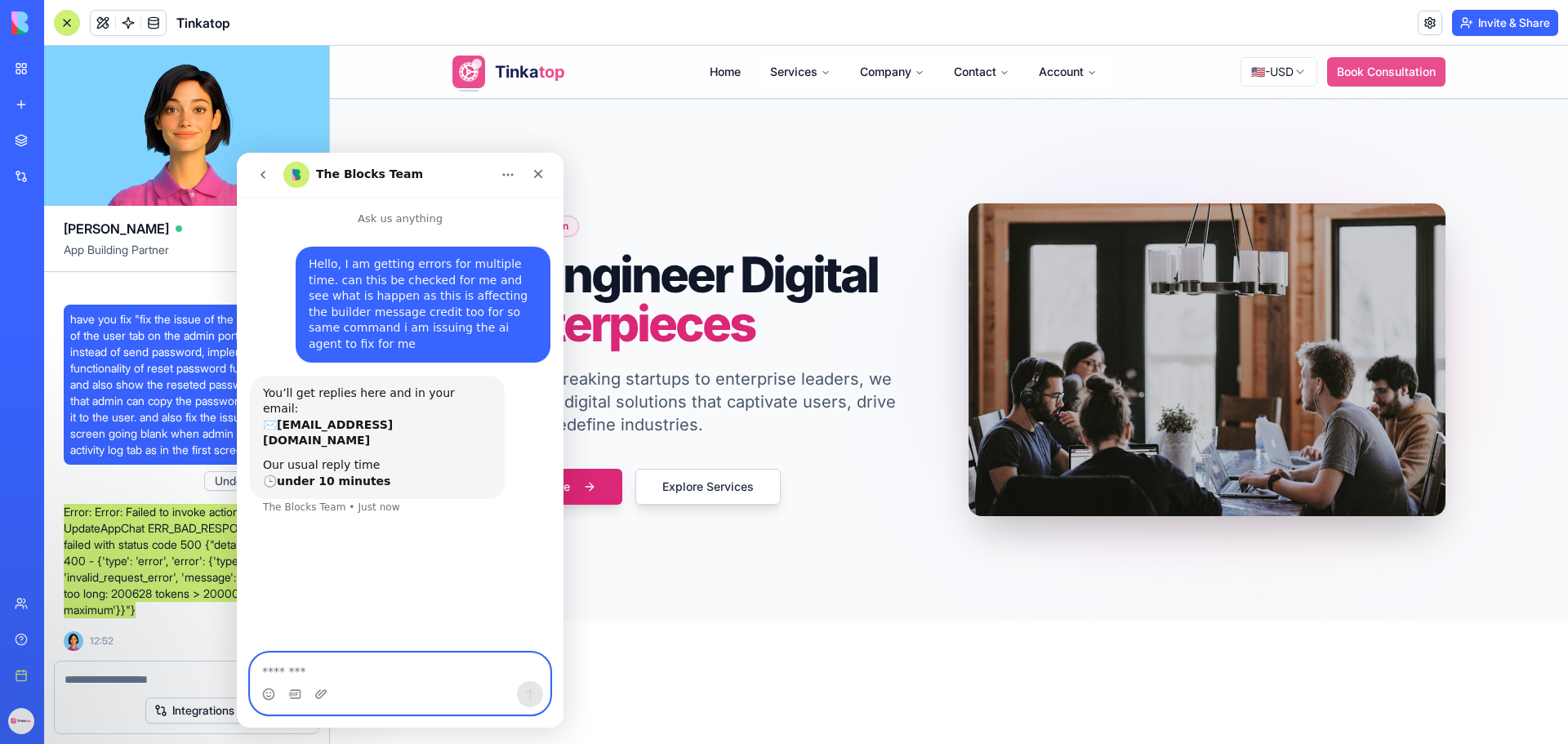
click at [354, 669] on textarea "Message…" at bounding box center [400, 668] width 299 height 28
paste textarea "**********"
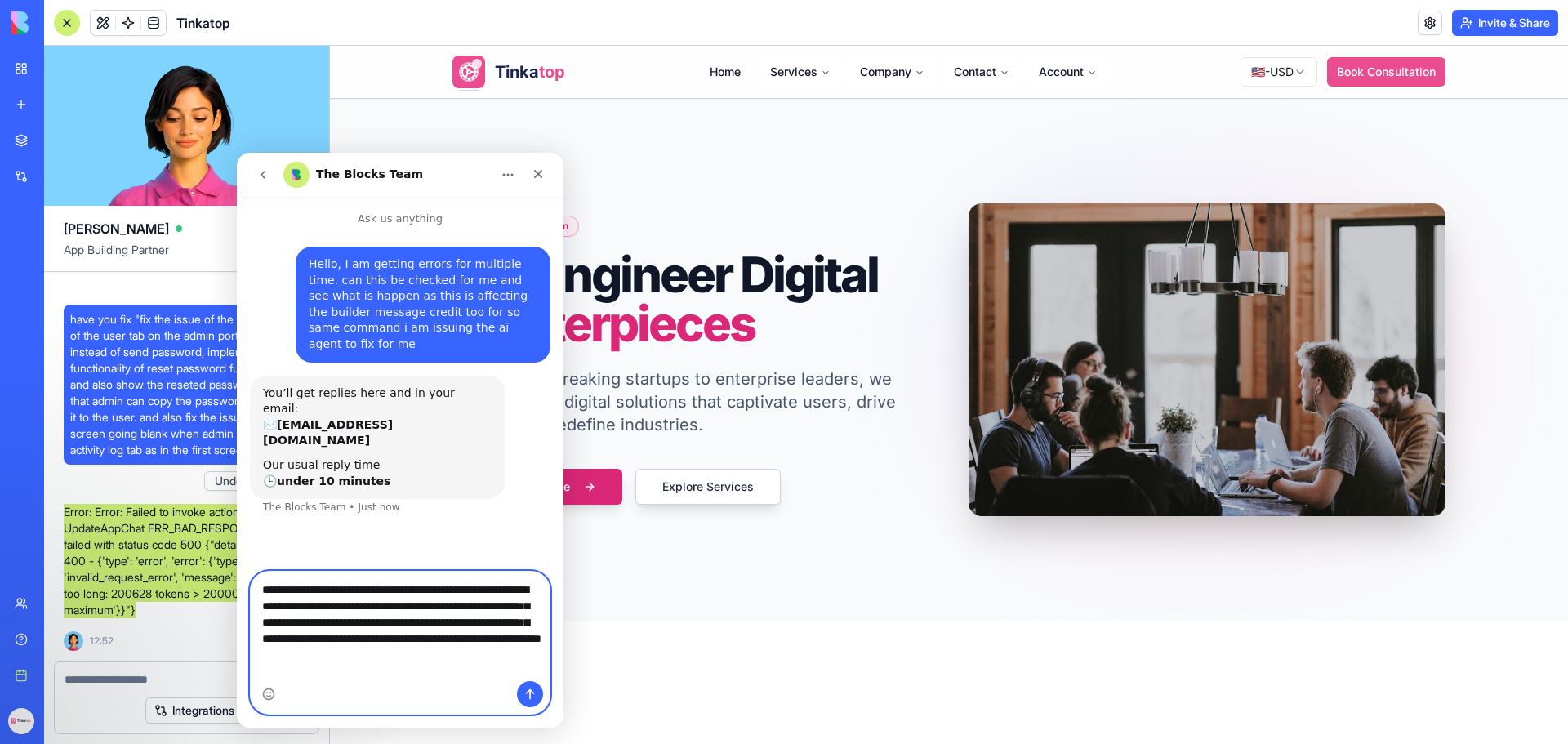
type textarea "**********"
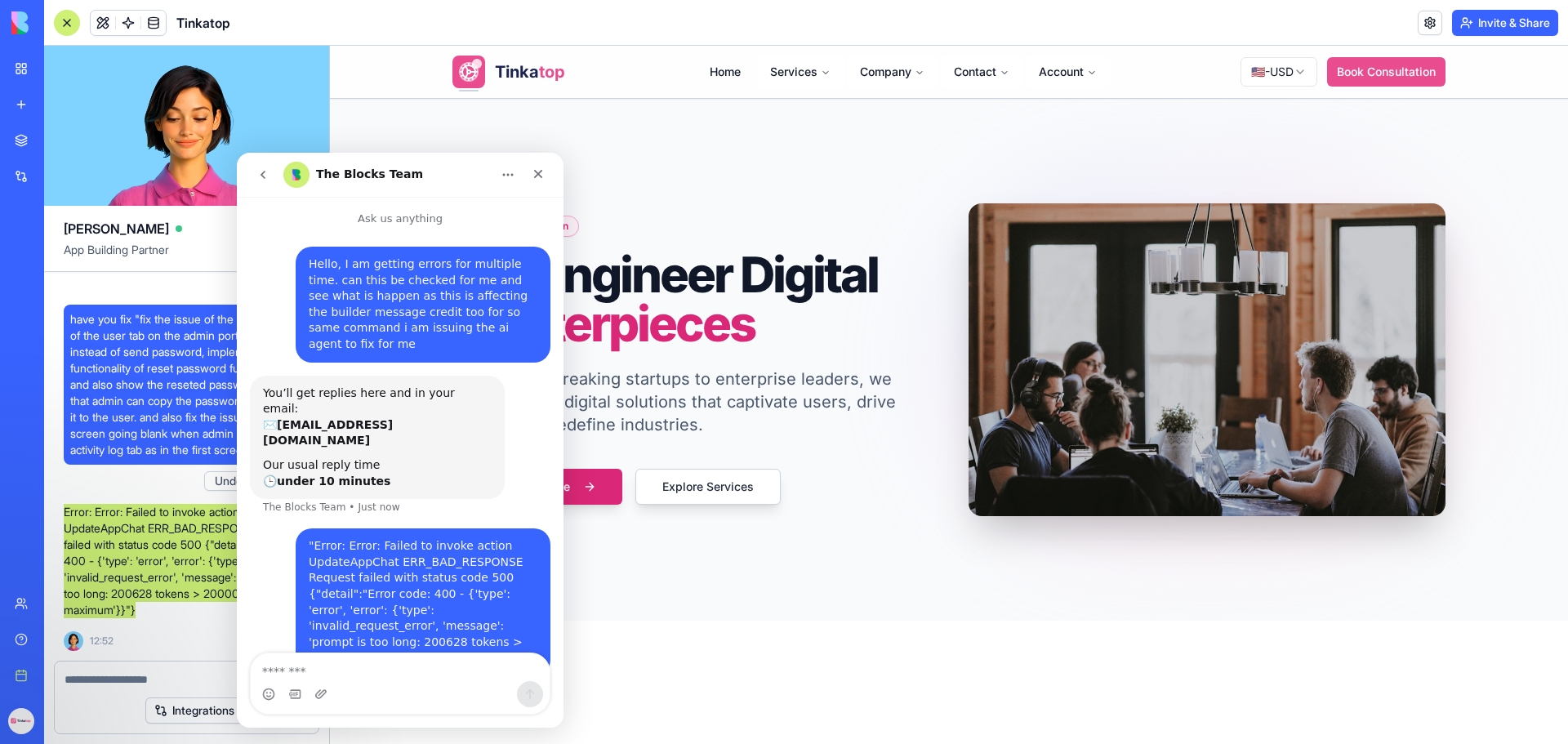
click at [515, 168] on button "Home" at bounding box center [507, 175] width 31 height 31
click at [546, 173] on div "Close" at bounding box center [539, 175] width 30 height 30
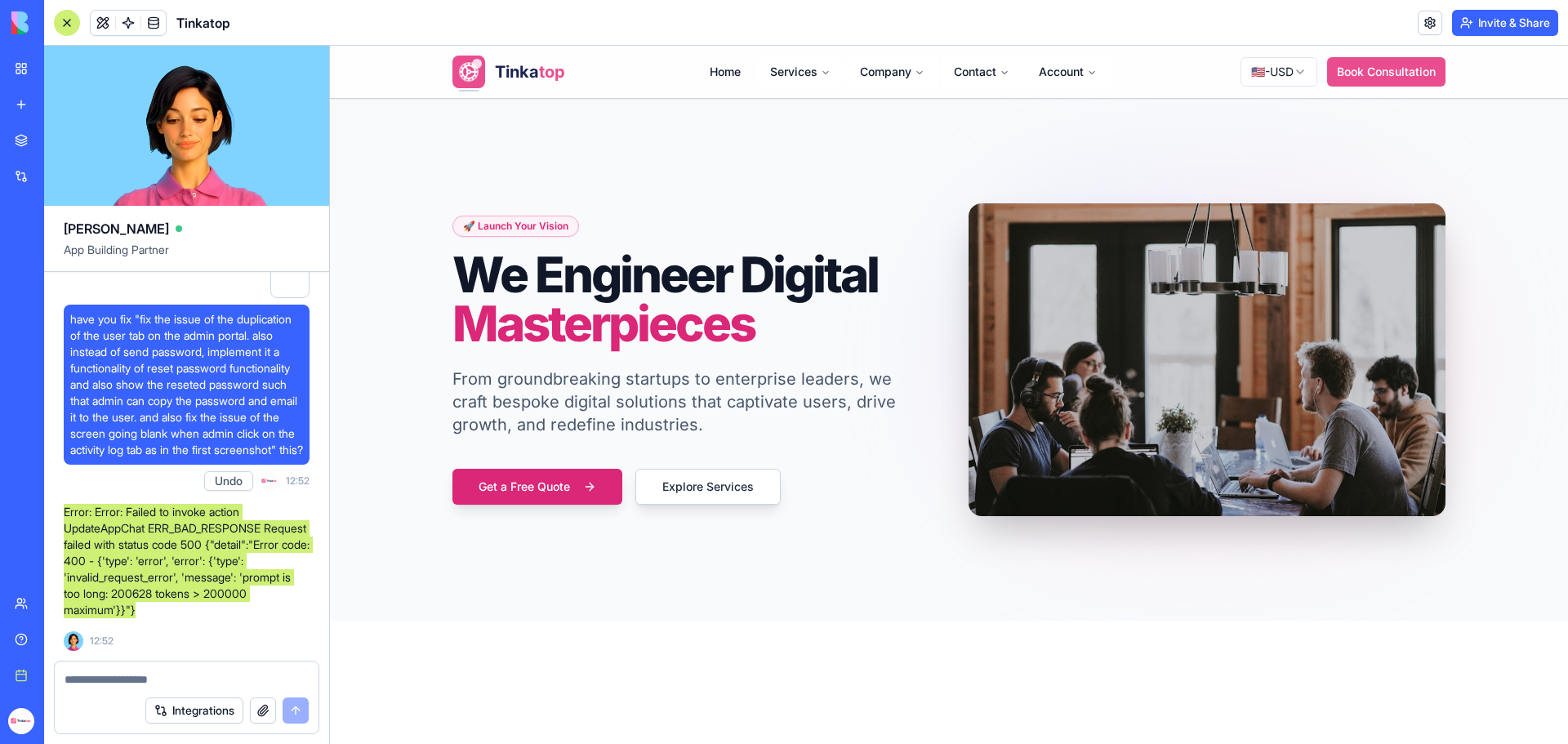
scroll to position [0, 0]
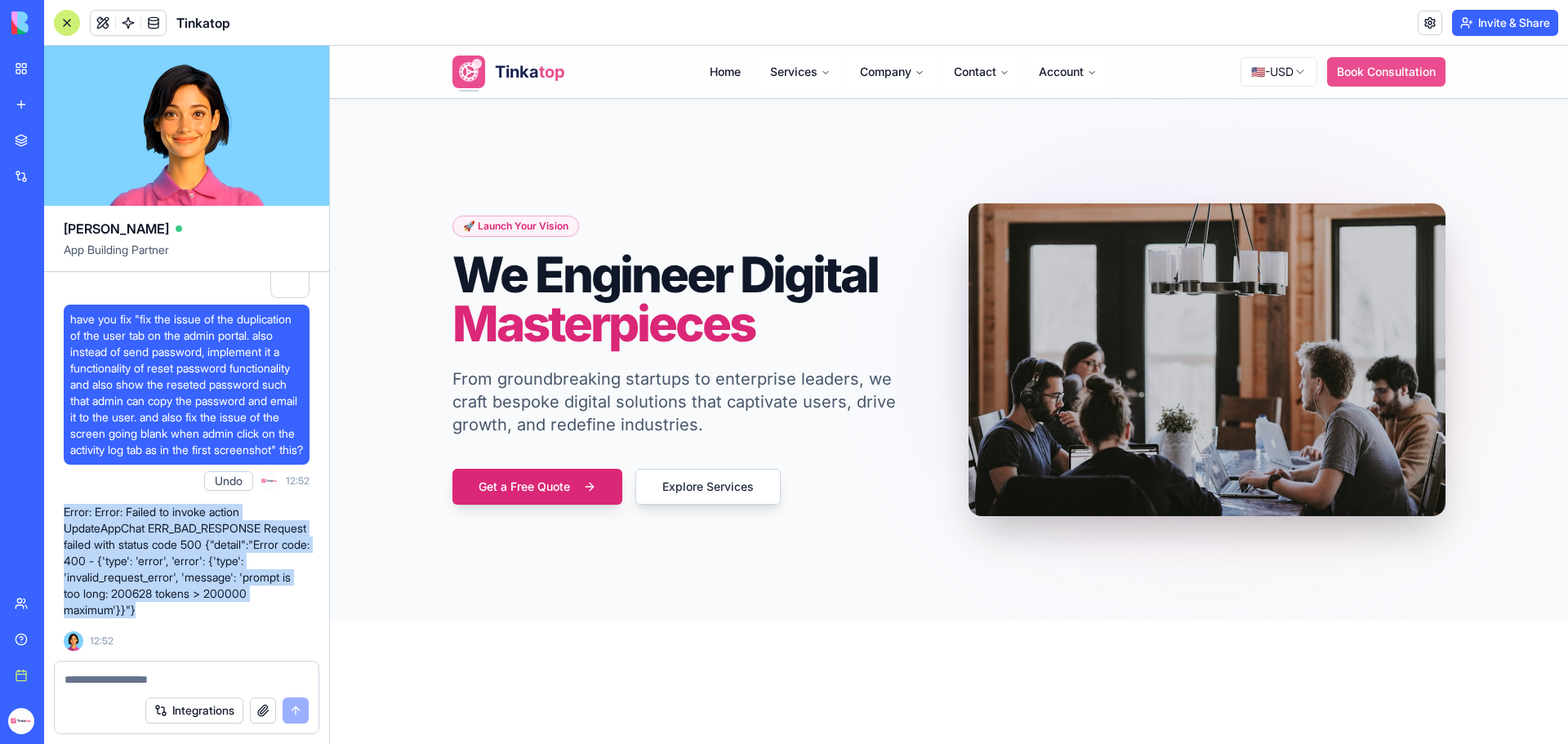
click at [242, 633] on div "Error: Error: Failed to invoke action UpdateAppChat ERR_BAD_RESPONSE Request fa…" at bounding box center [187, 574] width 246 height 154
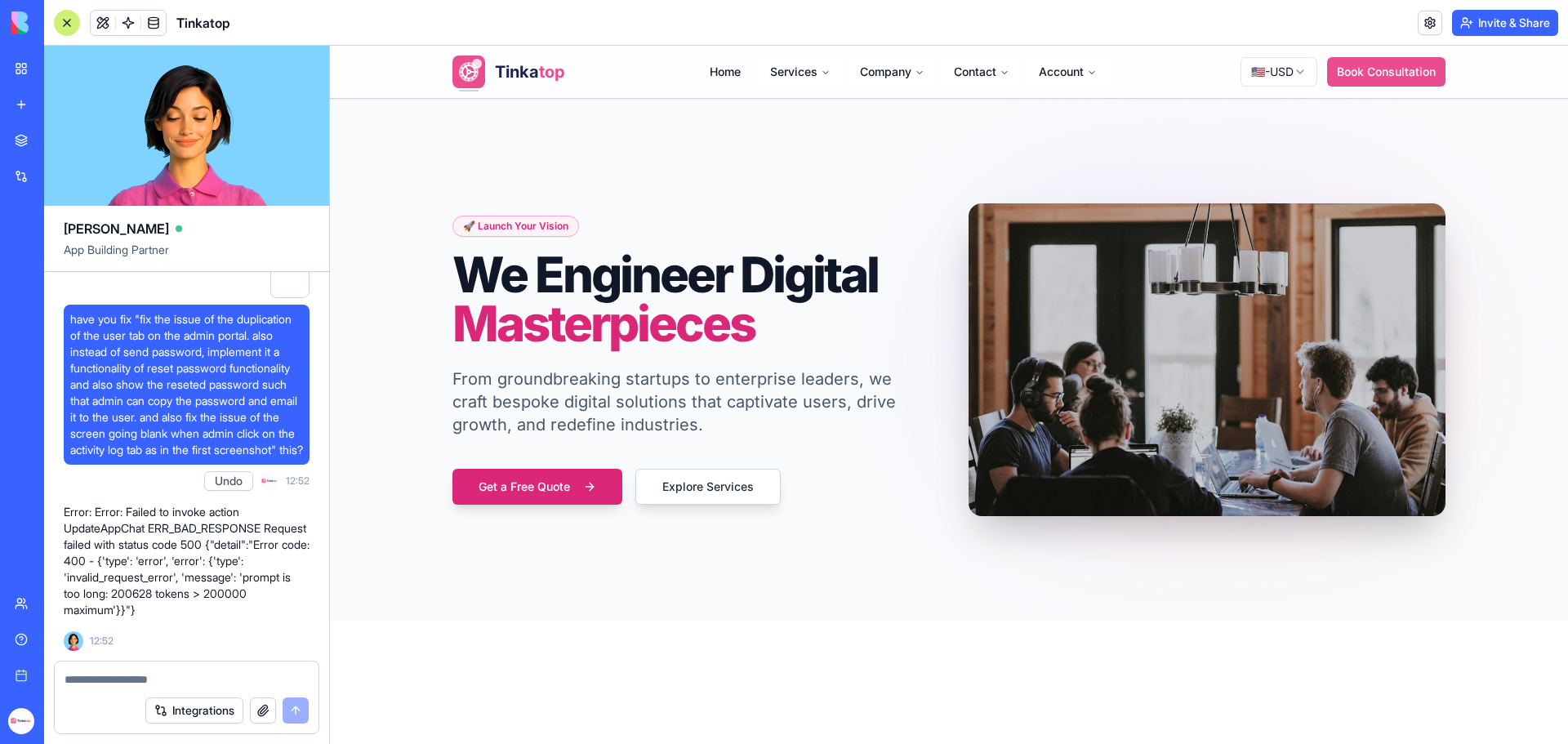
click at [225, 496] on div "Undo 12:52" at bounding box center [257, 481] width 105 height 32
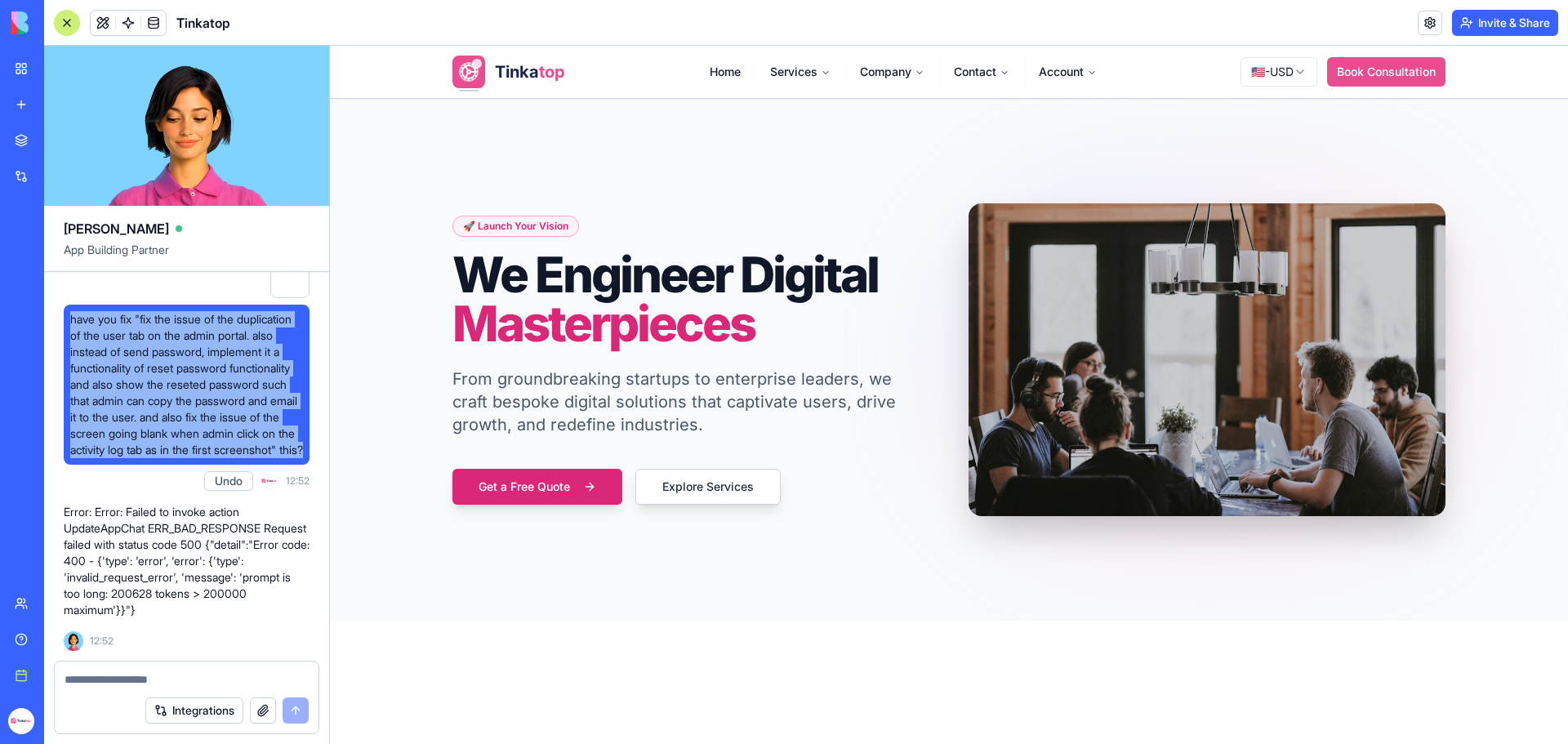
drag, startPoint x: 265, startPoint y: 451, endPoint x: 73, endPoint y: 301, distance: 243.6
click at [73, 311] on span "have you fix "fix the issue of the duplication of the user tab on the admin por…" at bounding box center [186, 385] width 233 height 147
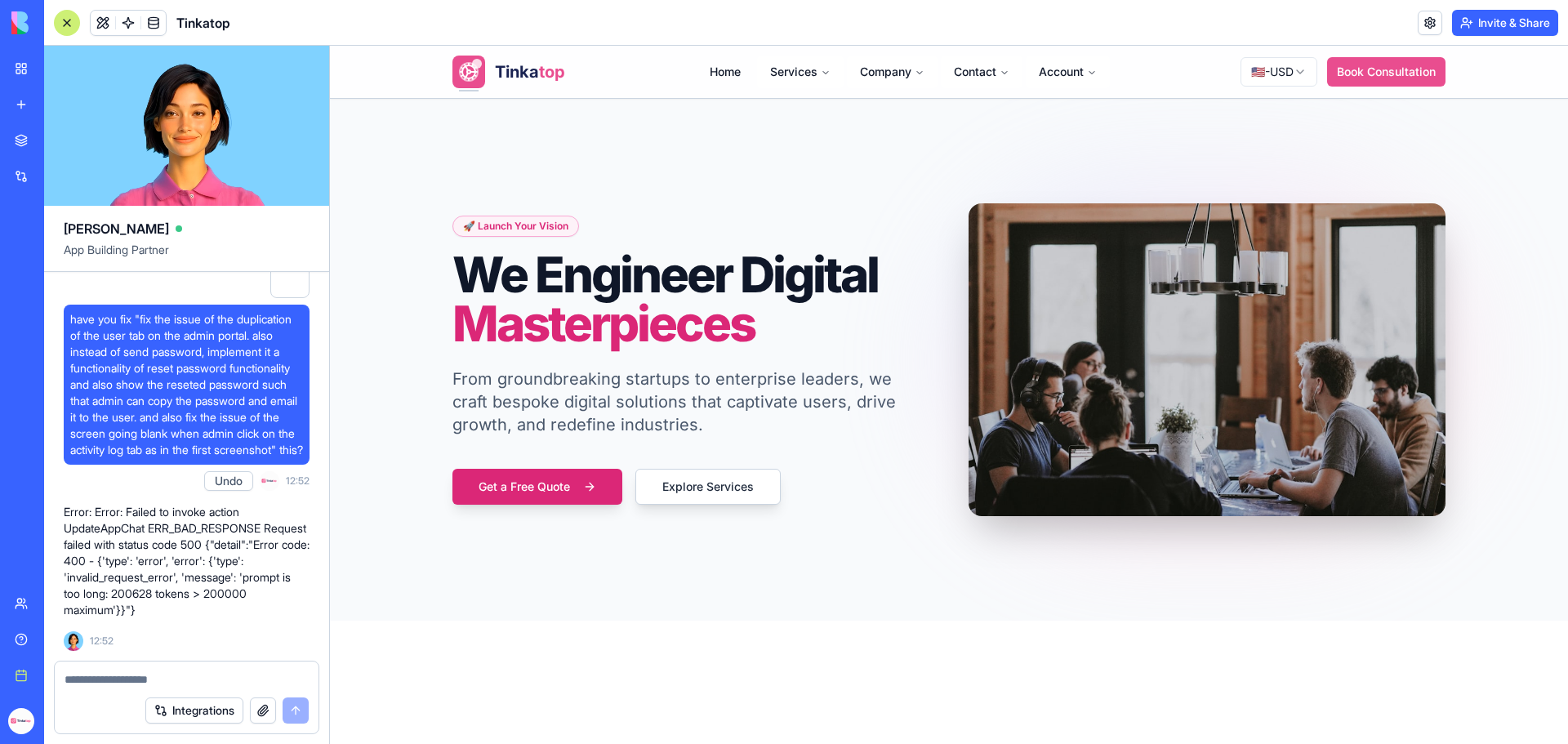
drag, startPoint x: 69, startPoint y: 431, endPoint x: 233, endPoint y: 580, distance: 221.6
copy span "fix the issue of the duplication of the user tab on the admin portal. also inst…"
click at [171, 669] on div at bounding box center [186, 675] width 264 height 26
click at [168, 677] on textarea at bounding box center [187, 679] width 244 height 17
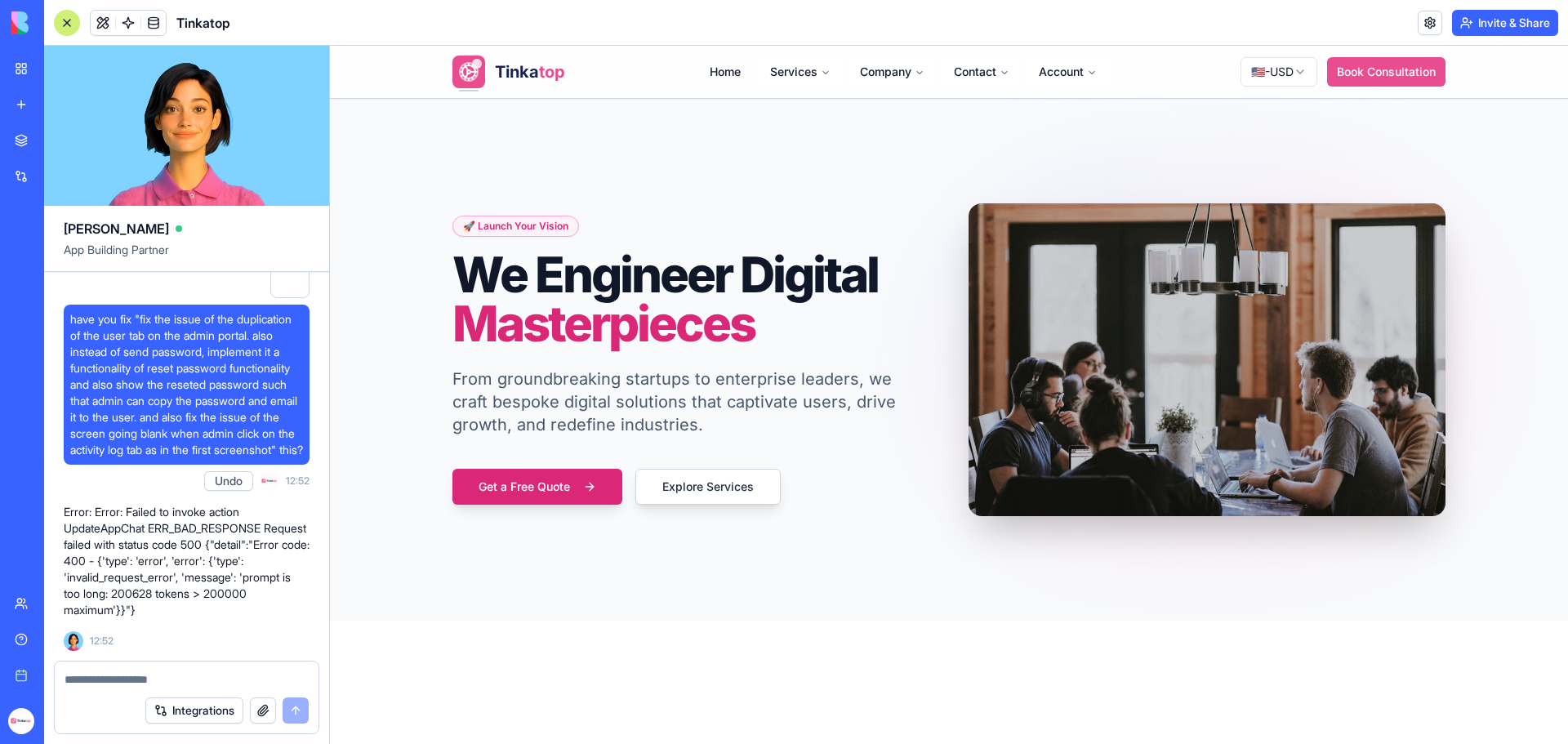
paste textarea "**********"
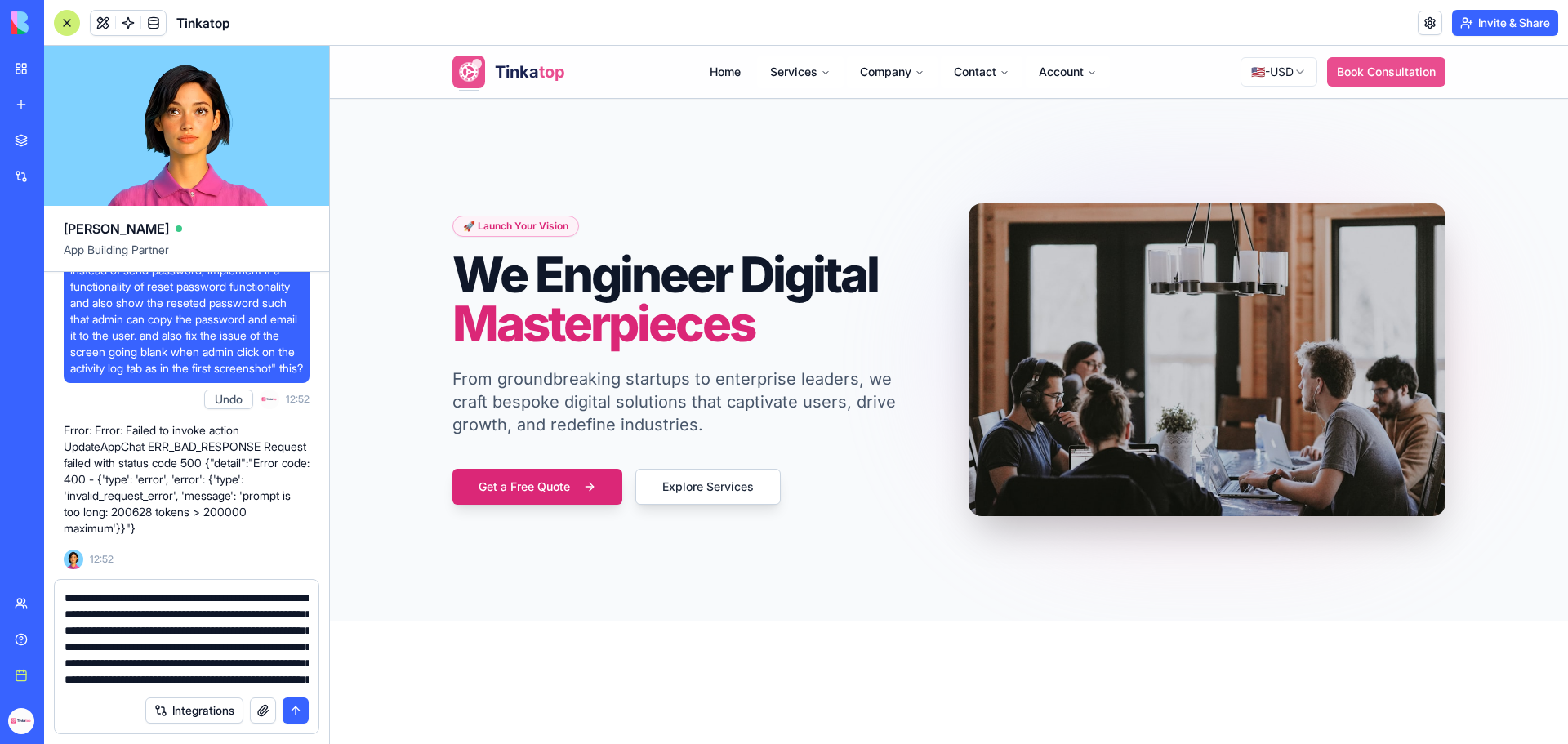
scroll to position [47, 0]
type textarea "**********"
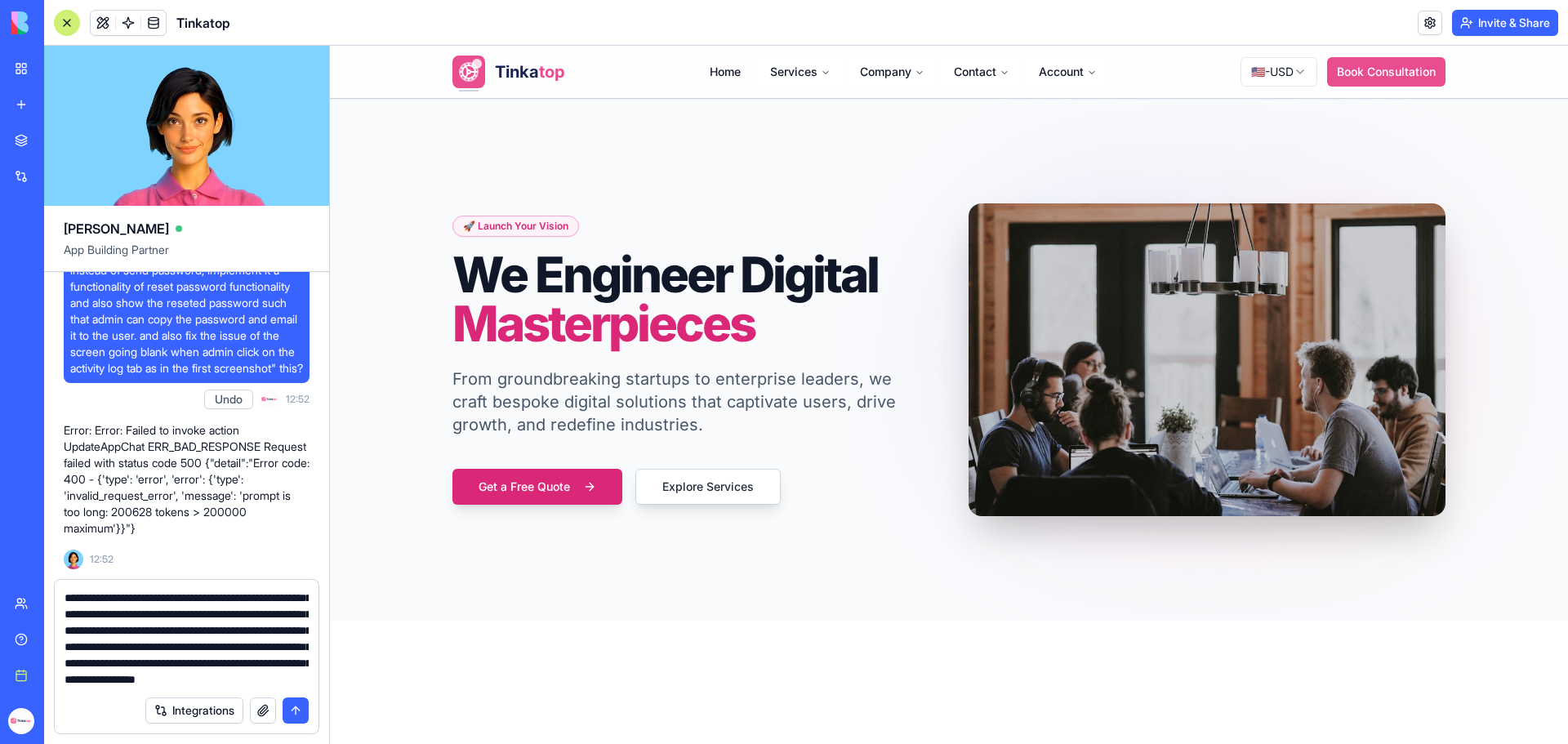
click at [268, 705] on button "button" at bounding box center [263, 711] width 26 height 26
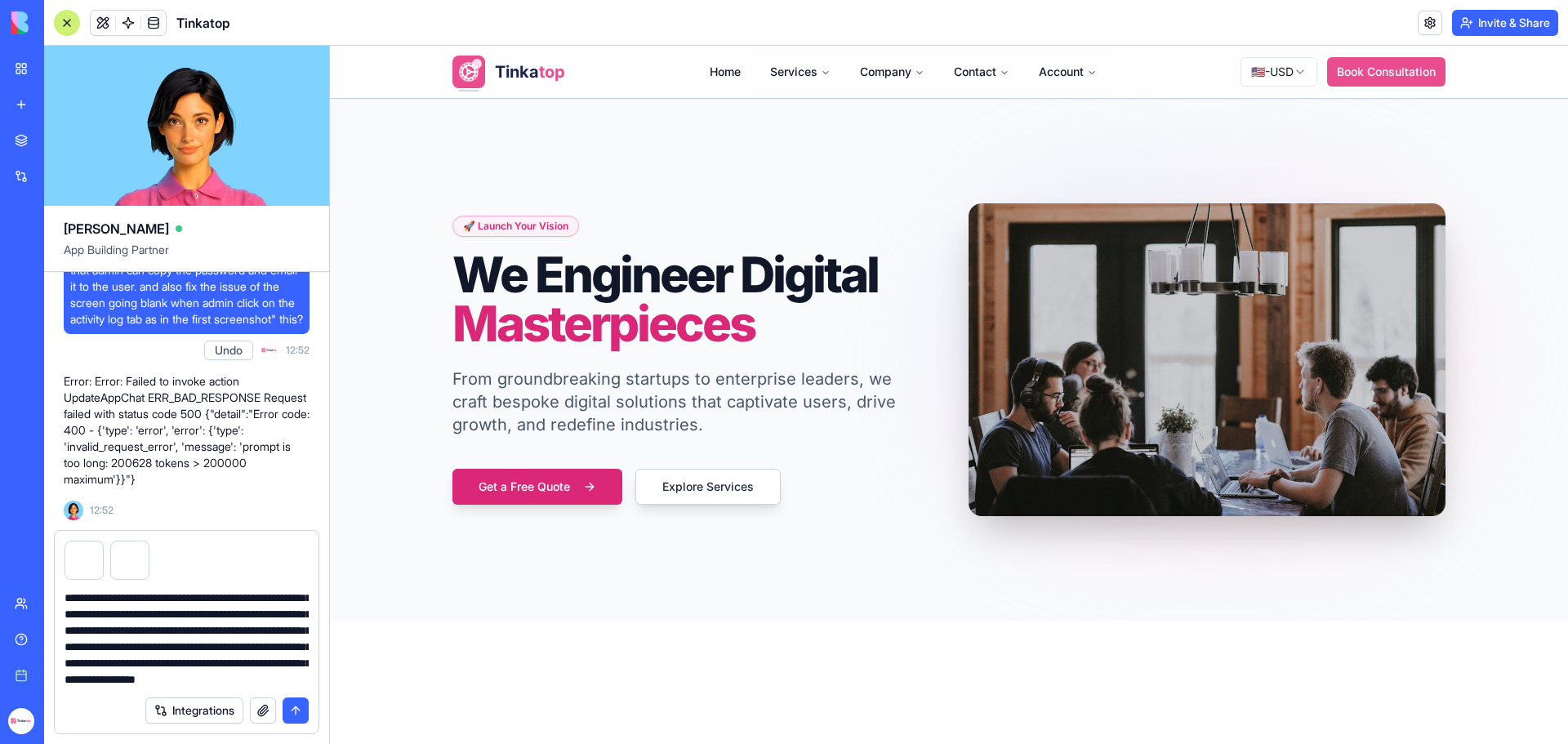
click at [291, 717] on button "submit" at bounding box center [296, 711] width 26 height 26
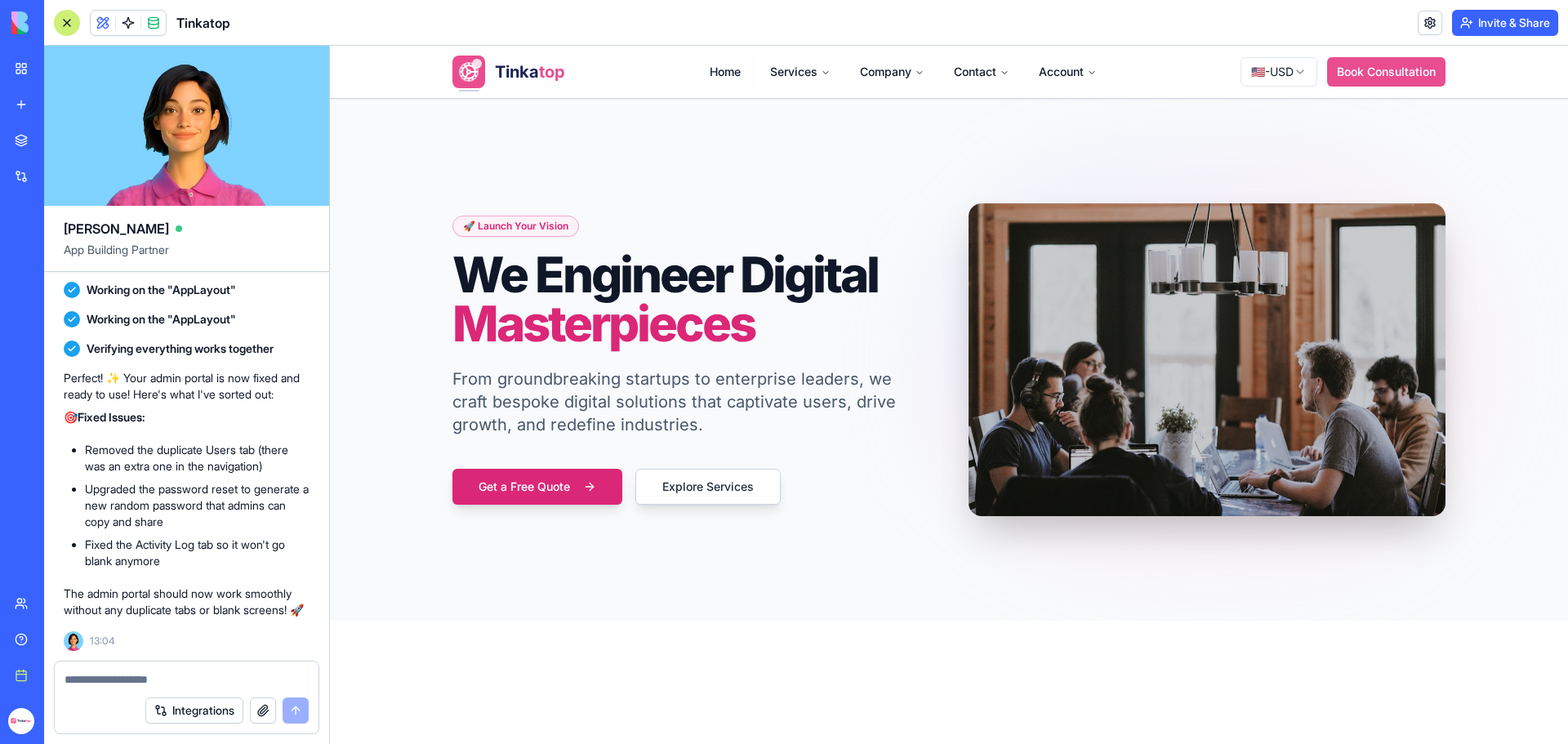
scroll to position [277616, 0]
click at [272, 715] on button "button" at bounding box center [263, 711] width 26 height 26
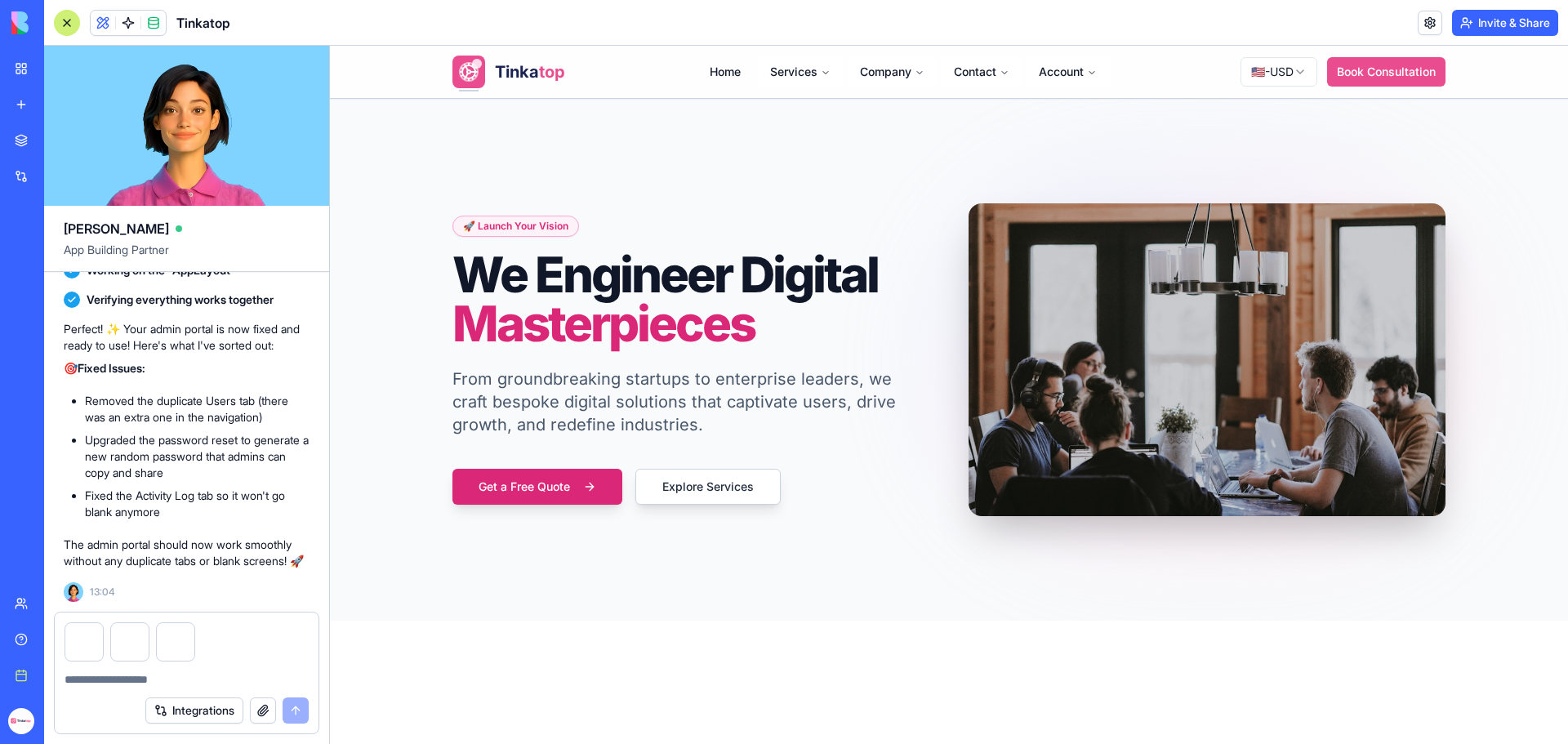
click at [111, 680] on textarea at bounding box center [187, 679] width 244 height 17
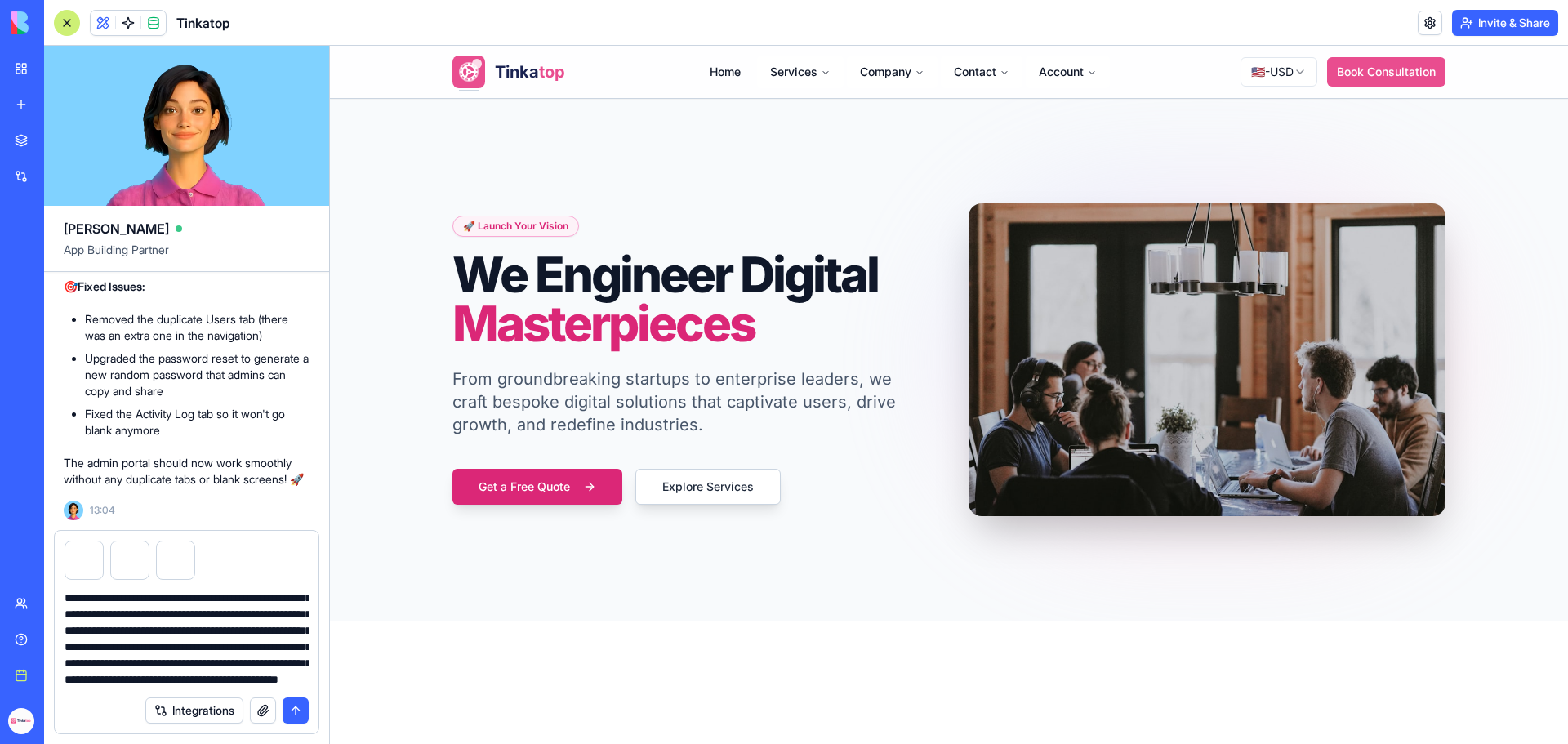
scroll to position [211, 0]
type textarea "**********"
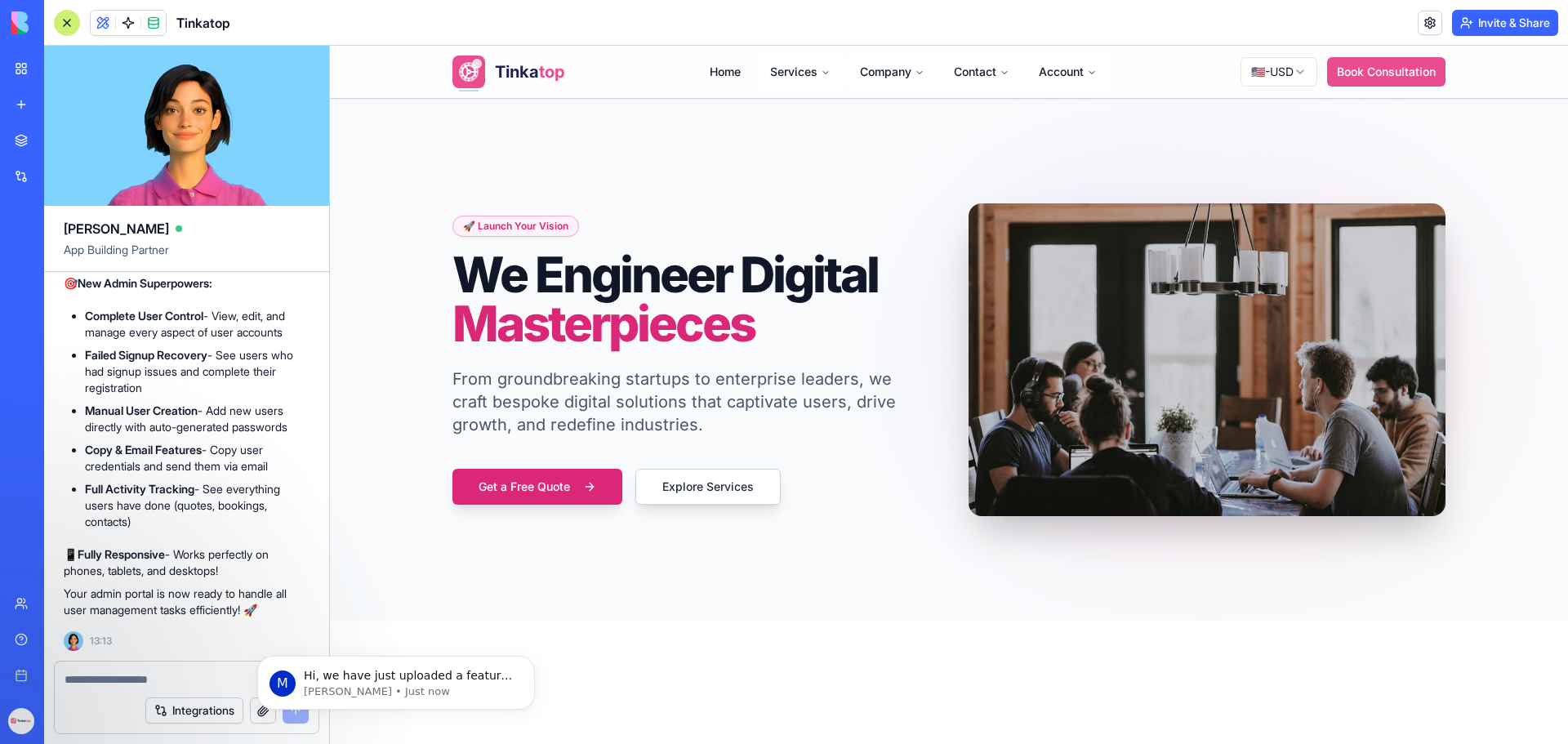
scroll to position [41, 0]
click at [399, 692] on p "Michal • Just now" at bounding box center [409, 691] width 211 height 15
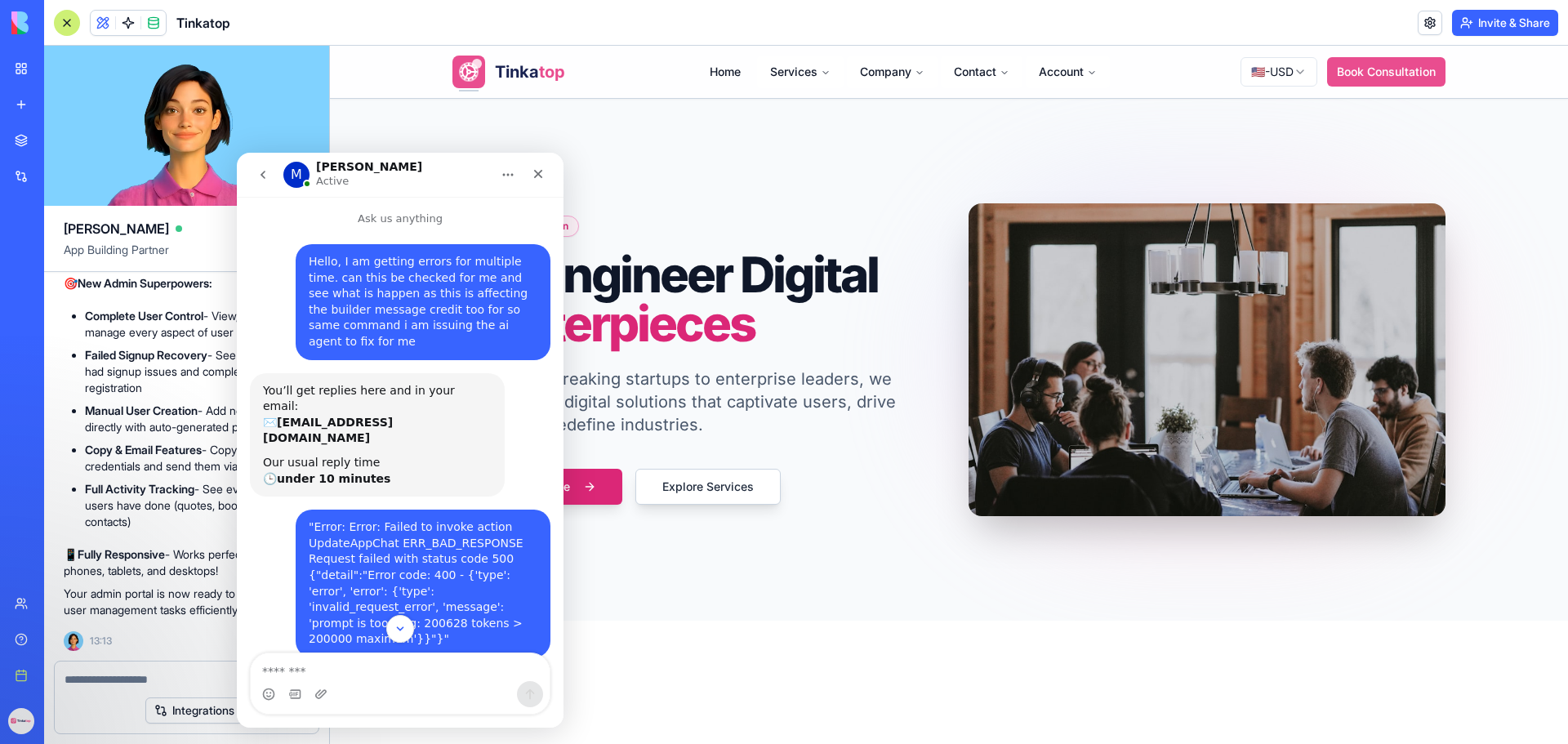
scroll to position [68, 0]
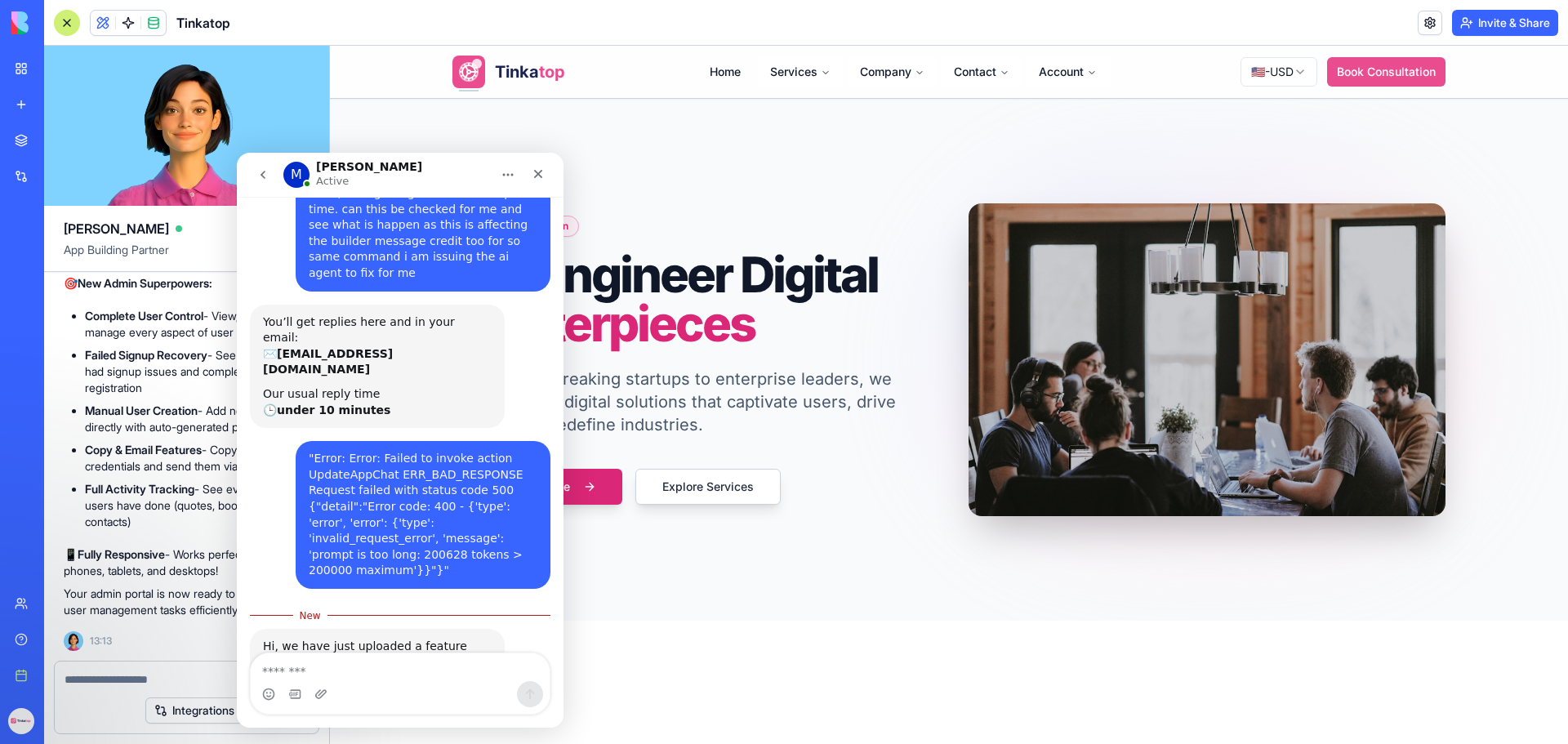
click at [360, 667] on textarea "Message…" at bounding box center [400, 668] width 299 height 28
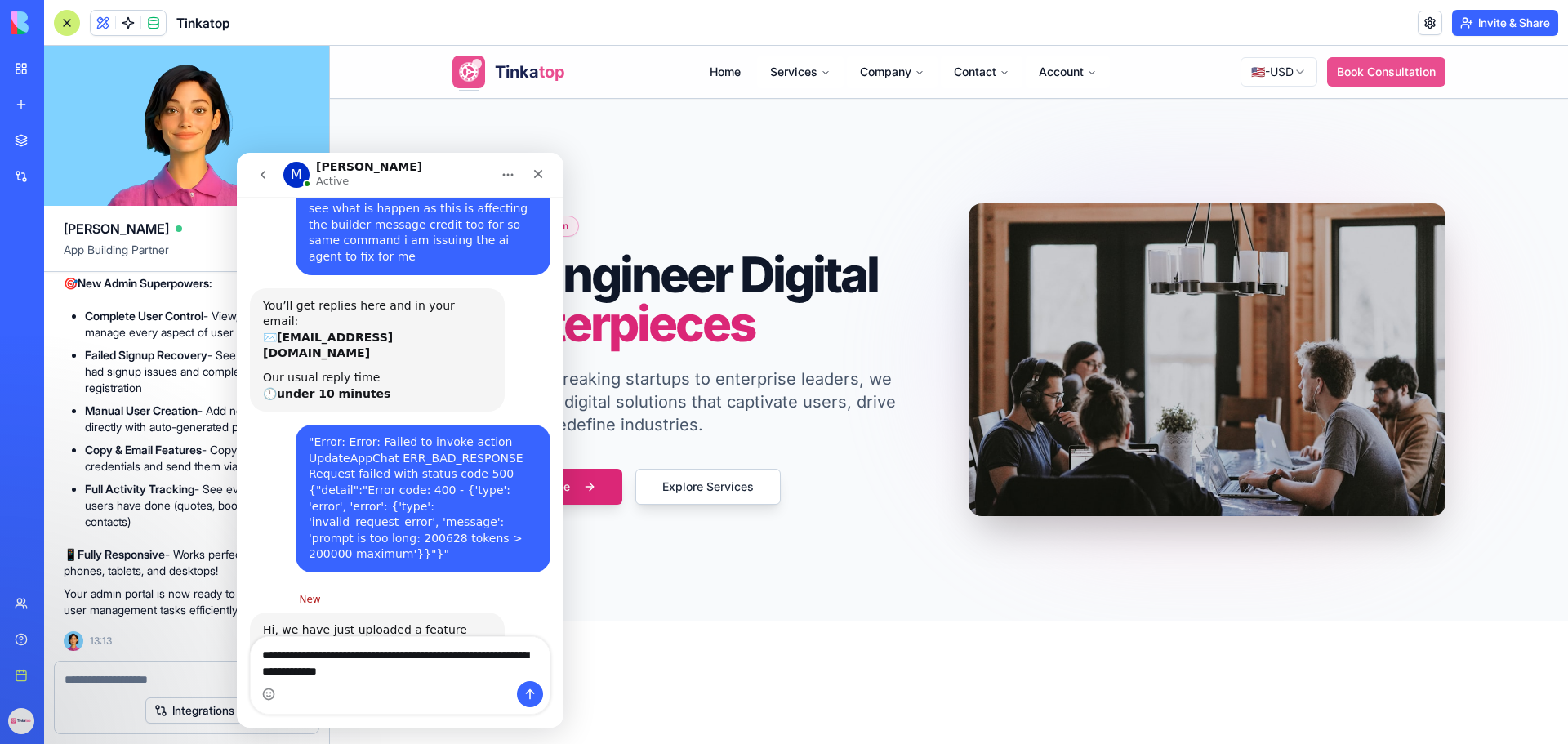
type textarea "**********"
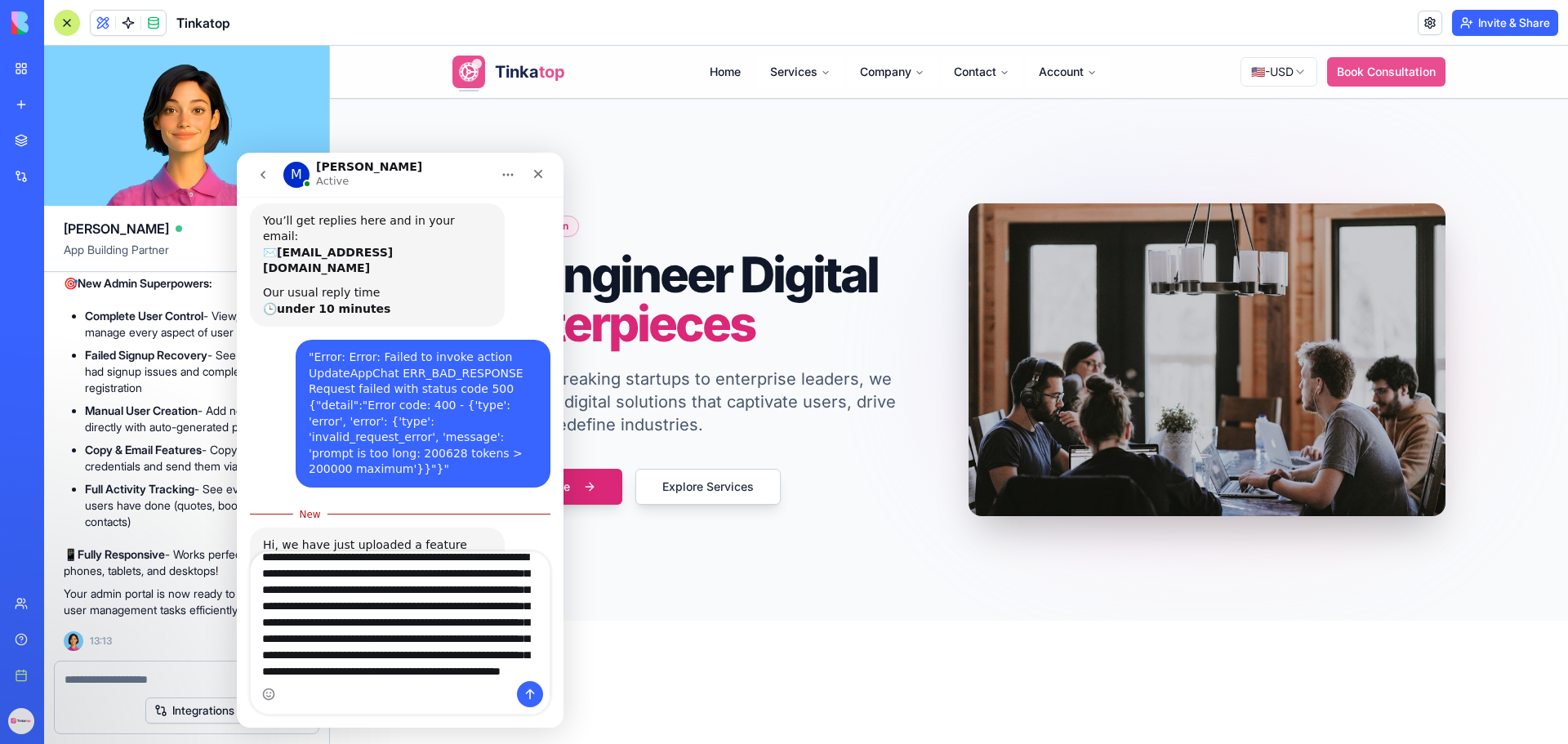
scroll to position [60, 0]
type textarea "**********"
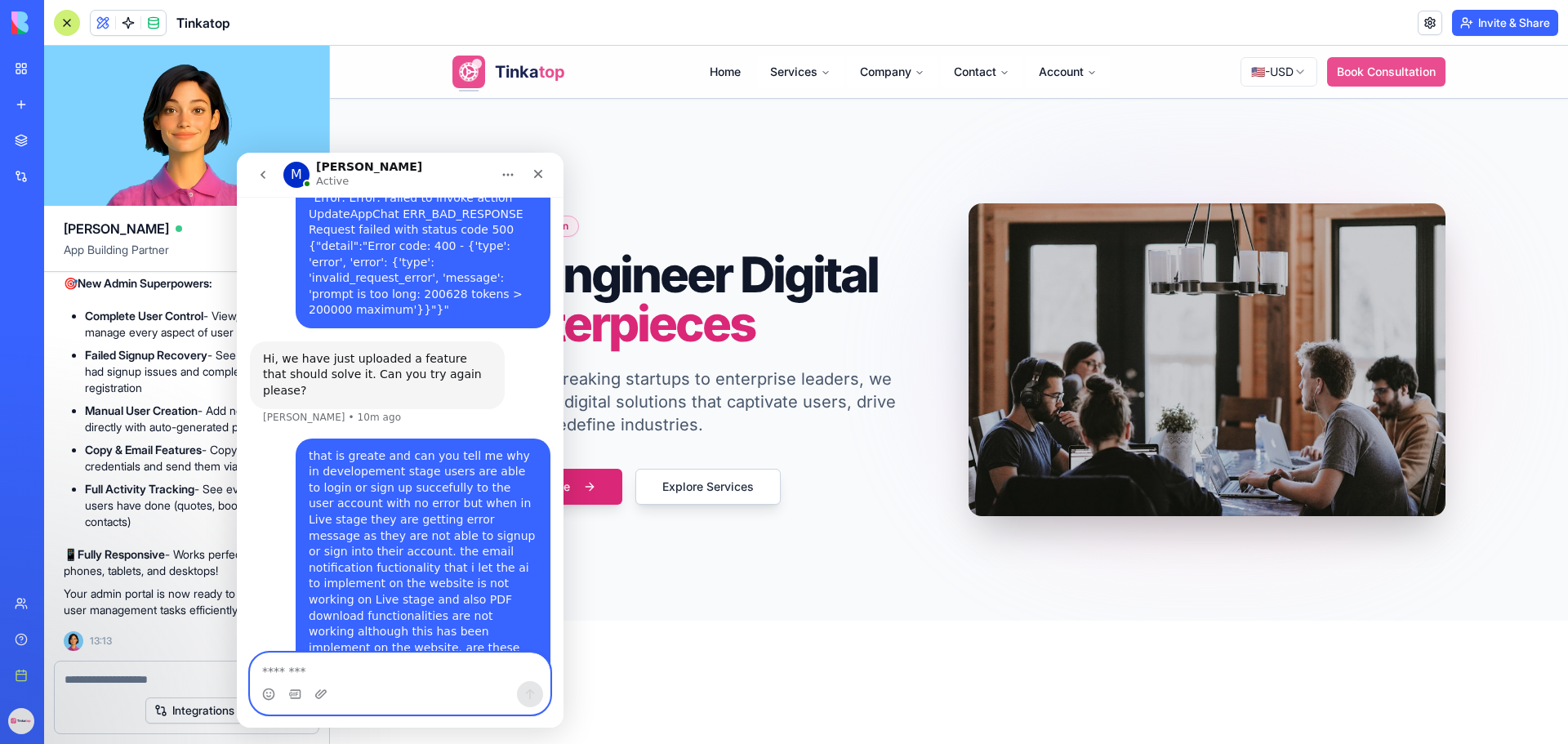
scroll to position [278757, 0]
click at [118, 683] on textarea at bounding box center [187, 679] width 244 height 17
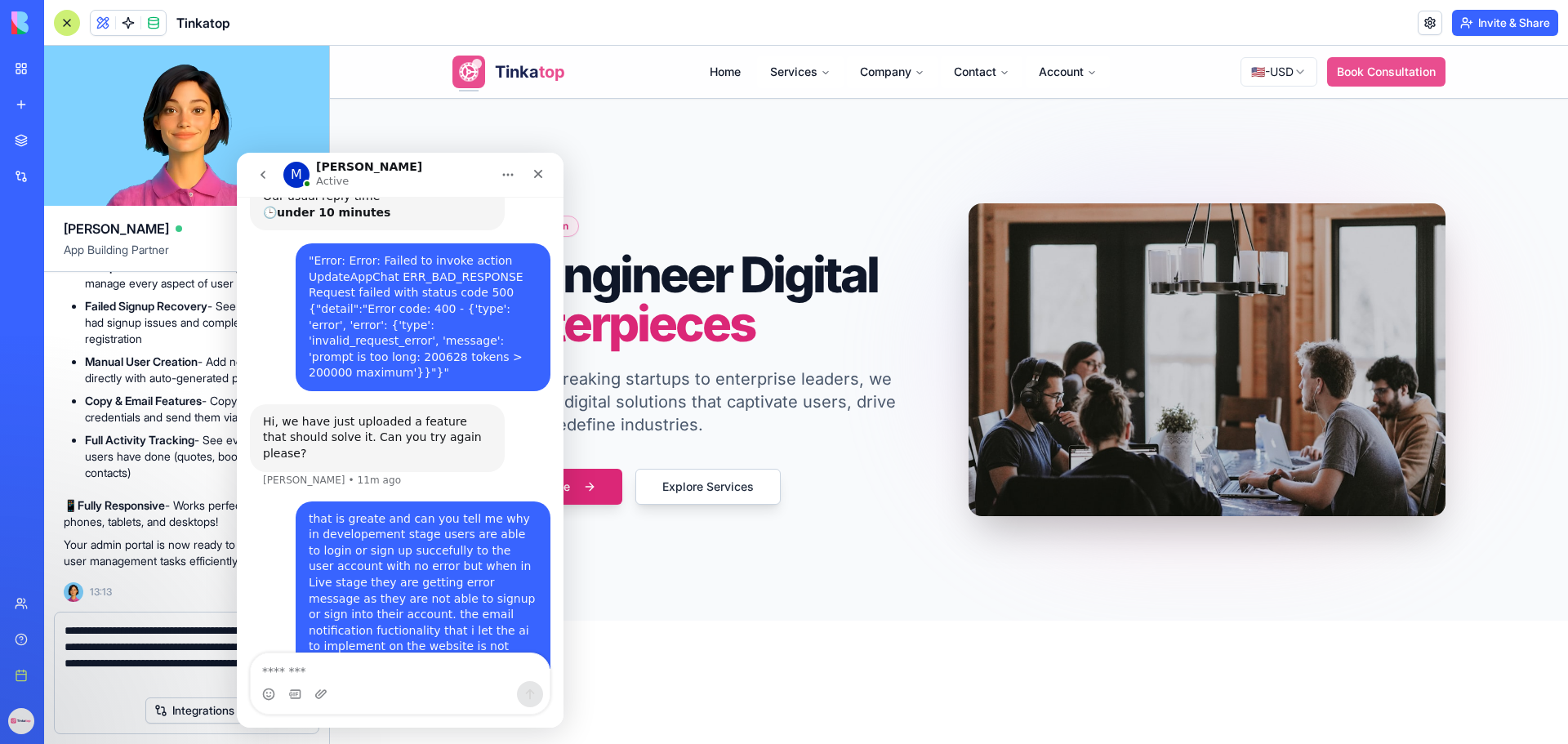
scroll to position [278806, 0]
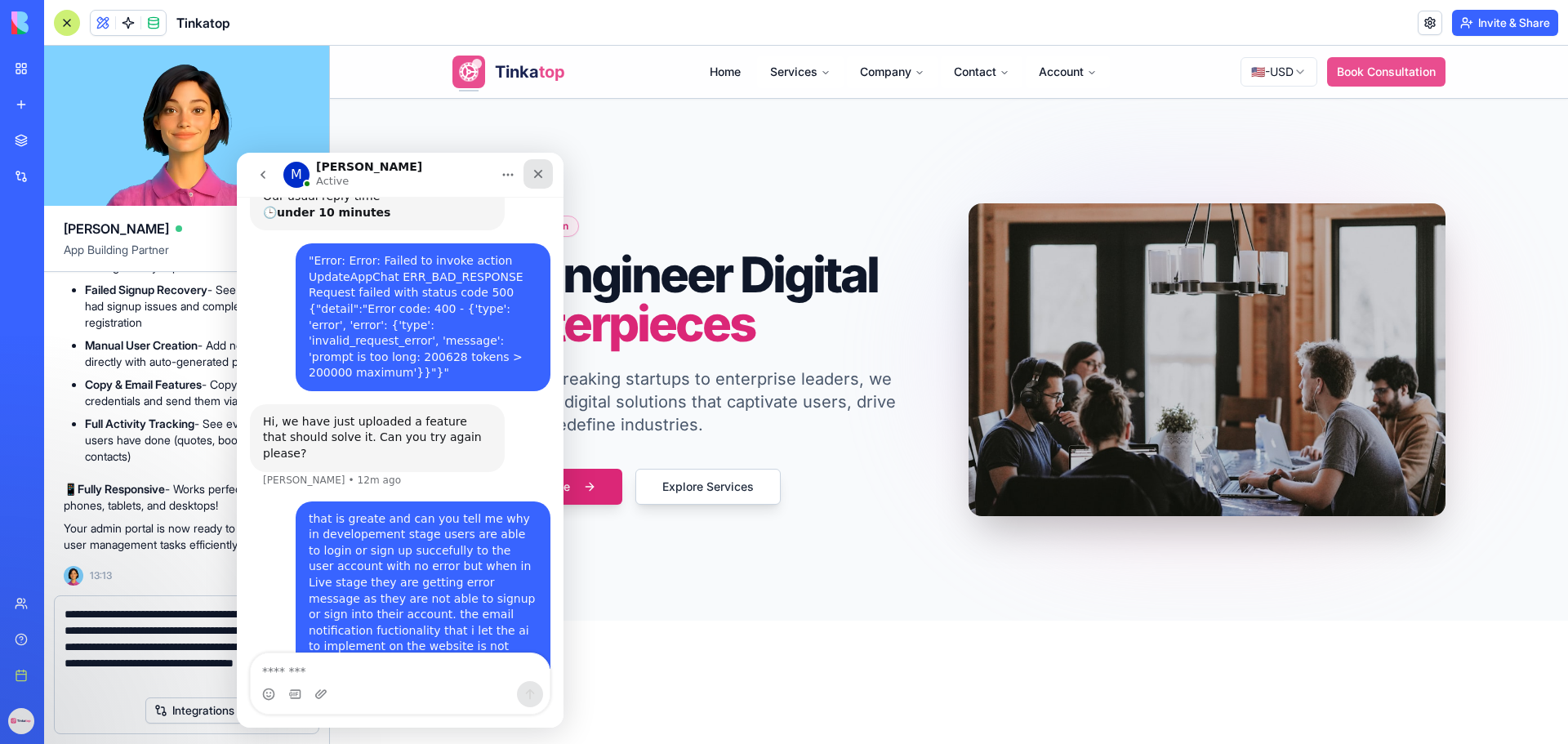
click at [541, 175] on icon "Close" at bounding box center [538, 174] width 13 height 13
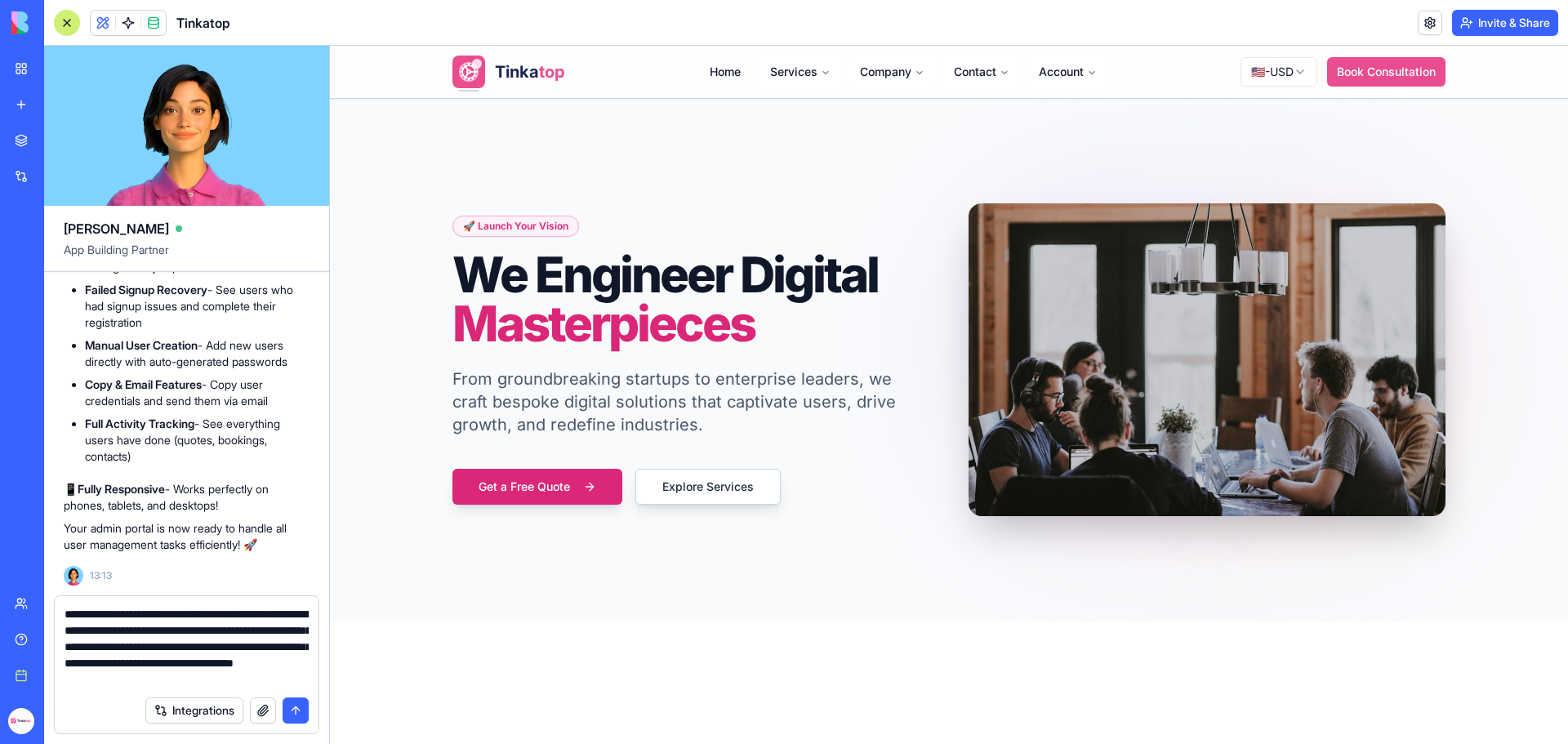
click at [300, 679] on textarea "**********" at bounding box center [187, 647] width 244 height 82
type textarea "**********"
click at [263, 719] on button "button" at bounding box center [263, 711] width 26 height 26
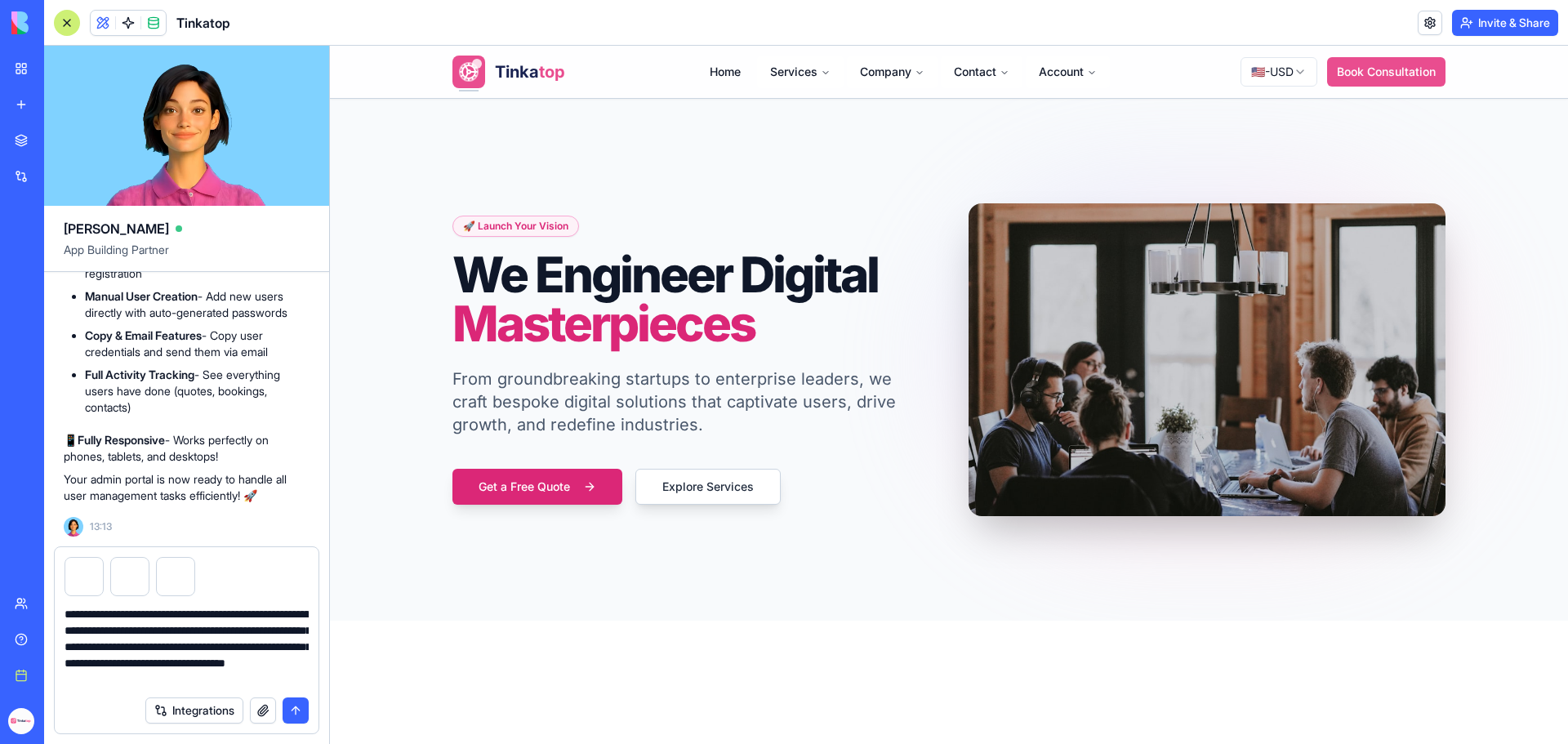
click at [297, 707] on button "submit" at bounding box center [296, 711] width 26 height 26
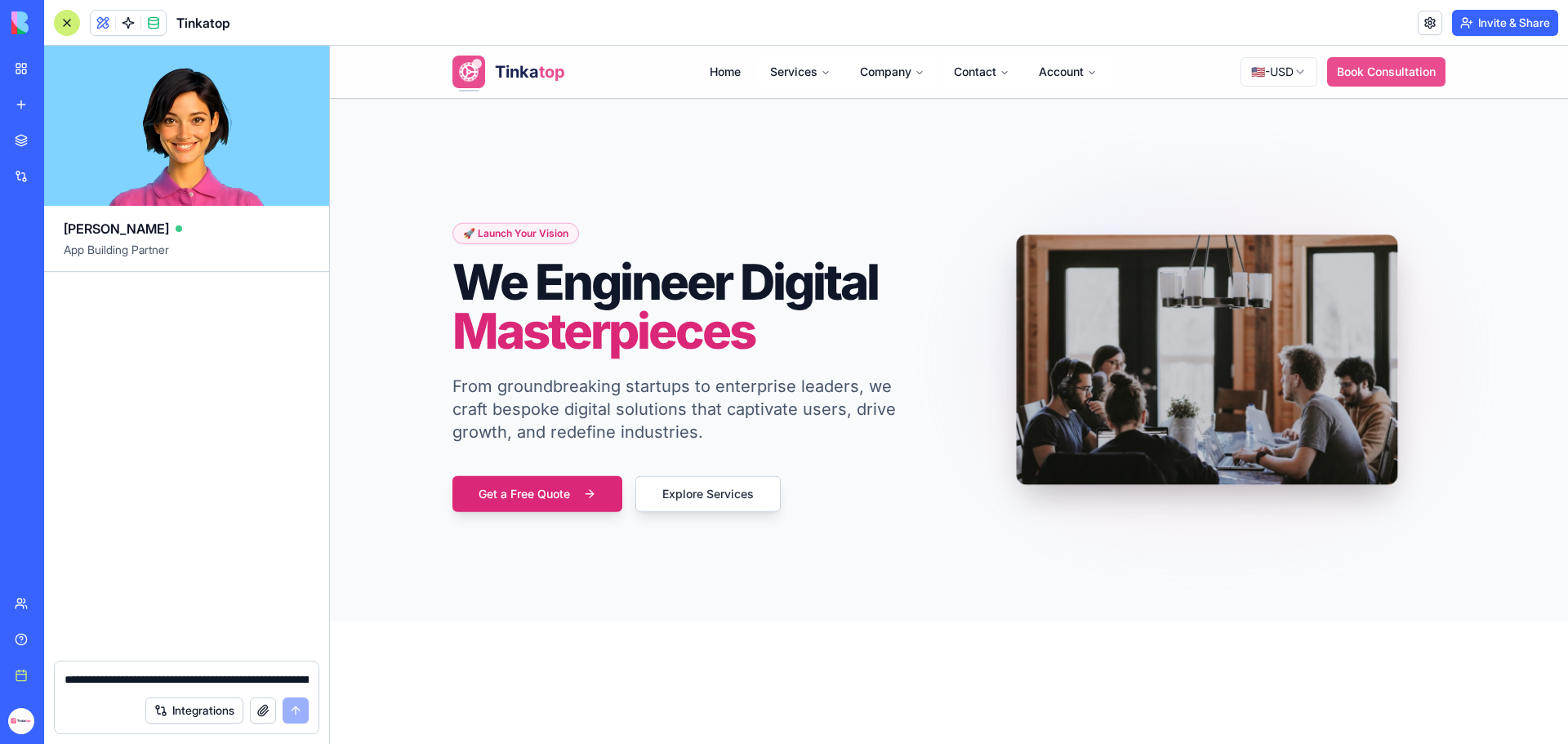
scroll to position [279705, 0]
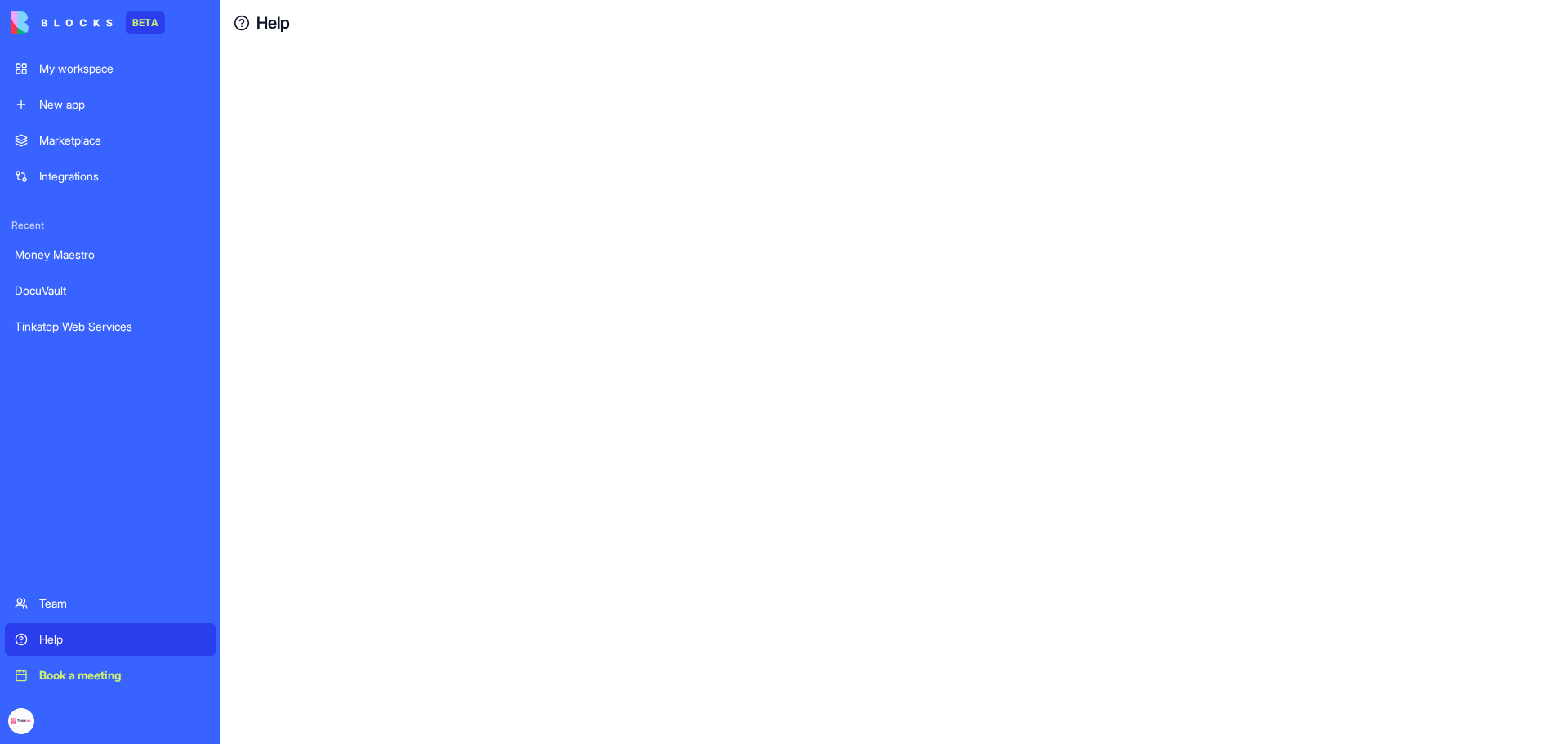
click at [79, 640] on div "Help" at bounding box center [123, 640] width 167 height 17
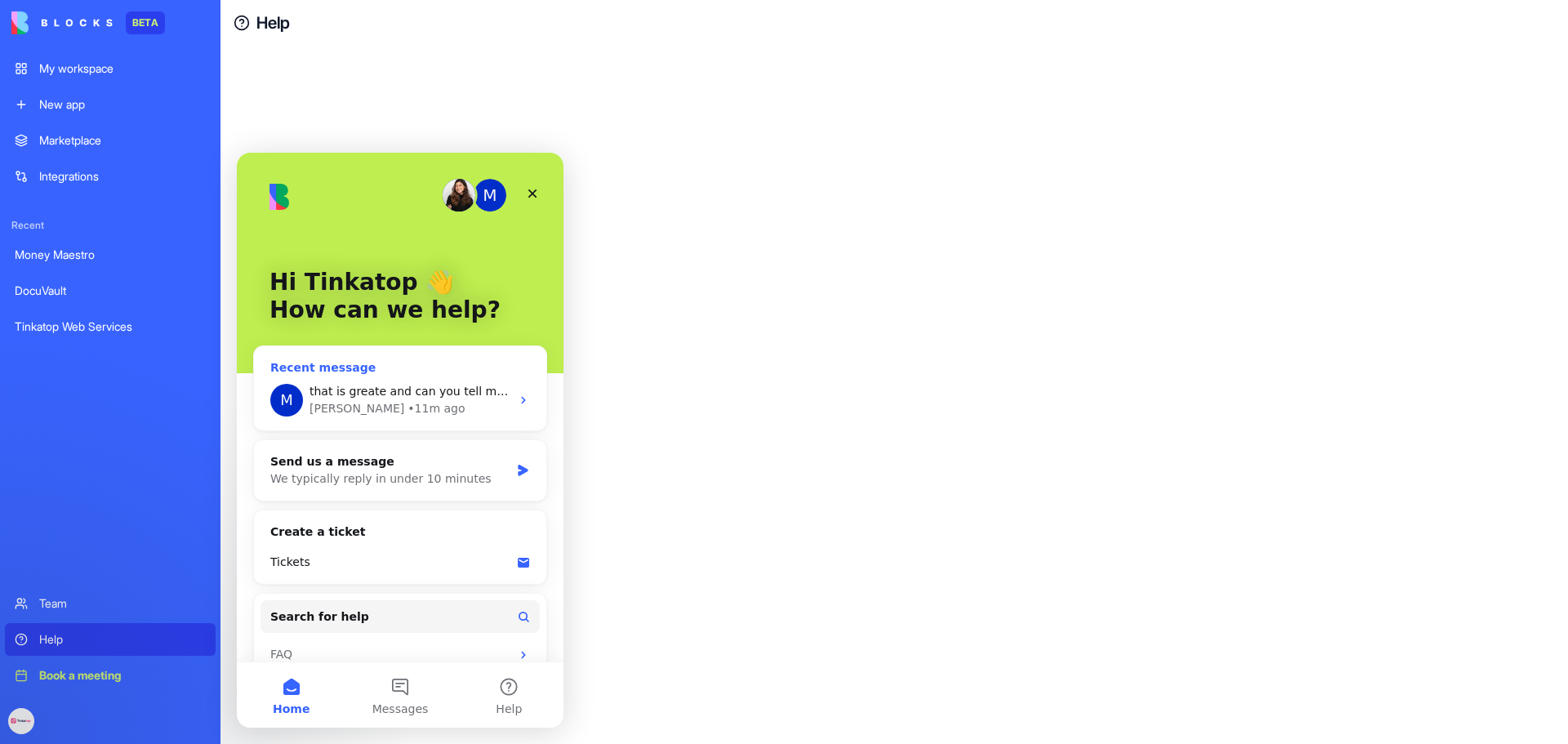
click at [440, 408] on div "[PERSON_NAME] • 11m ago" at bounding box center [410, 409] width 201 height 18
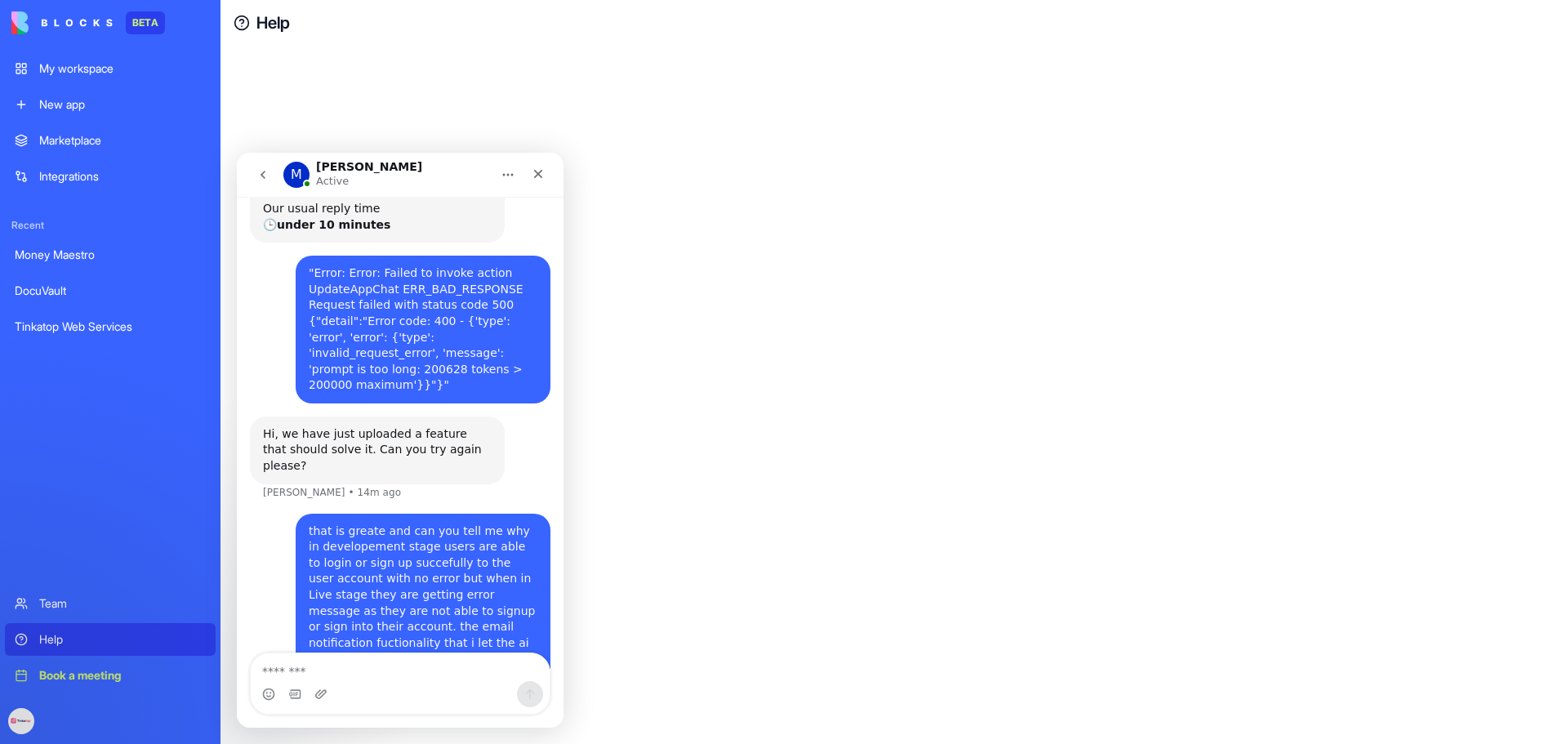
scroll to position [266, 0]
